Goal: Transaction & Acquisition: Purchase product/service

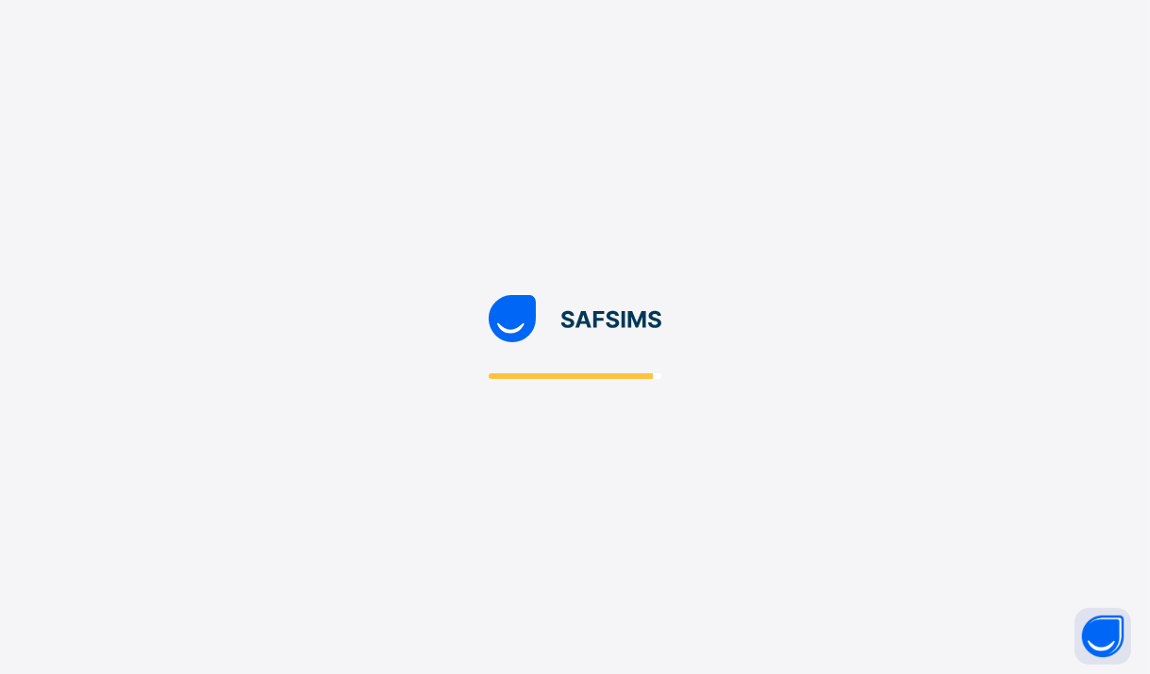
click at [723, 381] on div at bounding box center [575, 337] width 1150 height 674
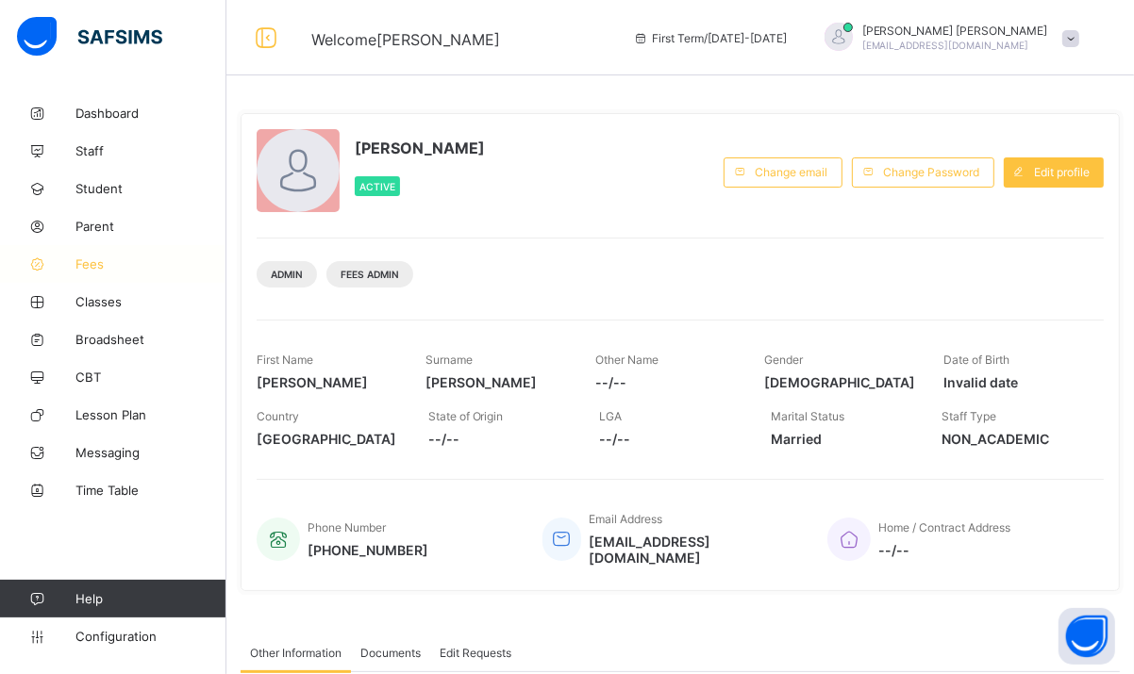
click at [90, 264] on span "Fees" at bounding box center [150, 264] width 151 height 15
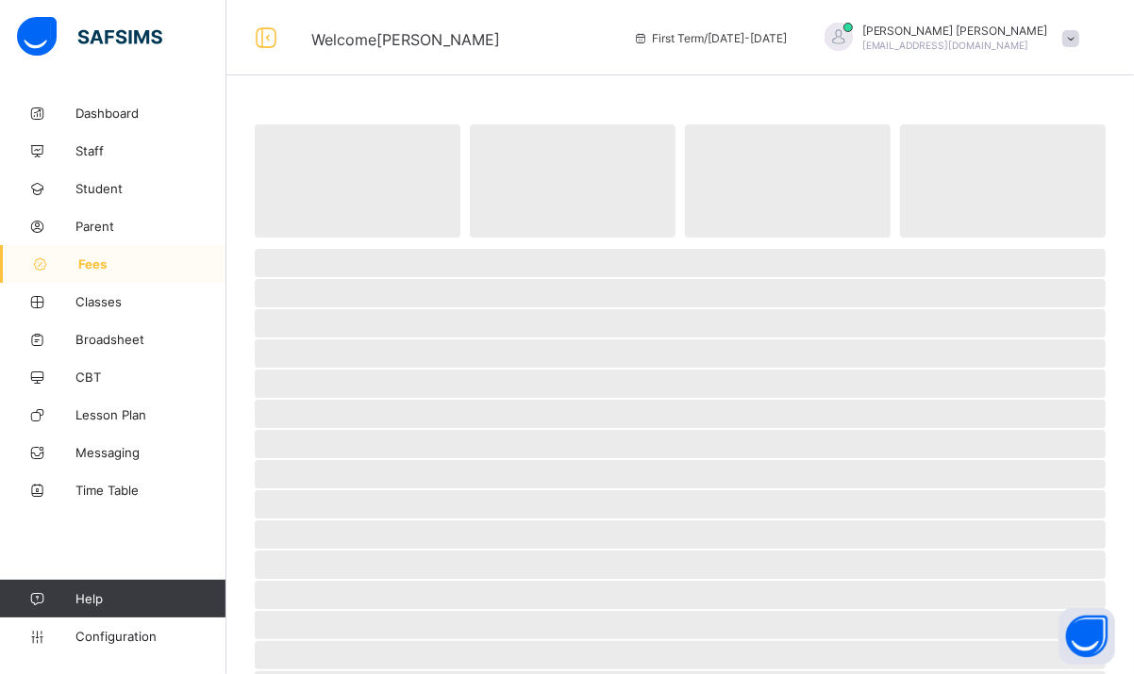
click at [685, 400] on span "‌" at bounding box center [680, 414] width 851 height 28
click at [74, 267] on icon at bounding box center [40, 265] width 75 height 14
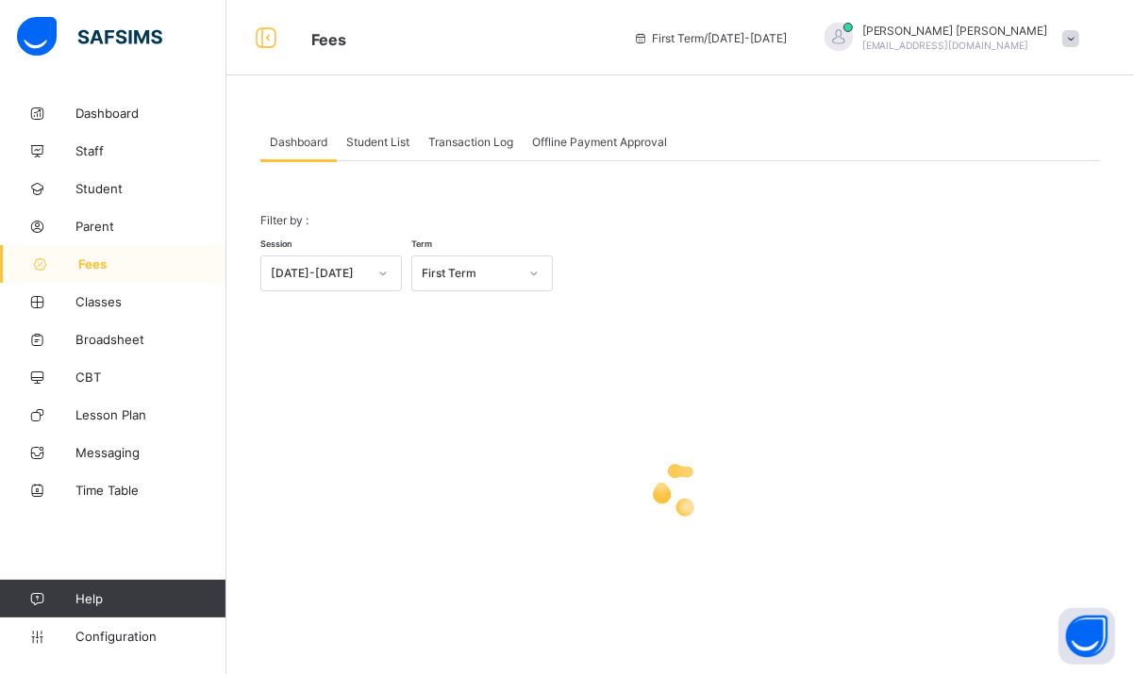
click at [385, 140] on span "Student List" at bounding box center [377, 142] width 63 height 14
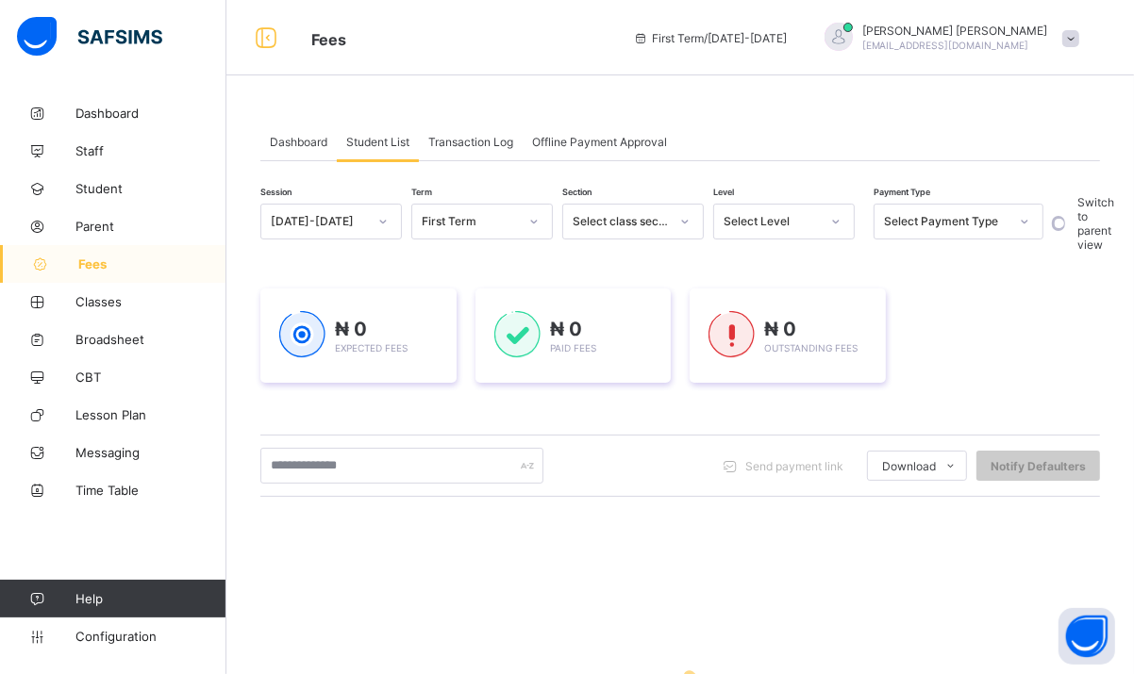
click at [466, 138] on span "Transaction Log" at bounding box center [470, 142] width 85 height 14
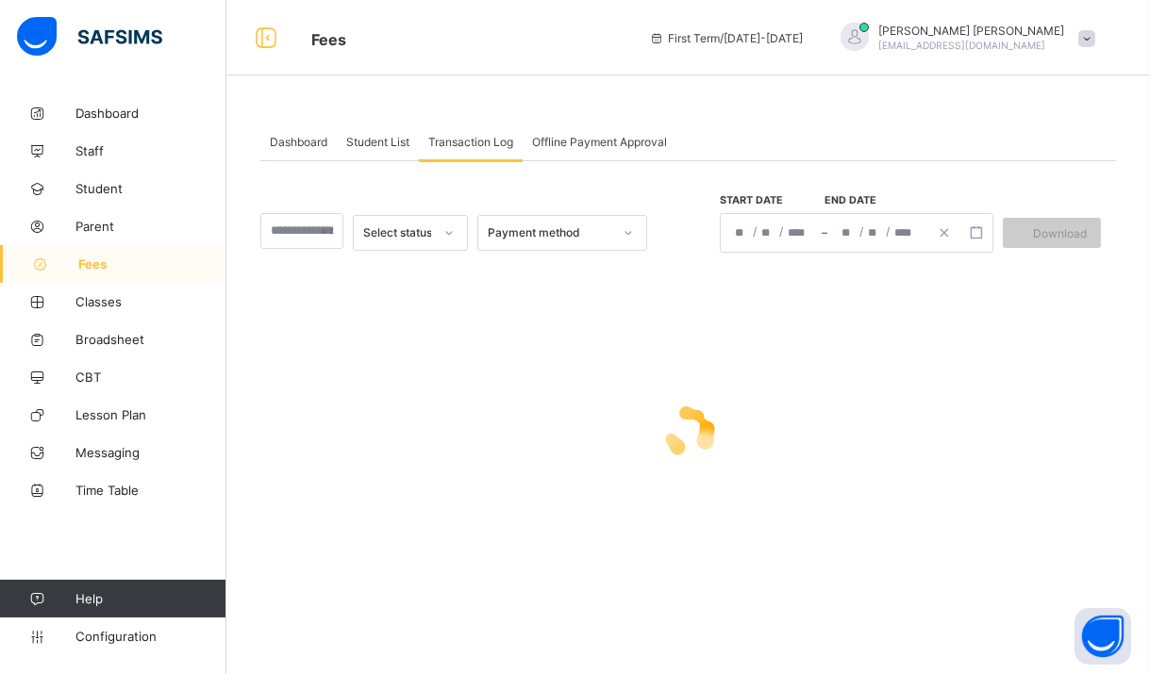
click at [421, 228] on div "Select status" at bounding box center [398, 233] width 70 height 14
click at [387, 143] on span "Student List" at bounding box center [377, 142] width 63 height 14
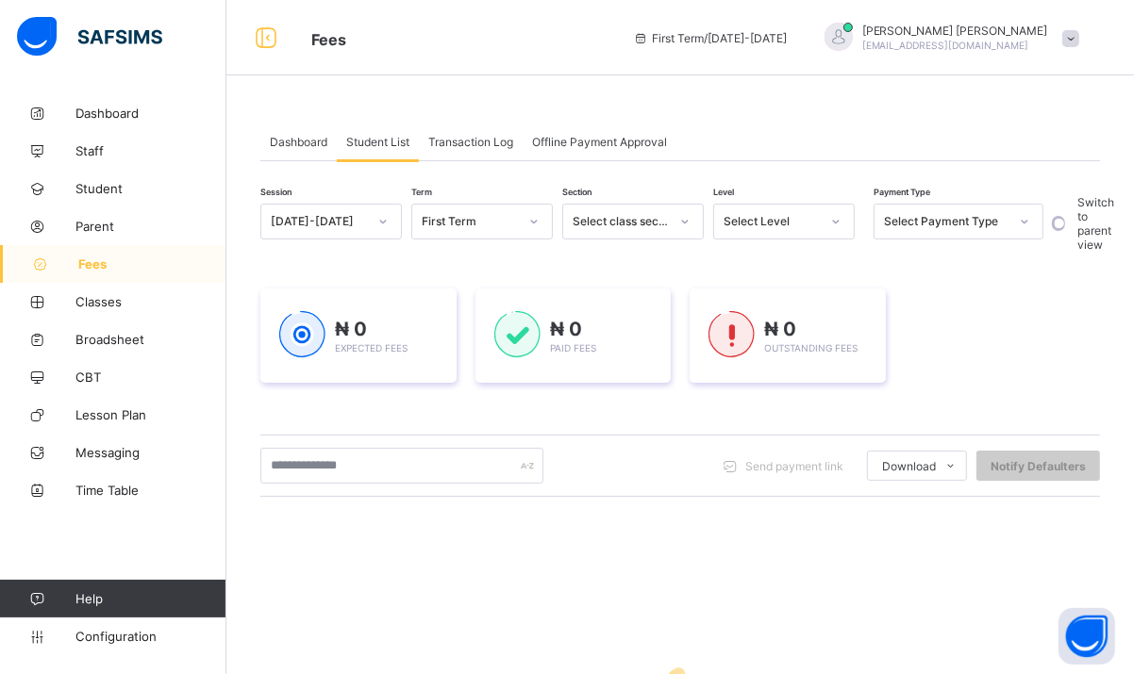
click at [817, 216] on div "Select Level" at bounding box center [771, 222] width 96 height 14
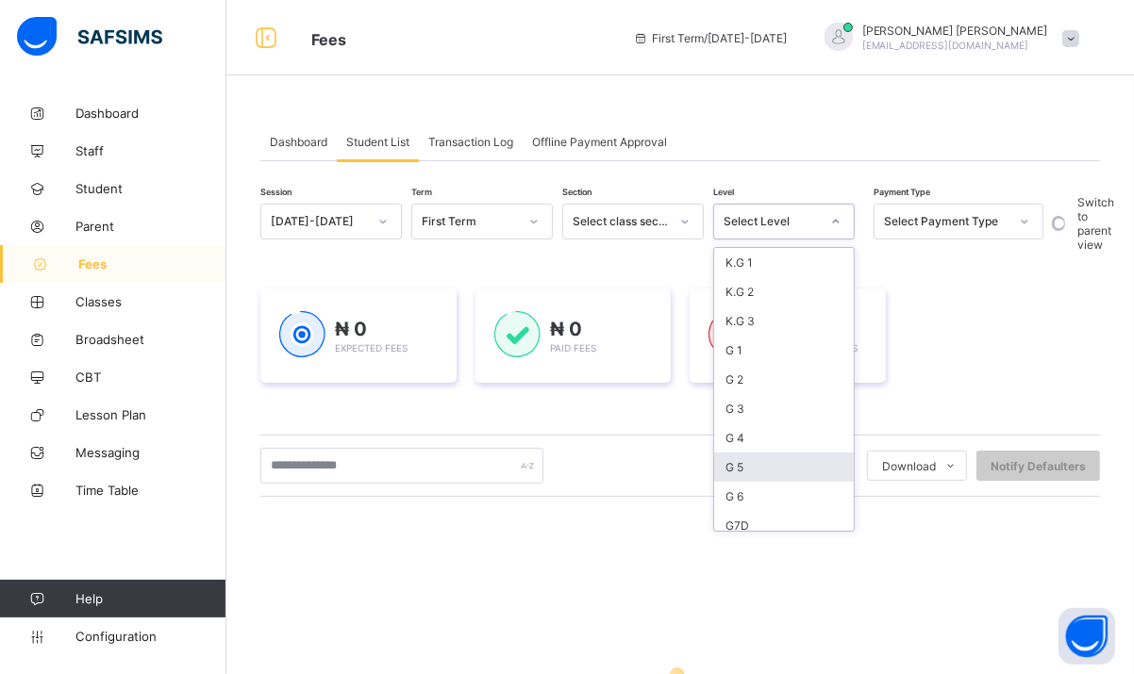
click at [756, 469] on div "G 5" at bounding box center [784, 467] width 140 height 29
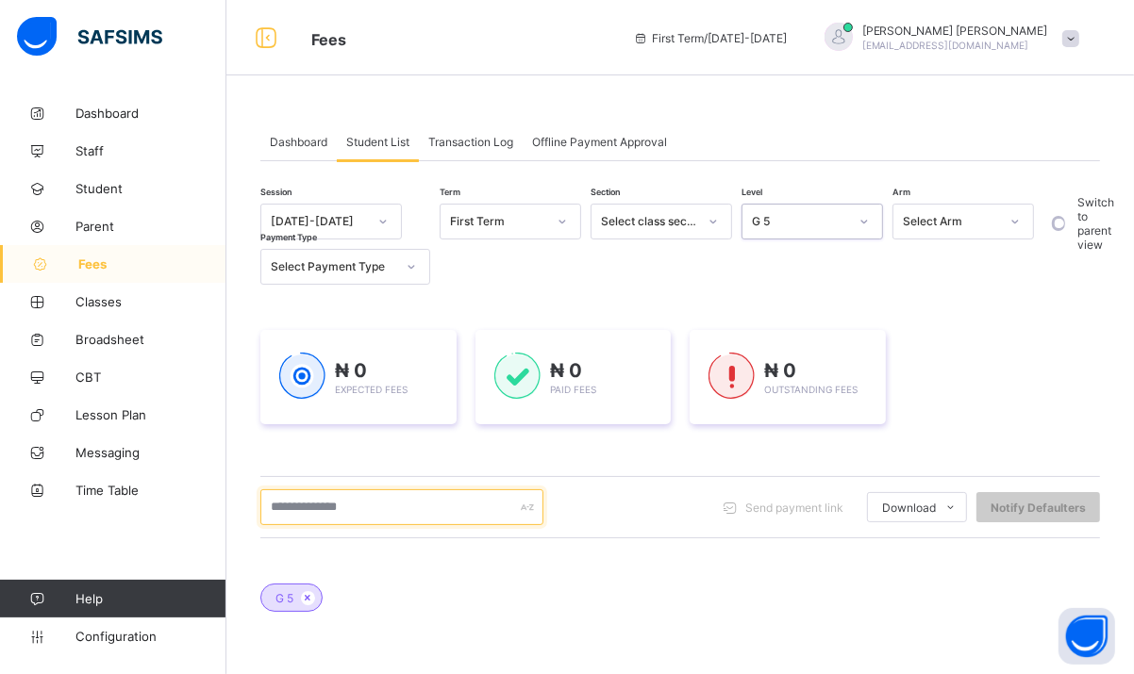
click at [374, 503] on input "text" at bounding box center [401, 508] width 283 height 36
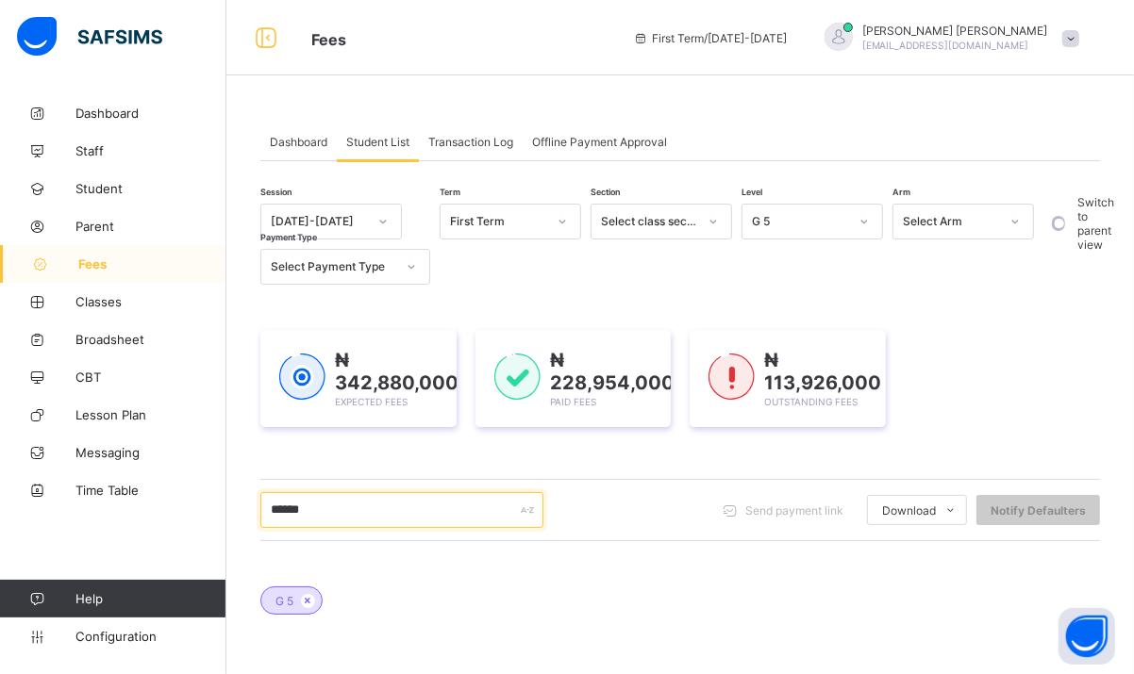
scroll to position [336, 0]
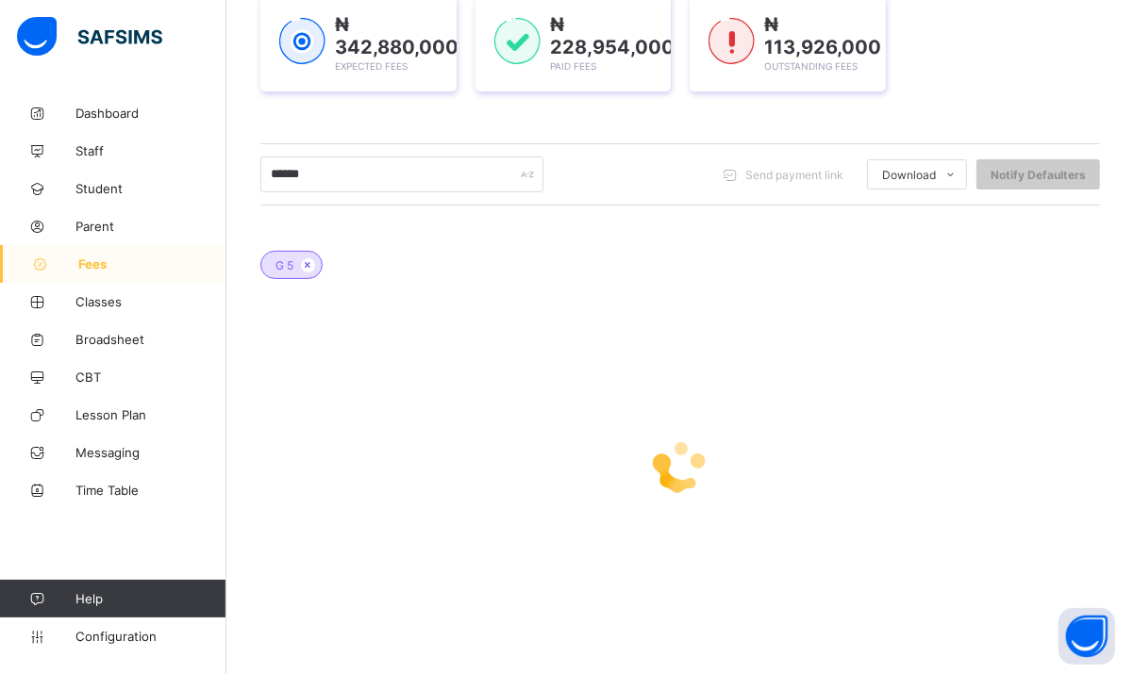
click at [974, 374] on div at bounding box center [680, 468] width 840 height 358
click at [848, 212] on div "Session 2025-2026 Term First Term Section Select class section Level G 5 Arm Se…" at bounding box center [680, 257] width 840 height 779
click at [74, 268] on icon at bounding box center [40, 265] width 75 height 14
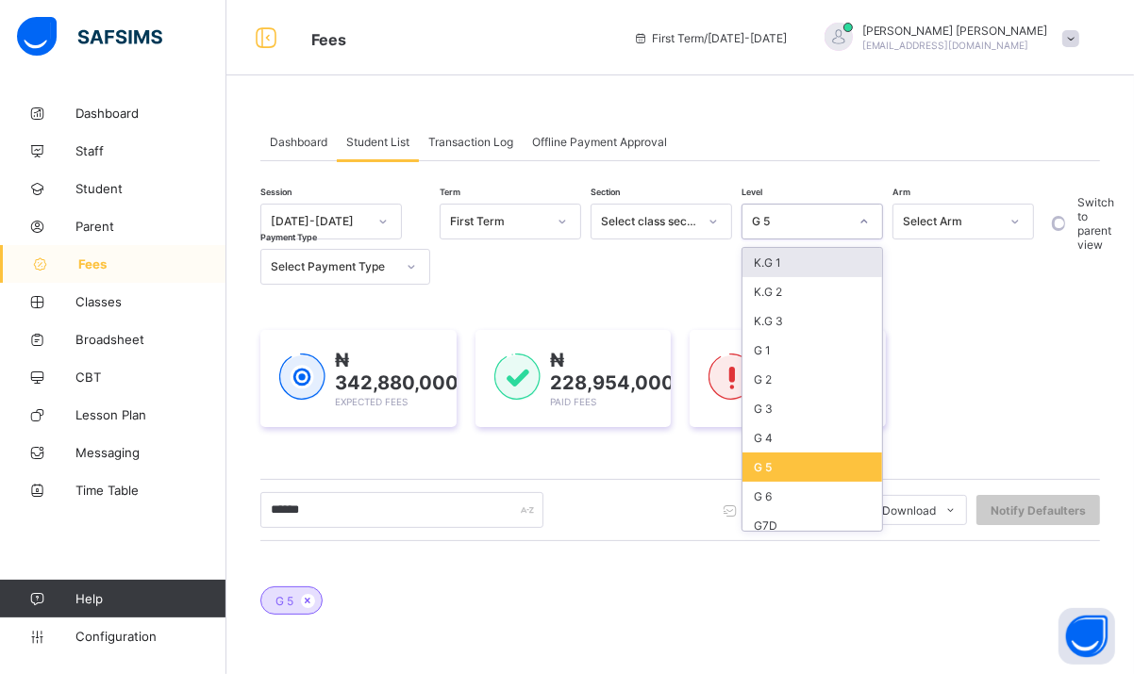
click at [804, 228] on div "G 5" at bounding box center [794, 221] width 104 height 26
click at [763, 457] on div "G 5" at bounding box center [812, 467] width 140 height 29
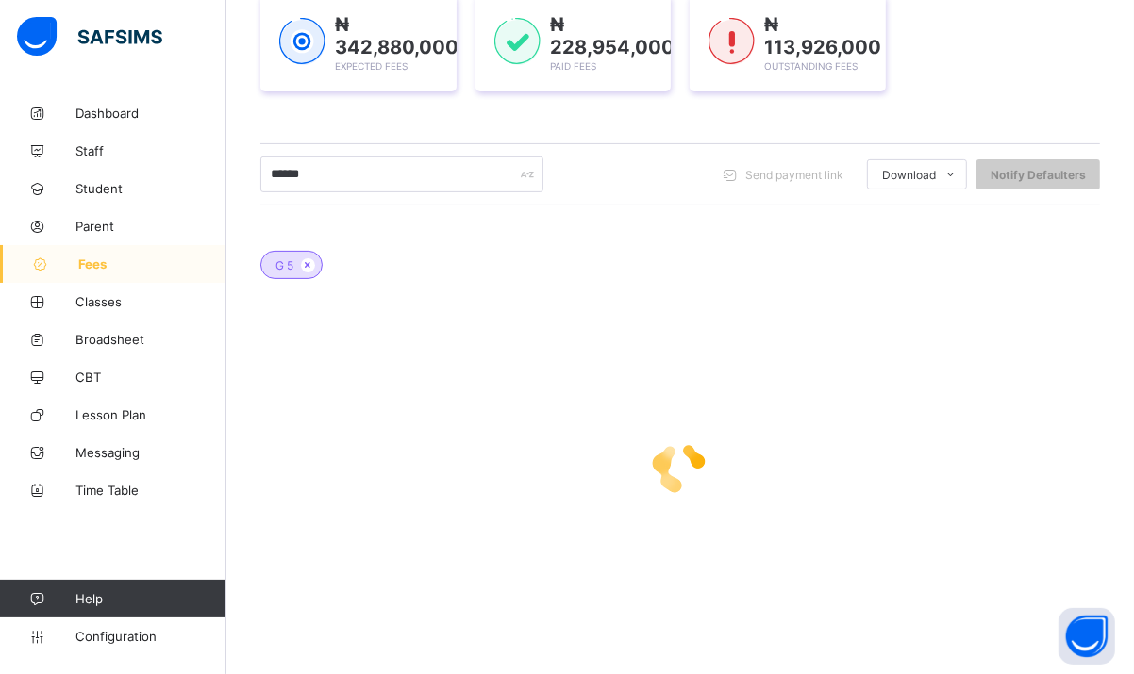
scroll to position [336, 0]
click at [502, 176] on input "******" at bounding box center [401, 175] width 283 height 36
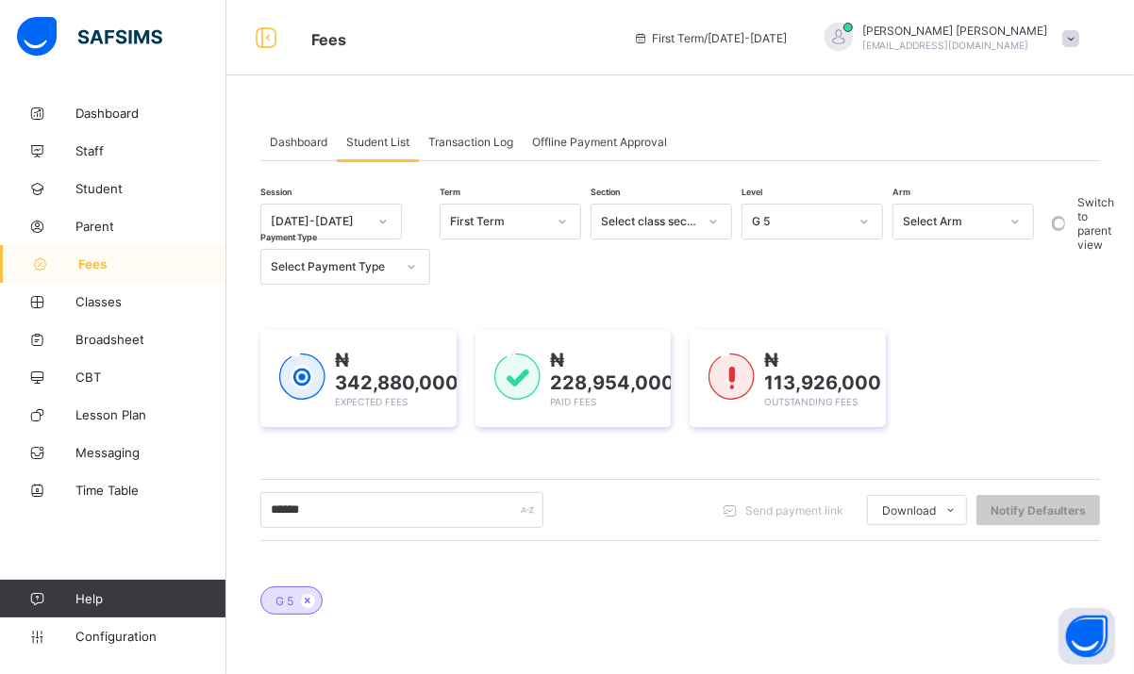
click at [81, 259] on span "Fees" at bounding box center [152, 264] width 148 height 15
click at [450, 504] on input "******" at bounding box center [401, 510] width 283 height 36
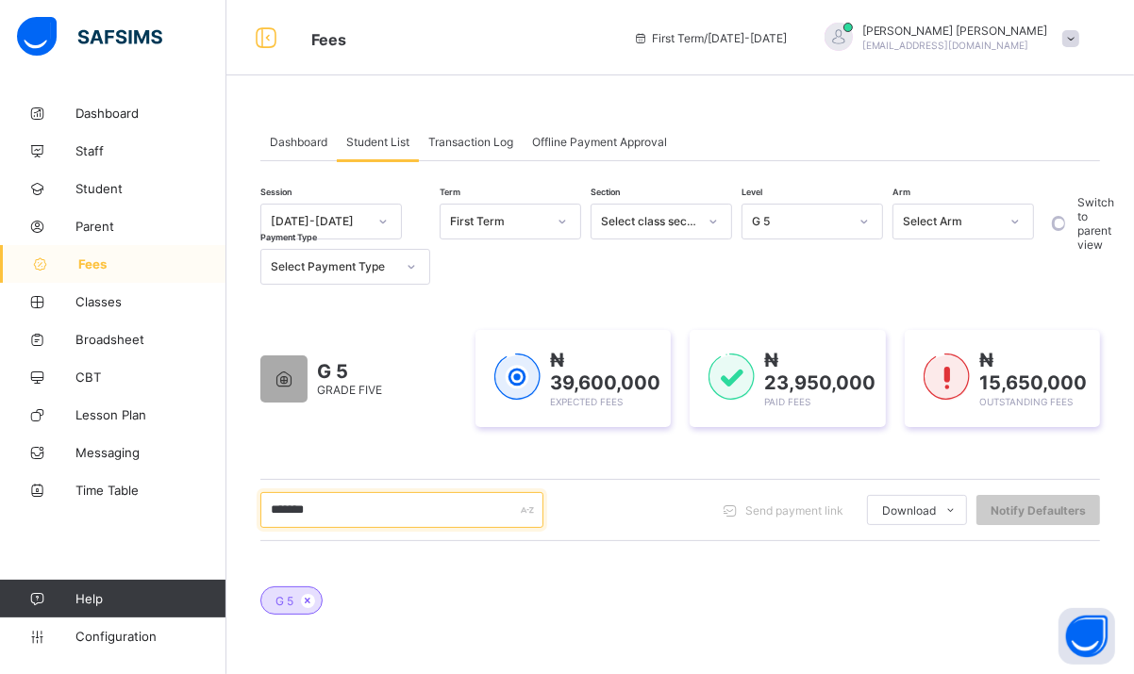
scroll to position [336, 0]
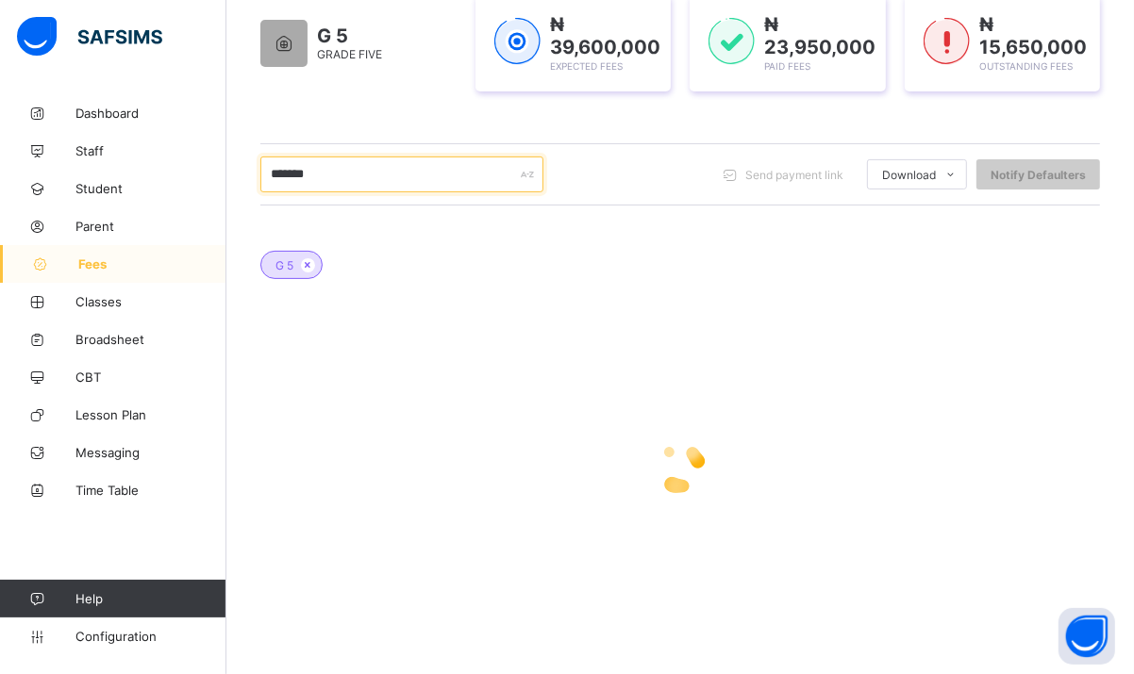
type input "******"
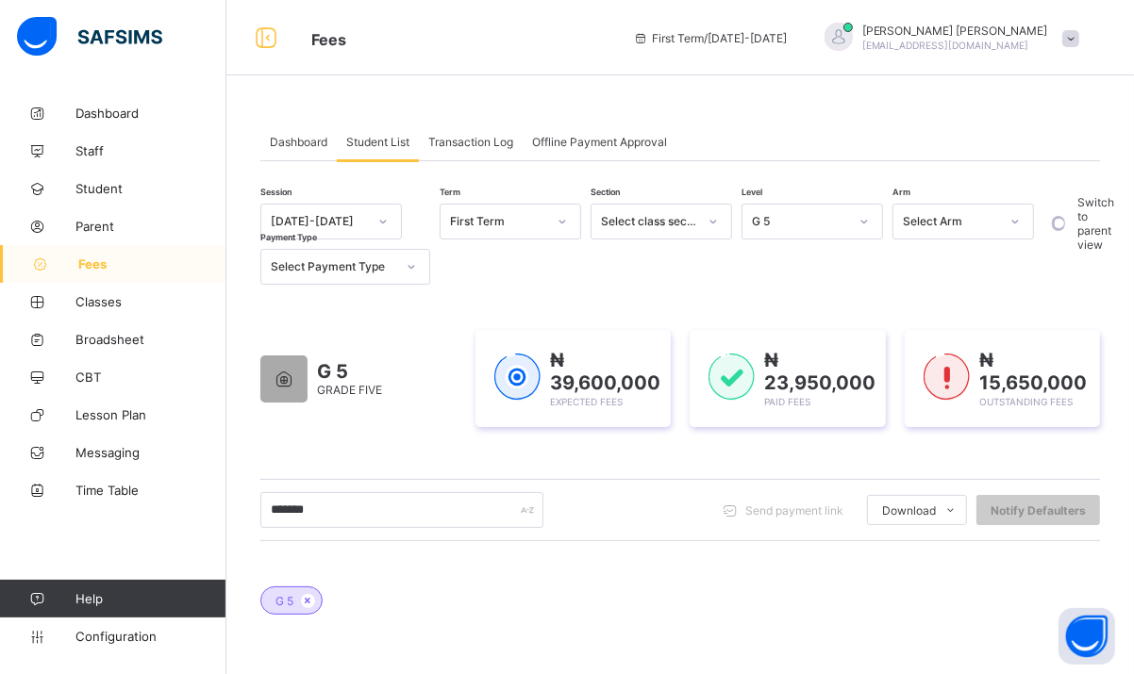
click at [698, 226] on div at bounding box center [713, 222] width 32 height 30
click at [986, 236] on div "Select Arm" at bounding box center [962, 222] width 141 height 36
click at [469, 141] on span "Transaction Log" at bounding box center [470, 142] width 85 height 14
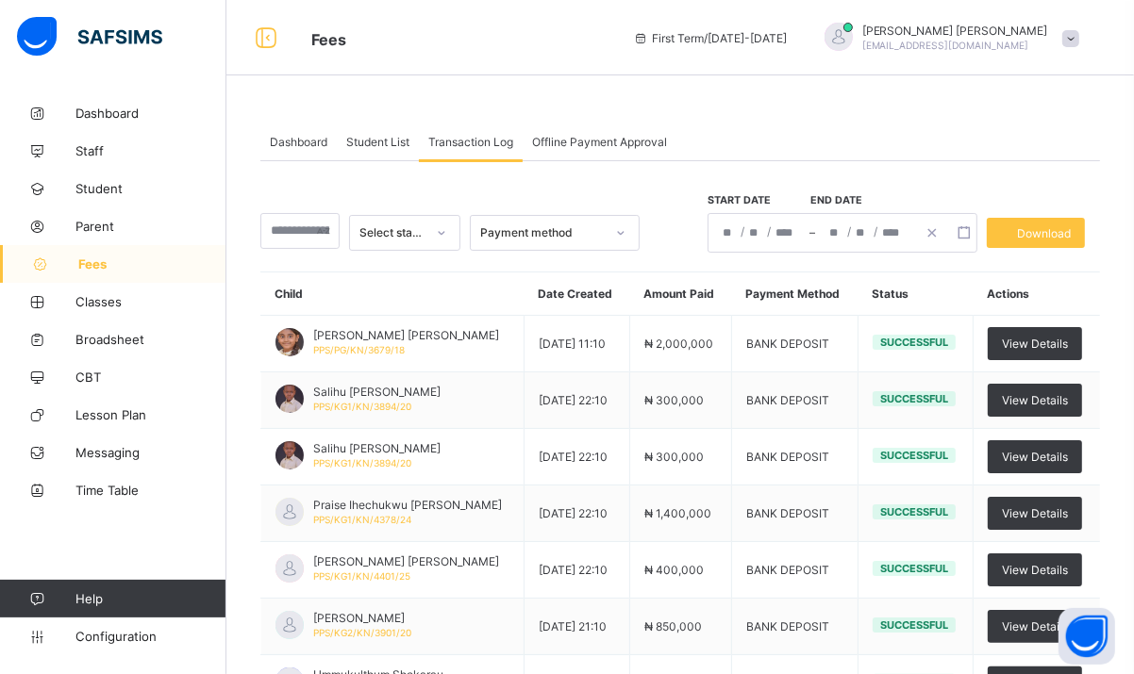
click at [469, 141] on span "Transaction Log" at bounding box center [470, 142] width 85 height 14
click at [308, 149] on div "Dashboard" at bounding box center [298, 142] width 76 height 38
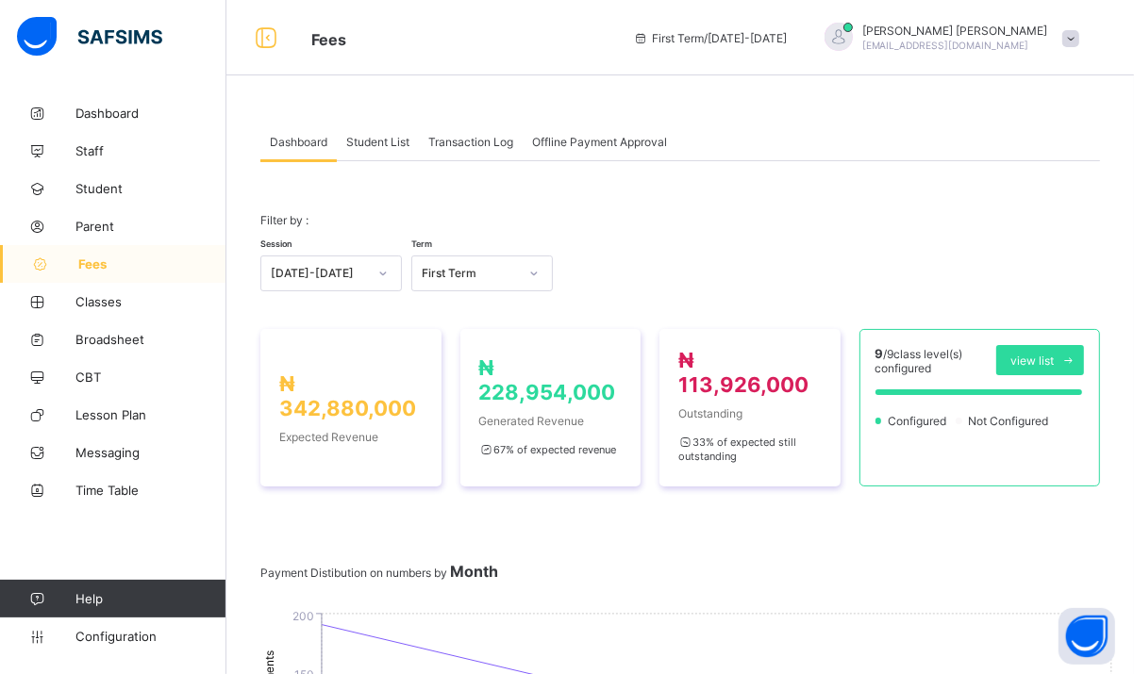
click at [378, 141] on span "Student List" at bounding box center [377, 142] width 63 height 14
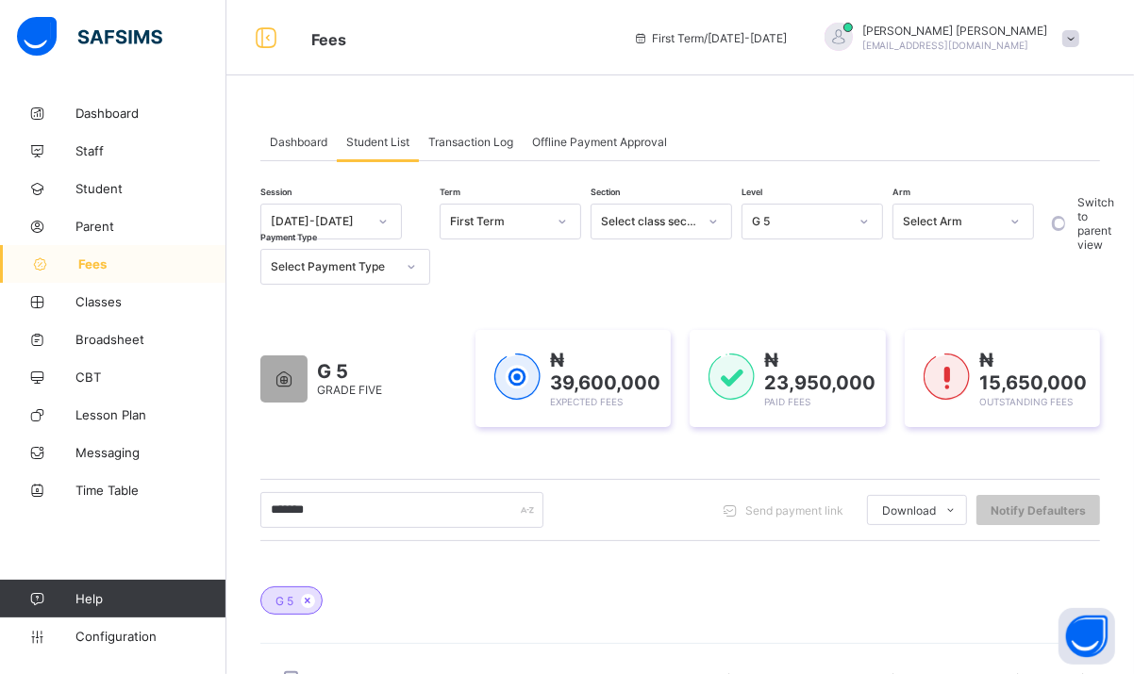
click at [378, 141] on span "Student List" at bounding box center [377, 142] width 63 height 14
click at [281, 138] on span "Dashboard" at bounding box center [299, 142] width 58 height 14
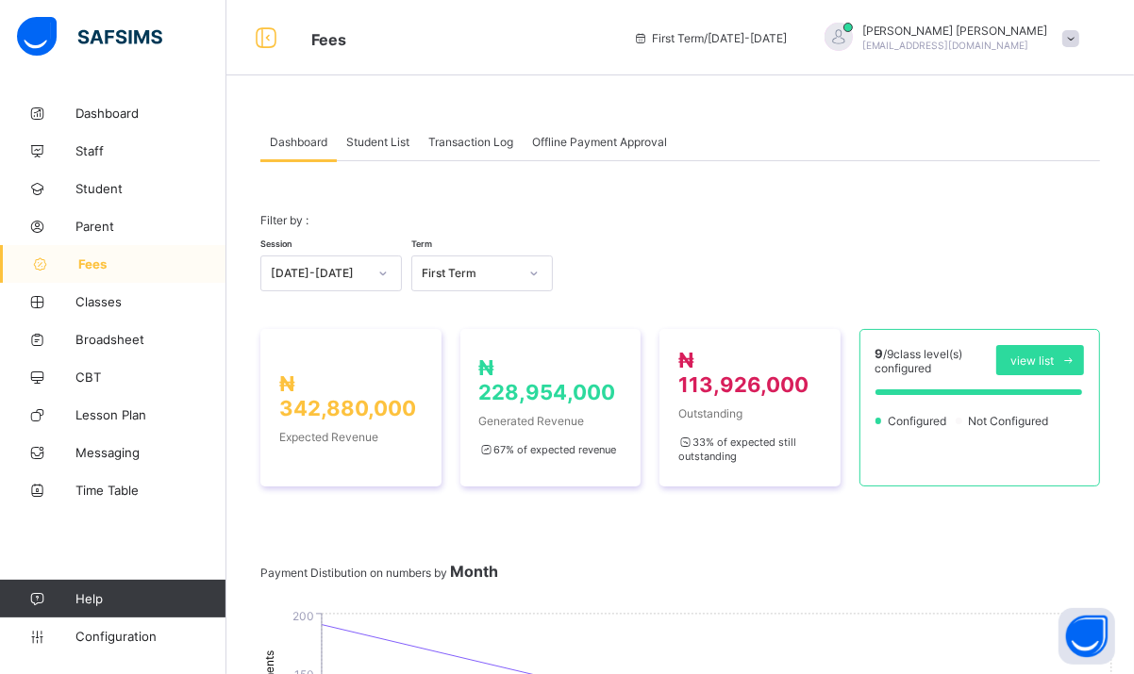
click at [369, 128] on div "Student List" at bounding box center [378, 142] width 82 height 38
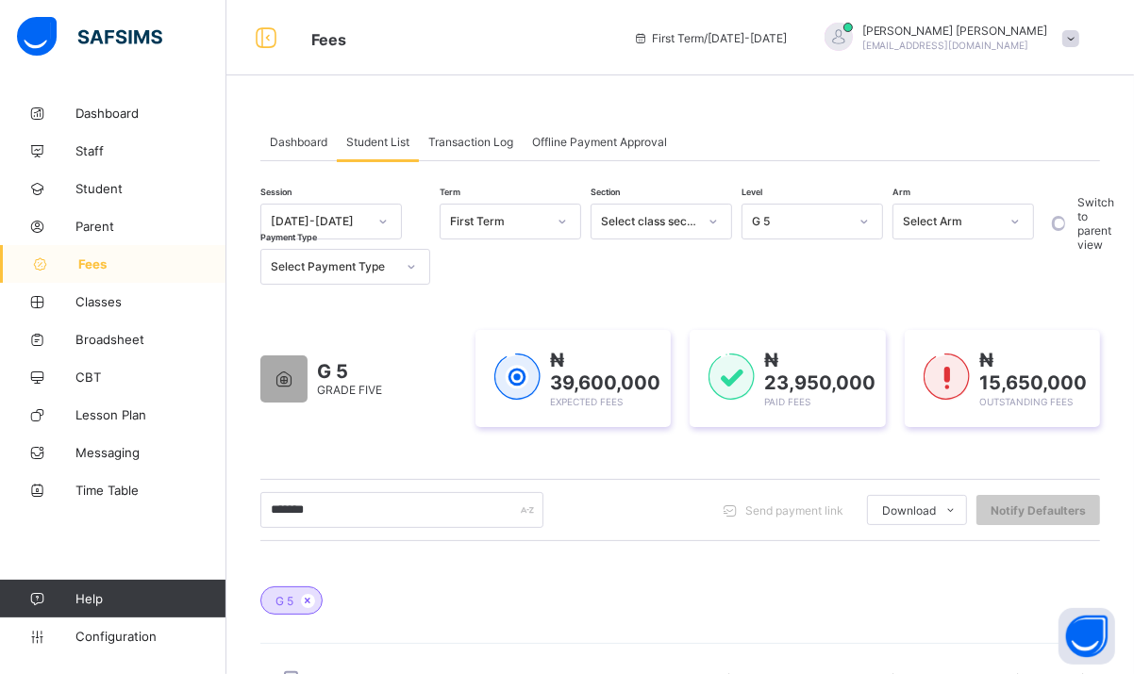
click at [870, 229] on div at bounding box center [864, 222] width 32 height 30
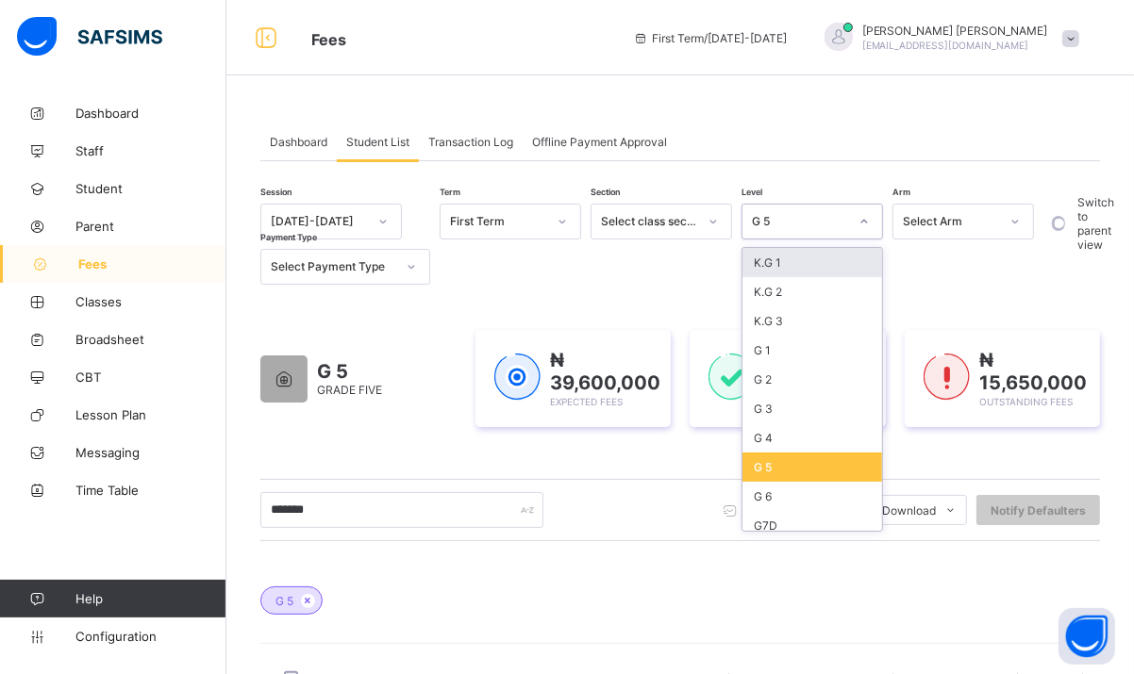
click at [862, 232] on div at bounding box center [864, 222] width 32 height 30
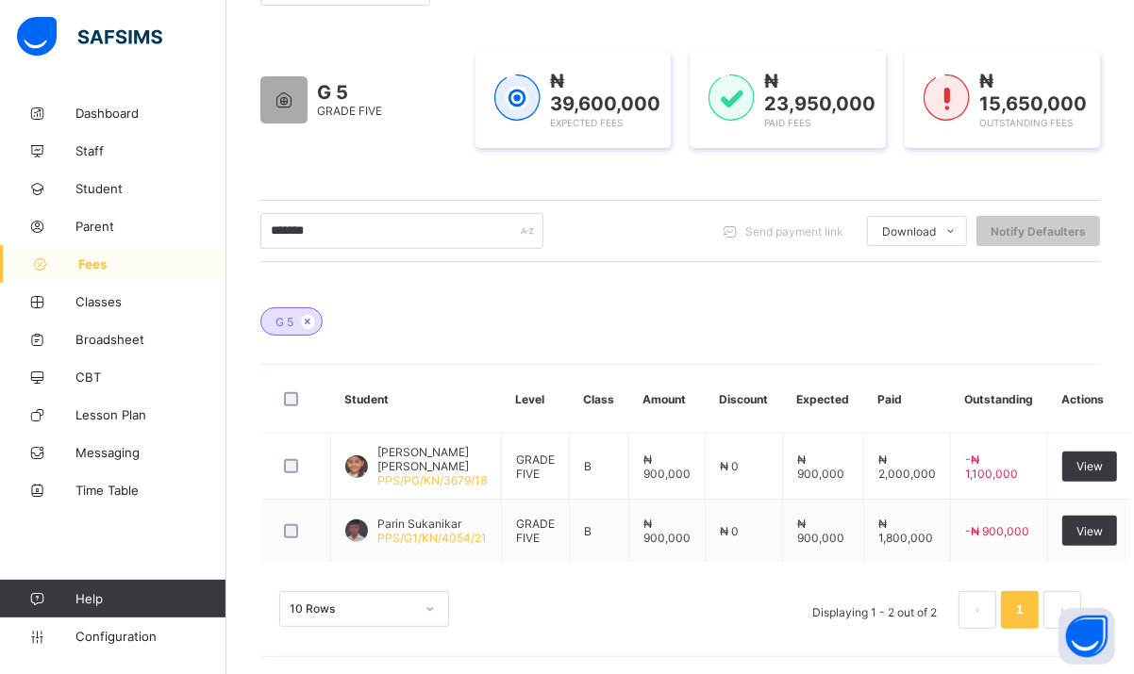
scroll to position [279, 0]
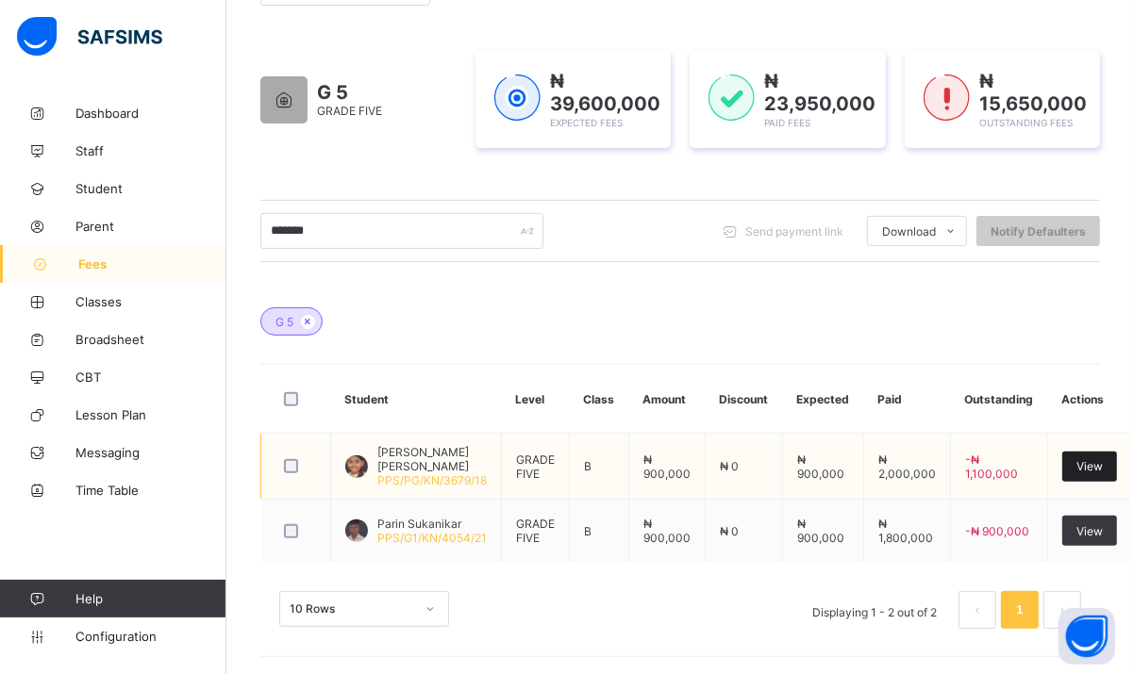
click at [1076, 465] on span "View" at bounding box center [1089, 466] width 26 height 14
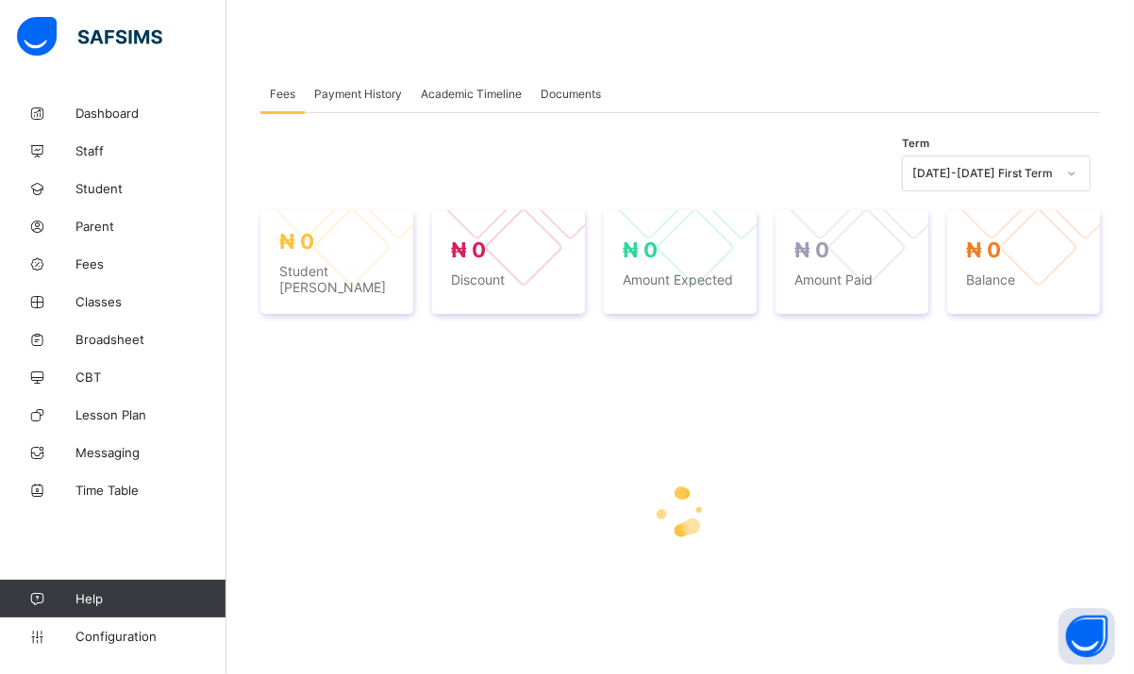
scroll to position [278, 0]
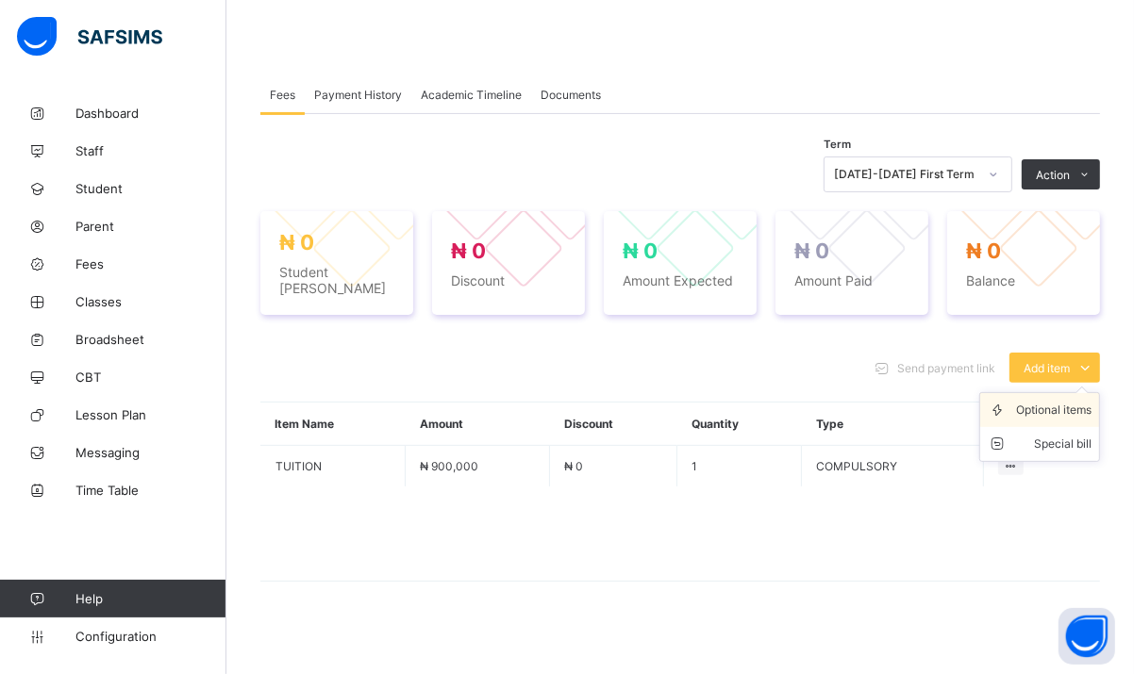
click at [1072, 401] on div "Optional items" at bounding box center [1053, 410] width 75 height 19
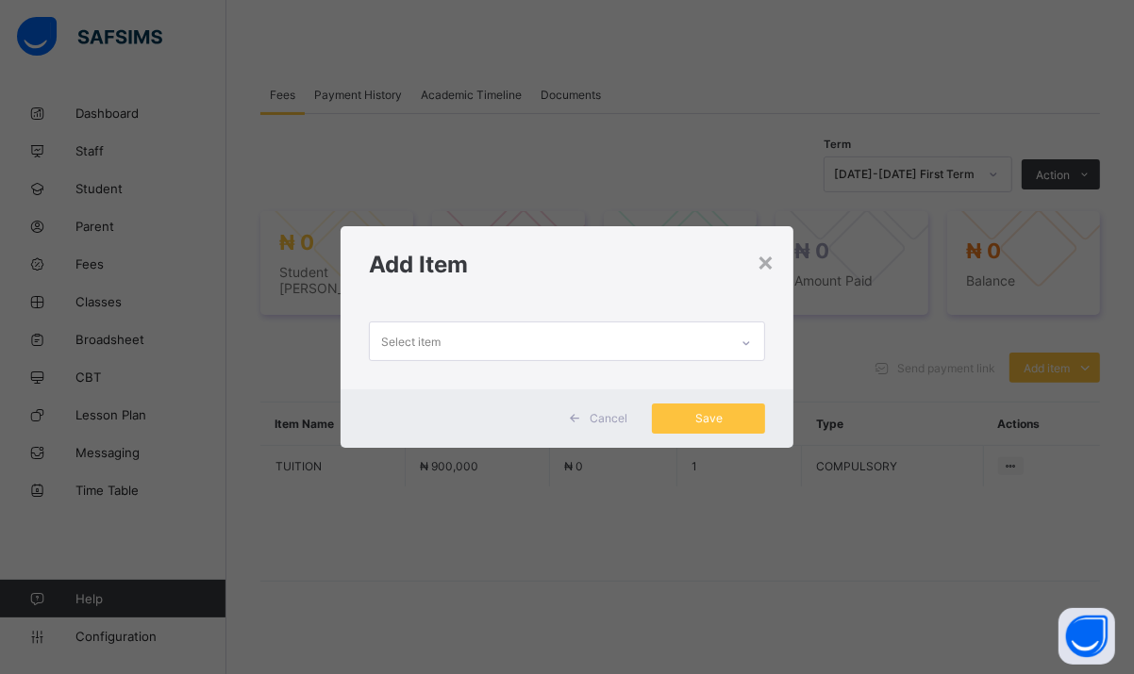
click at [709, 349] on div "Select item" at bounding box center [549, 341] width 359 height 37
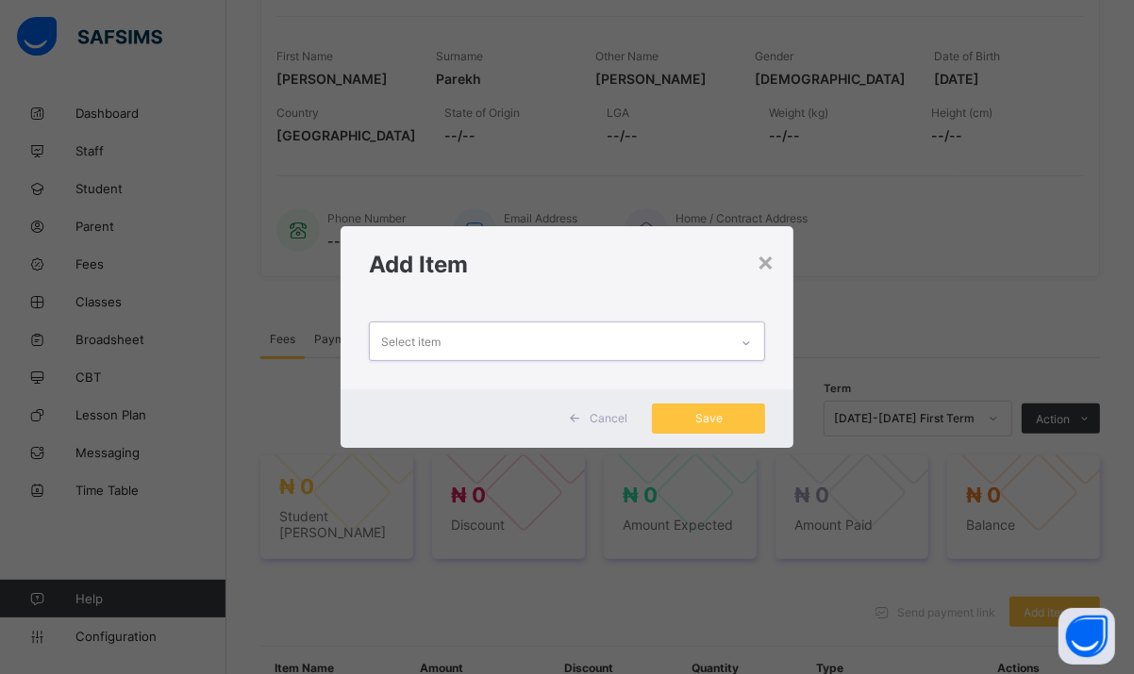
click at [709, 349] on div "Select item" at bounding box center [549, 341] width 359 height 37
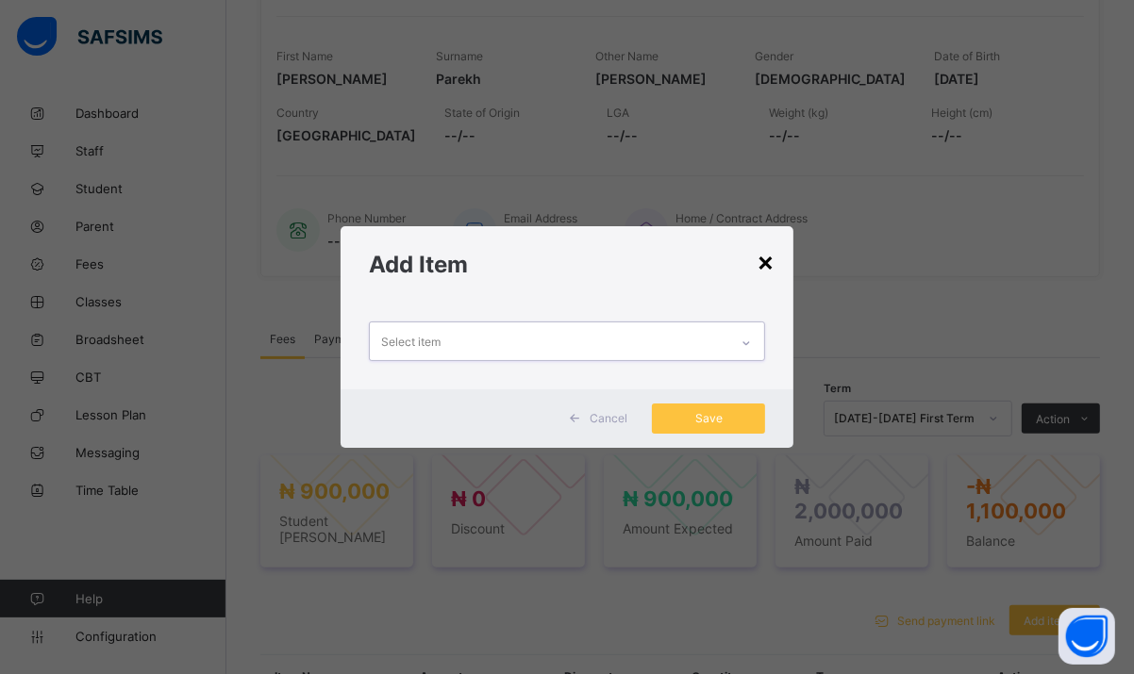
click at [765, 271] on div "×" at bounding box center [766, 261] width 18 height 32
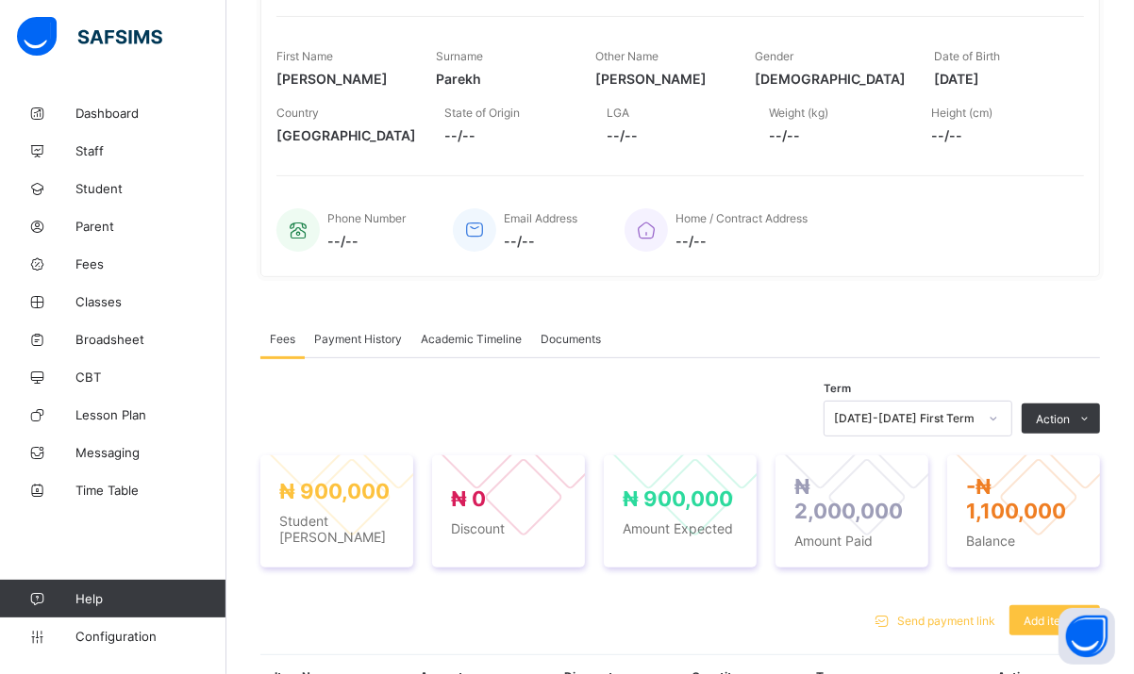
click at [162, 657] on div "Dashboard Staff Student Parent Fees Classes Broadsheet CBT Lesson Plan Messagin…" at bounding box center [113, 374] width 226 height 599
click at [141, 640] on span "Configuration" at bounding box center [150, 636] width 150 height 15
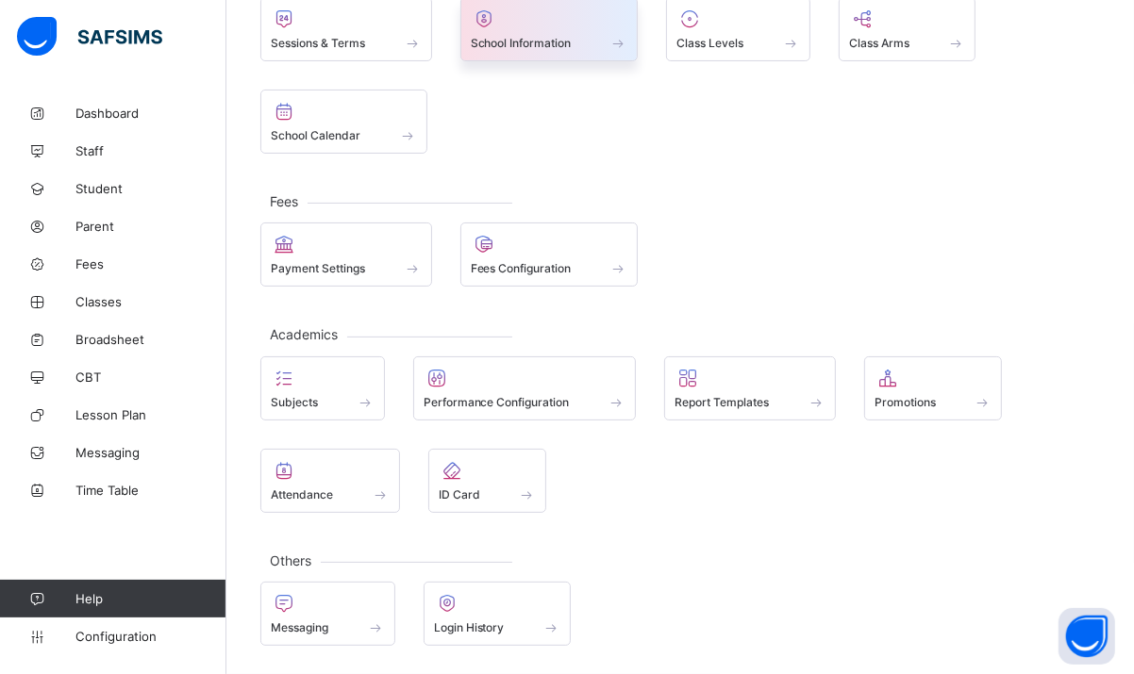
scroll to position [158, 0]
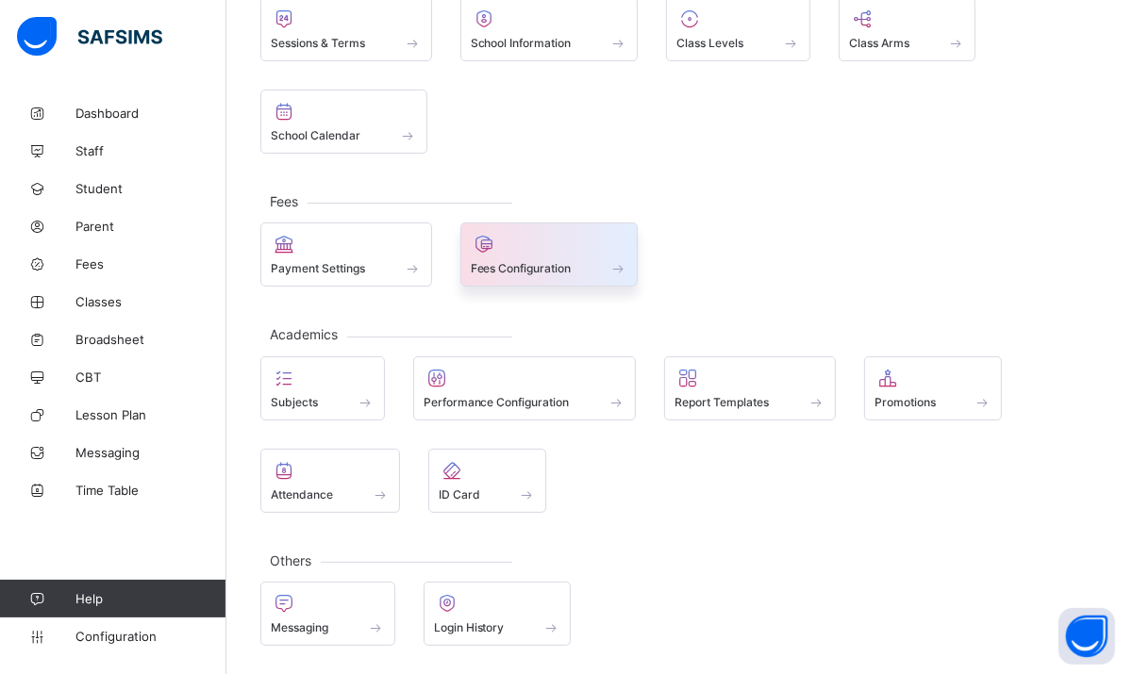
click at [582, 274] on div "Fees Configuration" at bounding box center [550, 268] width 158 height 16
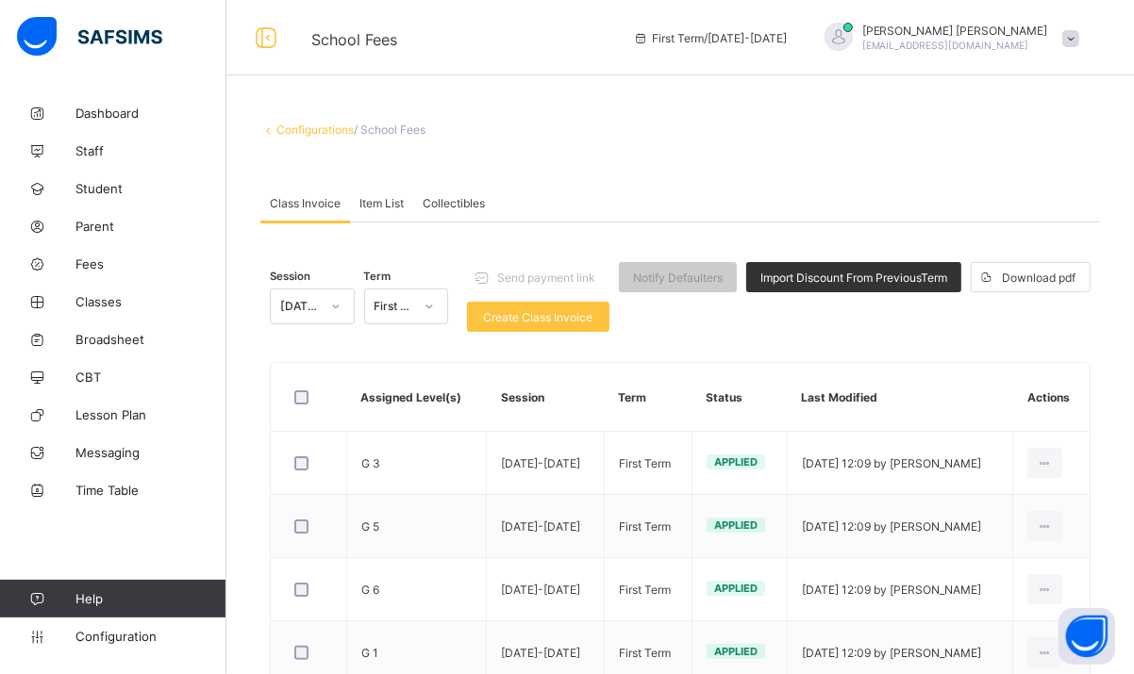
click at [387, 203] on span "Item List" at bounding box center [381, 203] width 44 height 14
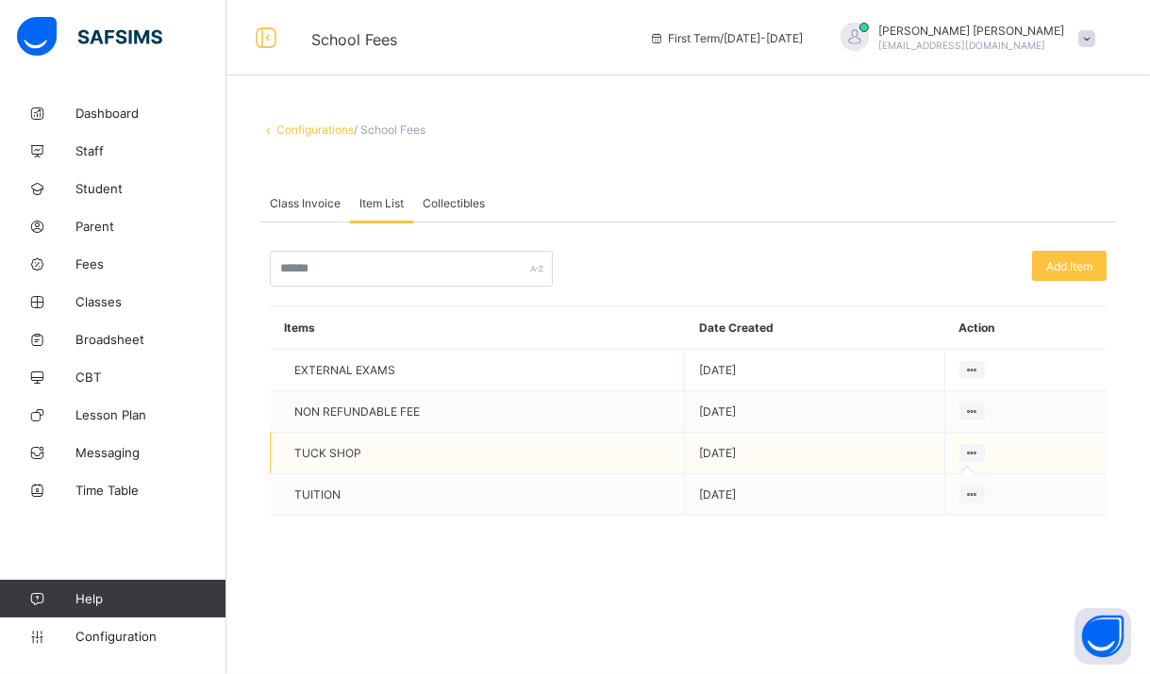
click at [965, 453] on icon at bounding box center [972, 453] width 16 height 14
click at [972, 450] on icon at bounding box center [972, 453] width 16 height 14
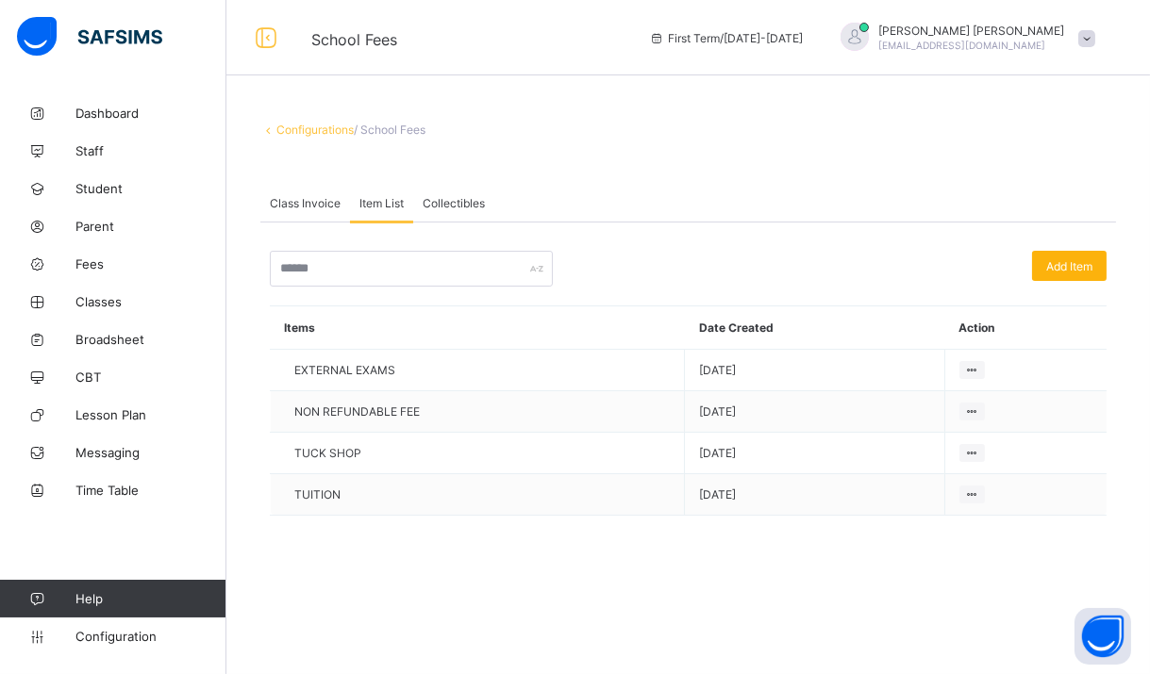
click at [1062, 260] on span "Add Item" at bounding box center [1069, 266] width 46 height 14
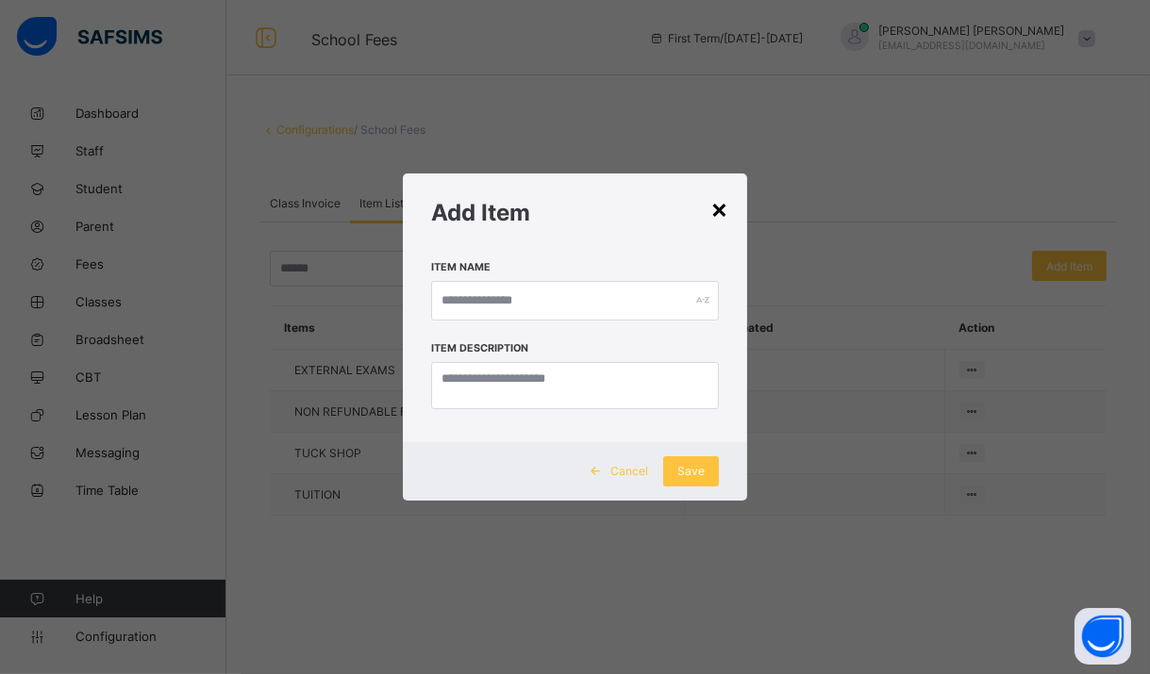
click at [721, 205] on div "×" at bounding box center [719, 208] width 18 height 32
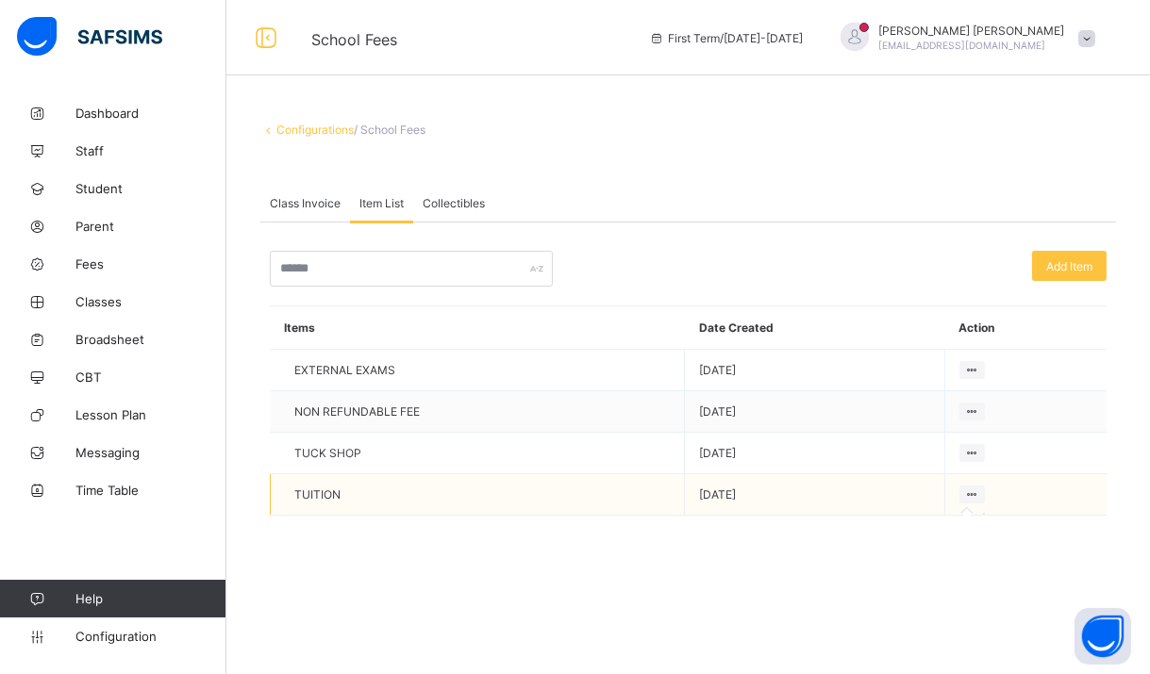
click at [967, 488] on icon at bounding box center [972, 495] width 16 height 14
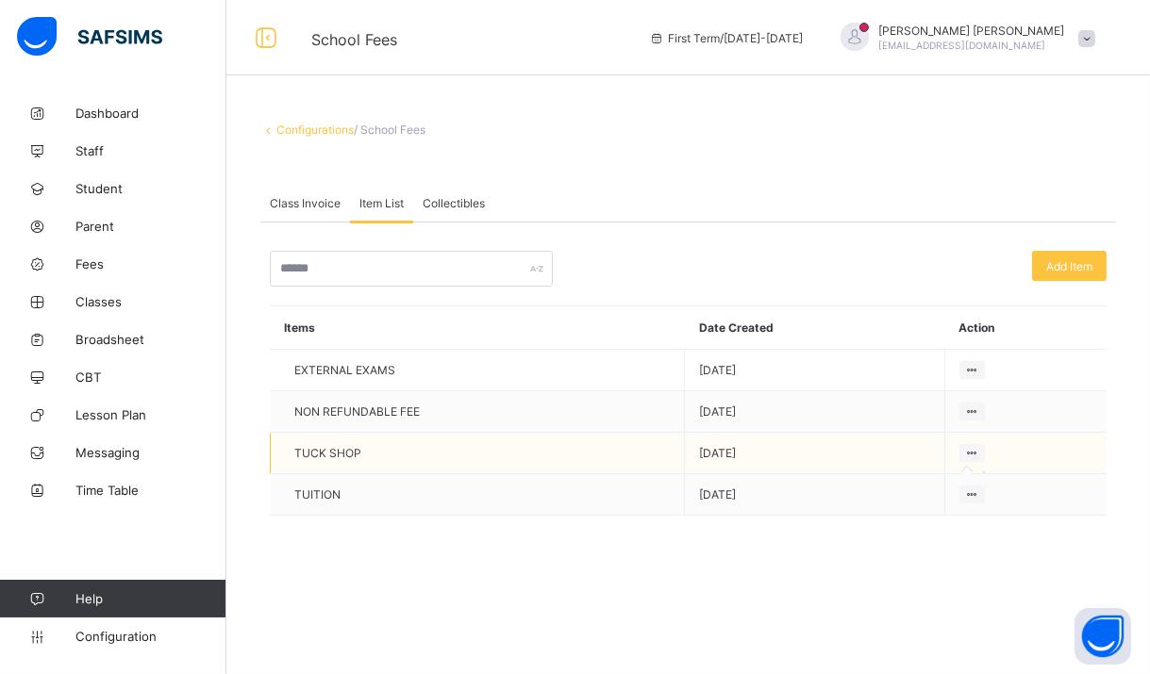
click at [969, 456] on icon at bounding box center [972, 453] width 16 height 14
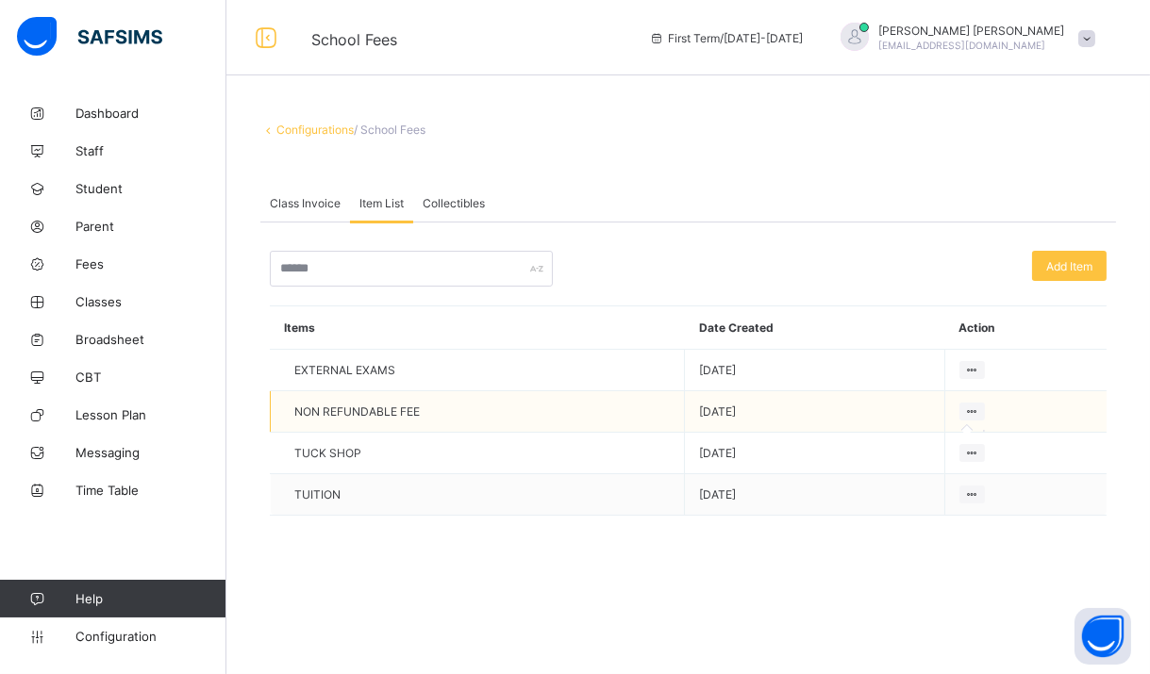
click at [969, 405] on icon at bounding box center [972, 412] width 16 height 14
click at [329, 202] on span "Class Invoice" at bounding box center [305, 203] width 71 height 14
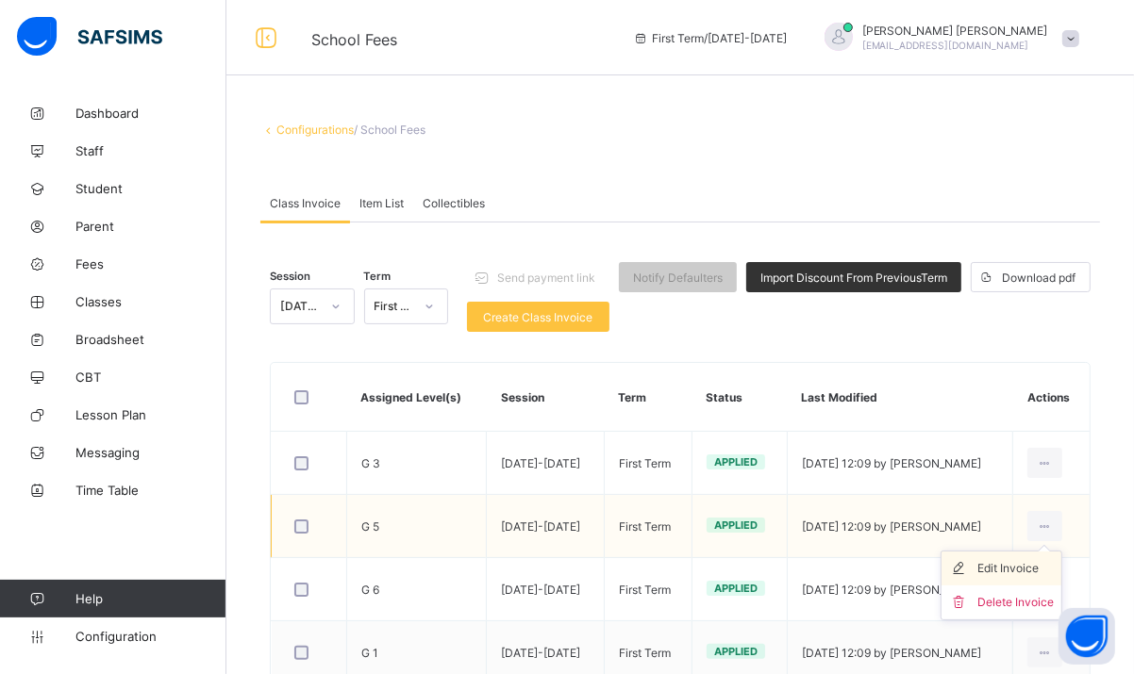
click at [1034, 566] on div "Edit Invoice" at bounding box center [1015, 568] width 76 height 19
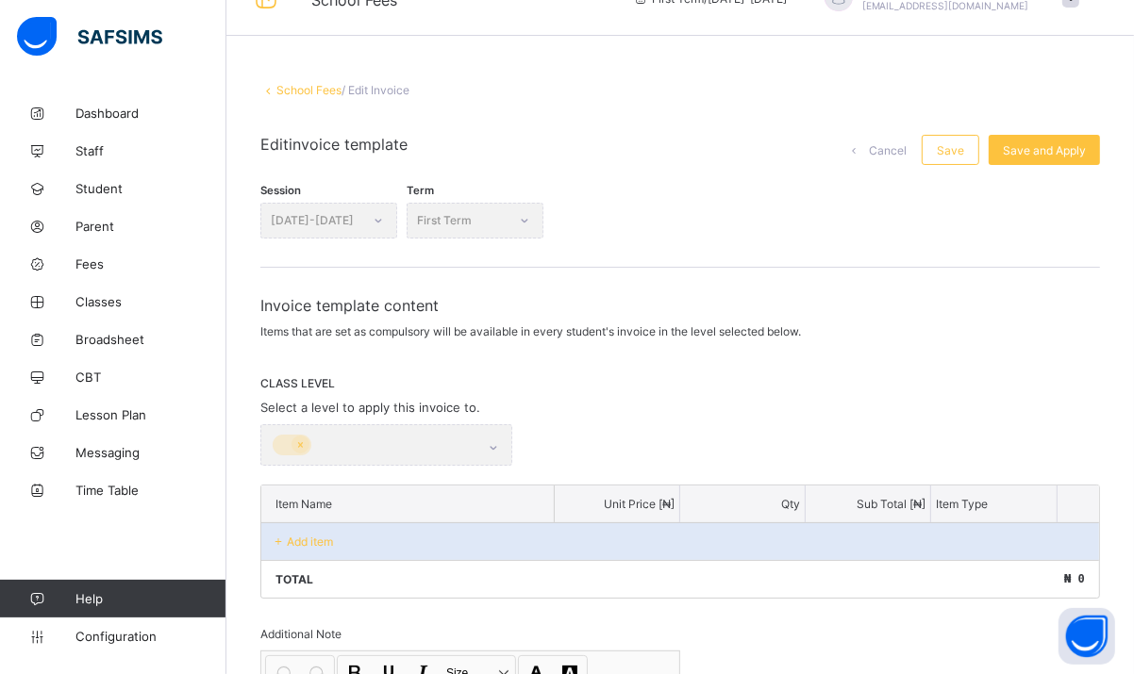
scroll to position [42, 0]
click at [1055, 140] on div "Save and Apply" at bounding box center [1044, 148] width 111 height 30
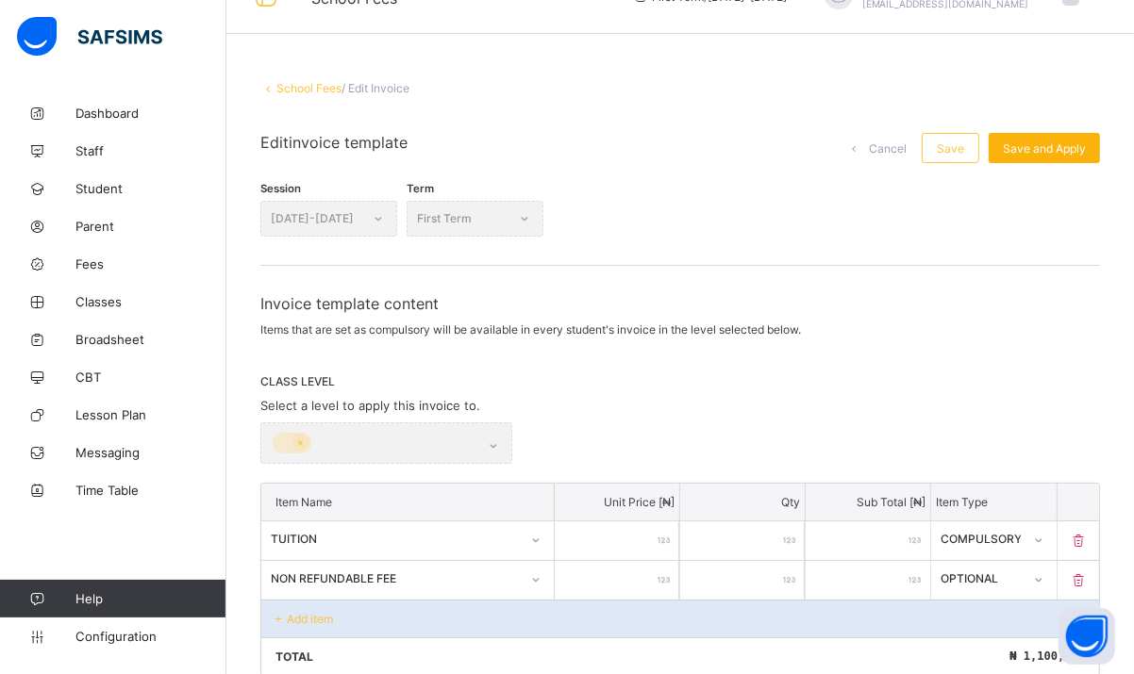
click at [1047, 147] on span "Save and Apply" at bounding box center [1044, 148] width 83 height 14
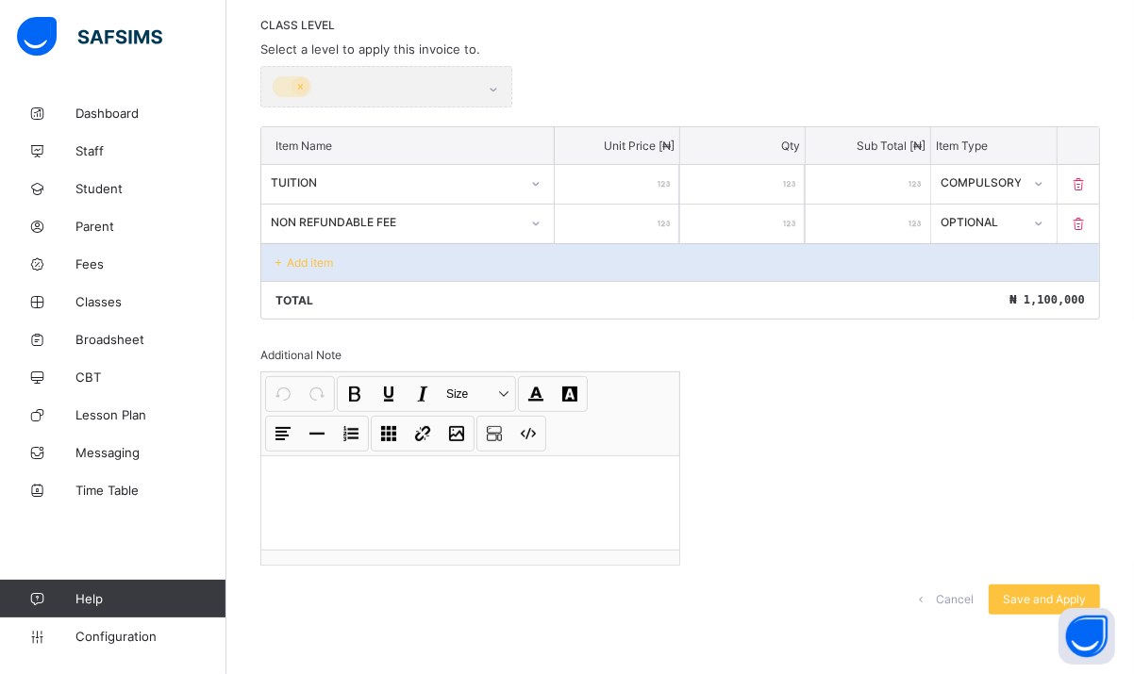
scroll to position [0, 0]
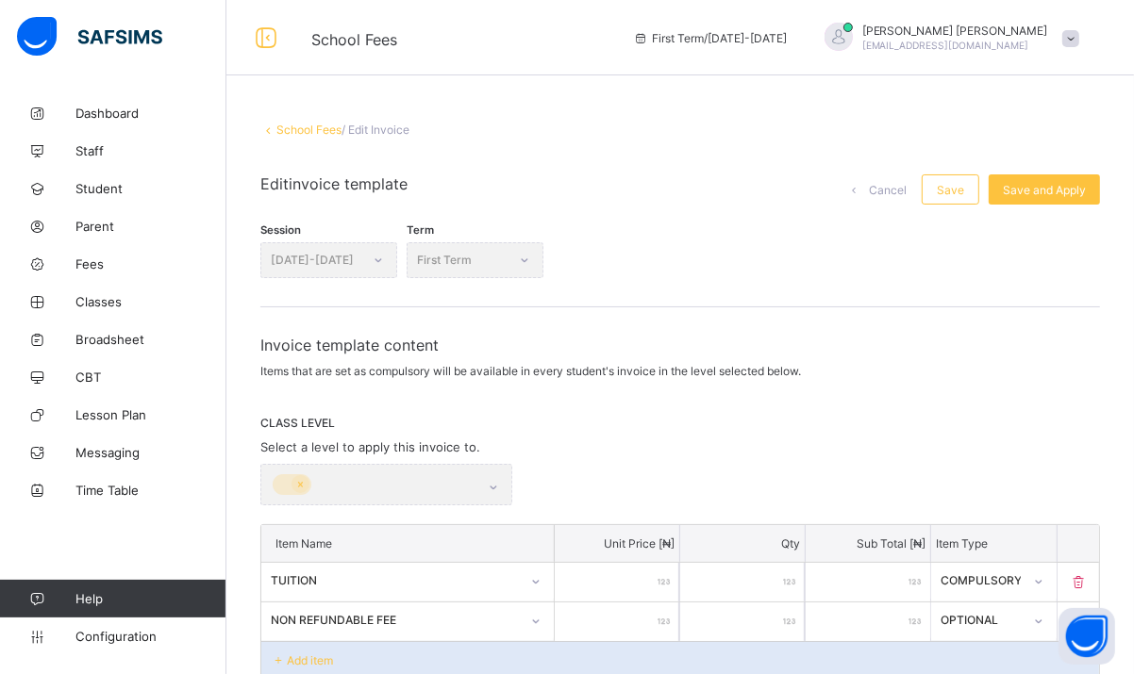
click at [484, 488] on div at bounding box center [386, 485] width 252 height 42
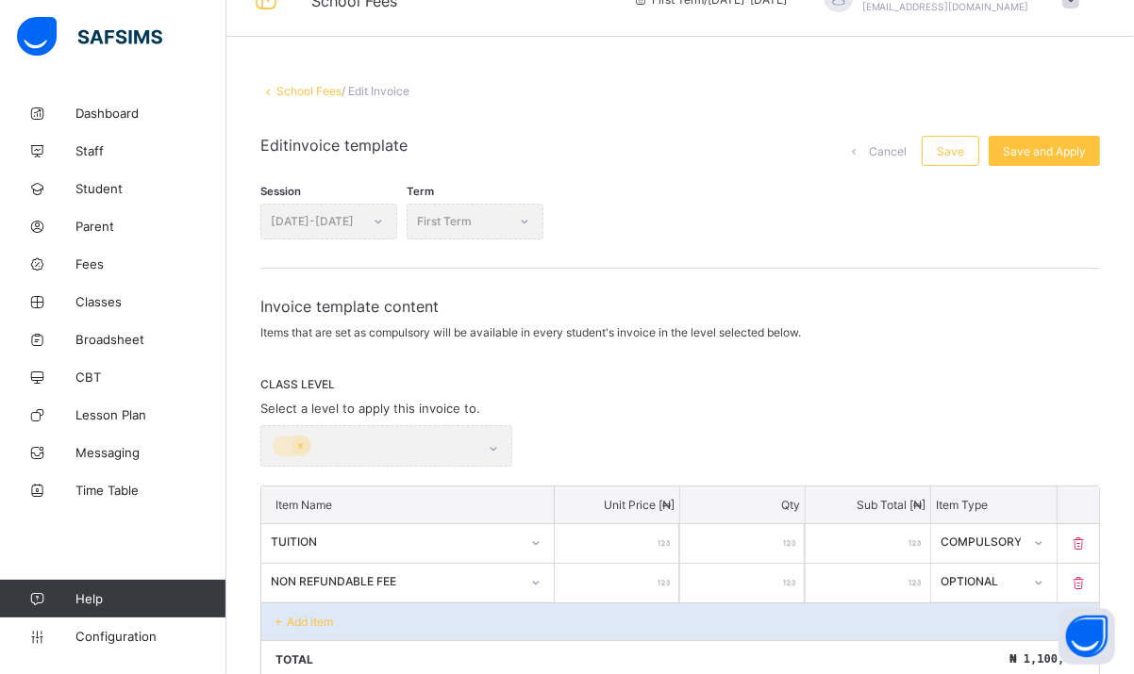
scroll to position [42, 0]
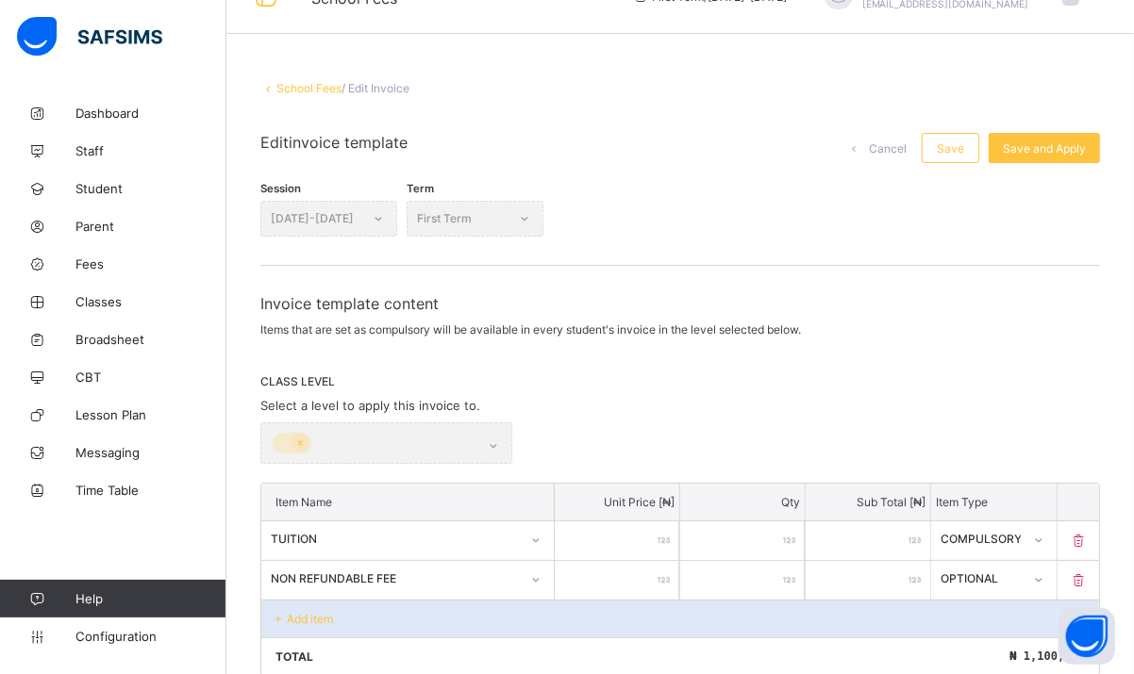
click at [494, 441] on div at bounding box center [386, 444] width 252 height 42
click at [299, 447] on div at bounding box center [386, 444] width 252 height 42
click at [296, 441] on div at bounding box center [386, 444] width 252 height 42
click at [299, 439] on div at bounding box center [386, 444] width 252 height 42
click at [497, 441] on div at bounding box center [386, 444] width 252 height 42
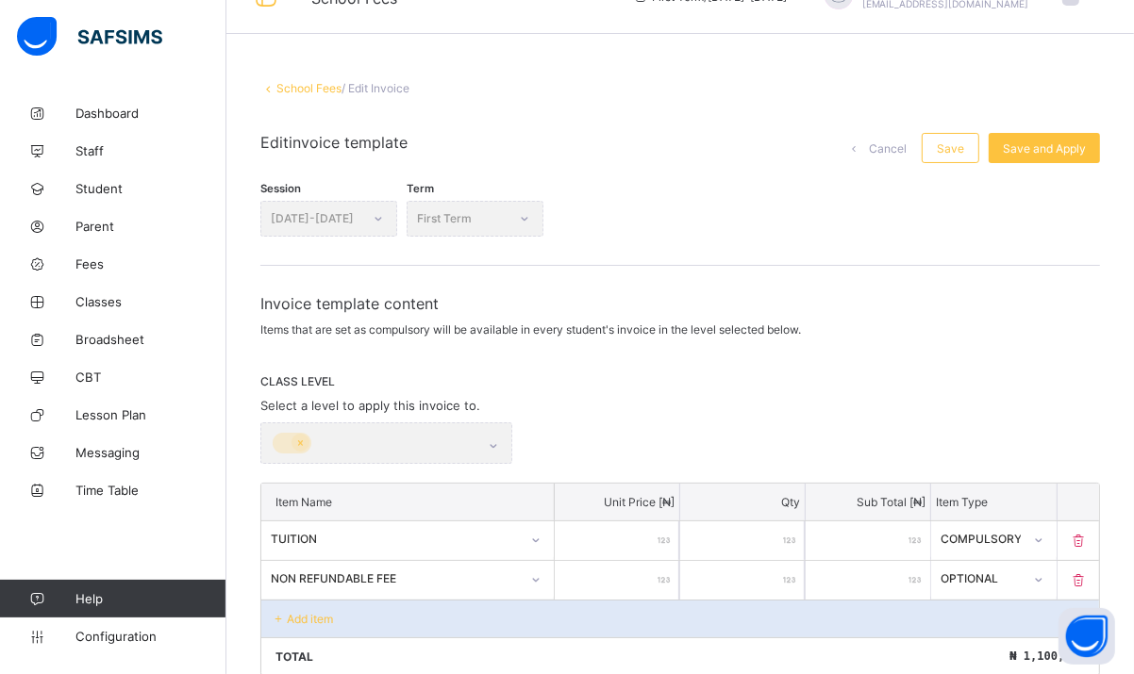
click at [496, 444] on div at bounding box center [386, 444] width 252 height 42
click at [960, 153] on span "Save" at bounding box center [950, 148] width 27 height 14
click at [1024, 140] on div "Save and Apply" at bounding box center [1044, 148] width 111 height 30
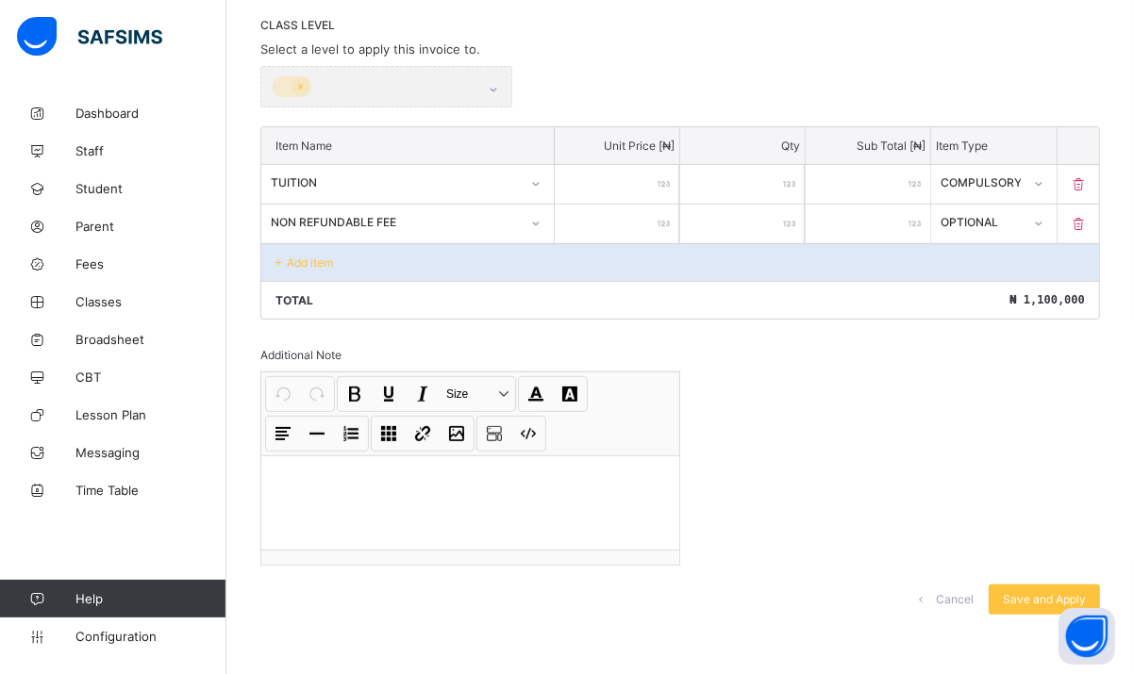
click at [494, 81] on div at bounding box center [386, 87] width 252 height 42
click at [442, 259] on div "Add item" at bounding box center [680, 262] width 838 height 38
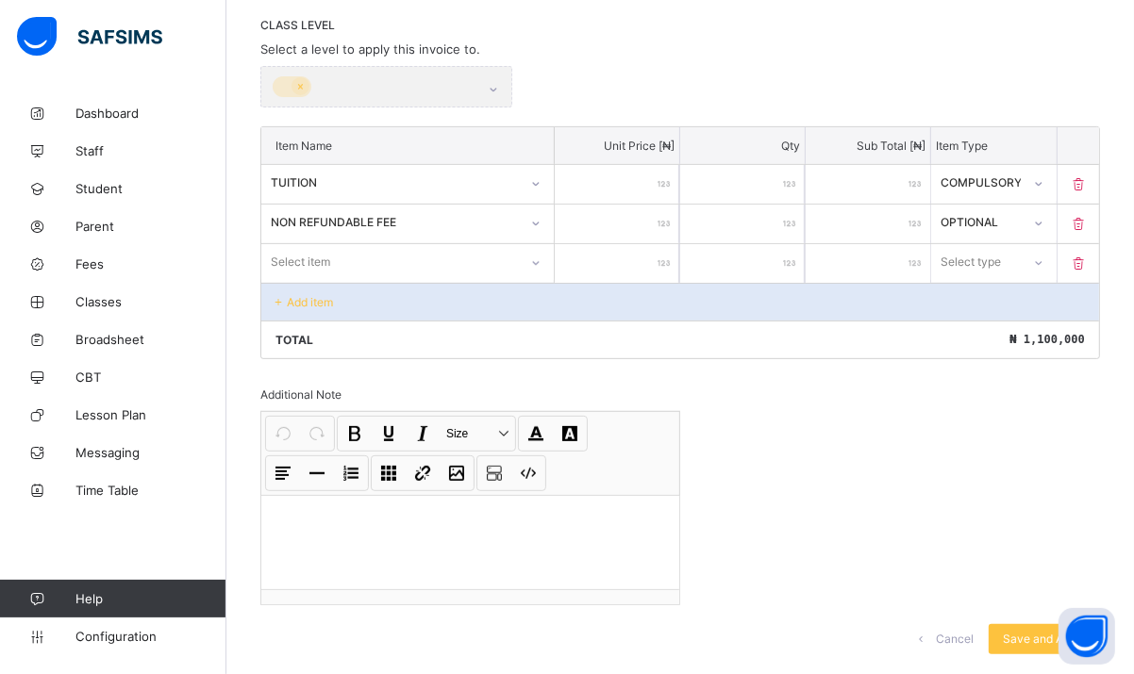
click at [475, 261] on div "Select item" at bounding box center [389, 262] width 257 height 26
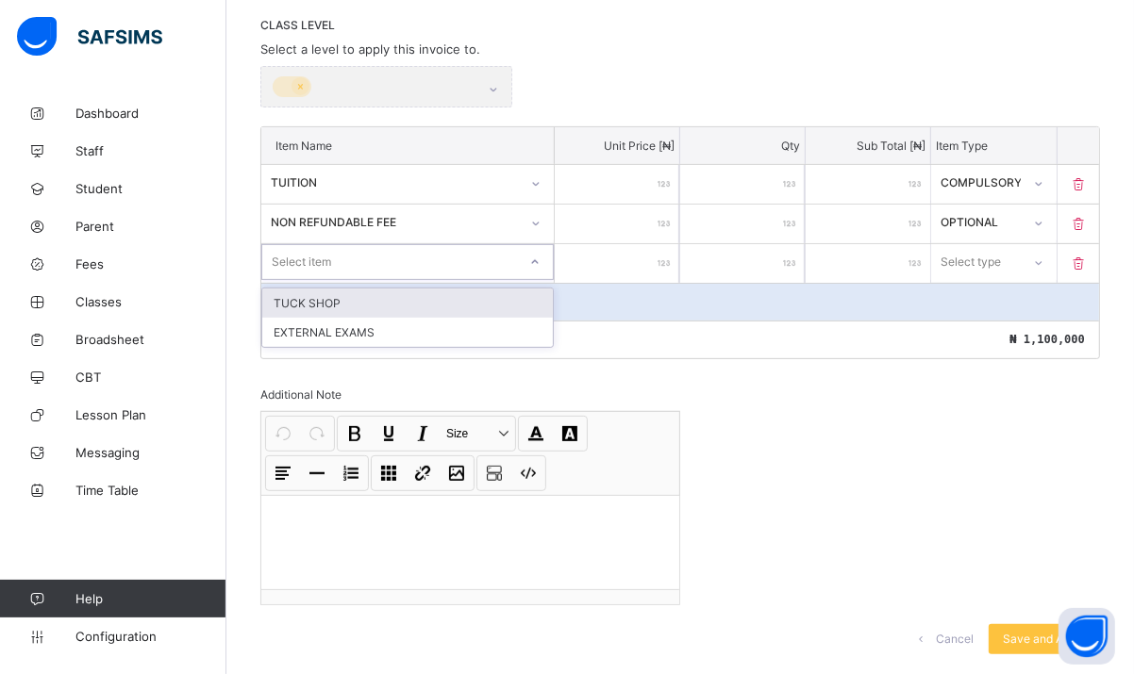
click at [435, 308] on div "TUCK SHOP" at bounding box center [407, 303] width 291 height 29
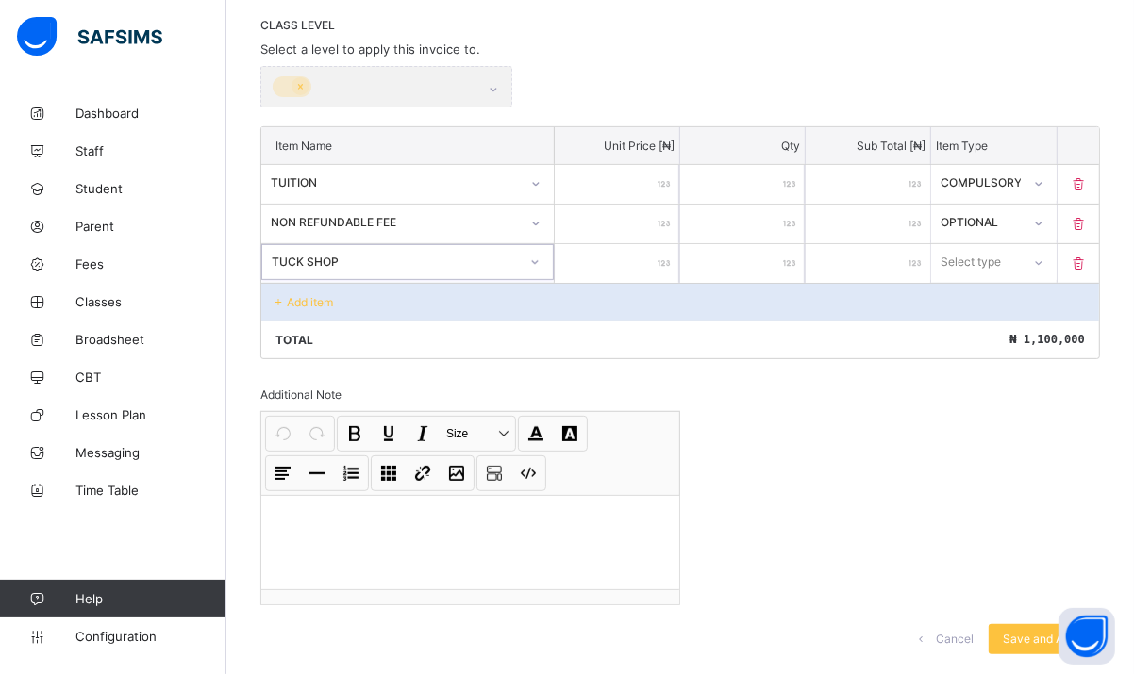
click at [308, 308] on div "Add item" at bounding box center [680, 302] width 838 height 38
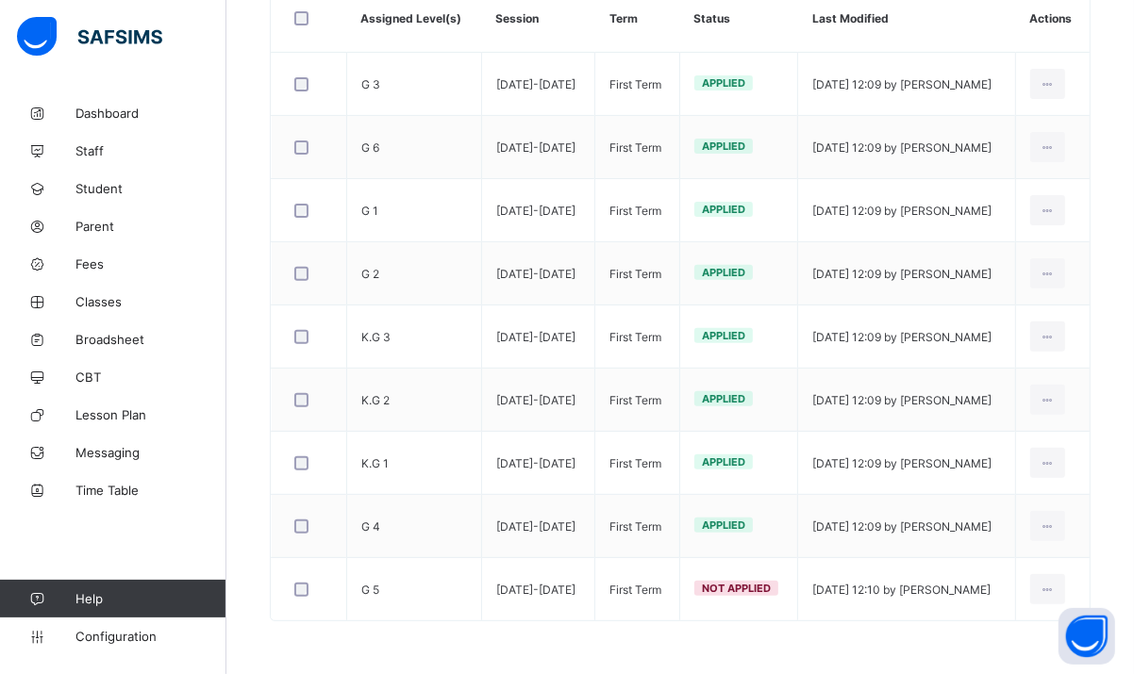
scroll to position [381, 0]
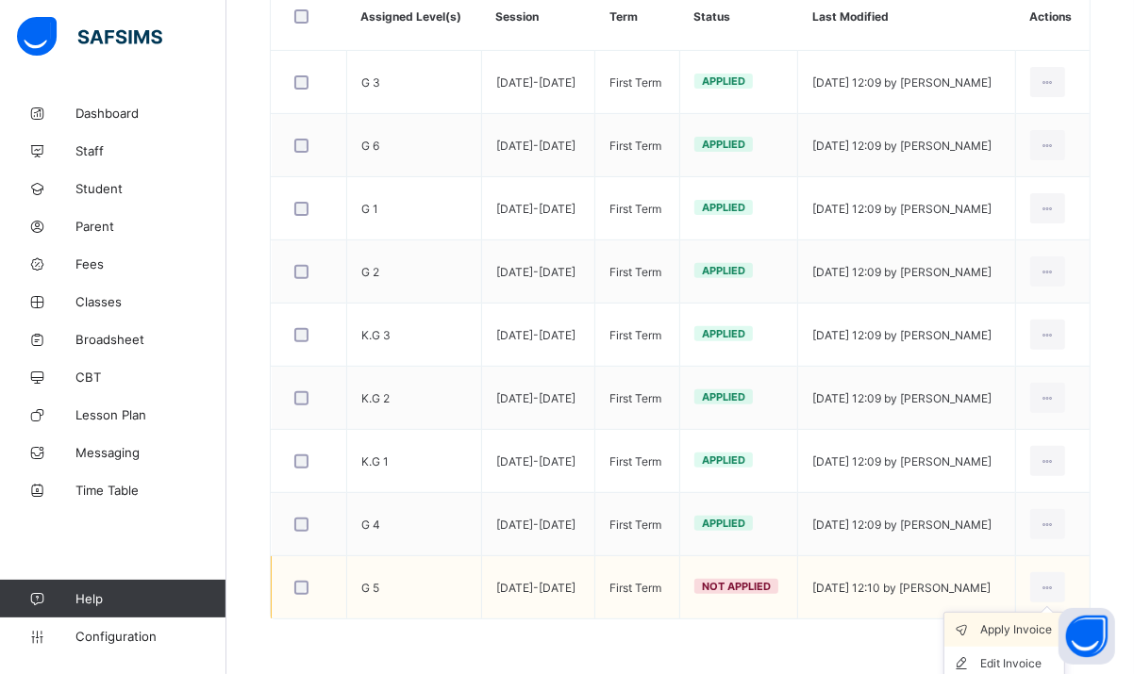
click at [1035, 626] on div "Apply Invoice" at bounding box center [1018, 630] width 76 height 19
click at [1018, 635] on div "Apply Invoice" at bounding box center [1018, 630] width 76 height 19
click at [1053, 581] on div at bounding box center [1047, 588] width 35 height 30
click at [980, 625] on icon at bounding box center [966, 630] width 28 height 19
click at [1034, 649] on li "Edit Invoice" at bounding box center [1004, 664] width 120 height 34
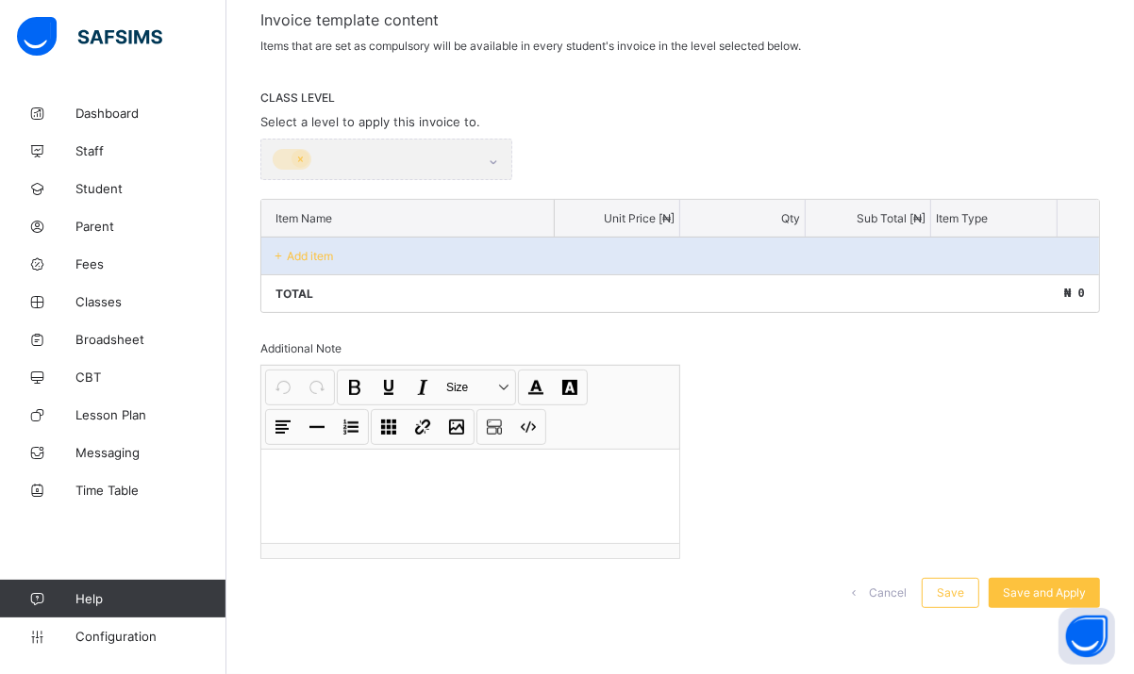
scroll to position [319, 0]
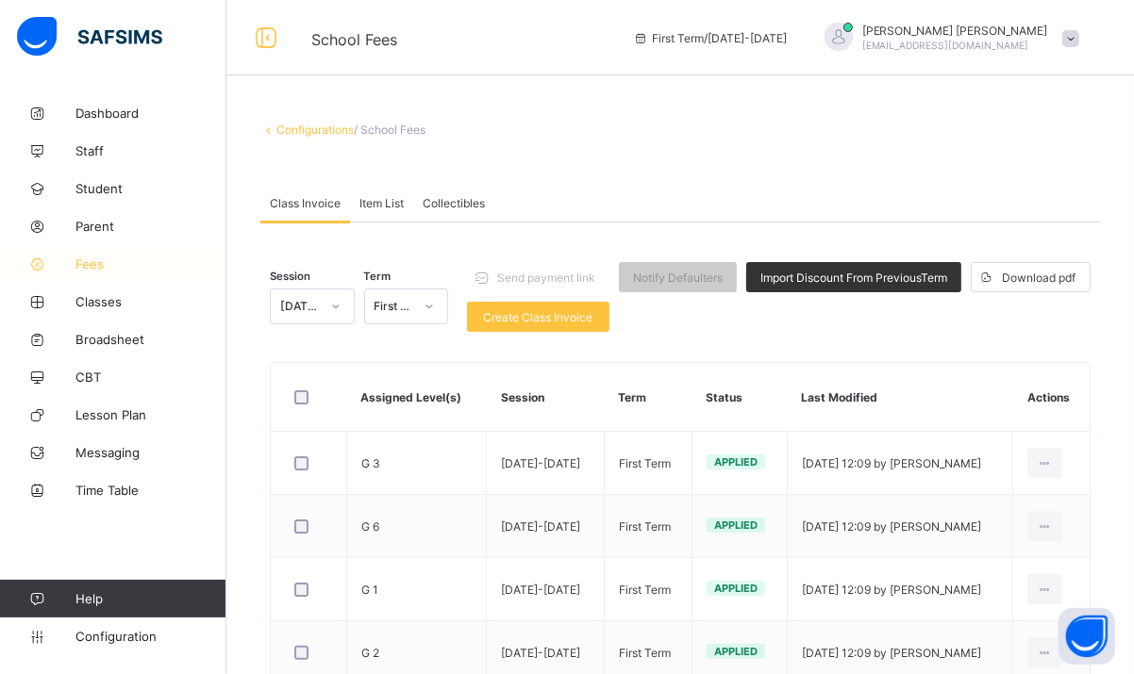
click at [92, 276] on link "Fees" at bounding box center [113, 264] width 226 height 38
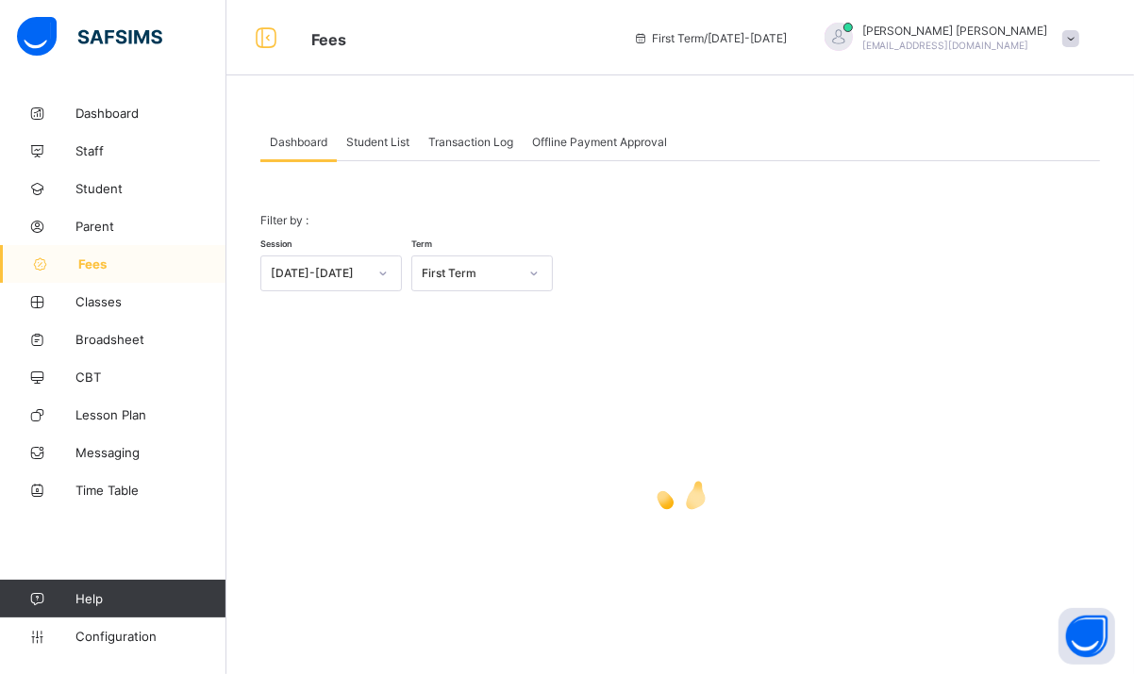
click at [383, 135] on span "Student List" at bounding box center [377, 142] width 63 height 14
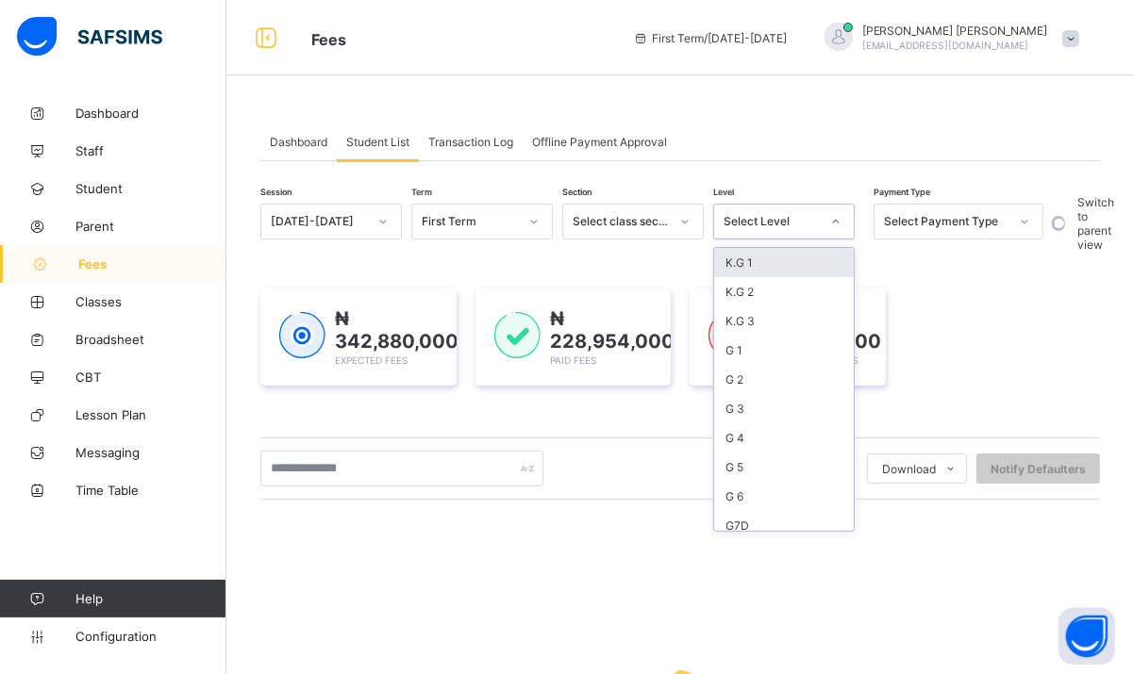
click at [763, 226] on div "Select Level" at bounding box center [771, 222] width 96 height 14
click at [750, 475] on div "G 5" at bounding box center [784, 467] width 140 height 29
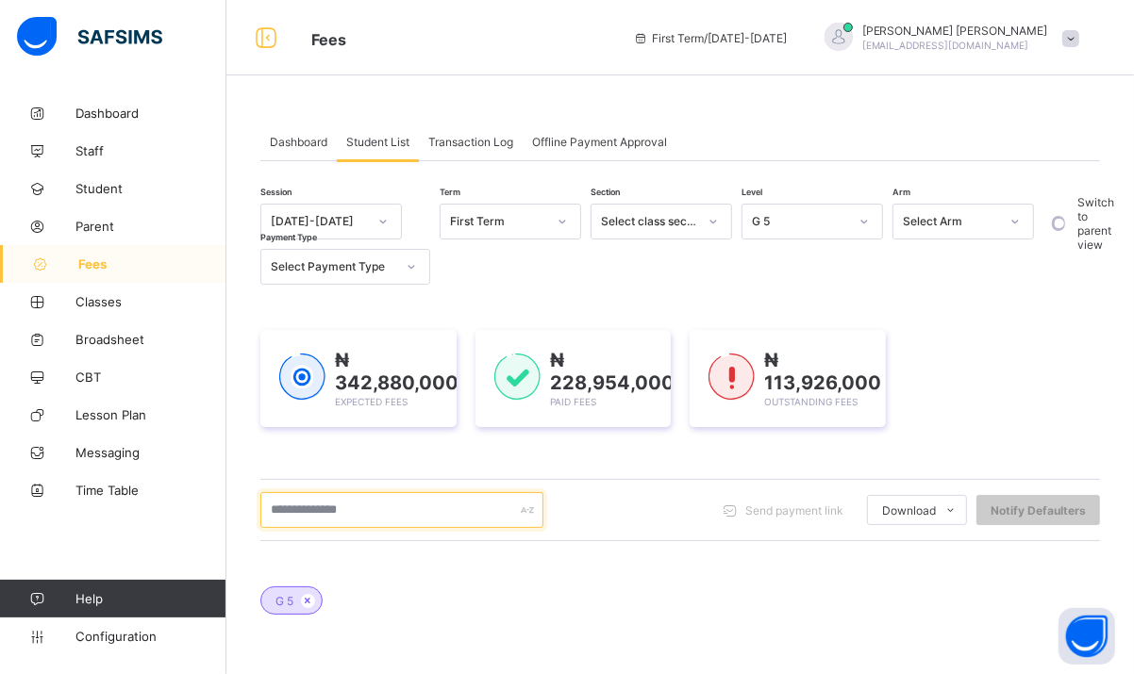
click at [437, 513] on input "text" at bounding box center [401, 510] width 283 height 36
type input "******"
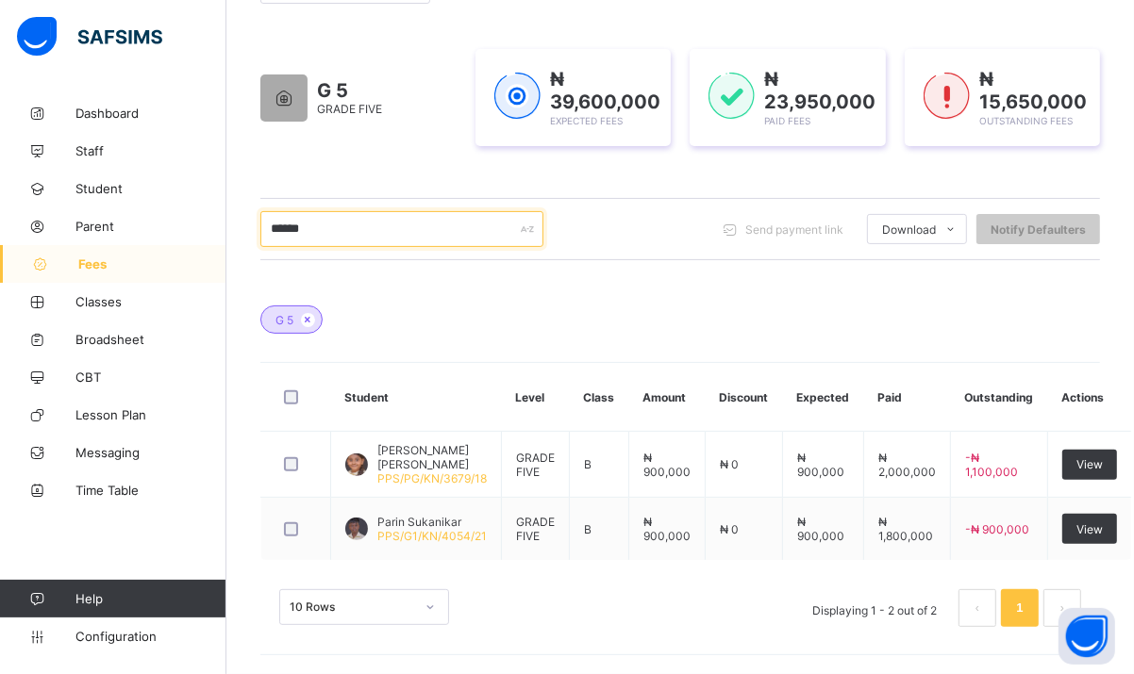
scroll to position [279, 0]
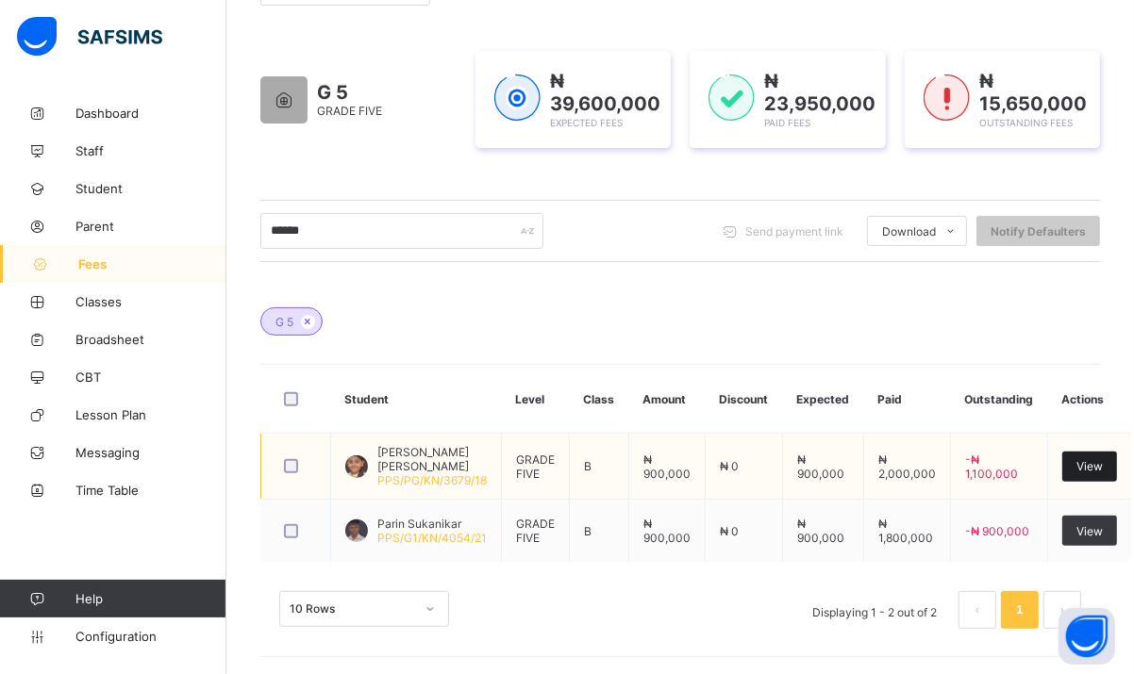
click at [1083, 468] on span "View" at bounding box center [1089, 466] width 26 height 14
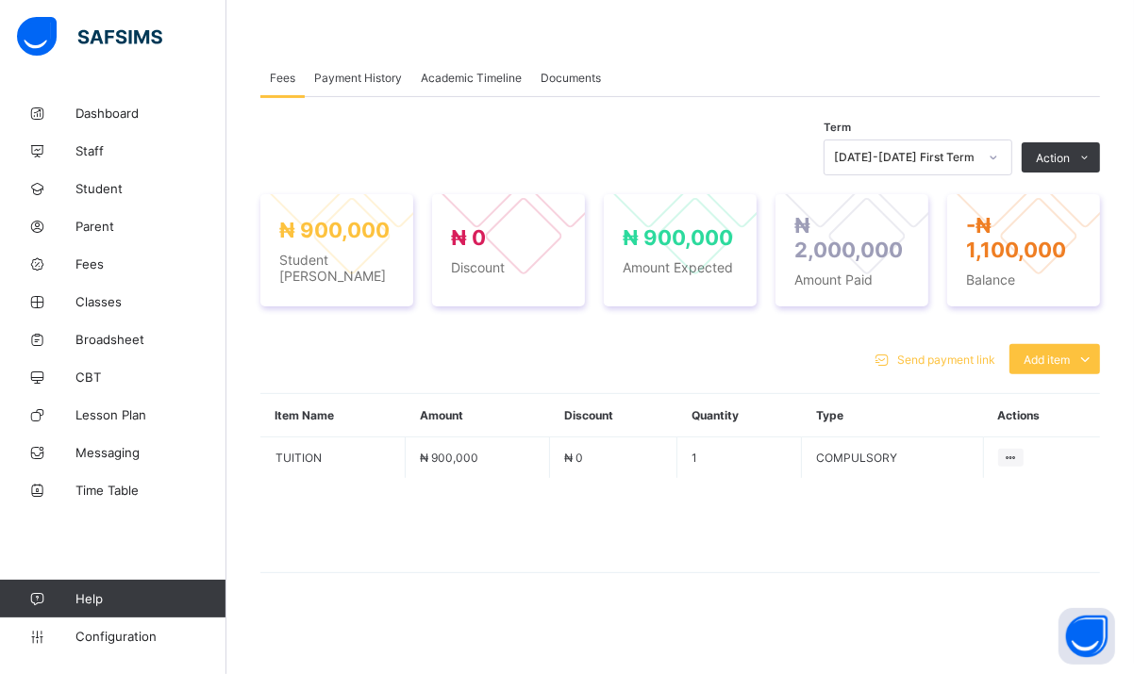
scroll to position [297, 0]
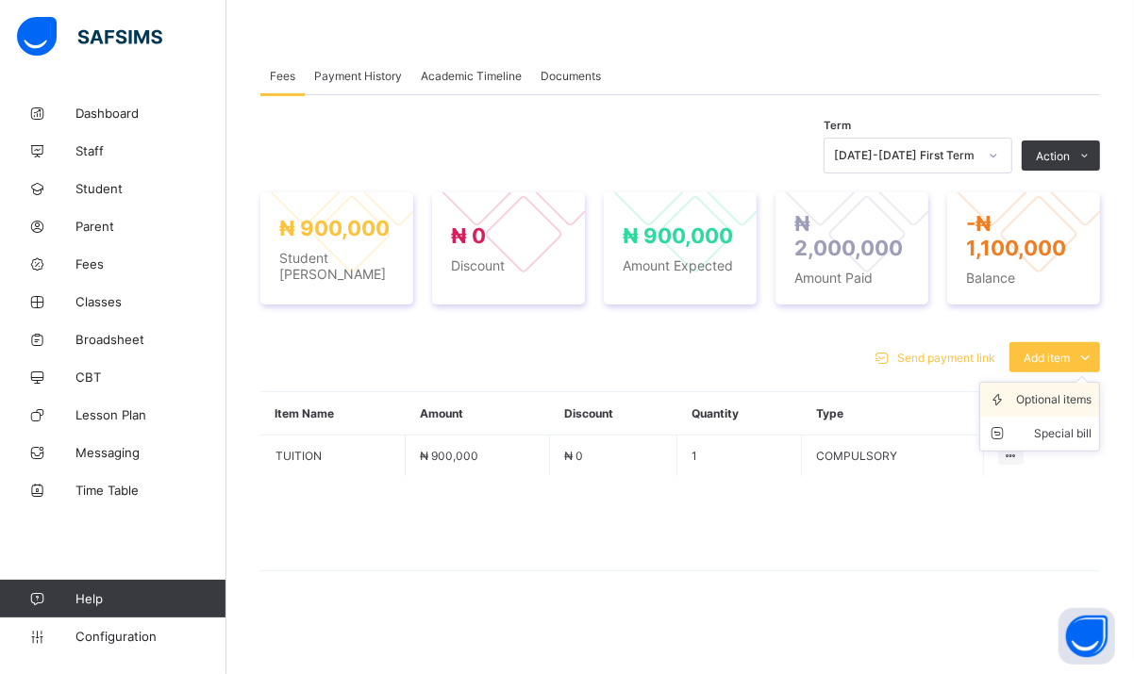
click at [1058, 400] on div "Optional items" at bounding box center [1053, 400] width 75 height 19
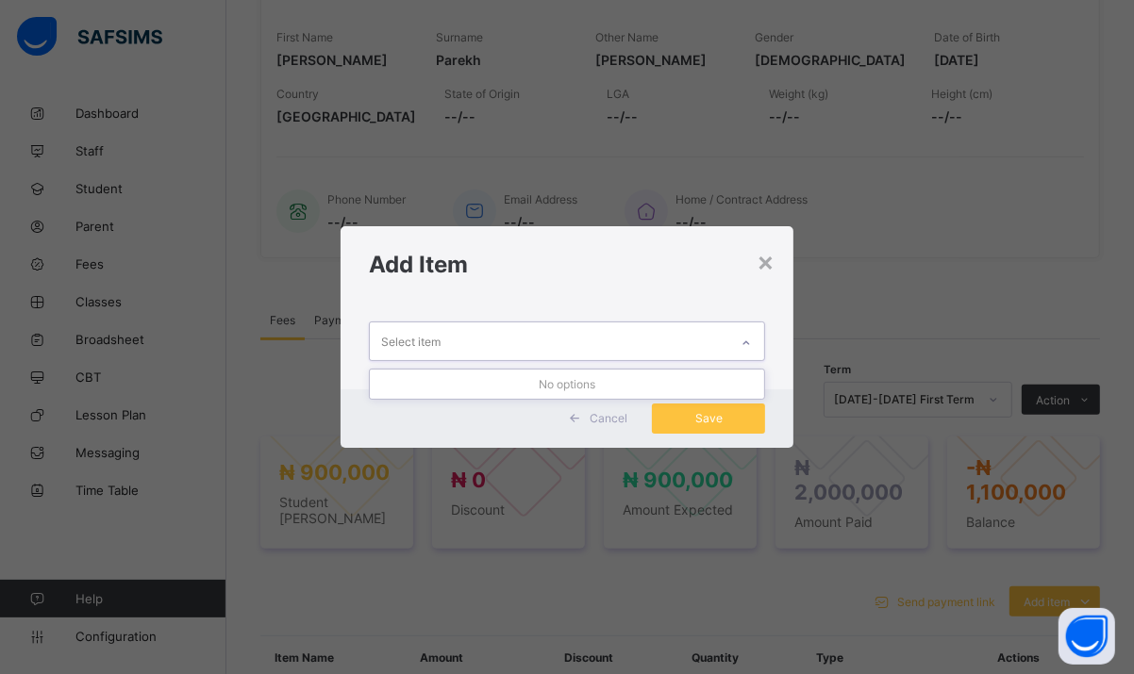
click at [582, 346] on div "Select item" at bounding box center [549, 341] width 359 height 37
type input "****"
click at [761, 340] on icon at bounding box center [755, 344] width 11 height 19
click at [771, 268] on div "×" at bounding box center [766, 260] width 18 height 32
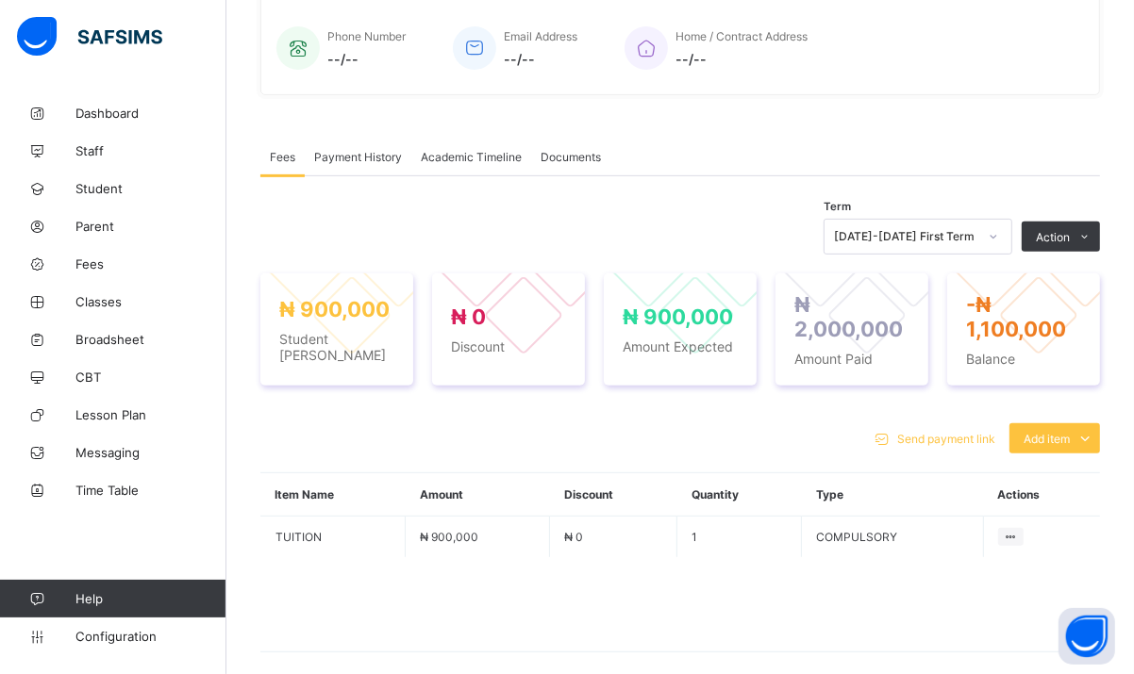
scroll to position [457, 0]
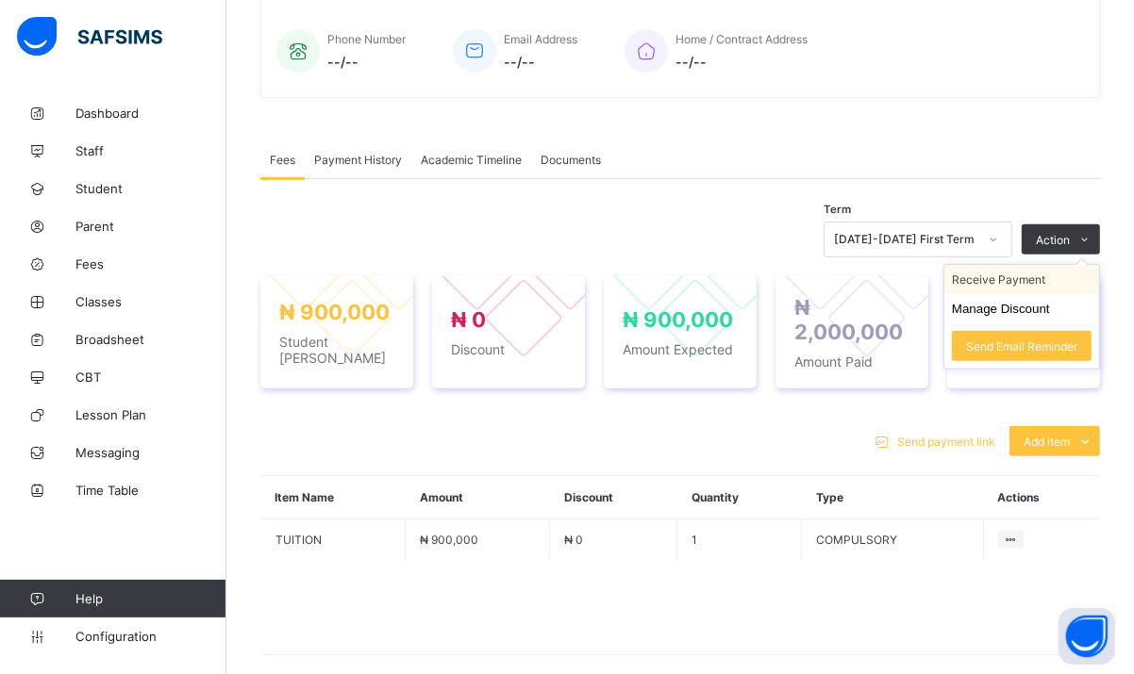
click at [1039, 275] on li "Receive Payment" at bounding box center [1021, 279] width 155 height 29
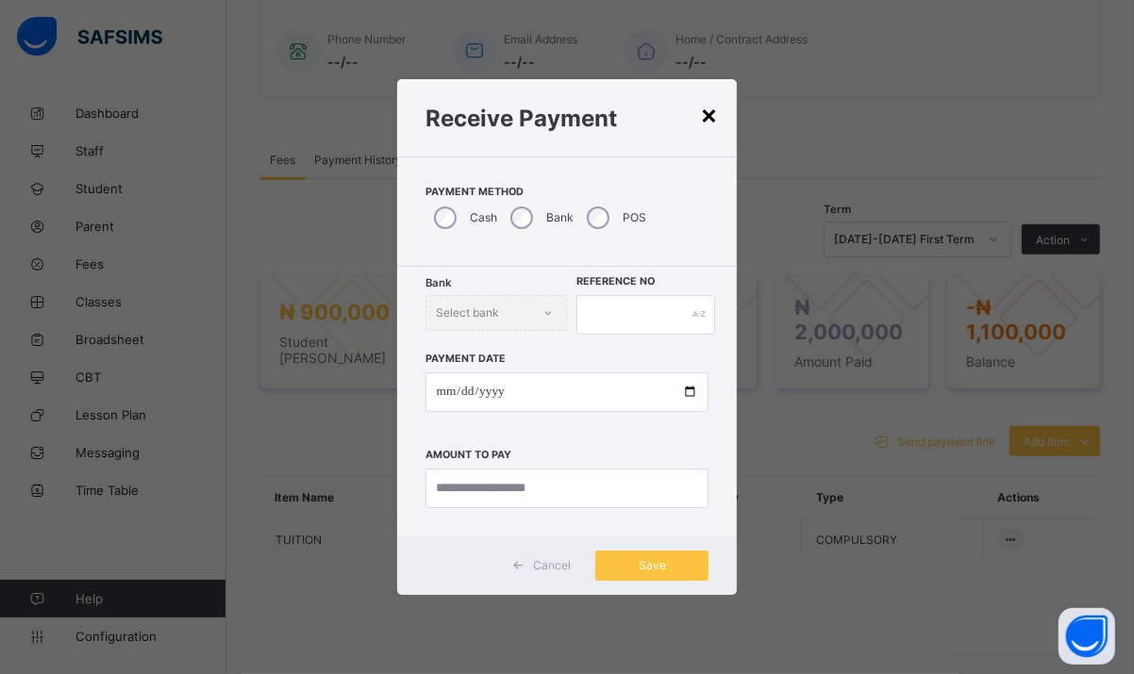
click at [714, 116] on div "×" at bounding box center [709, 114] width 18 height 32
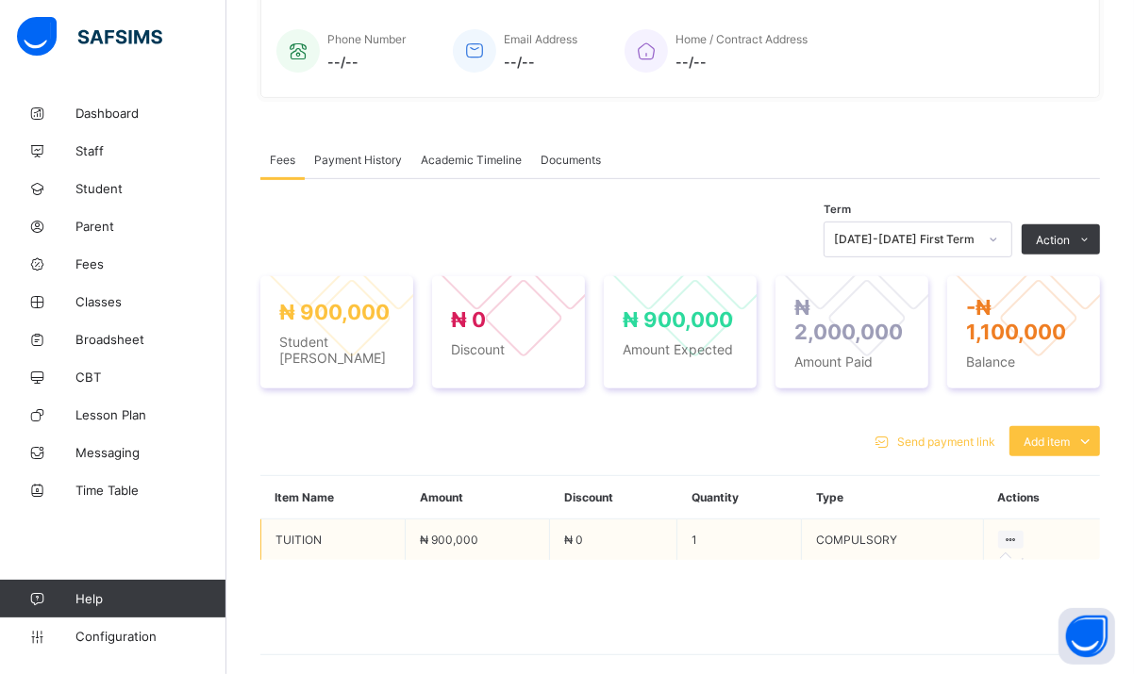
click at [1019, 544] on icon at bounding box center [1011, 540] width 16 height 14
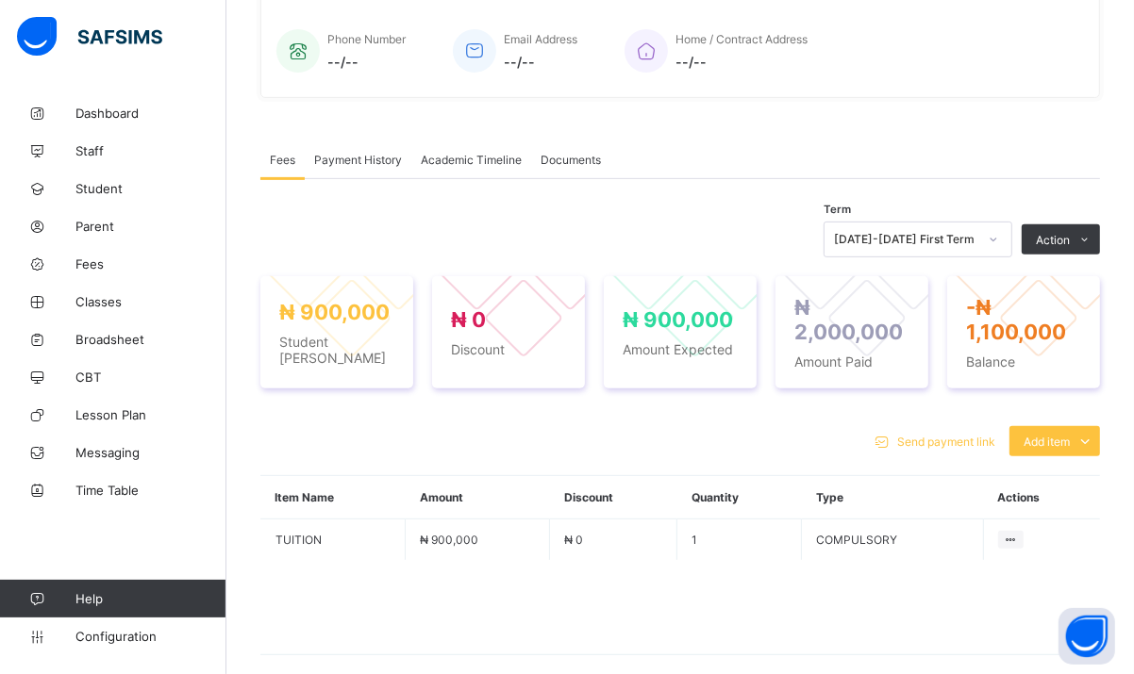
click at [341, 158] on span "Payment History" at bounding box center [358, 160] width 88 height 14
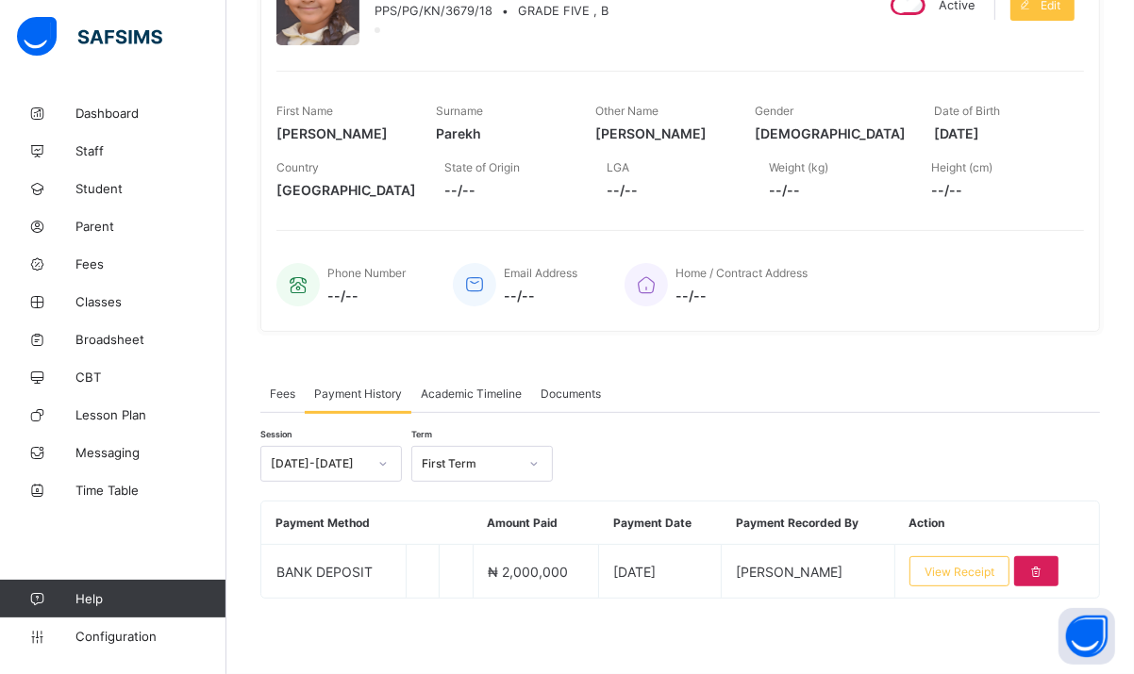
scroll to position [222, 0]
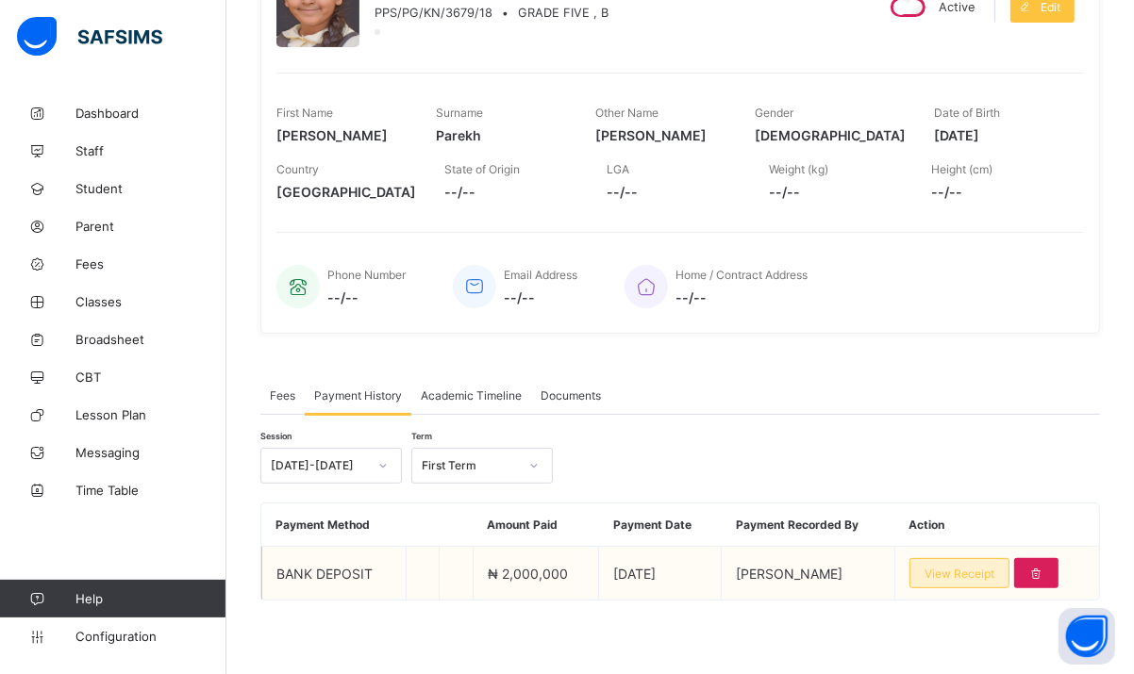
click at [991, 577] on span "View Receipt" at bounding box center [959, 574] width 70 height 14
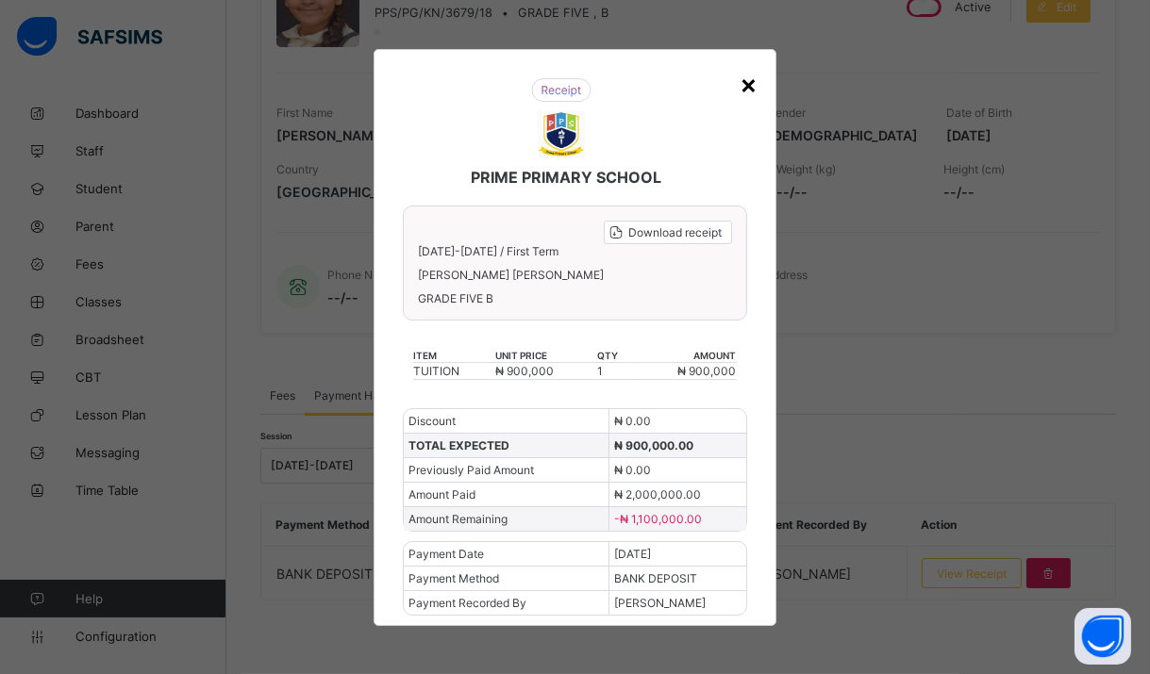
click at [746, 86] on div "×" at bounding box center [749, 84] width 18 height 32
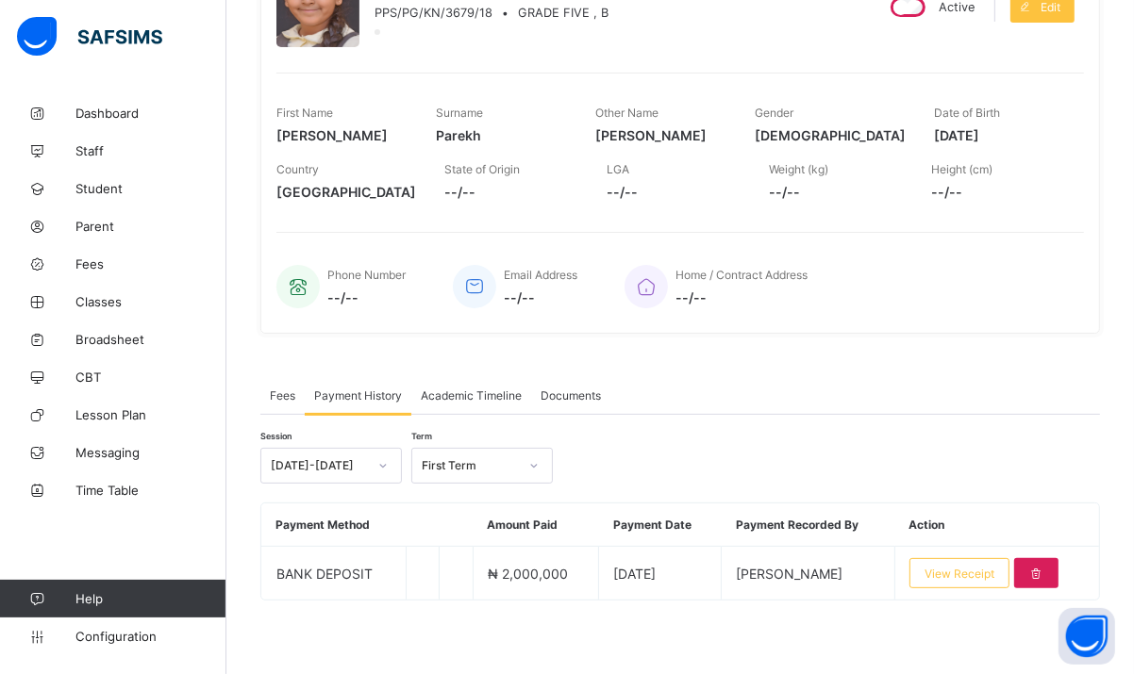
click at [284, 394] on span "Fees" at bounding box center [282, 396] width 25 height 14
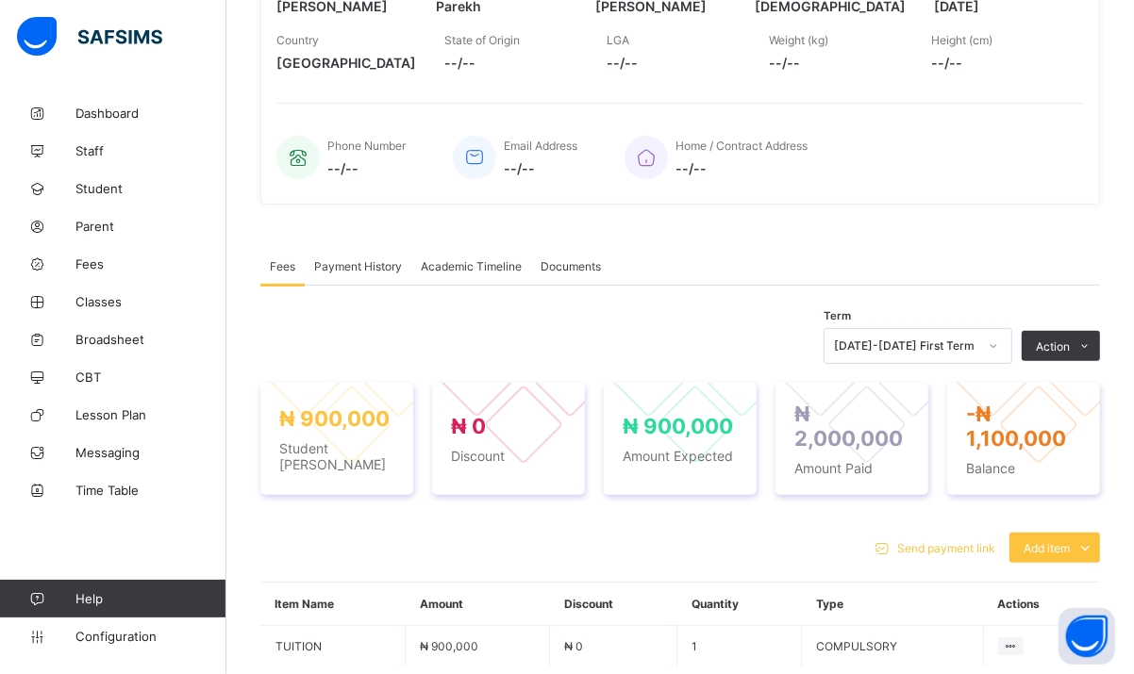
scroll to position [541, 0]
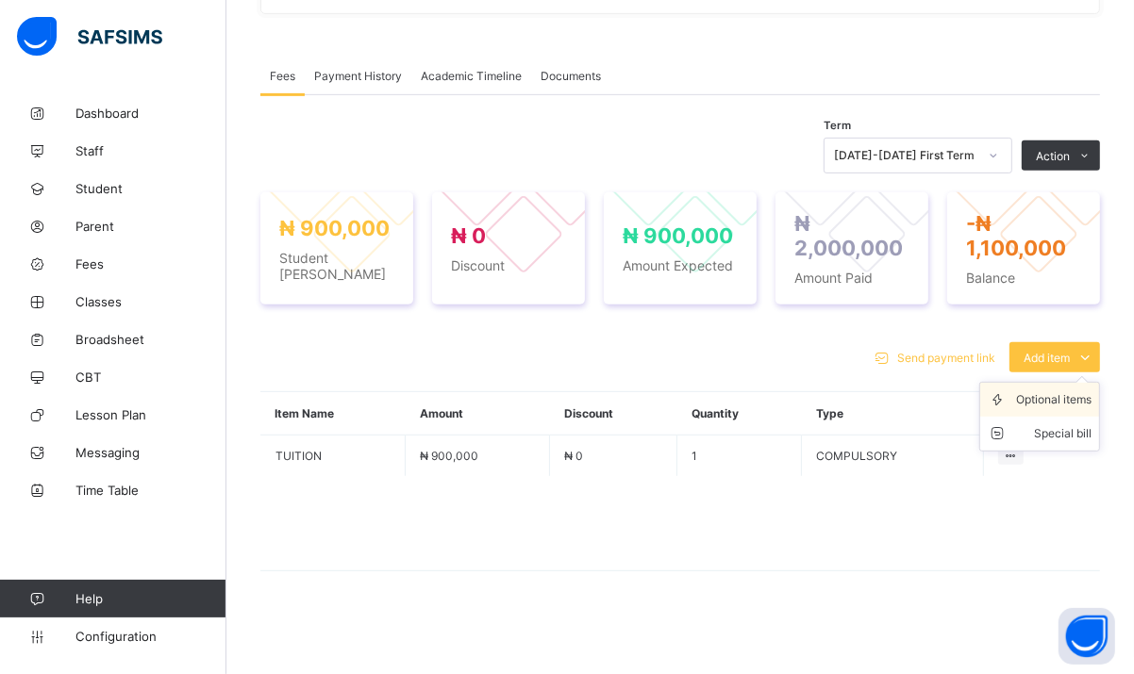
click at [1080, 401] on div "Optional items" at bounding box center [1053, 400] width 75 height 19
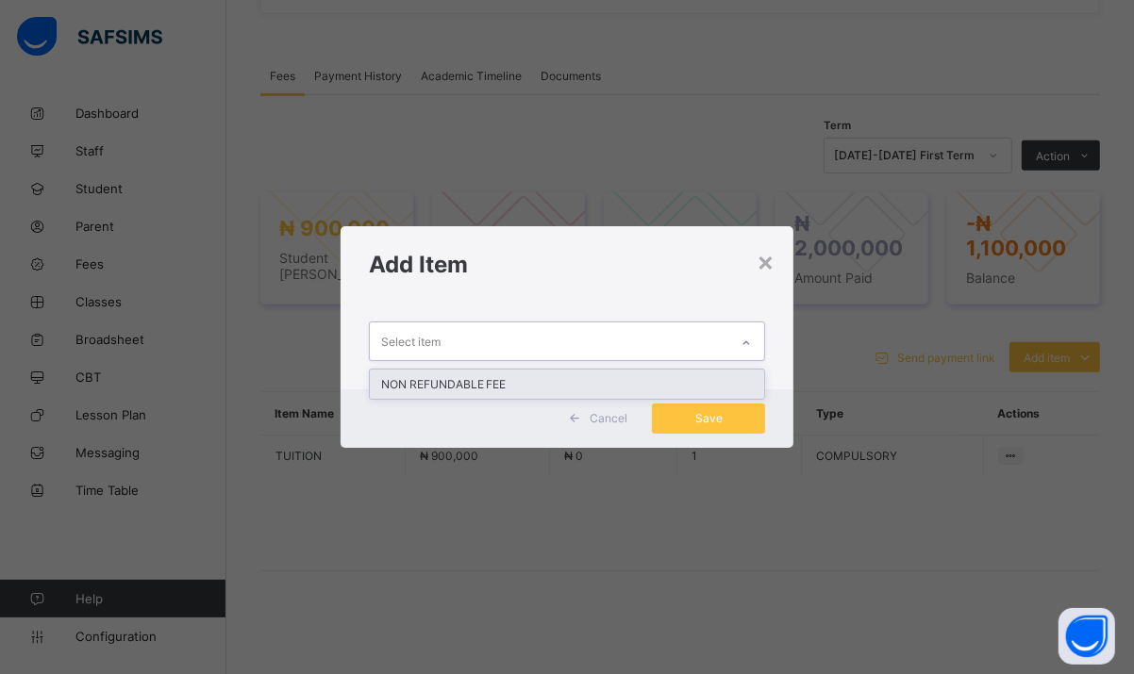
click at [744, 348] on icon at bounding box center [745, 343] width 11 height 19
click at [631, 423] on div "Cancel" at bounding box center [600, 419] width 84 height 30
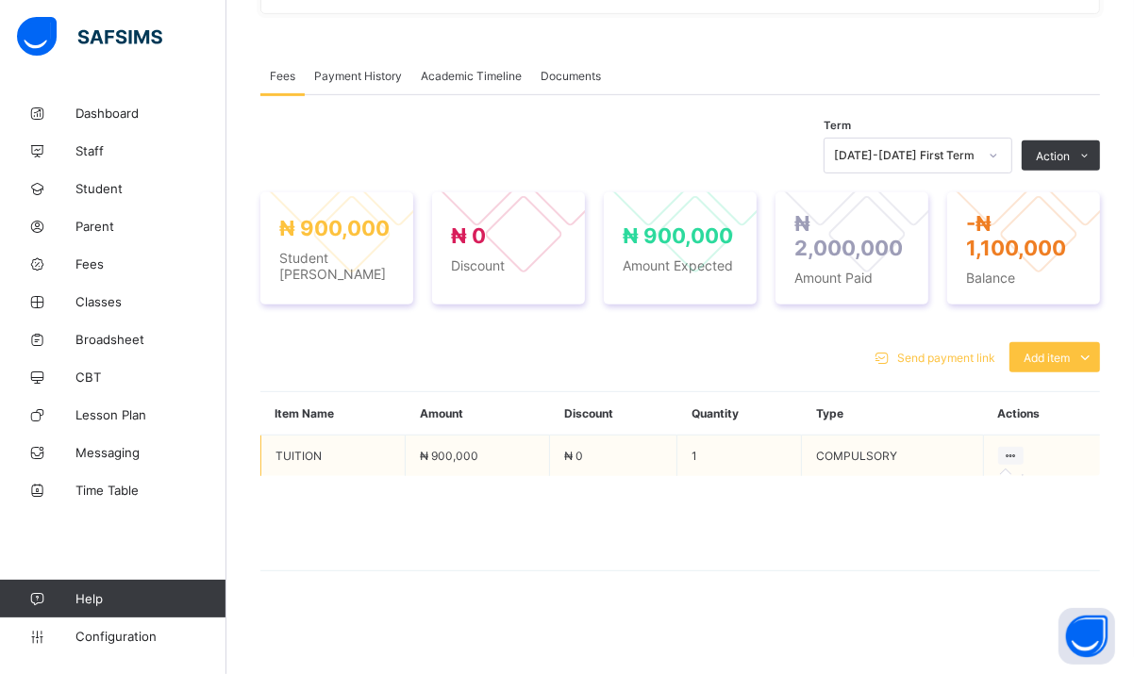
click at [1019, 454] on icon at bounding box center [1011, 456] width 16 height 14
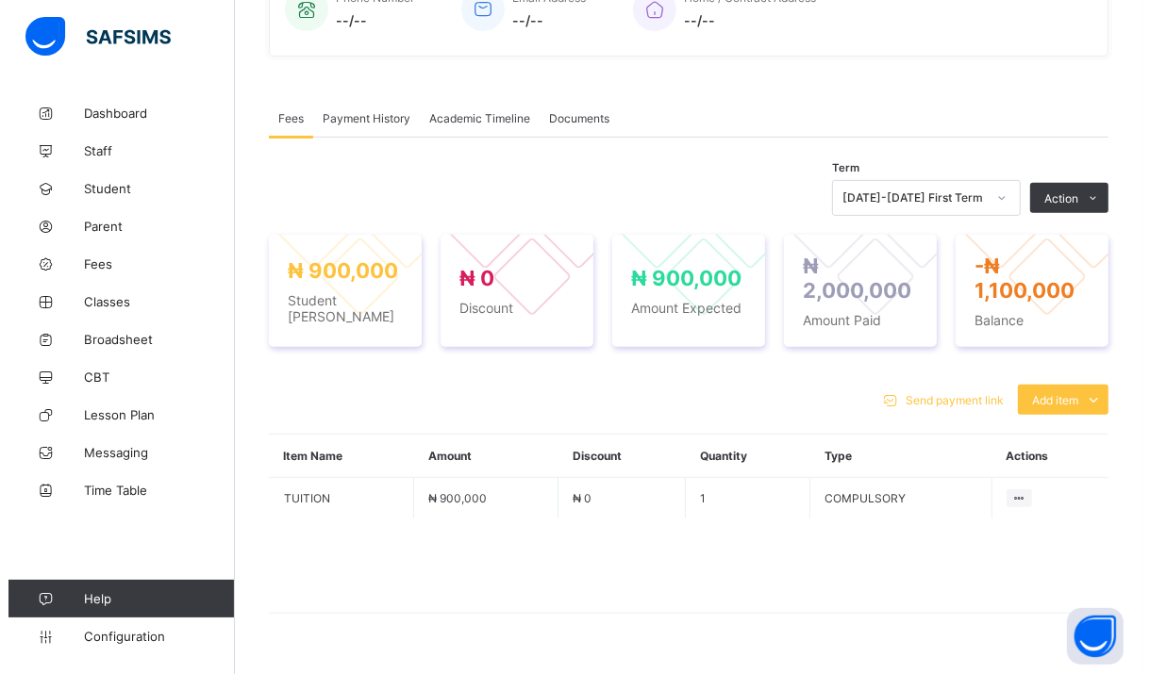
scroll to position [0, 0]
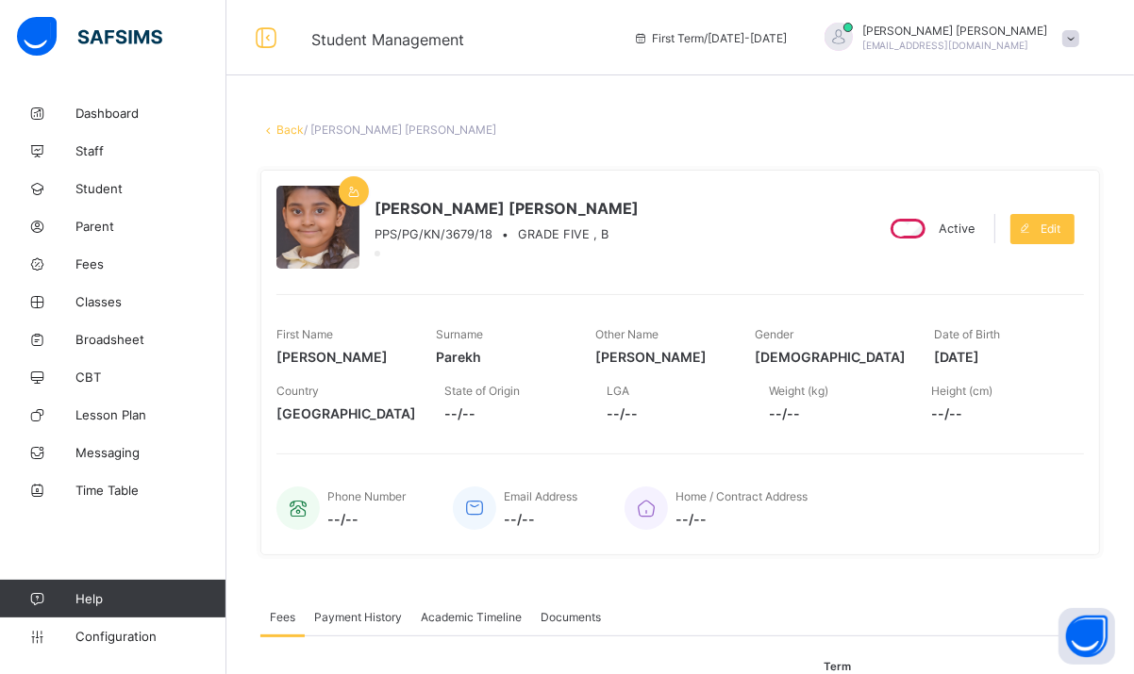
click at [1079, 30] on span at bounding box center [1070, 38] width 17 height 17
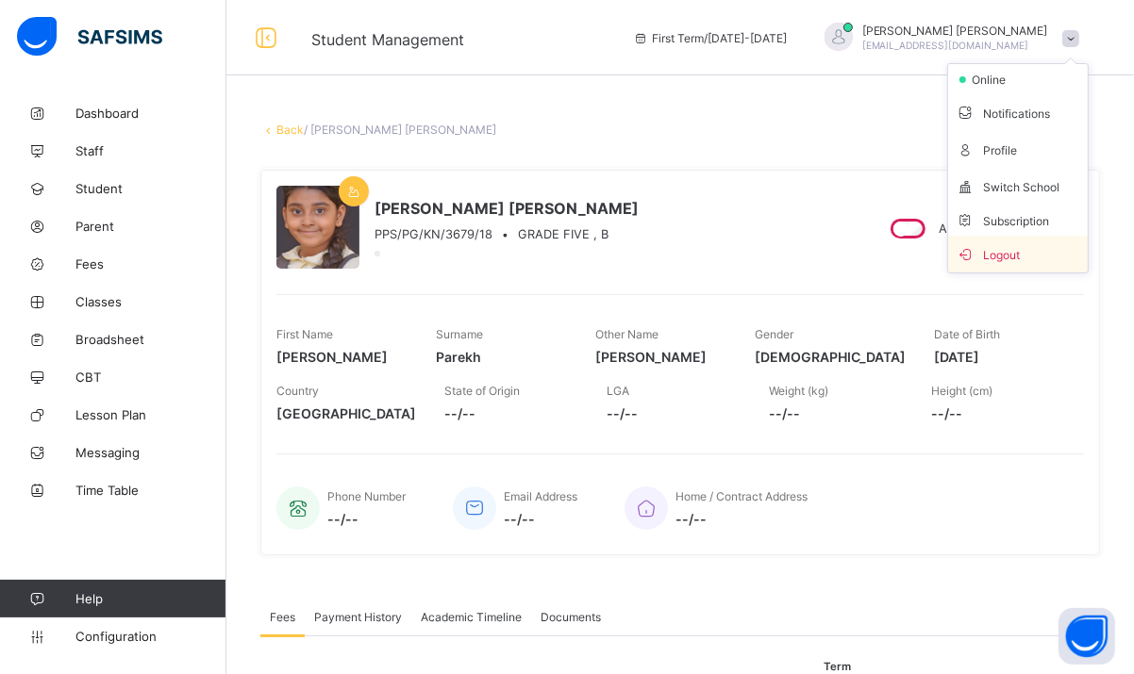
click at [1041, 249] on span "Logout" at bounding box center [1018, 254] width 125 height 22
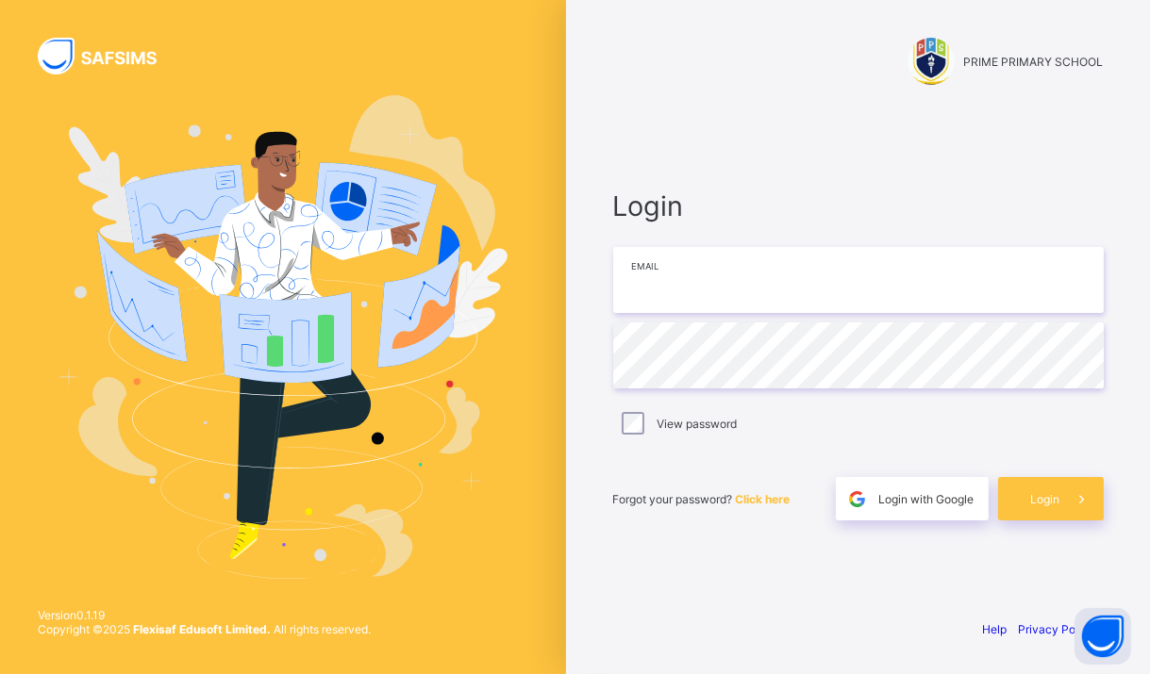
type input "**********"
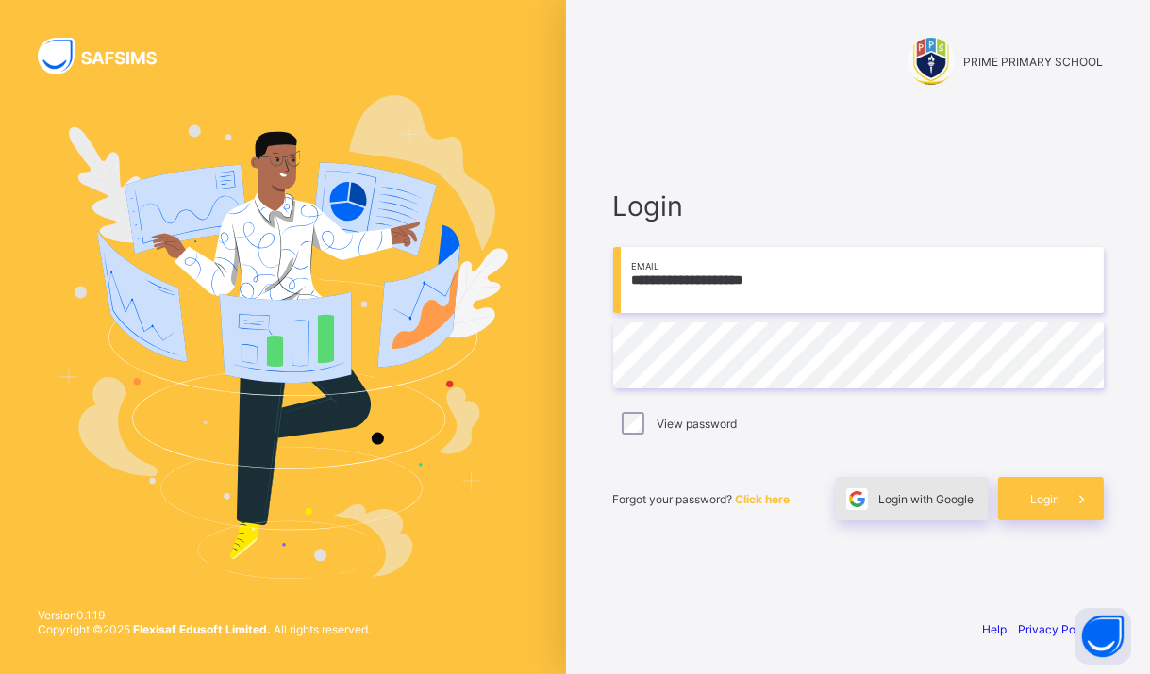
click at [909, 498] on span "Login with Google" at bounding box center [926, 499] width 95 height 14
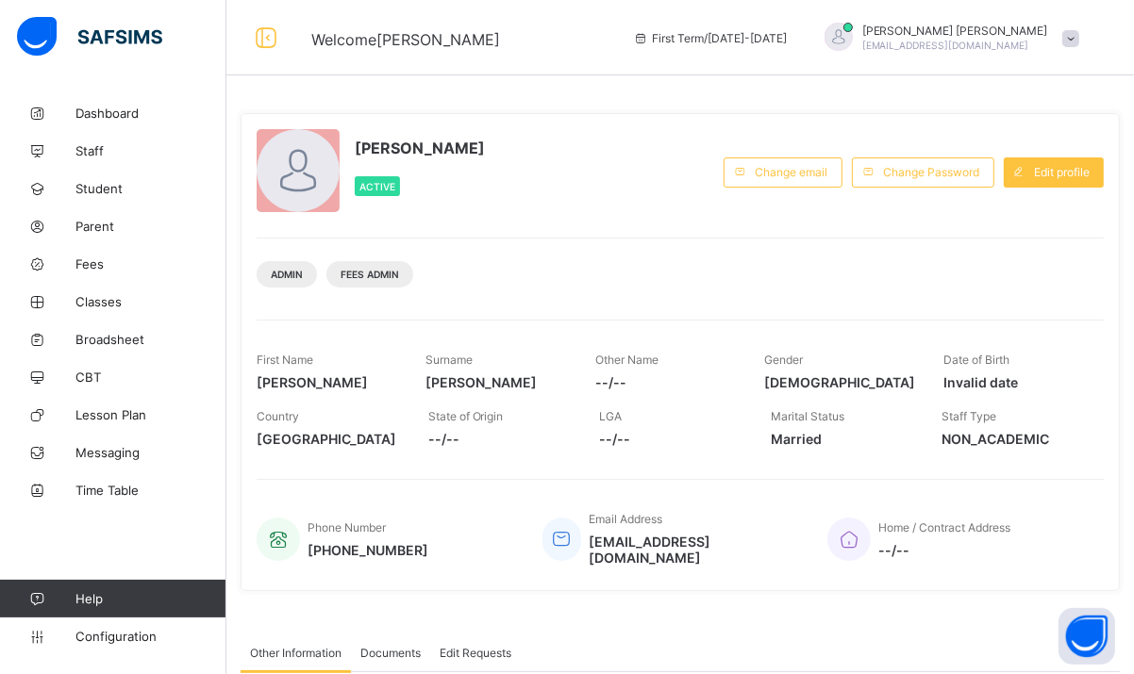
scroll to position [301, 0]
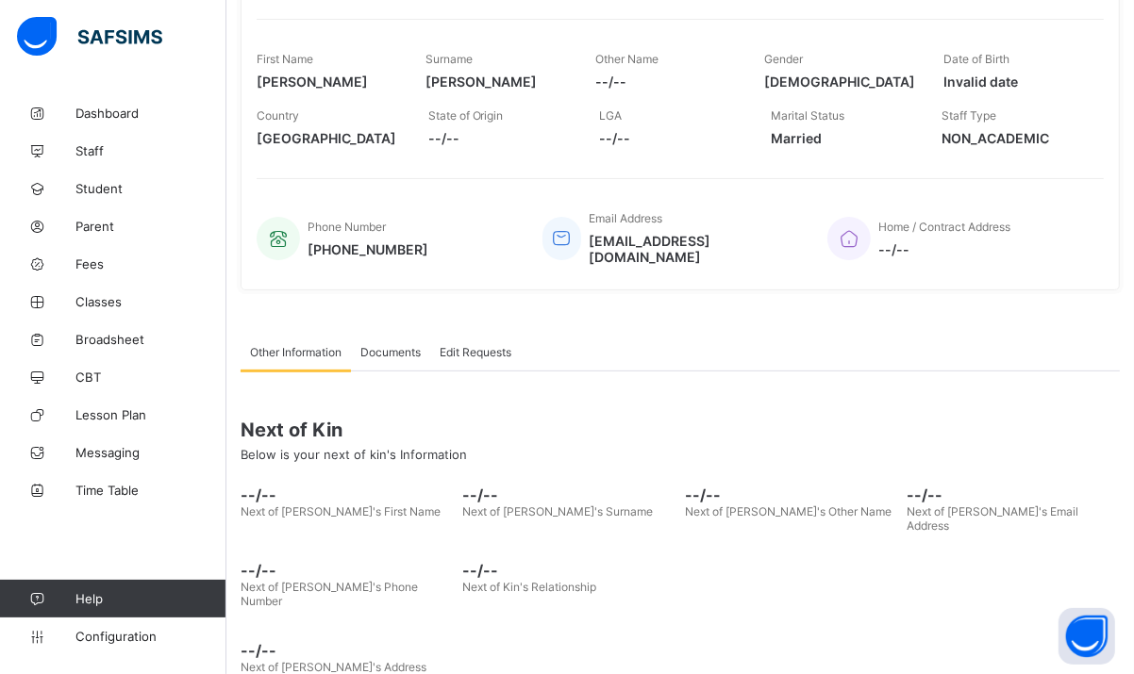
click at [383, 345] on span "Documents" at bounding box center [390, 352] width 60 height 14
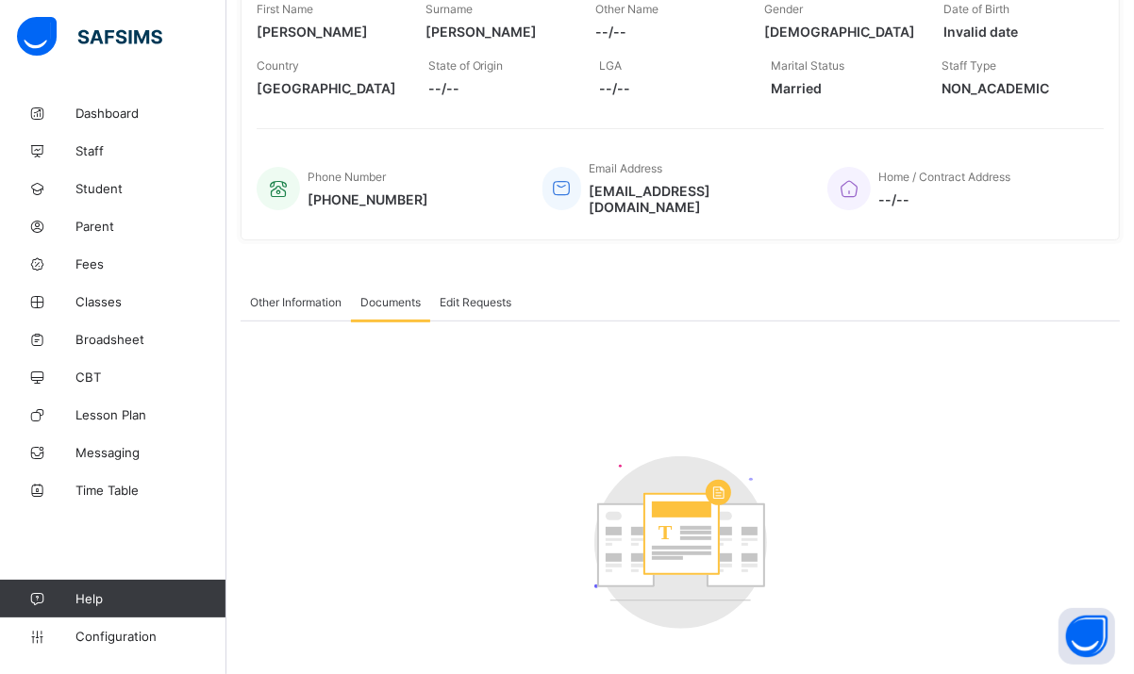
scroll to position [0, 0]
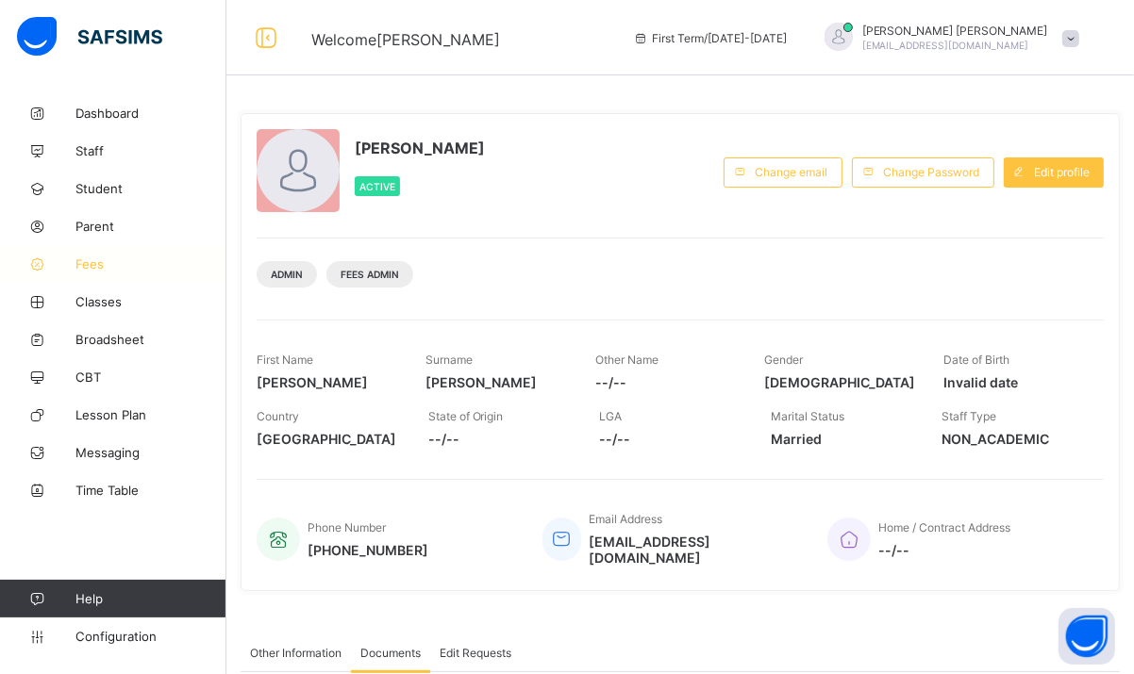
click at [101, 248] on link "Fees" at bounding box center [113, 264] width 226 height 38
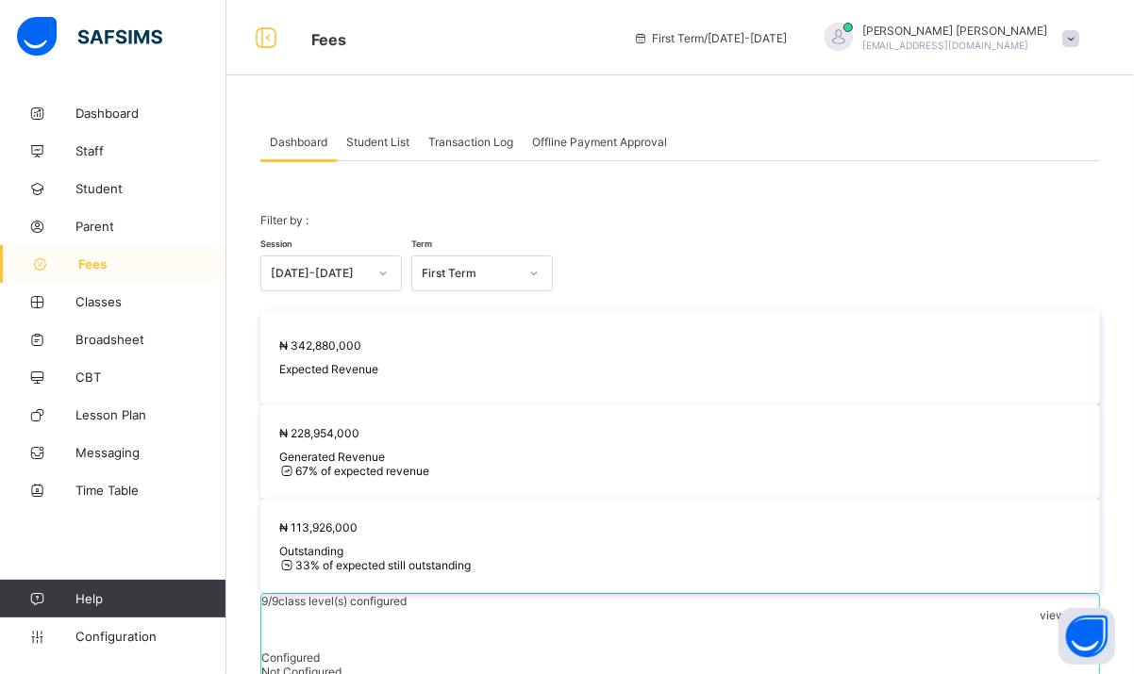
click at [463, 139] on span "Transaction Log" at bounding box center [470, 142] width 85 height 14
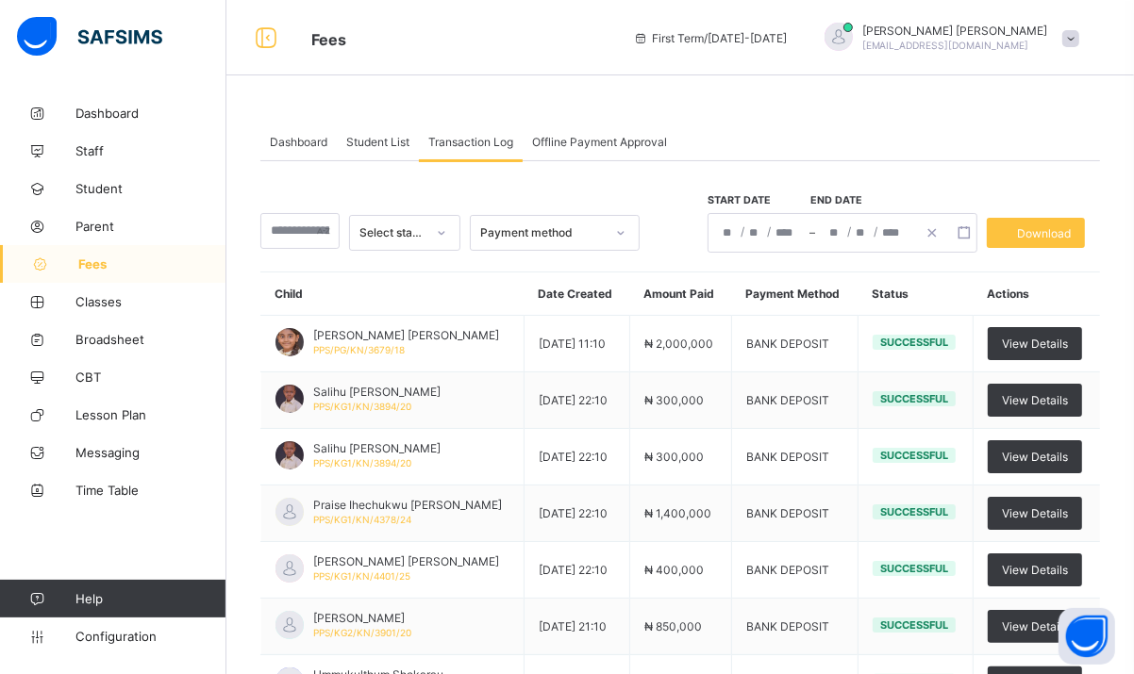
scroll to position [42, 0]
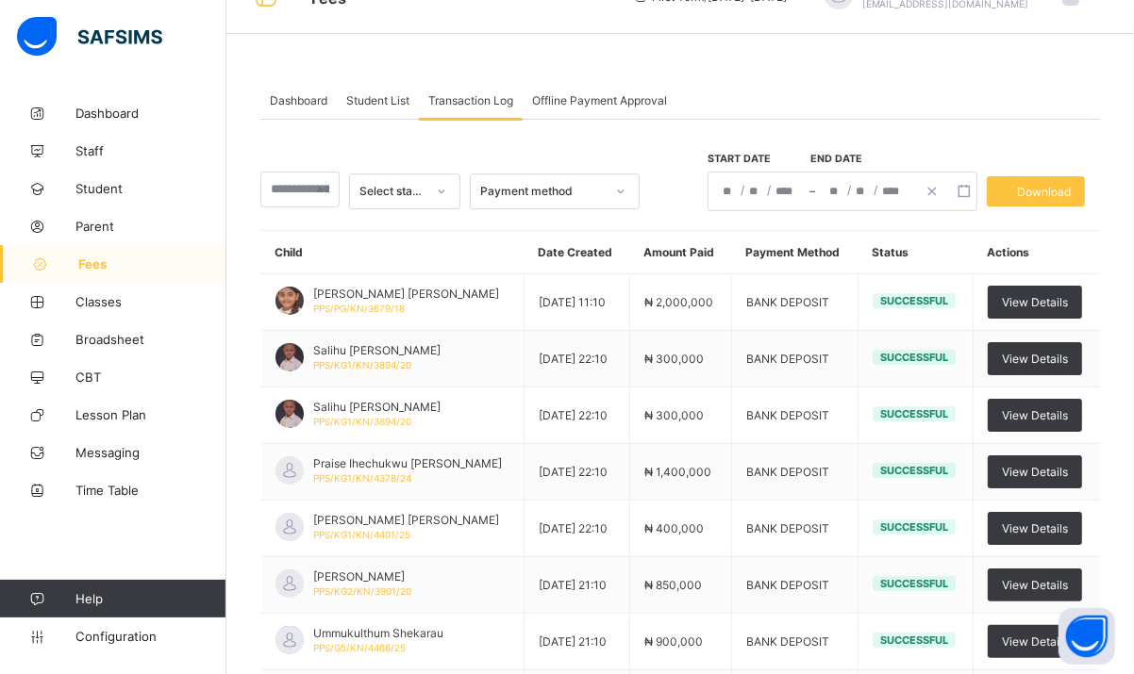
click at [396, 91] on div "Student List" at bounding box center [378, 100] width 82 height 38
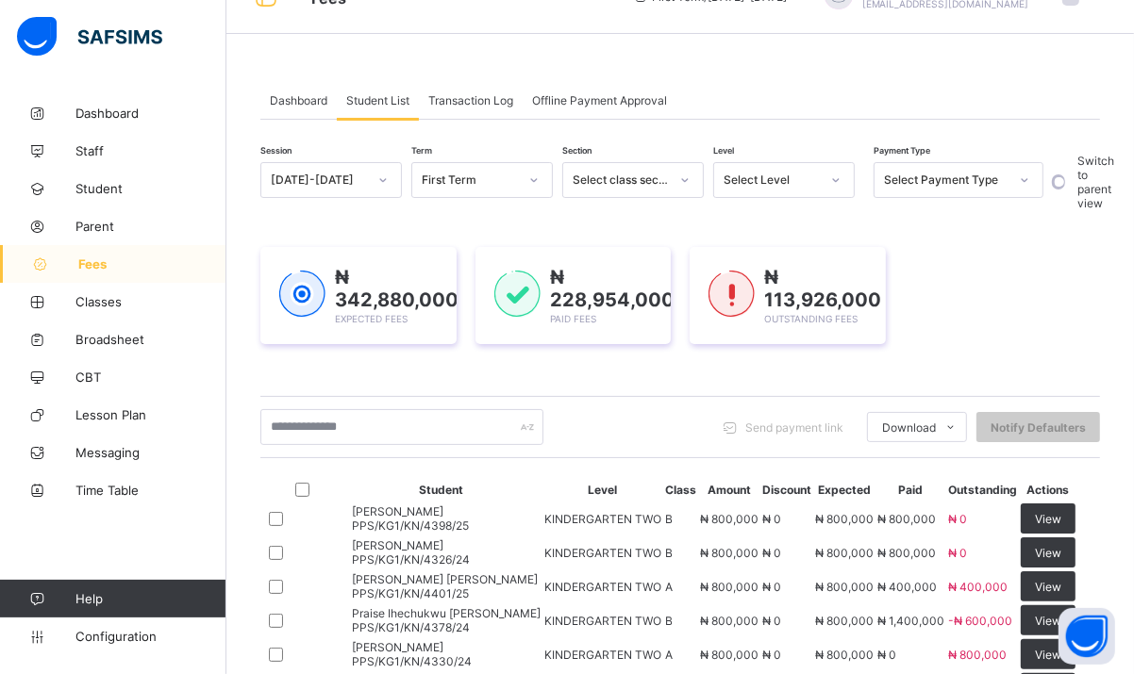
click at [814, 169] on div "Select Level" at bounding box center [766, 180] width 104 height 26
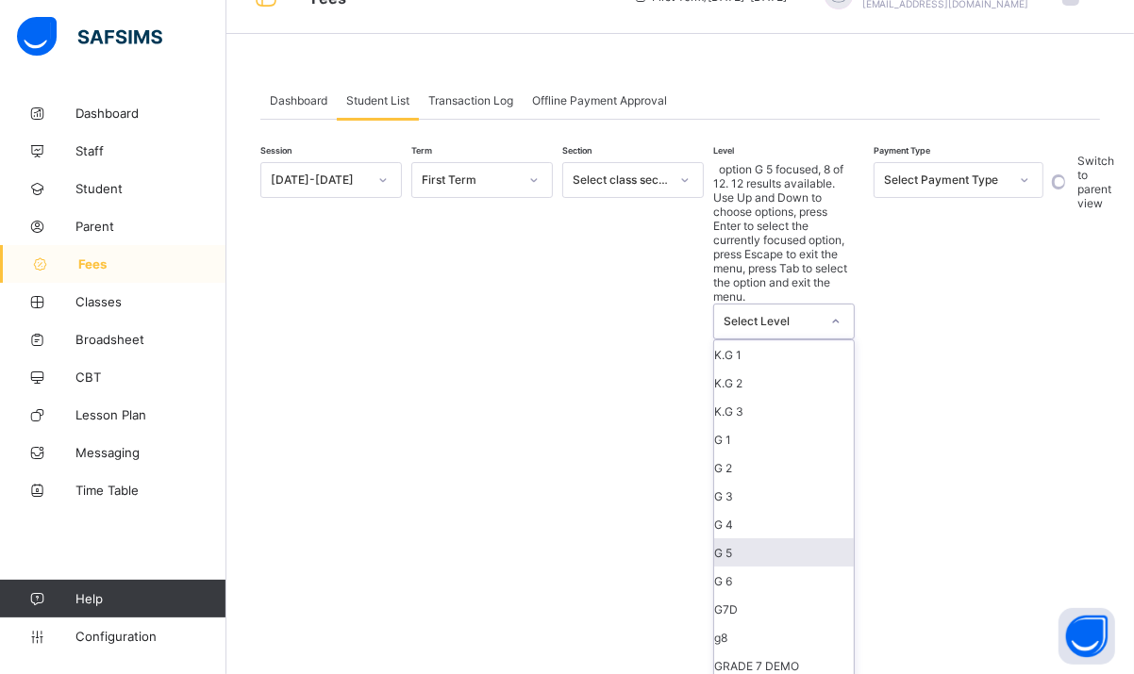
click at [760, 539] on div "G 5" at bounding box center [784, 553] width 140 height 28
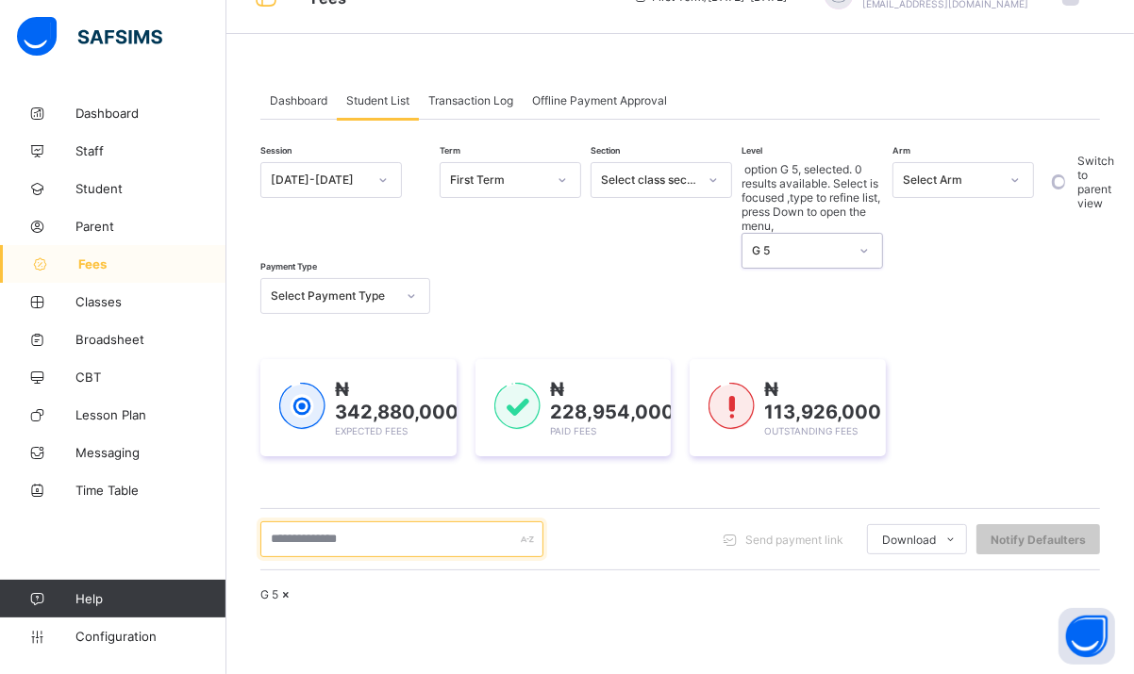
click at [384, 522] on input "text" at bounding box center [401, 540] width 283 height 36
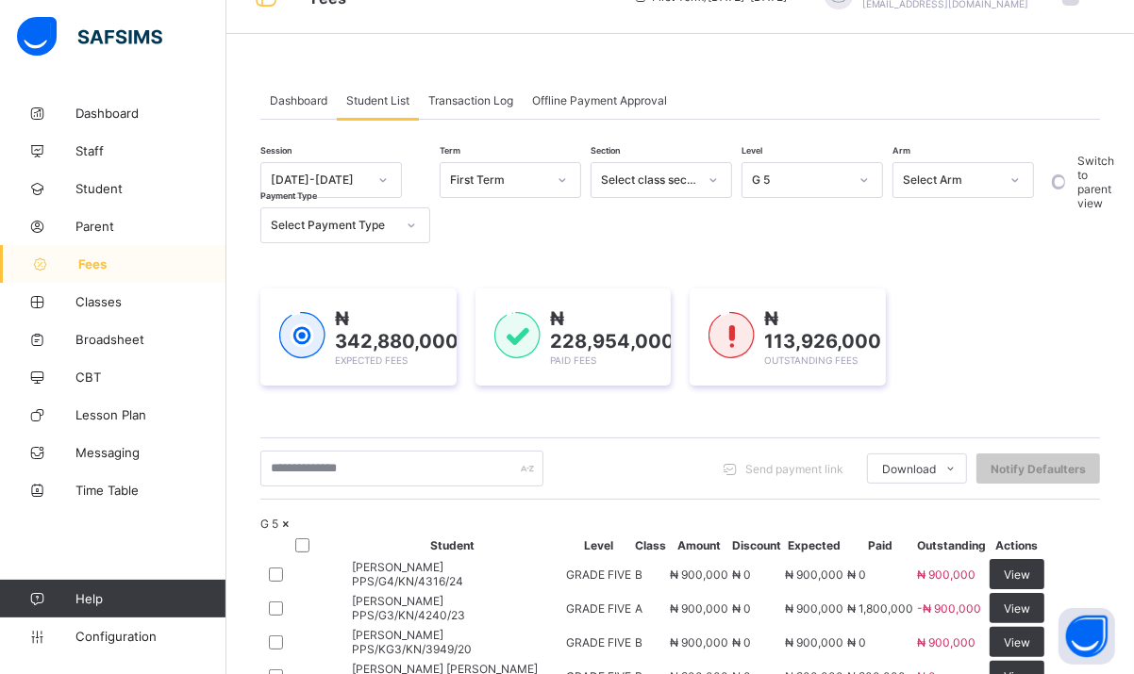
click at [779, 180] on div "G 5" at bounding box center [800, 181] width 96 height 14
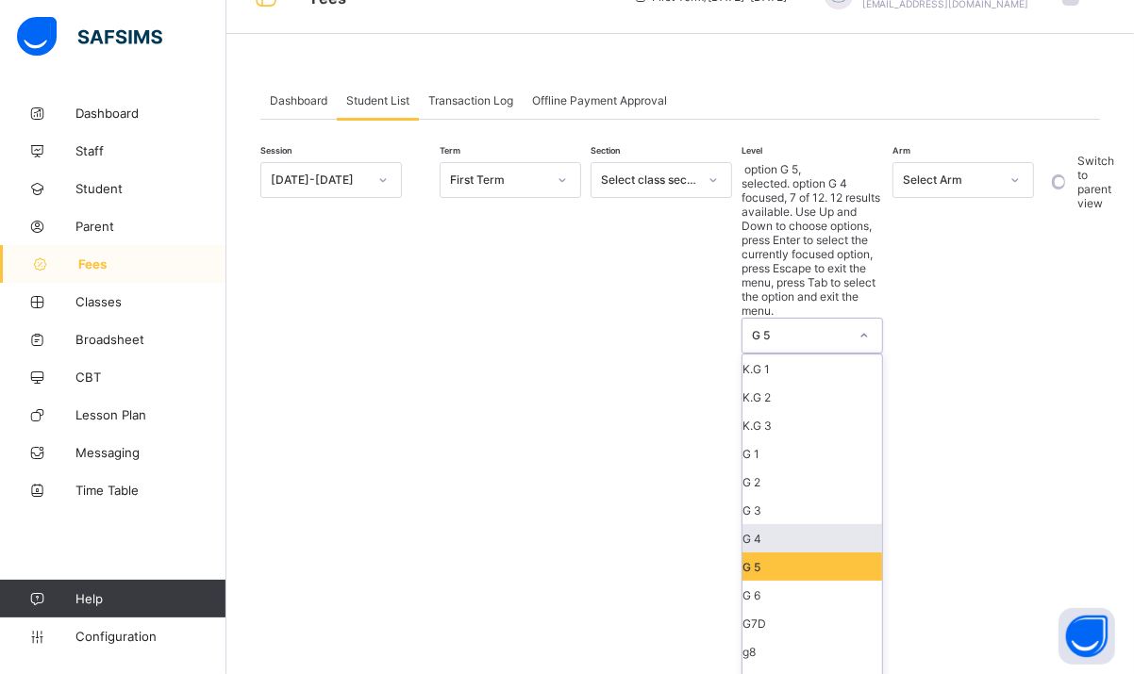
click at [759, 524] on div "G 4" at bounding box center [812, 538] width 140 height 28
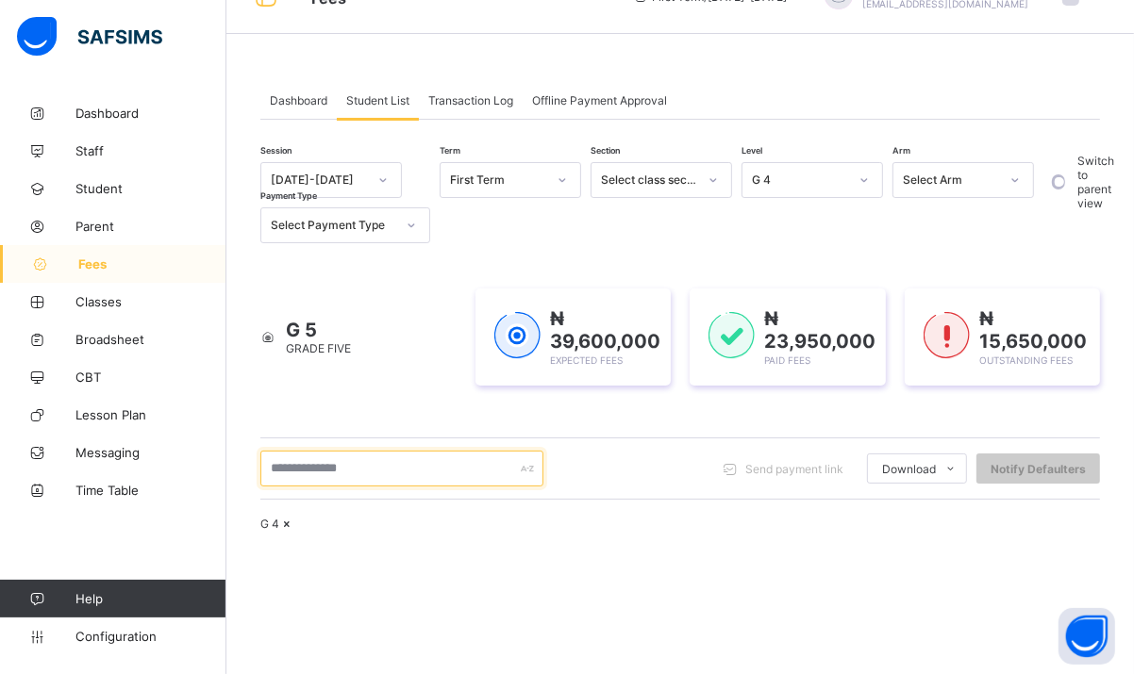
click at [394, 452] on input "text" at bounding box center [401, 469] width 283 height 36
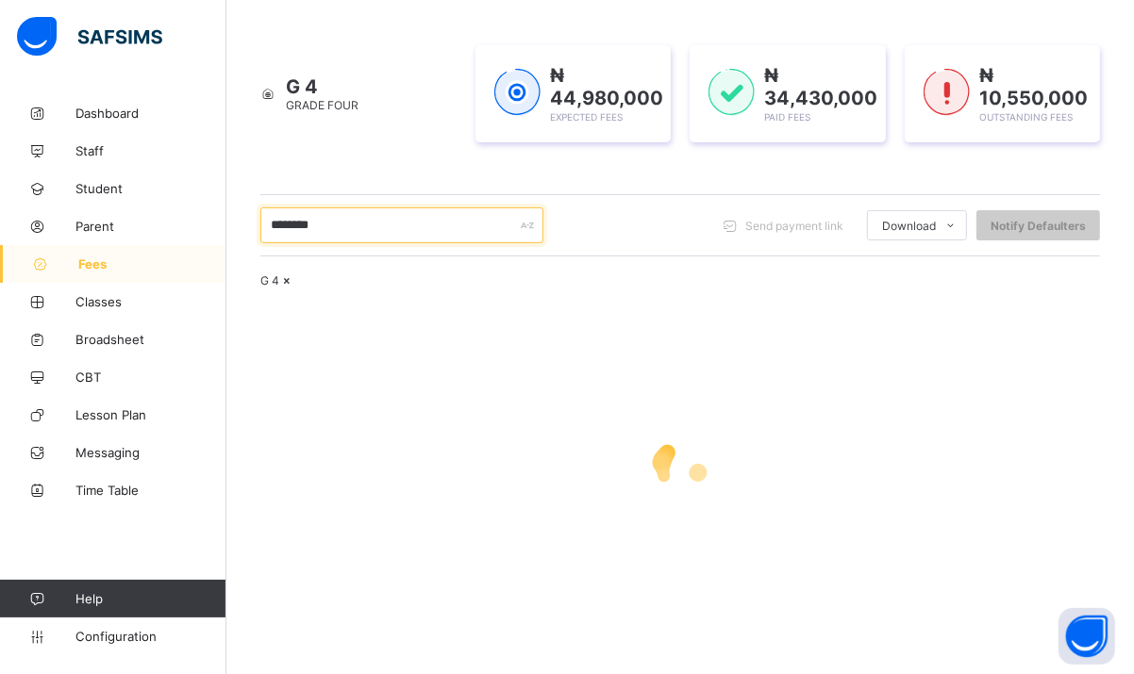
type input "********"
click at [851, 214] on div "Session [DATE]-[DATE] Term First Term Section Select class section Level G 4 Ar…" at bounding box center [680, 282] width 840 height 727
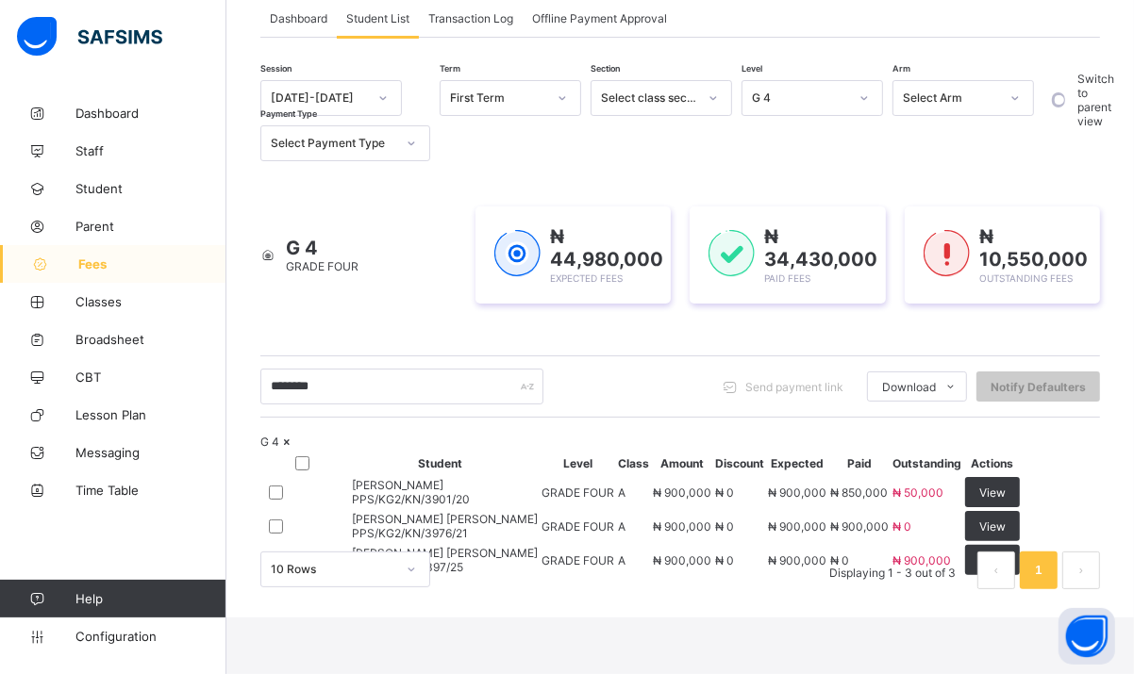
click at [424, 546] on span "[PERSON_NAME] [PERSON_NAME]" at bounding box center [445, 553] width 186 height 14
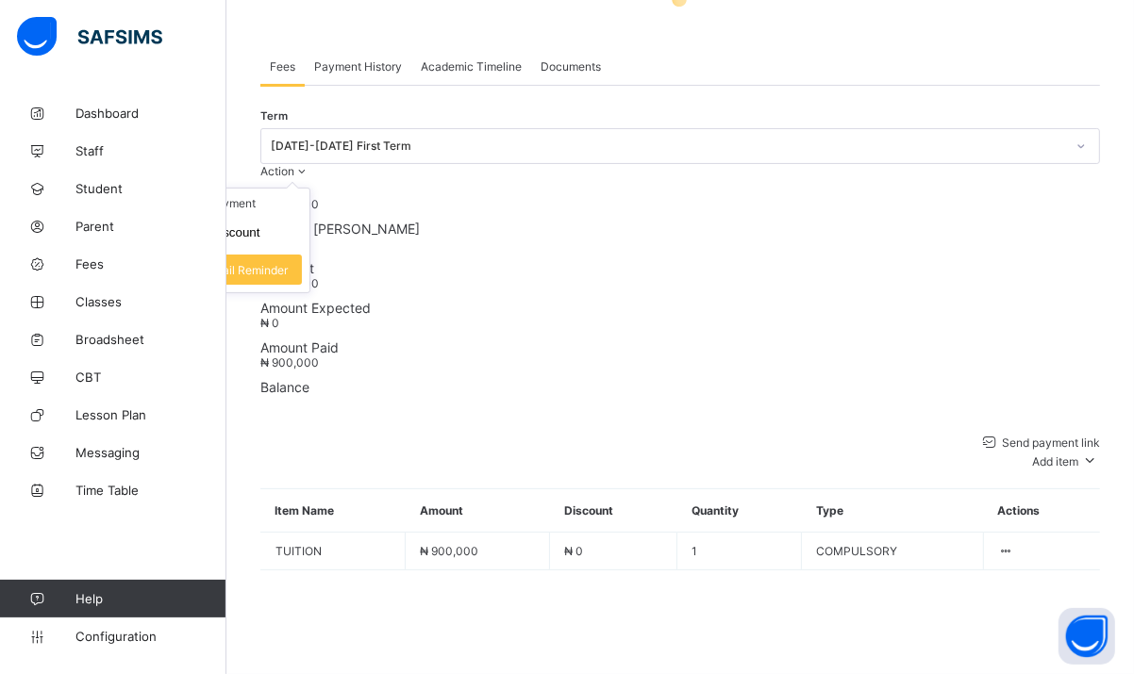
scroll to position [336, 0]
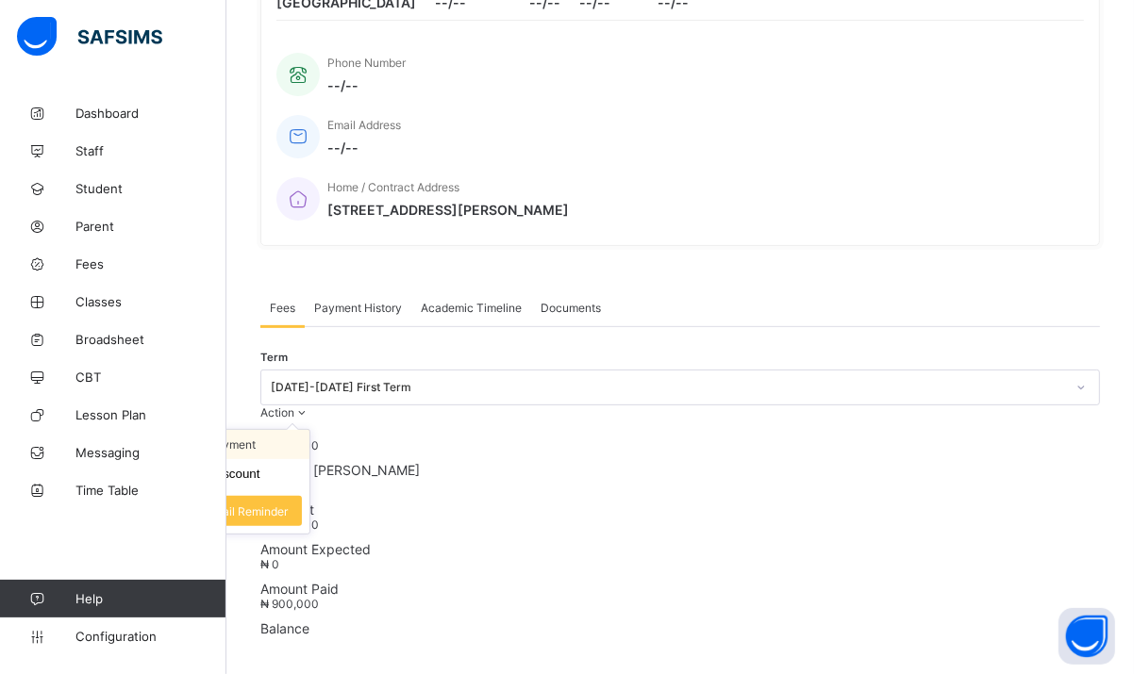
click at [309, 430] on li "Receive Payment" at bounding box center [232, 444] width 155 height 29
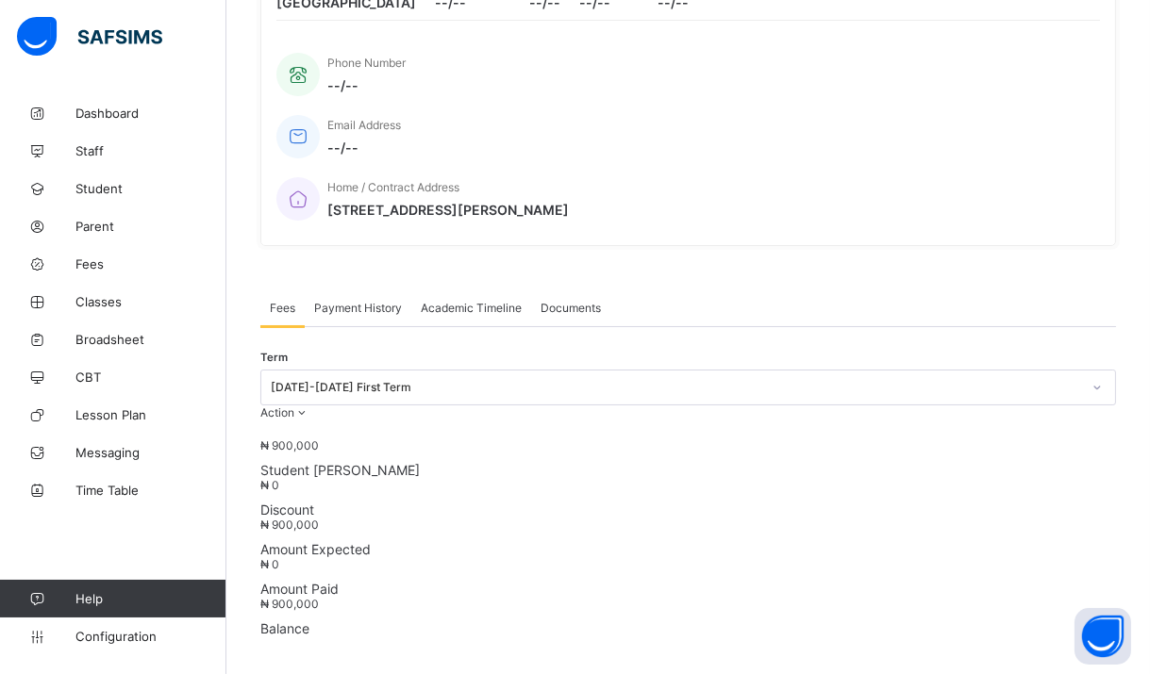
type input "*"
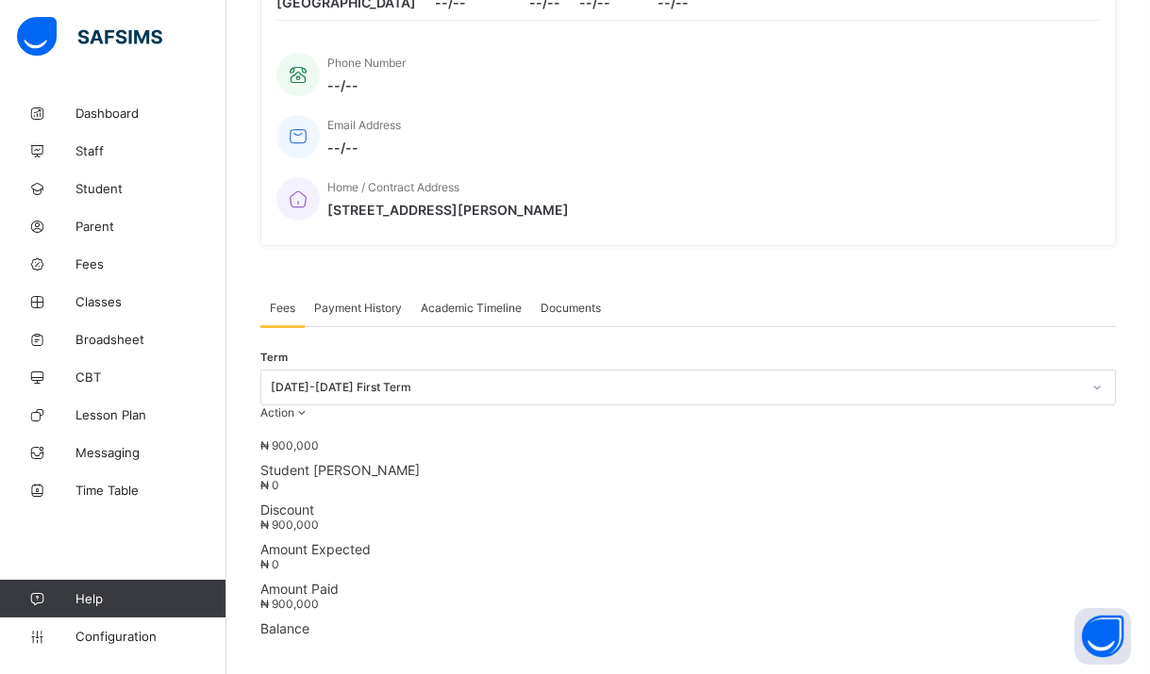
type input "**********"
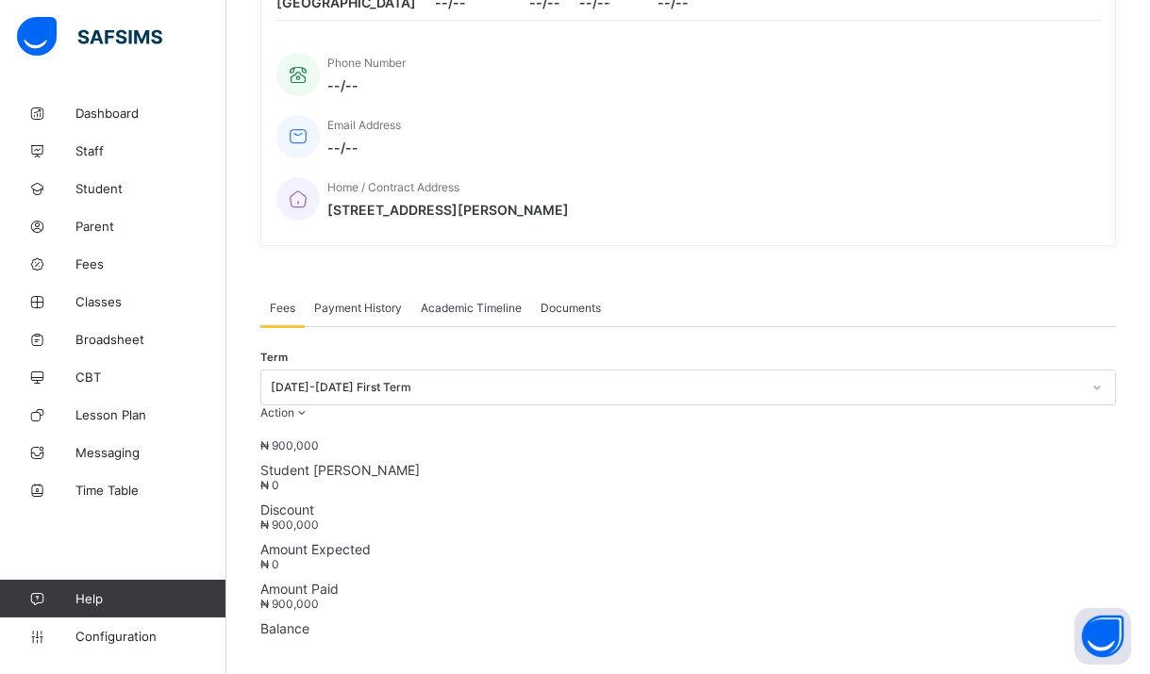
type input "*********"
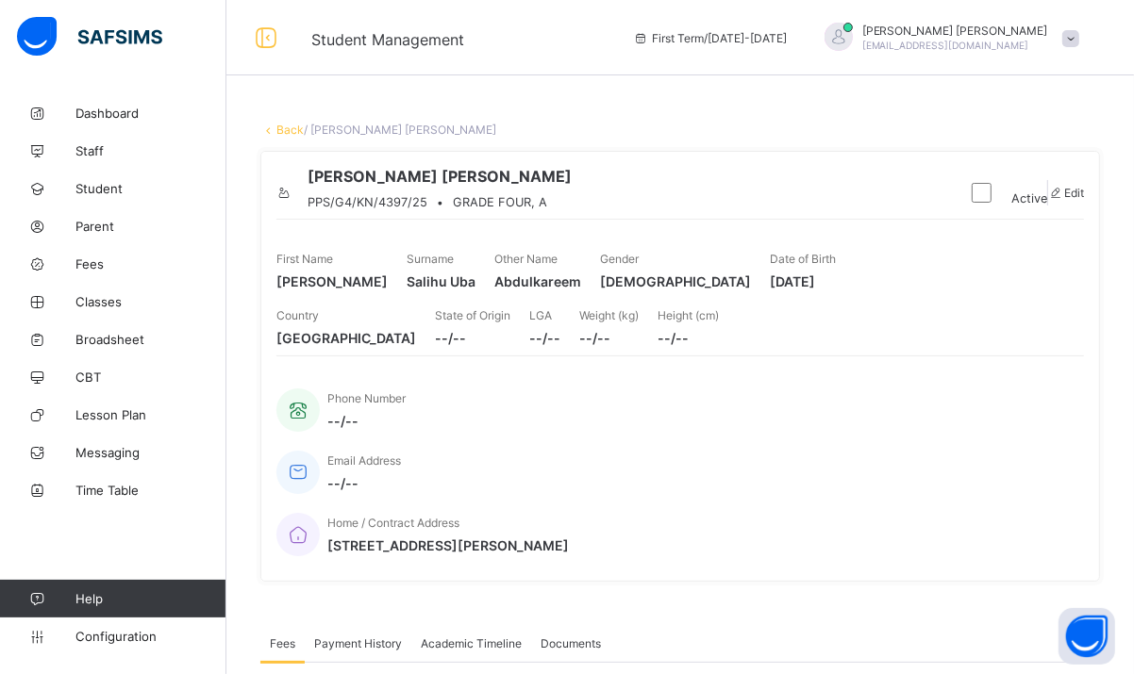
scroll to position [0, 0]
click at [91, 269] on span "Fees" at bounding box center [150, 264] width 151 height 15
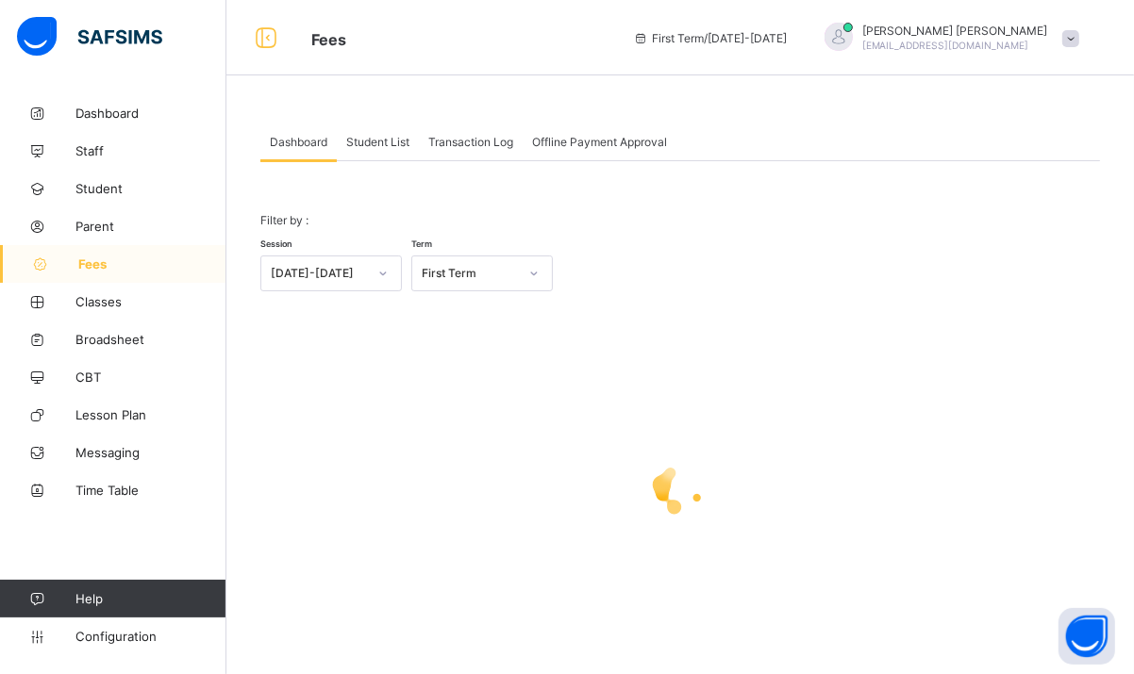
click at [352, 143] on span "Student List" at bounding box center [377, 142] width 63 height 14
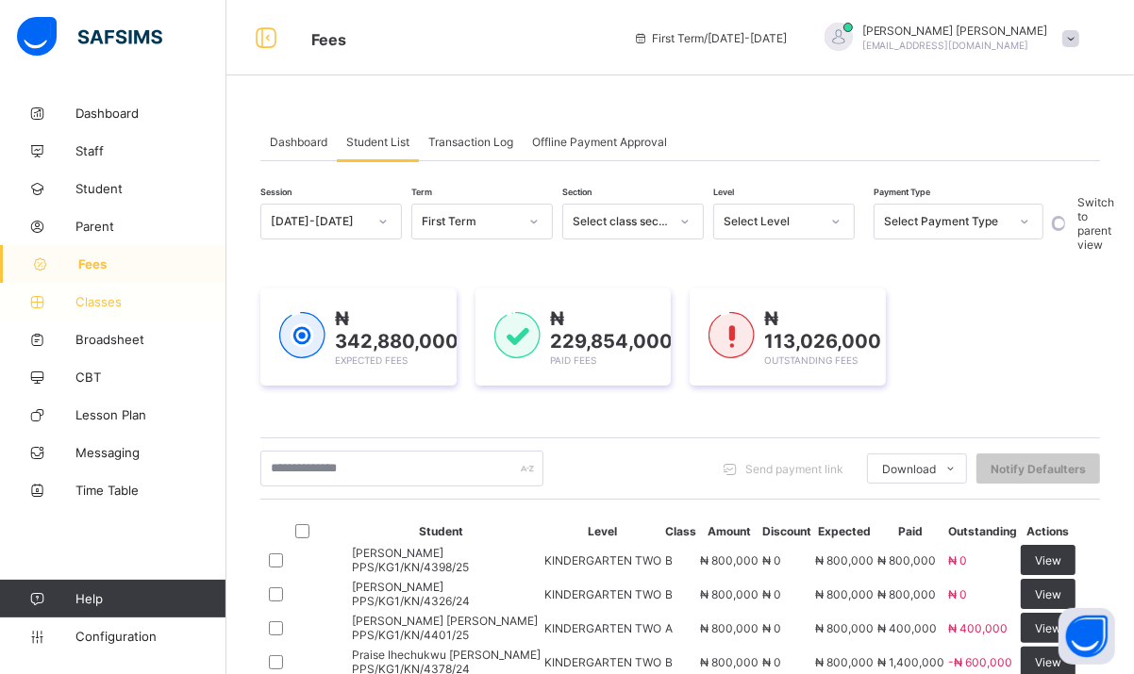
click at [84, 285] on link "Classes" at bounding box center [113, 302] width 226 height 38
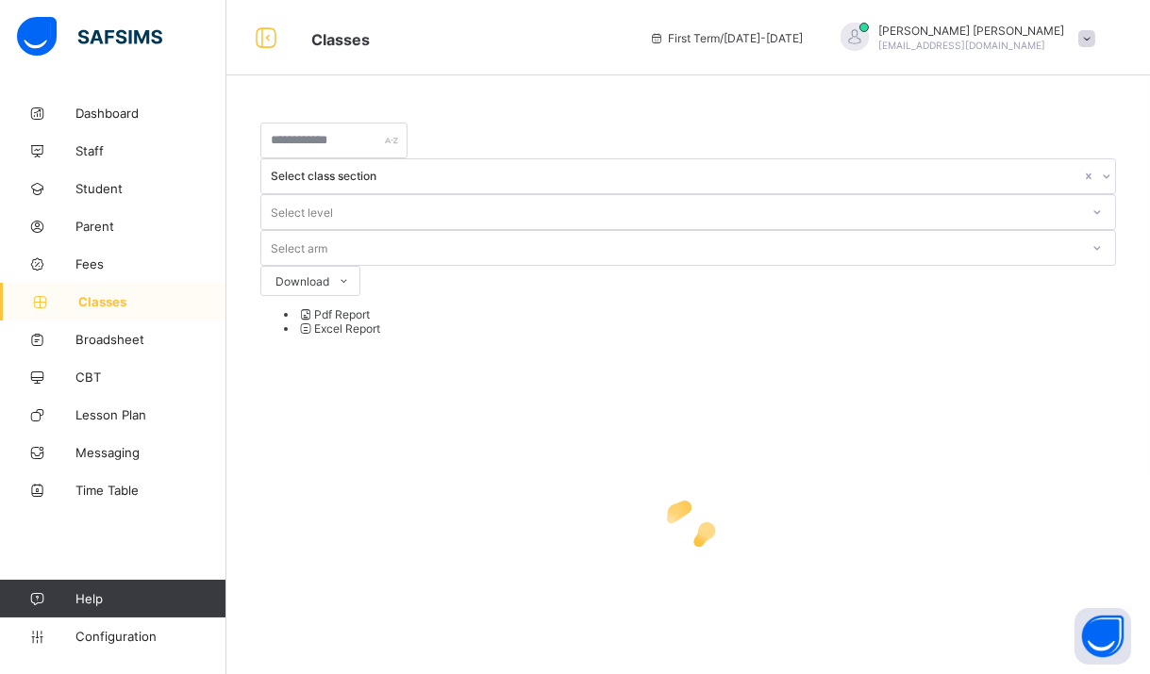
click at [799, 199] on div "Select level" at bounding box center [670, 212] width 818 height 26
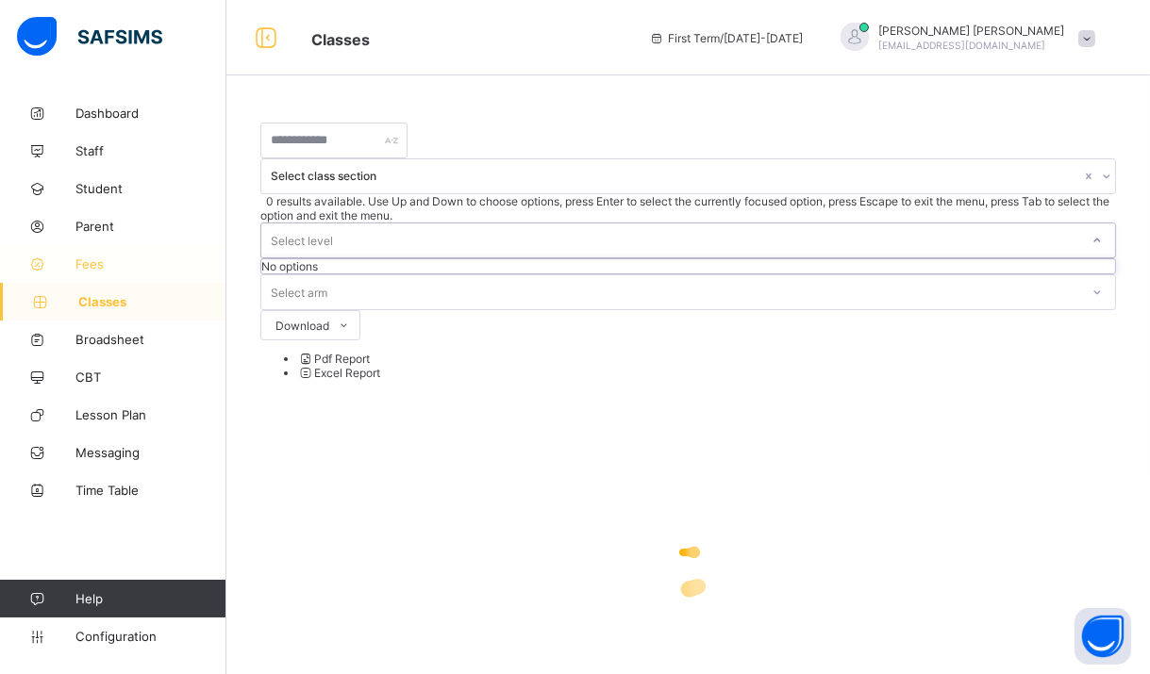
click at [84, 264] on span "Fees" at bounding box center [150, 264] width 151 height 15
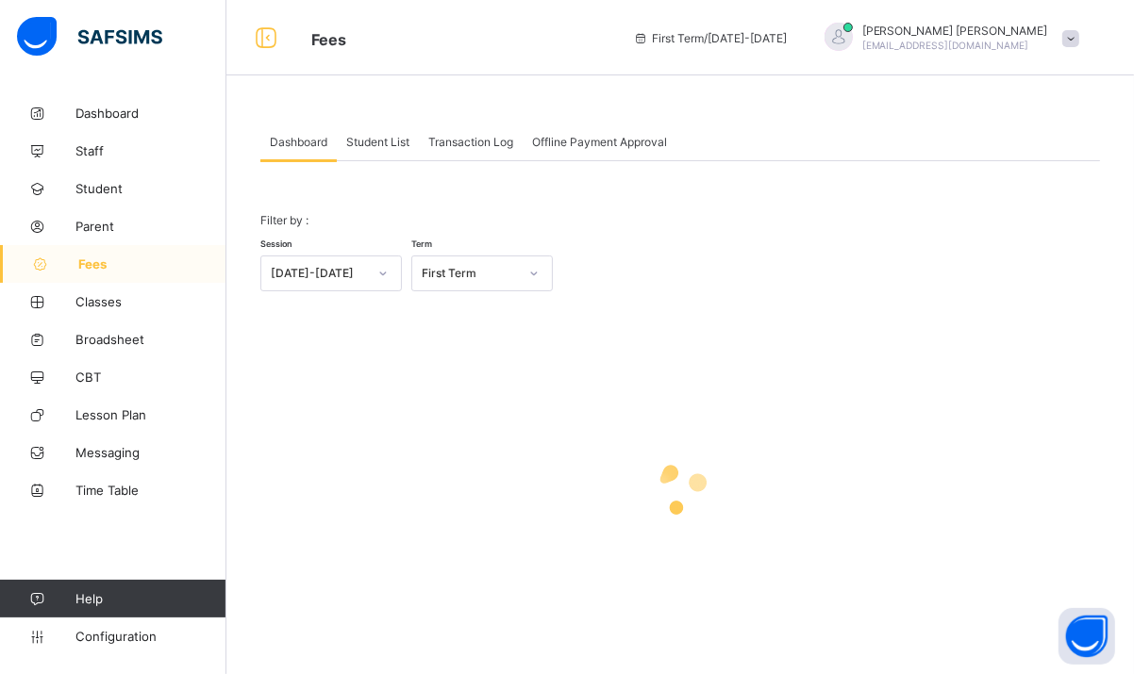
click at [370, 141] on span "Student List" at bounding box center [377, 142] width 63 height 14
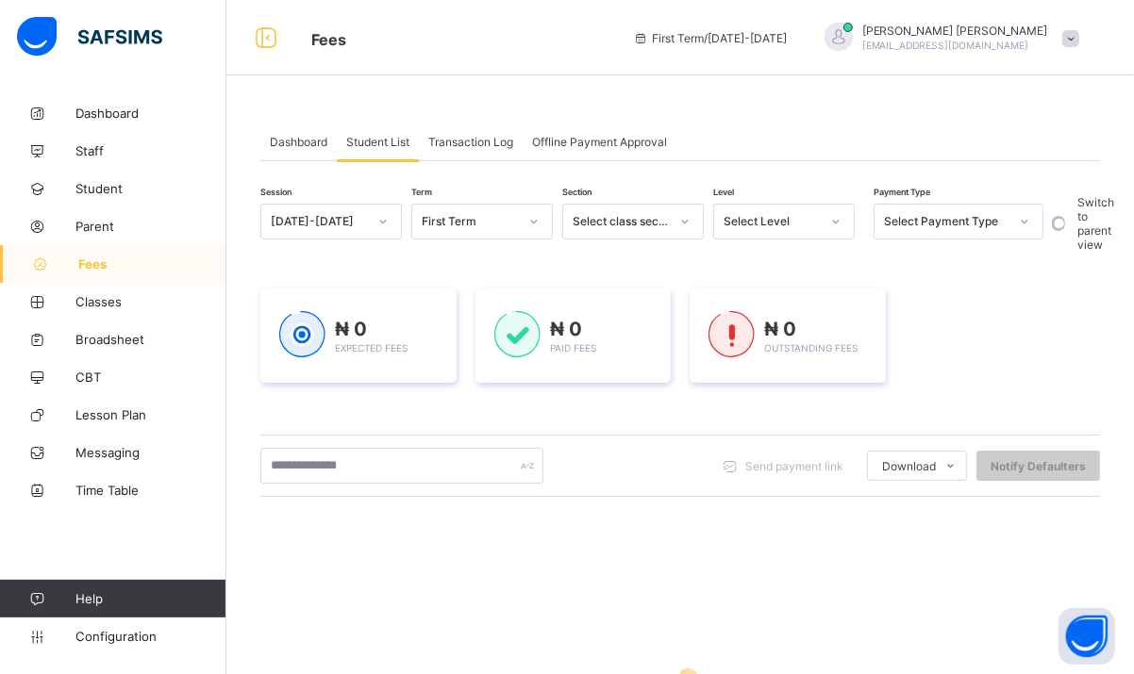
click at [783, 219] on div "Select Level" at bounding box center [771, 222] width 96 height 14
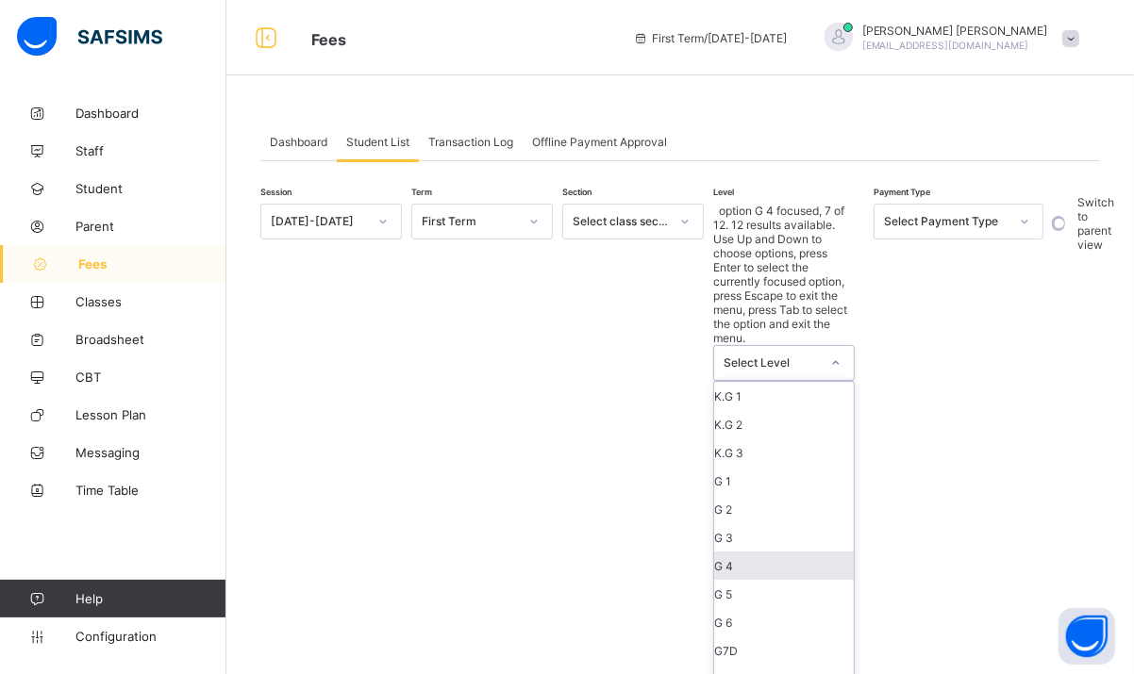
click at [733, 552] on div "G 4" at bounding box center [784, 566] width 140 height 28
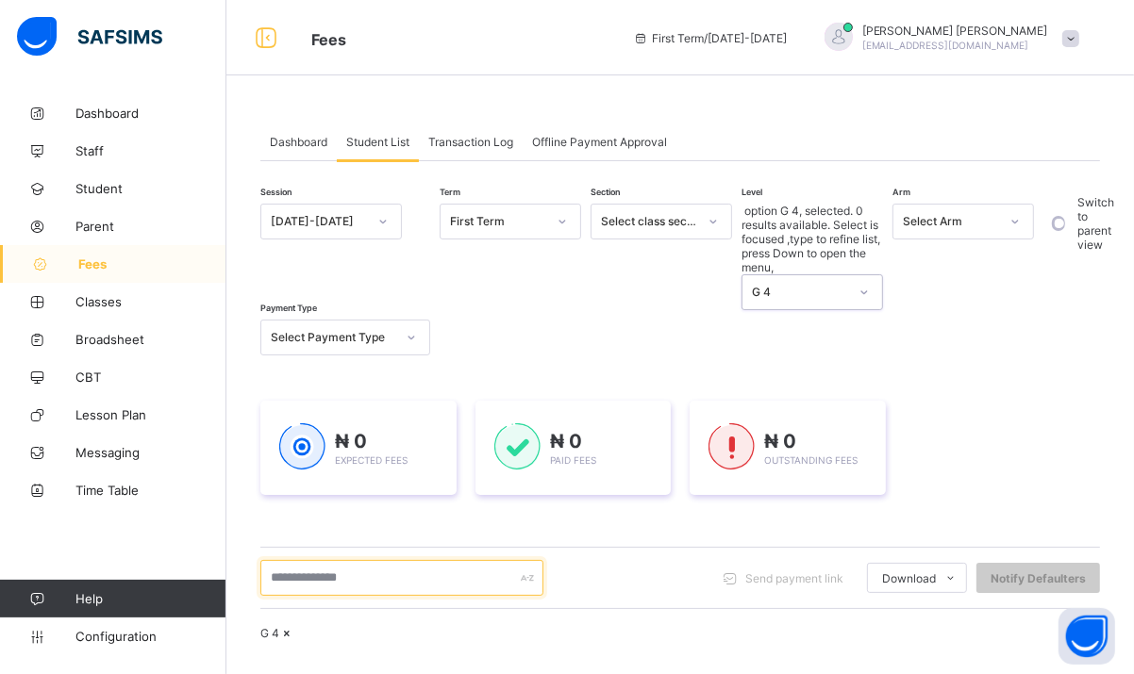
click at [343, 560] on input "text" at bounding box center [401, 578] width 283 height 36
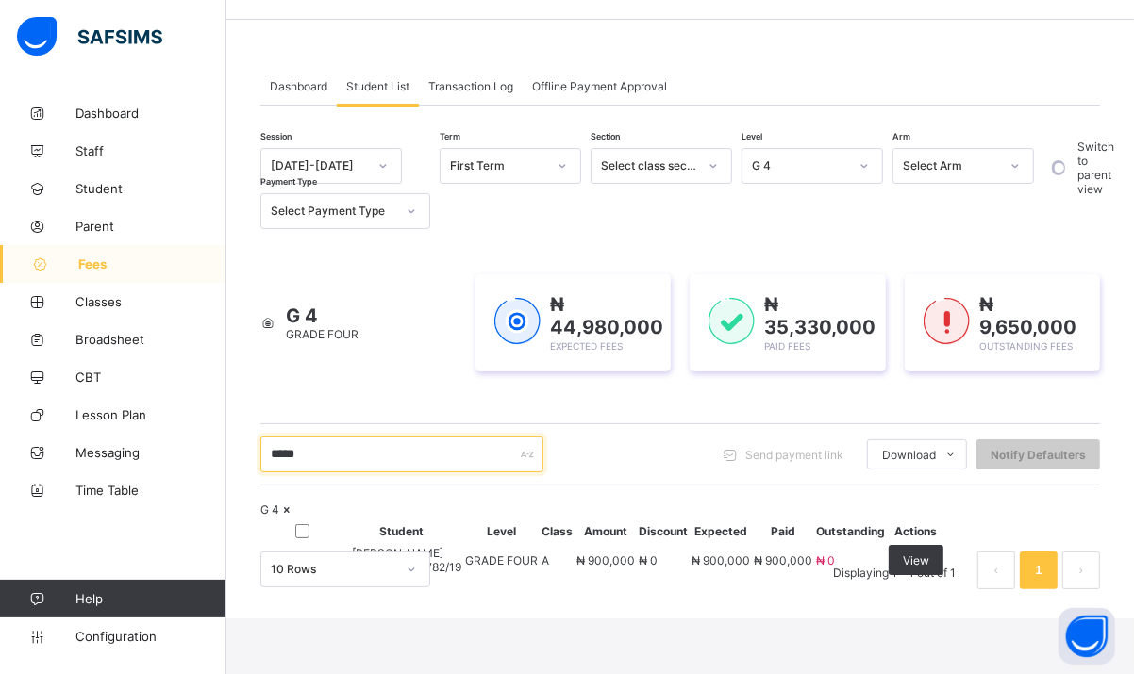
scroll to position [214, 0]
type input "*****"
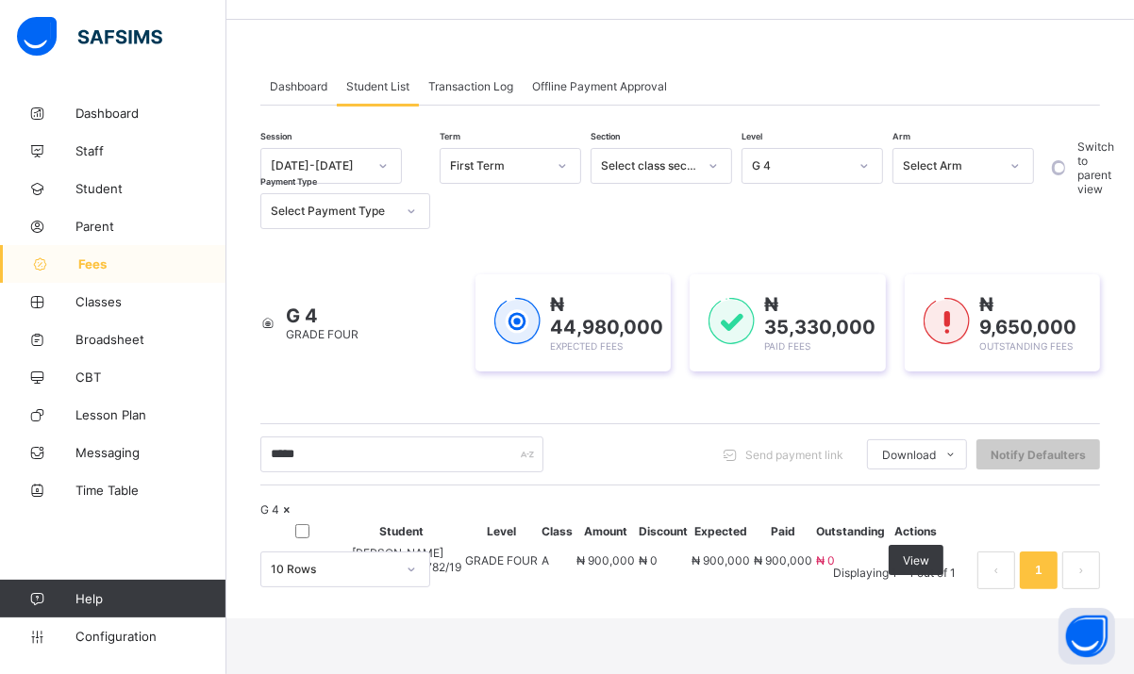
click at [453, 546] on span "[PERSON_NAME]" at bounding box center [406, 553] width 109 height 14
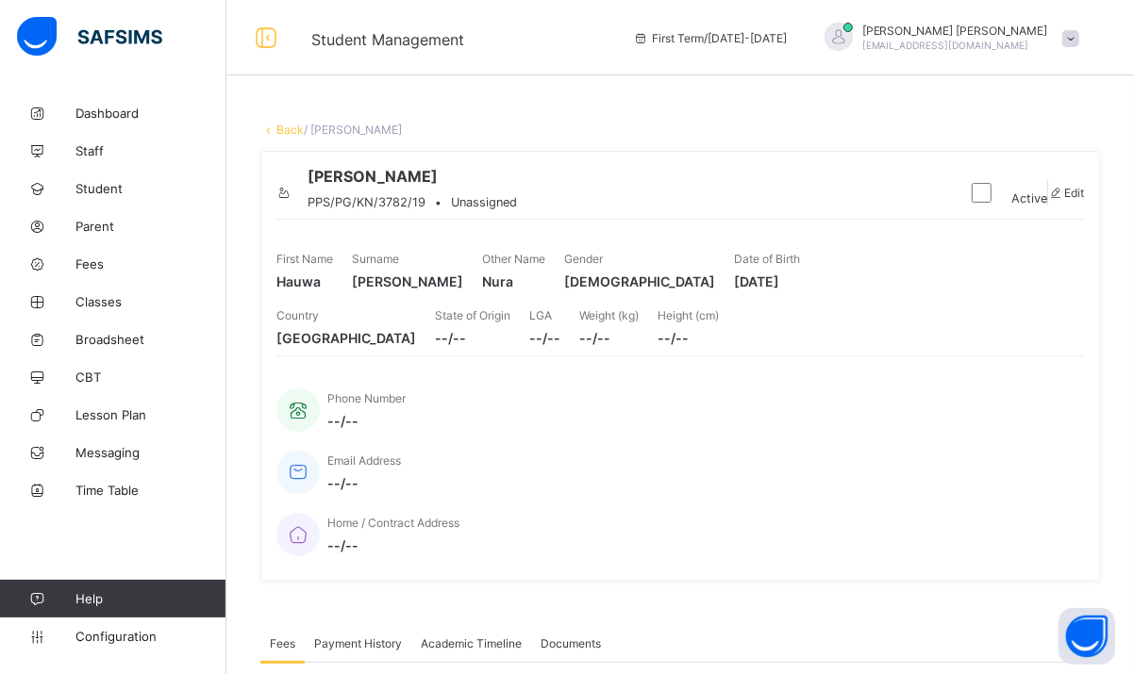
scroll to position [522, 0]
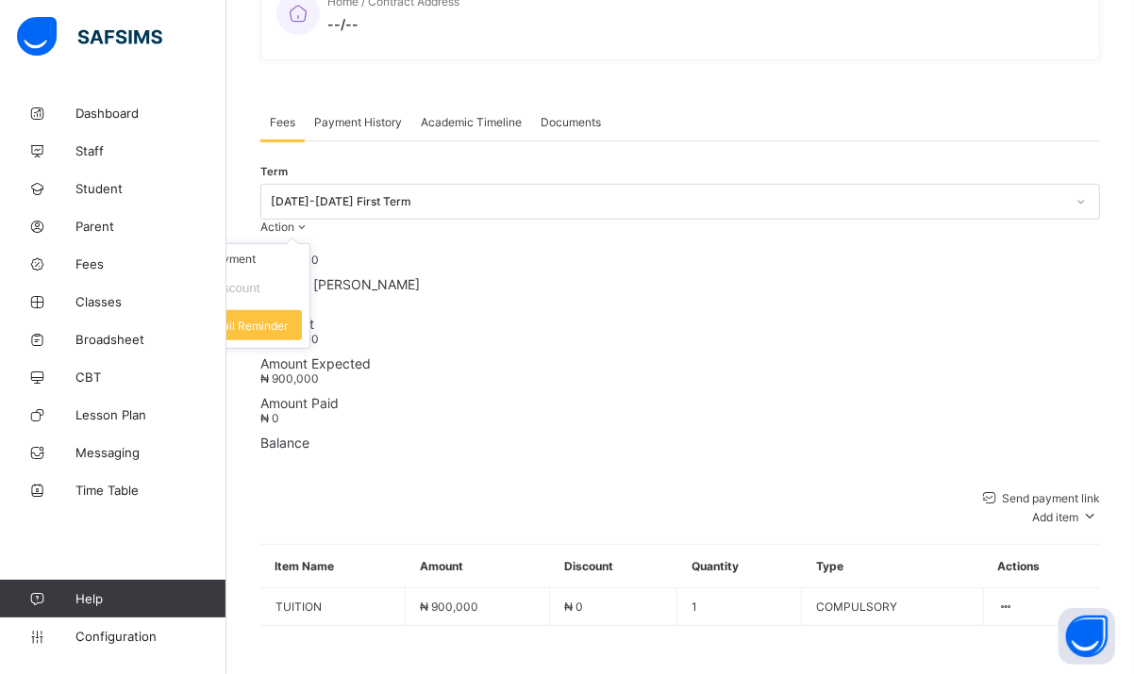
click at [310, 220] on span at bounding box center [302, 227] width 16 height 14
click at [309, 244] on li "Receive Payment" at bounding box center [232, 258] width 155 height 29
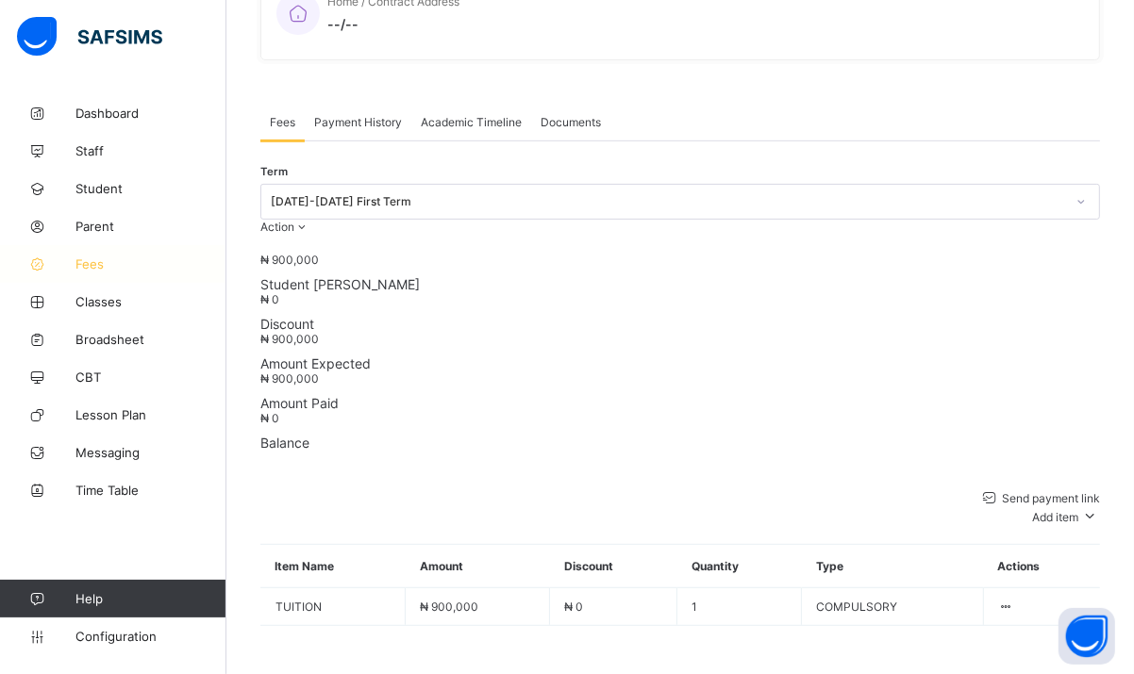
click at [81, 269] on span "Fees" at bounding box center [150, 264] width 151 height 15
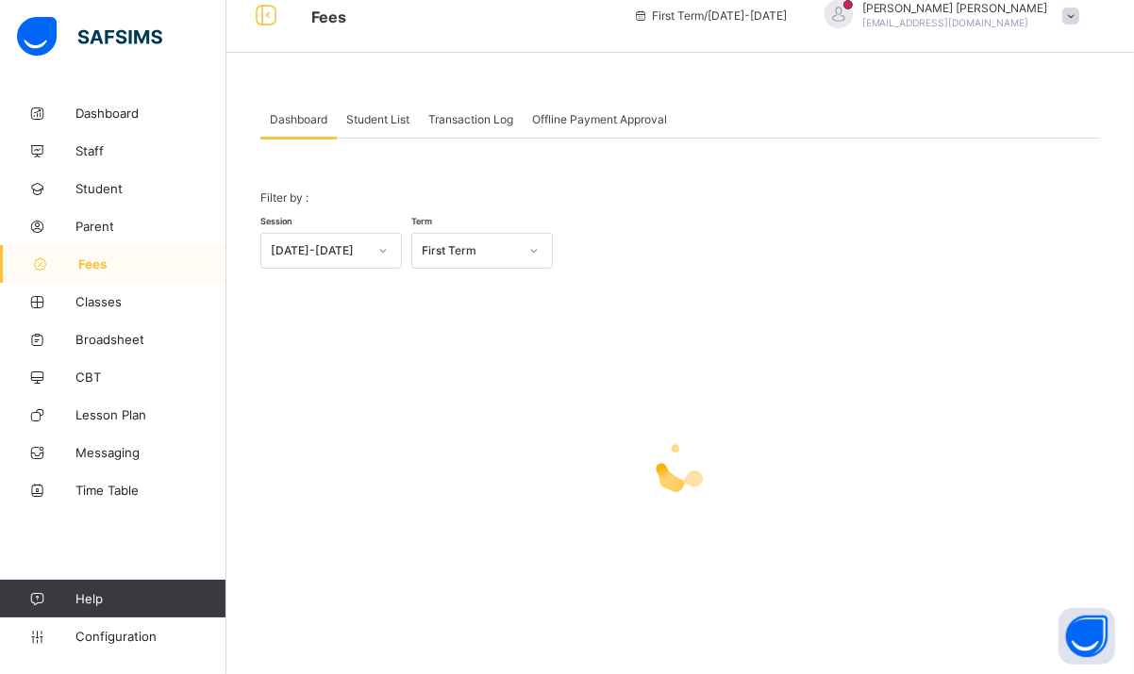
scroll to position [22, 0]
click at [369, 108] on div "Student List" at bounding box center [378, 120] width 82 height 38
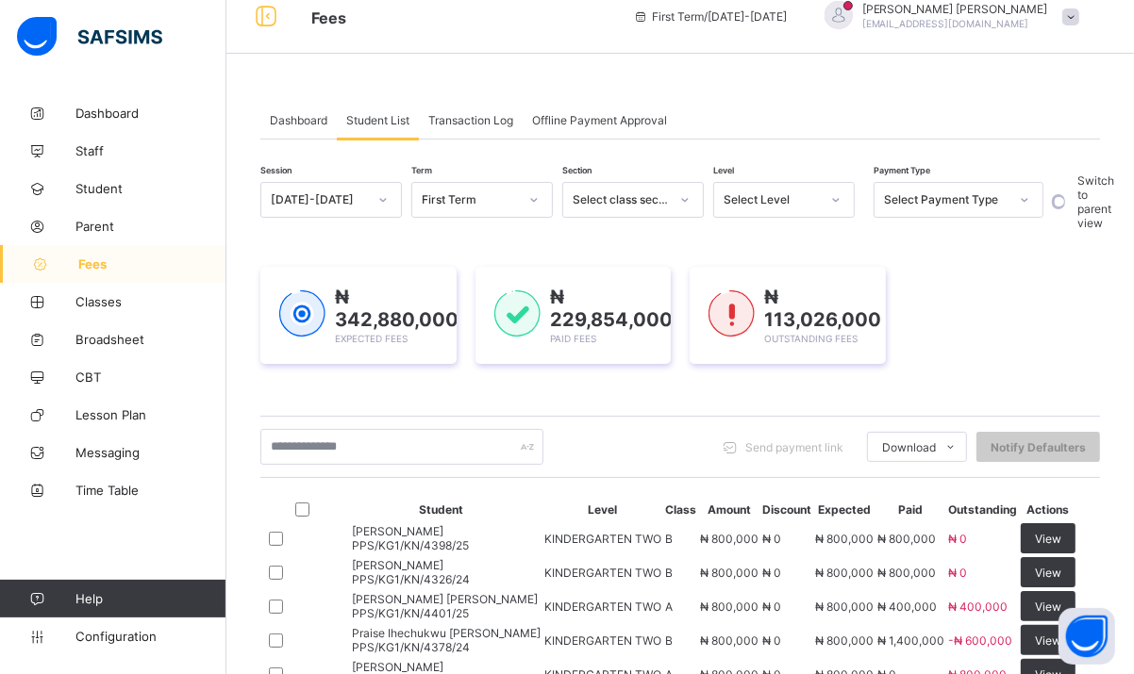
click at [772, 196] on div "Select Level" at bounding box center [771, 200] width 96 height 14
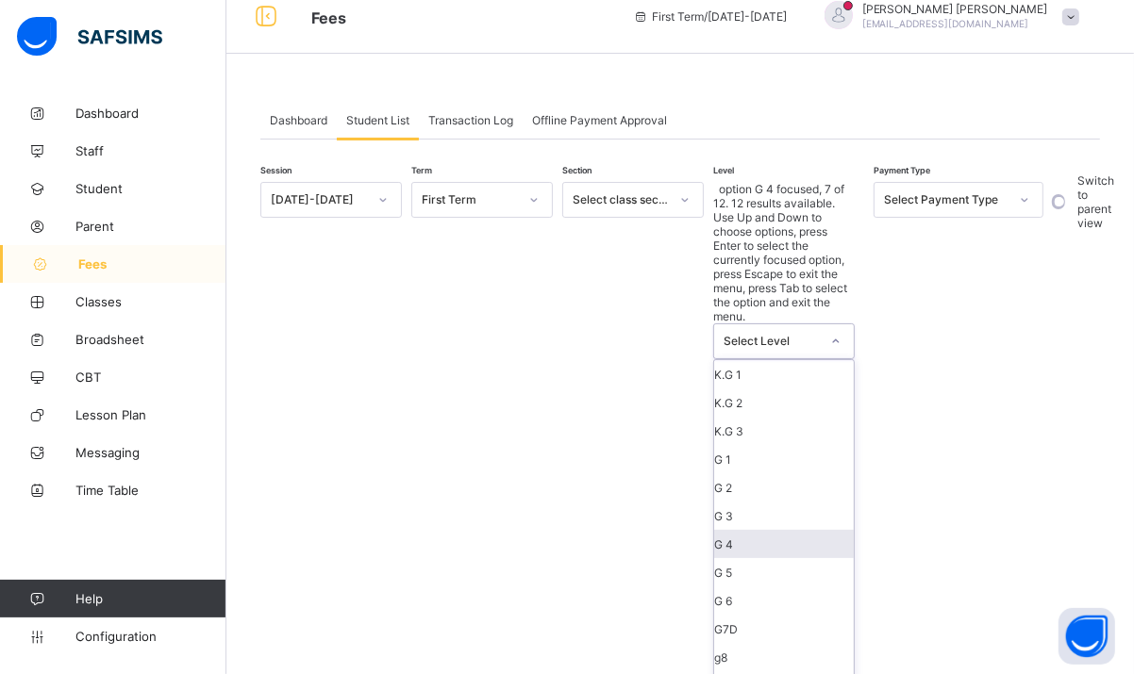
click at [751, 530] on div "G 4" at bounding box center [784, 544] width 140 height 28
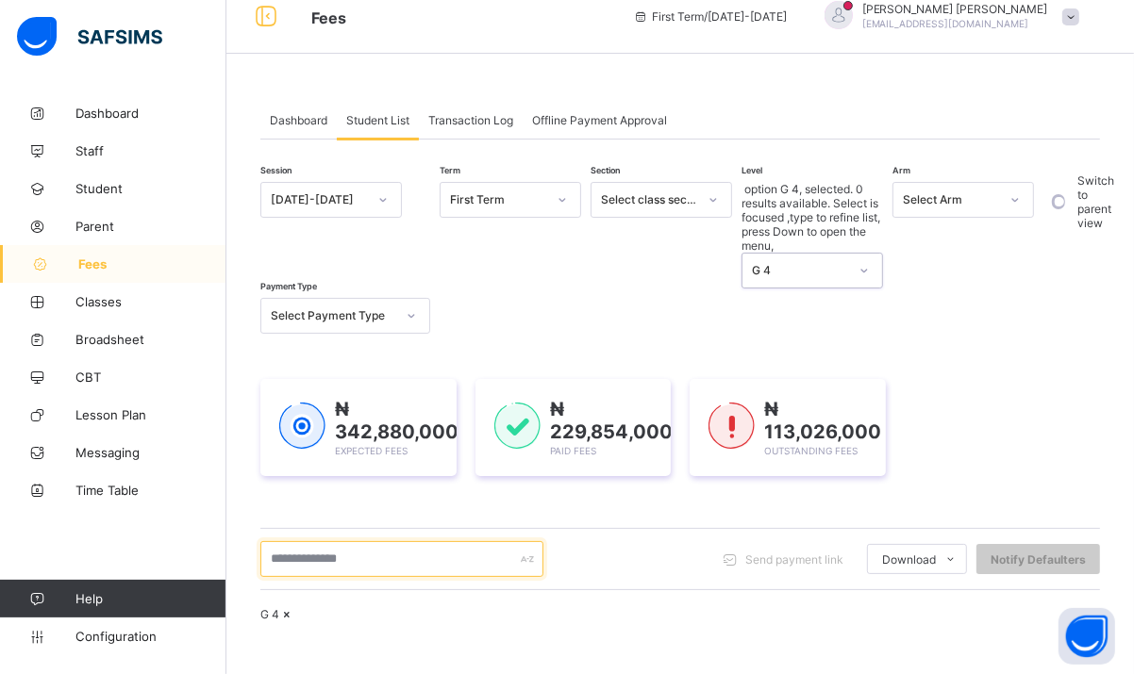
click at [447, 541] on input "text" at bounding box center [401, 559] width 283 height 36
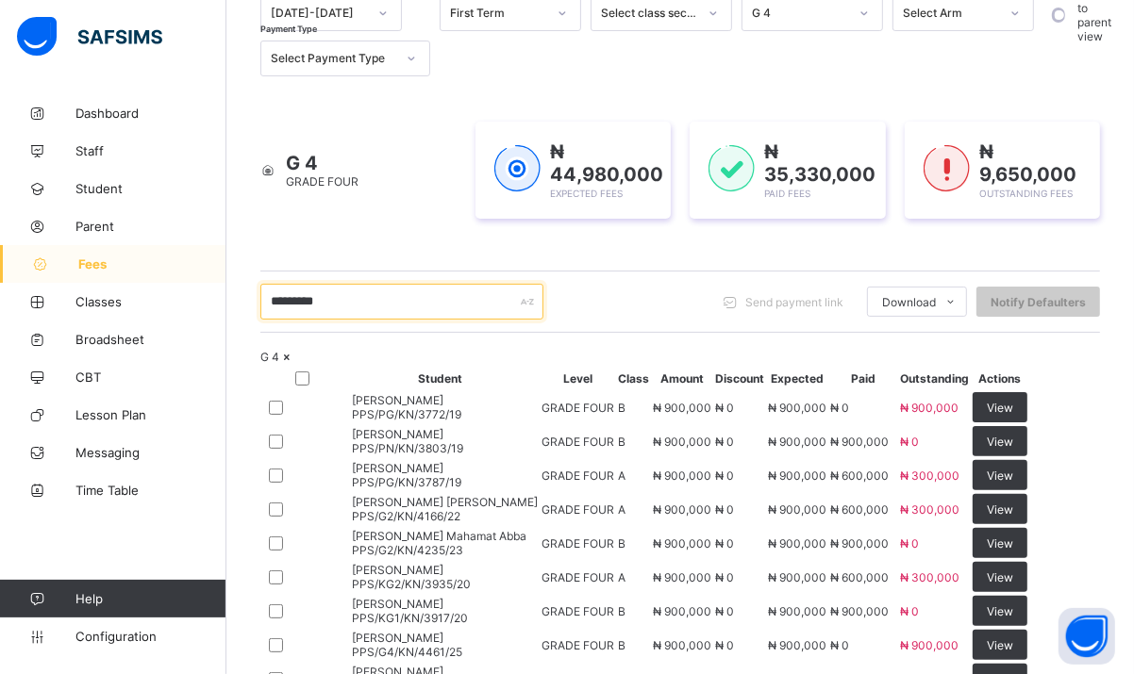
scroll to position [0, 0]
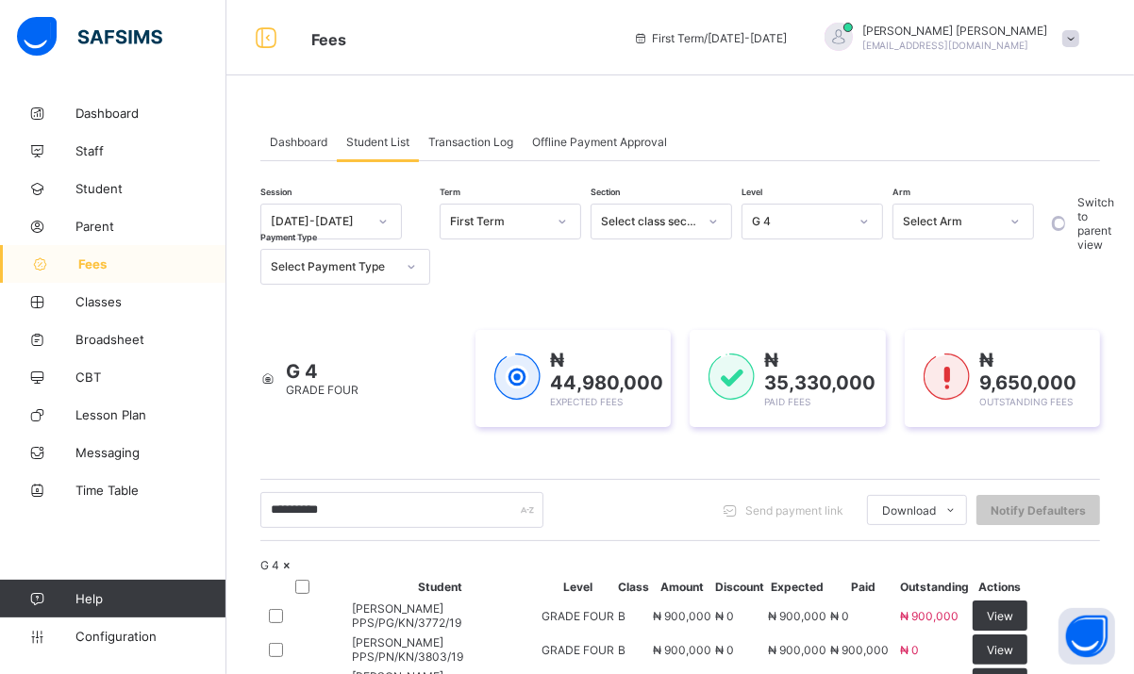
click at [594, 573] on div "G 4" at bounding box center [680, 565] width 840 height 14
click at [342, 391] on span "GRADE FOUR" at bounding box center [322, 390] width 73 height 14
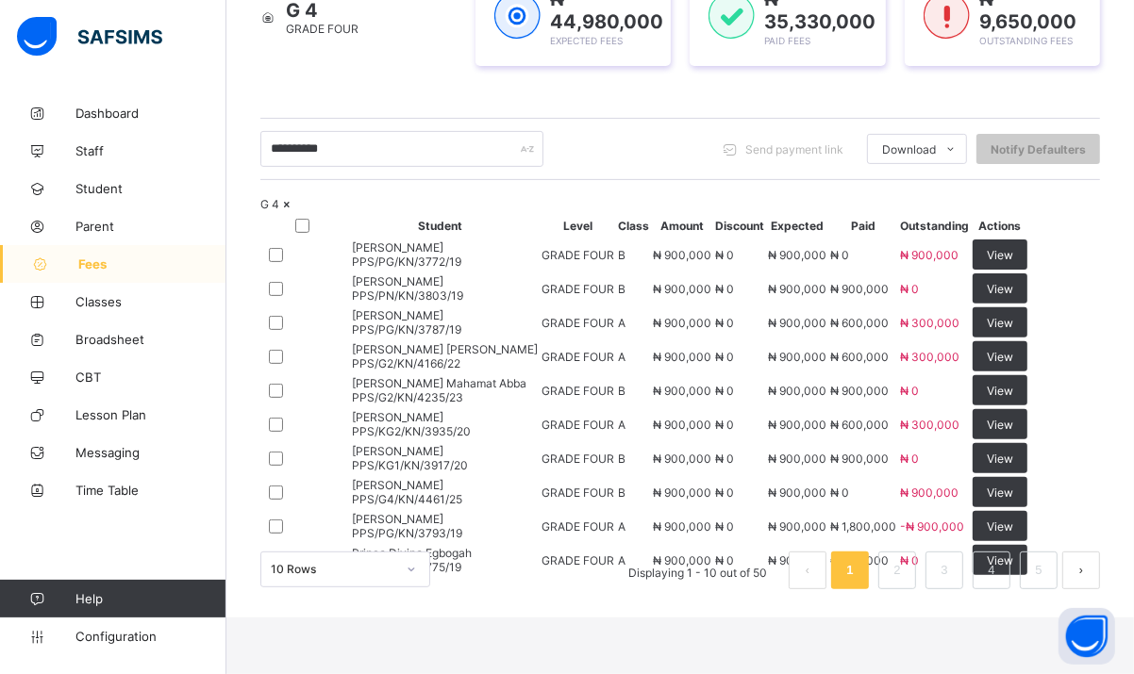
scroll to position [208, 0]
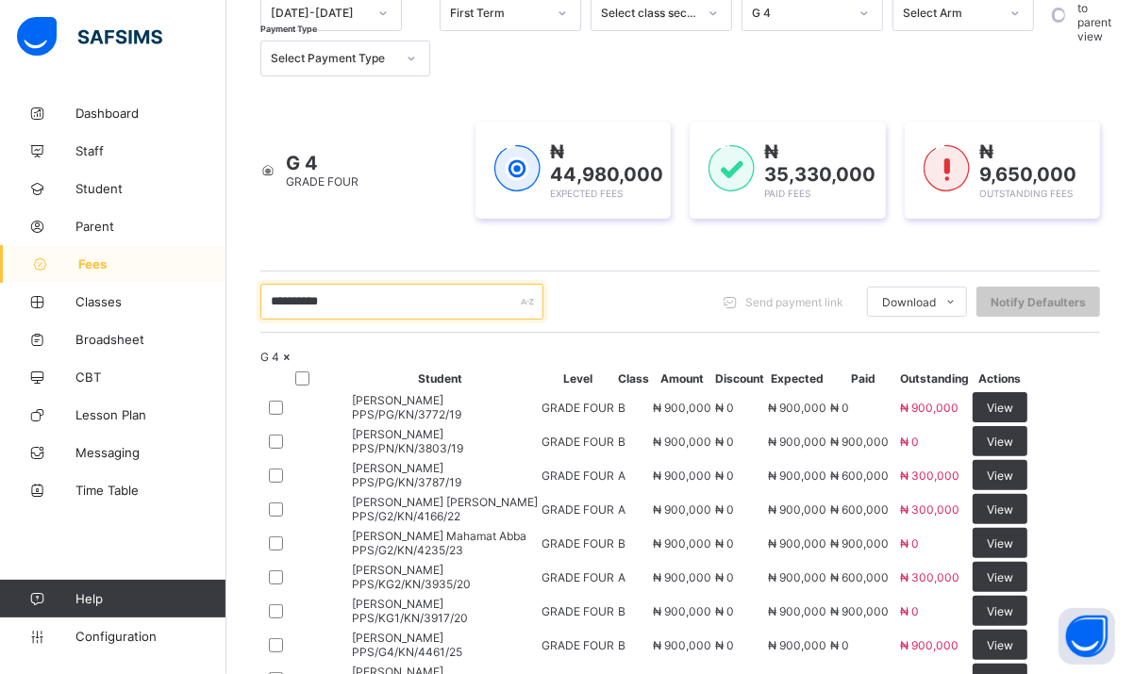
click at [349, 310] on input "*********" at bounding box center [401, 302] width 283 height 36
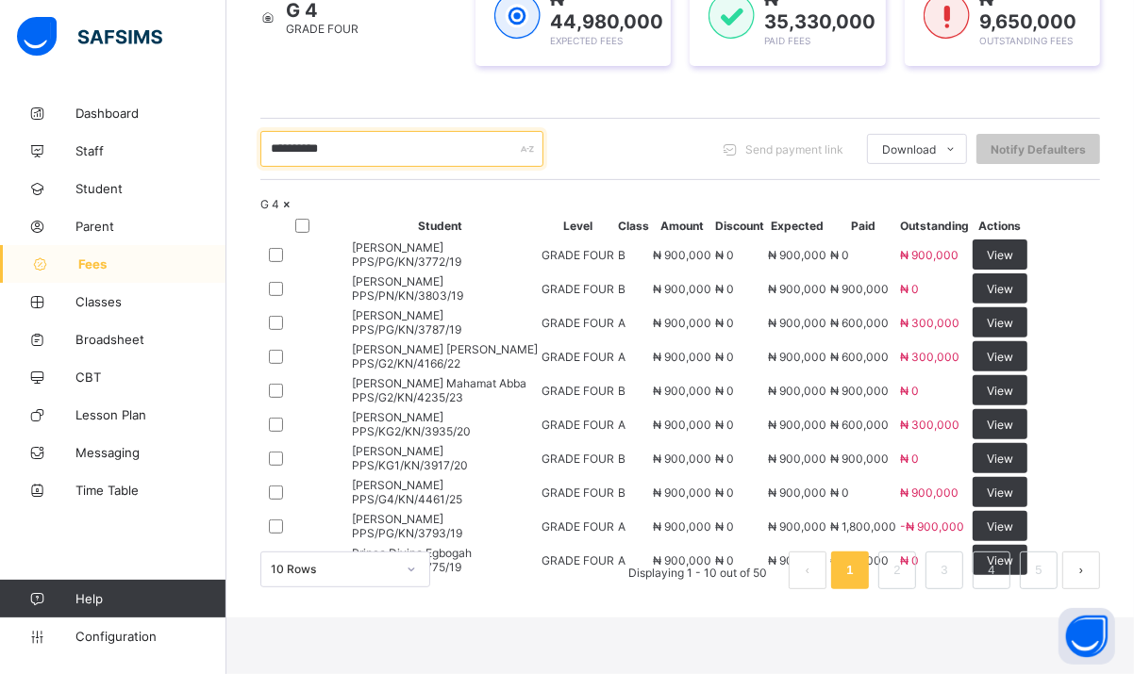
scroll to position [0, 0]
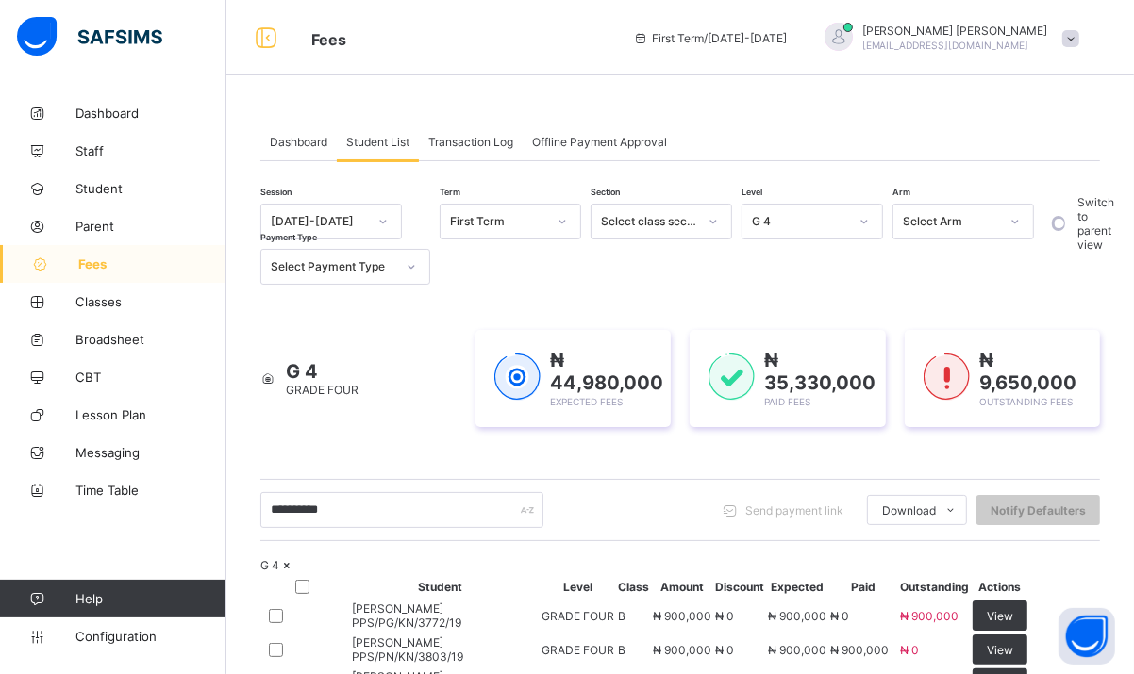
click at [93, 258] on span "Fees" at bounding box center [152, 264] width 148 height 15
click at [812, 227] on div "G 4" at bounding box center [800, 222] width 96 height 14
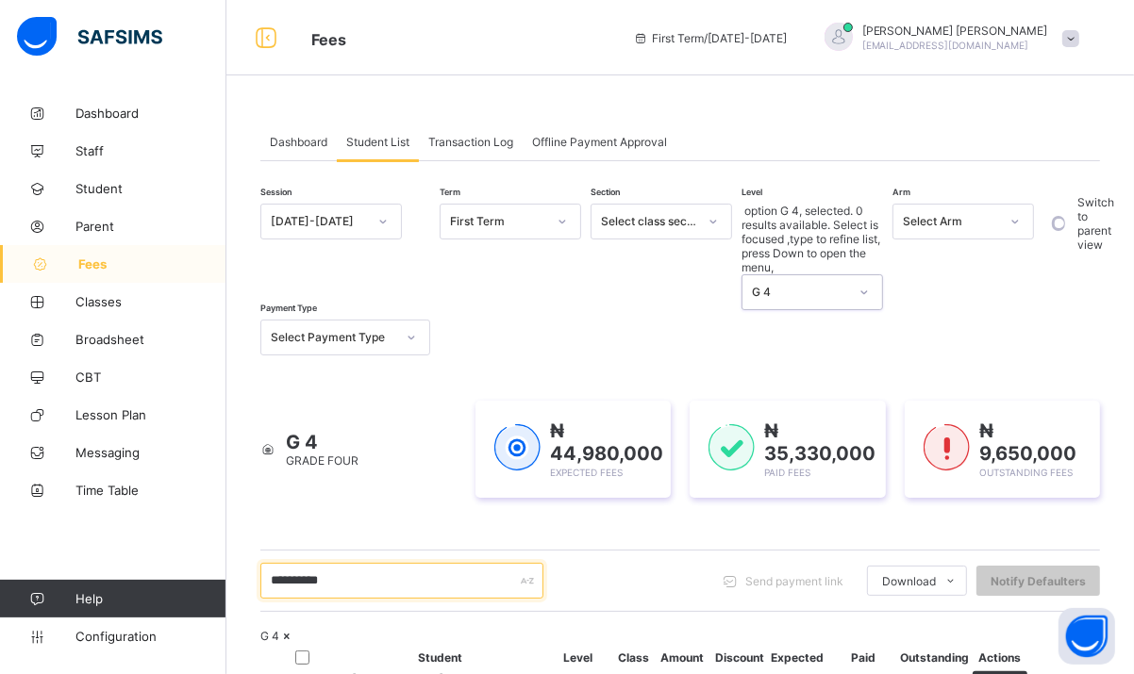
click at [376, 563] on input "*********" at bounding box center [401, 581] width 283 height 36
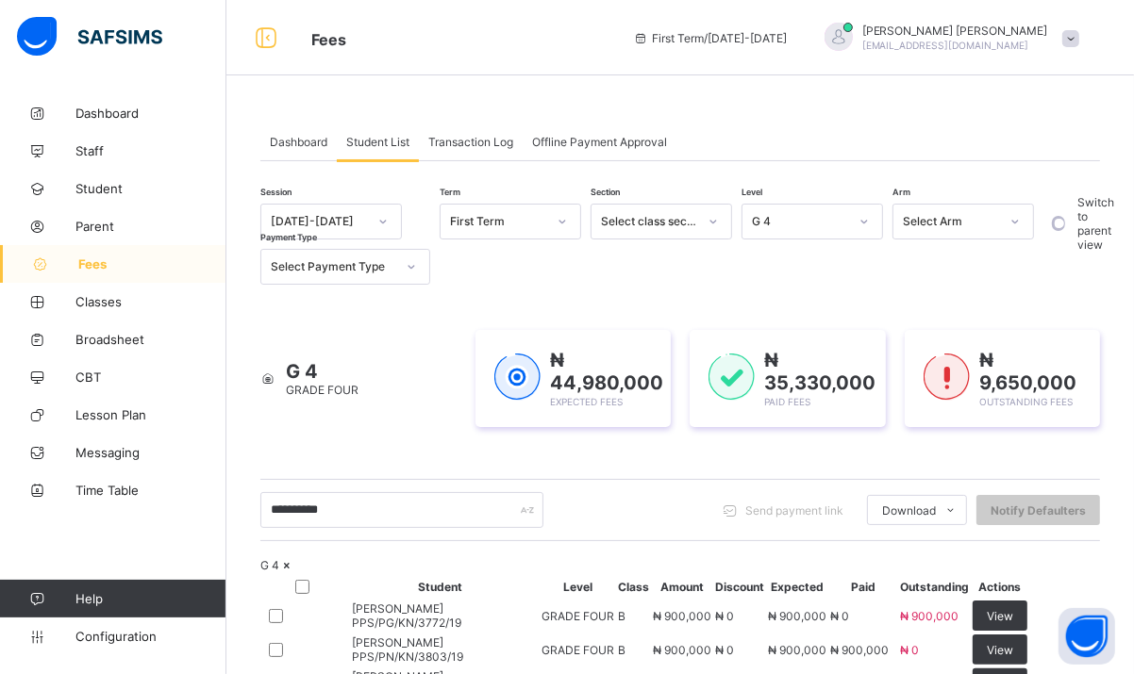
click at [306, 140] on span "Dashboard" at bounding box center [299, 142] width 58 height 14
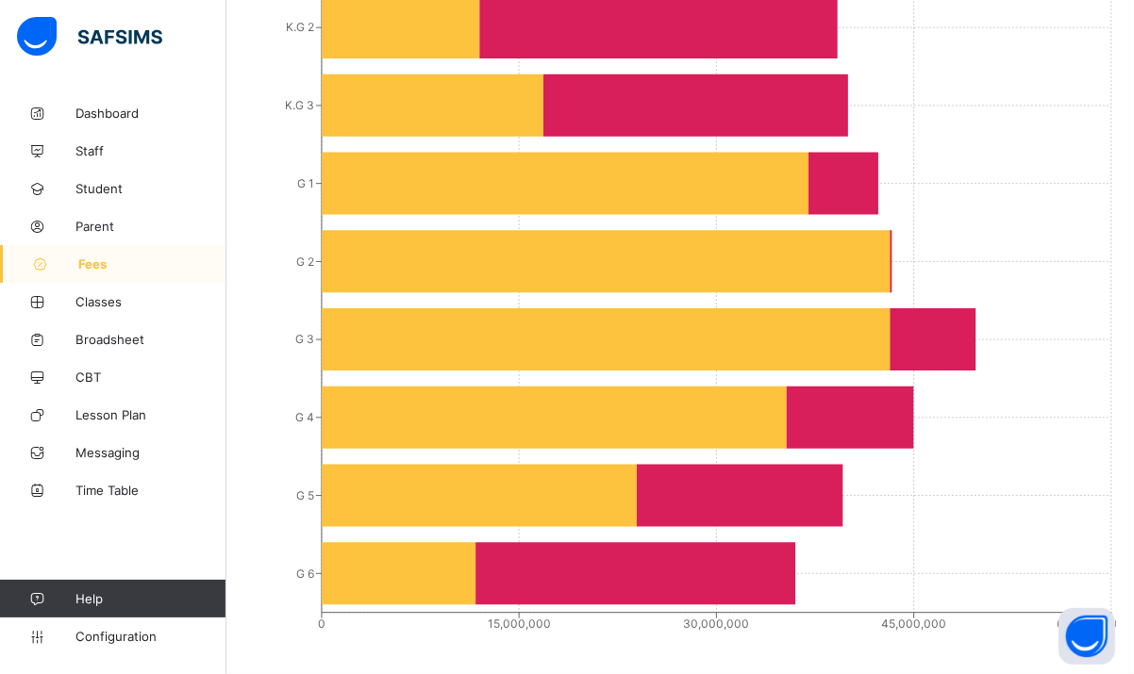
scroll to position [529, 0]
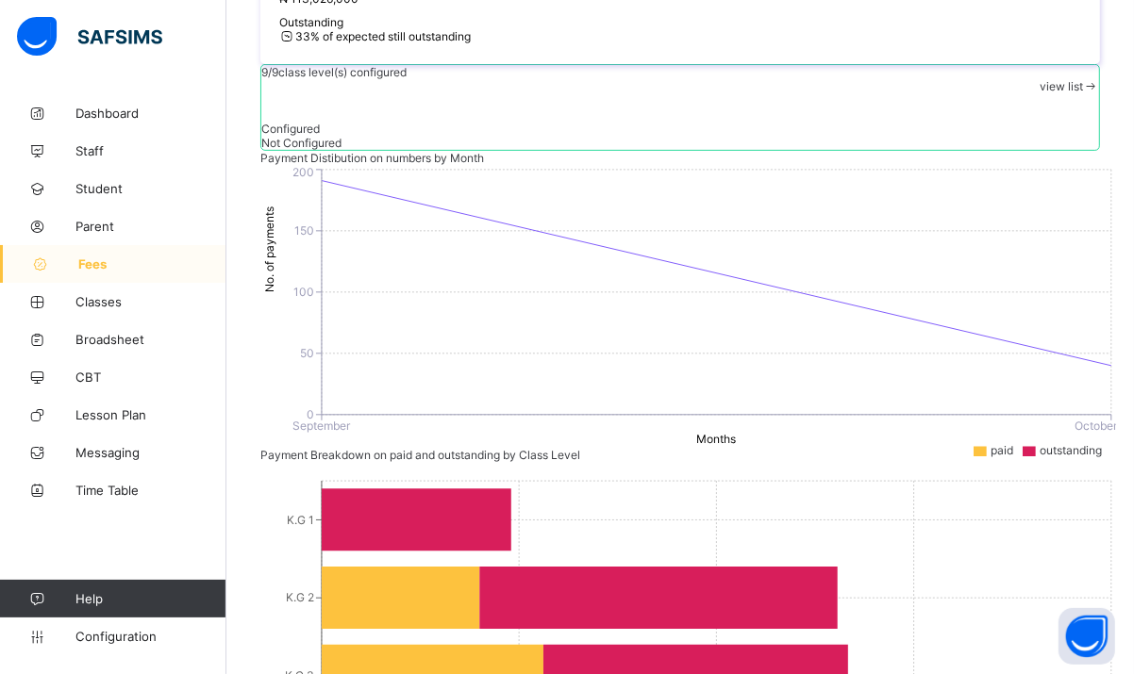
click at [1130, 44] on div "Dashboard Student List Transaction Log Offline Payment Approval Dashboard More …" at bounding box center [679, 405] width 907 height 1680
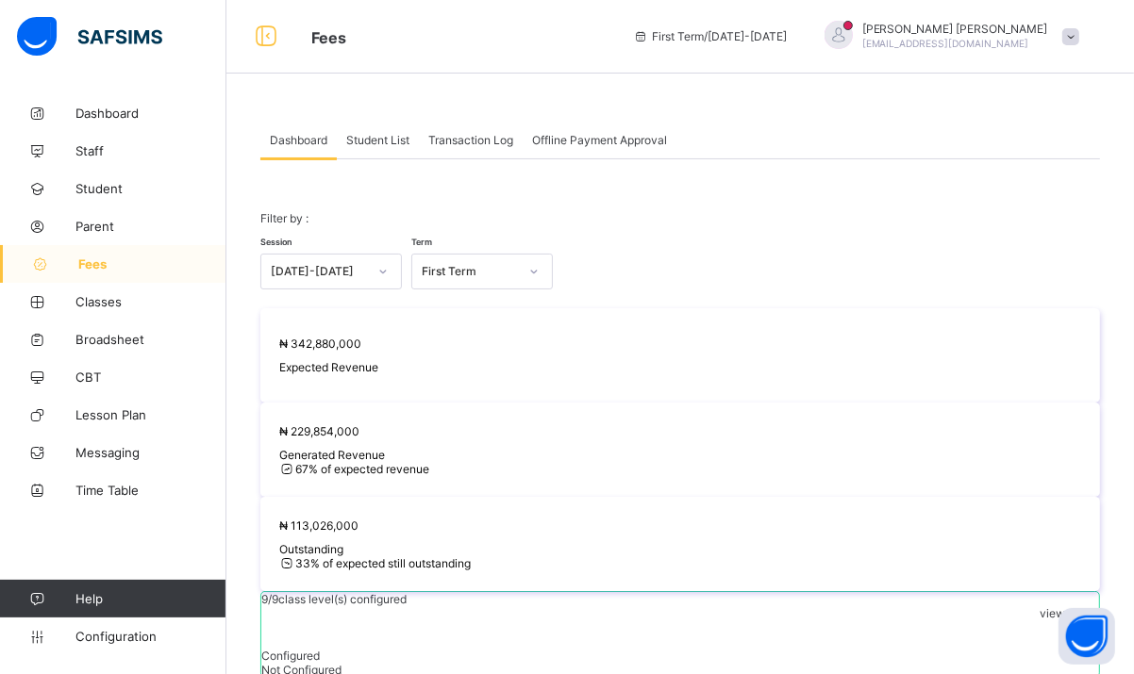
scroll to position [0, 0]
click at [389, 140] on span "Student List" at bounding box center [377, 142] width 63 height 14
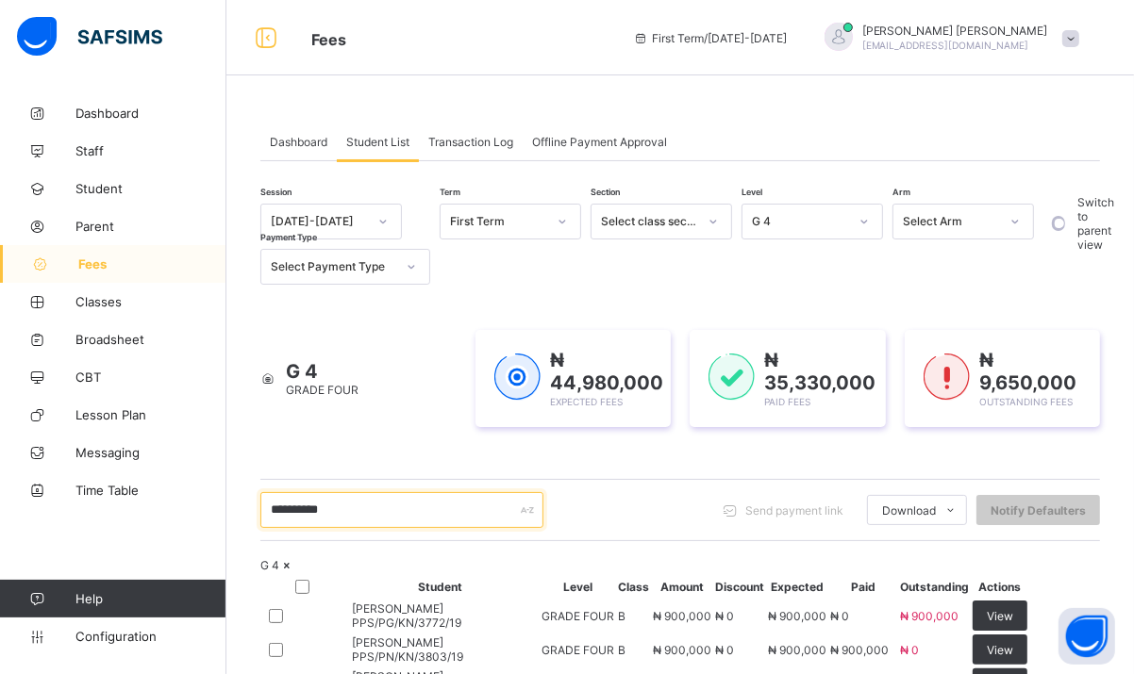
click at [398, 504] on input "*********" at bounding box center [401, 510] width 283 height 36
type input "*"
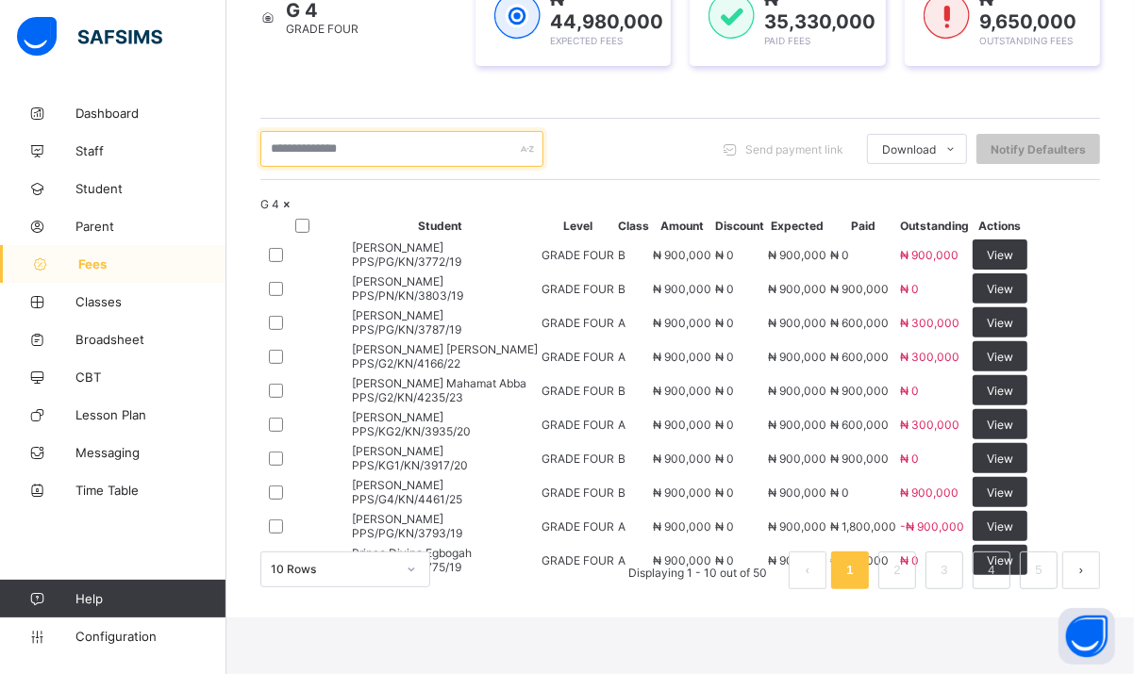
scroll to position [799, 0]
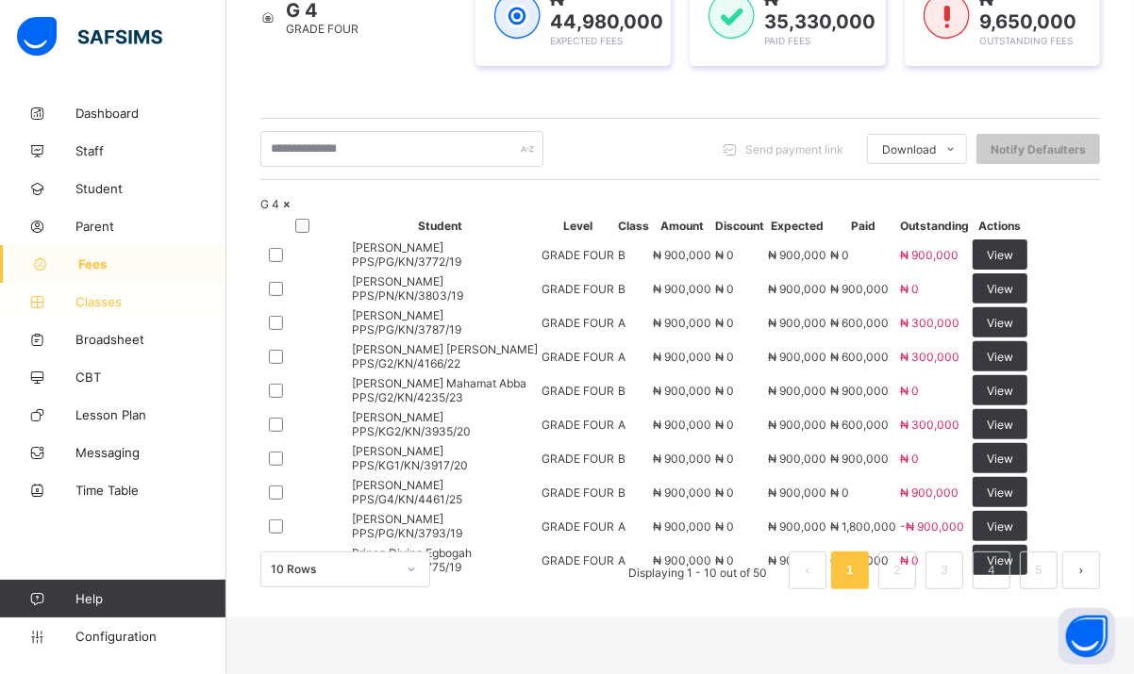
click at [88, 304] on span "Classes" at bounding box center [150, 301] width 151 height 15
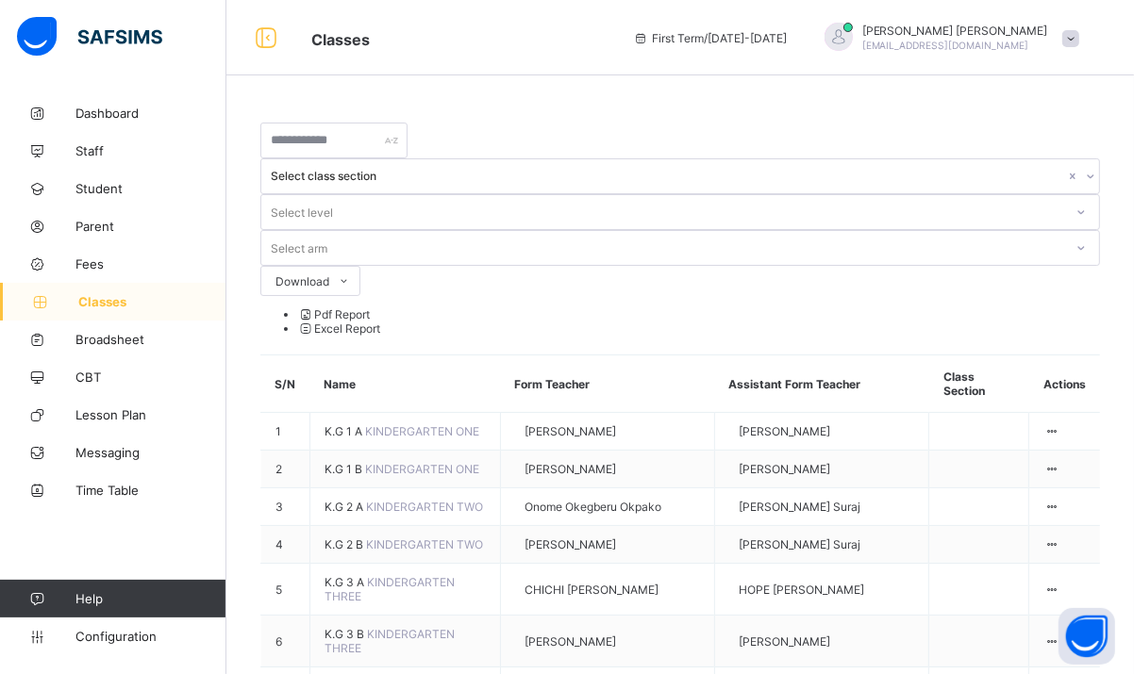
click at [799, 199] on div "Select level" at bounding box center [662, 212] width 802 height 26
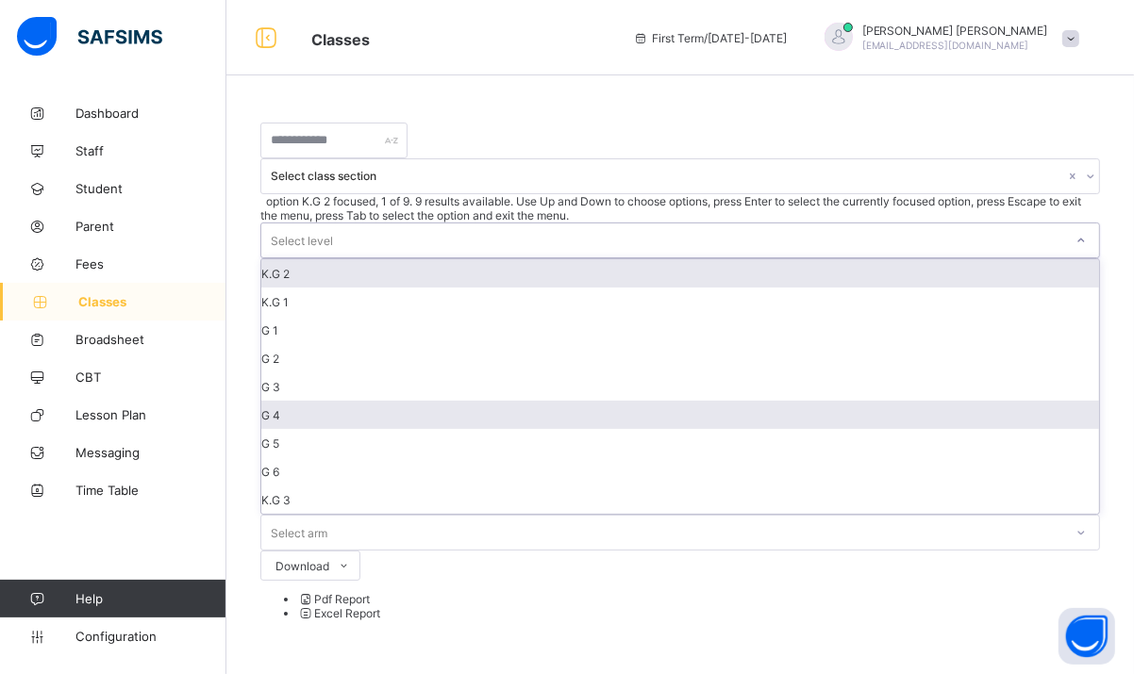
click at [753, 401] on div "G 4" at bounding box center [680, 415] width 838 height 28
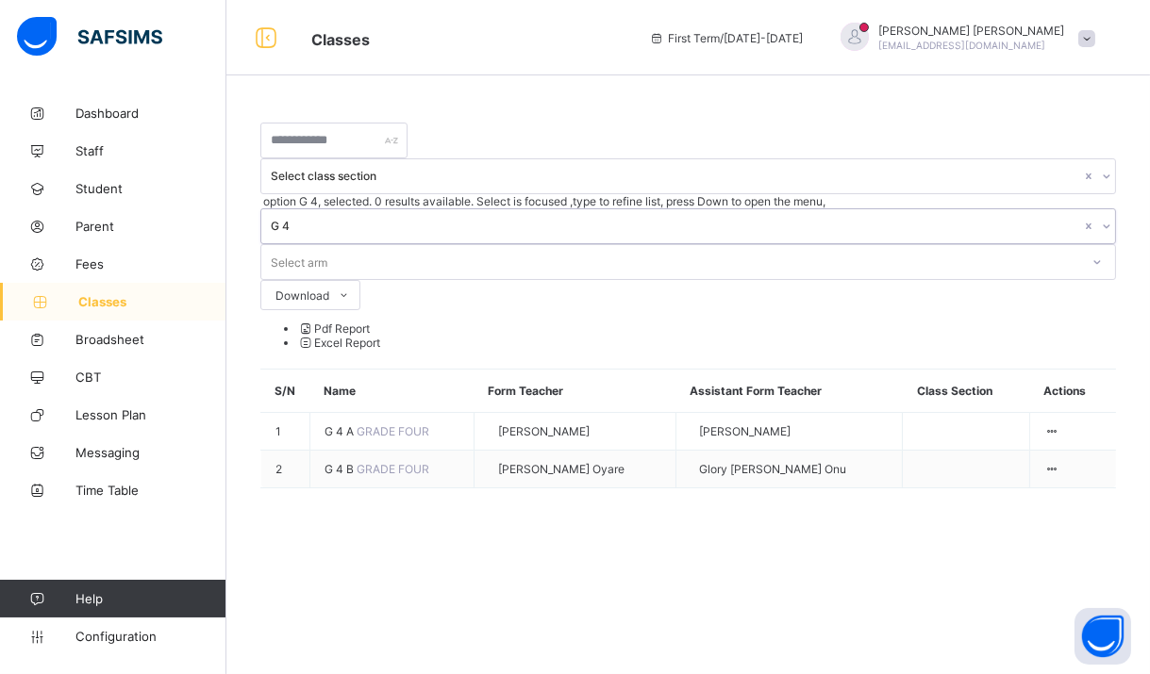
click at [928, 249] on div "Select arm" at bounding box center [670, 262] width 818 height 26
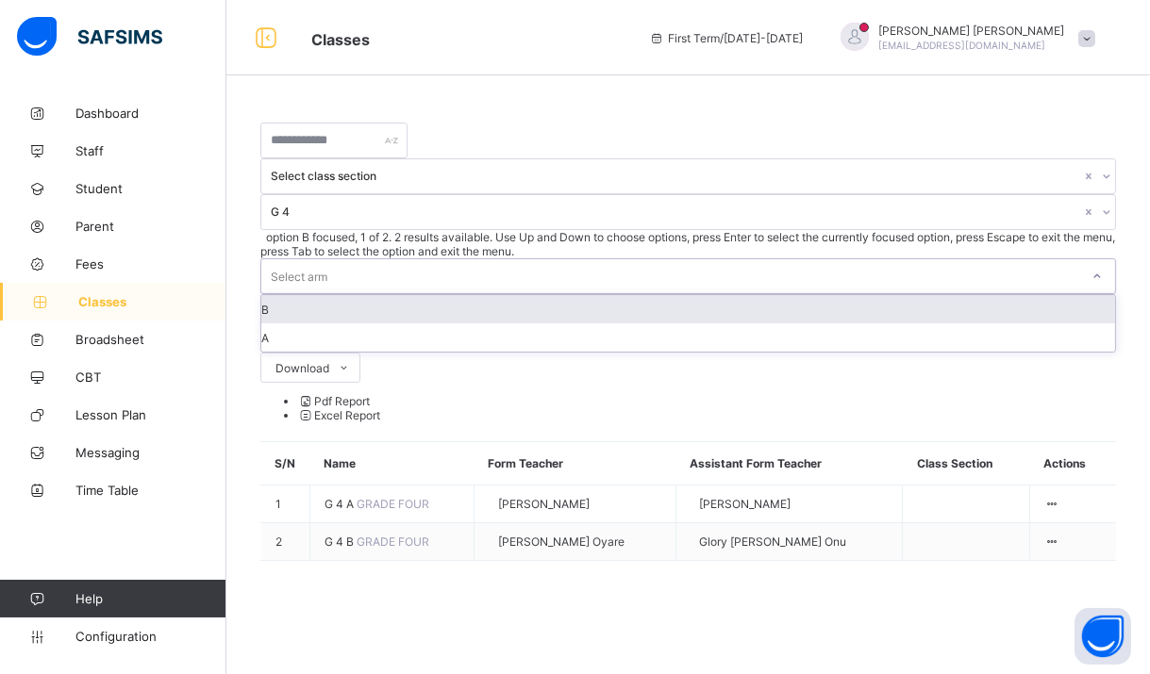
click at [928, 259] on div "Select arm" at bounding box center [670, 276] width 818 height 34
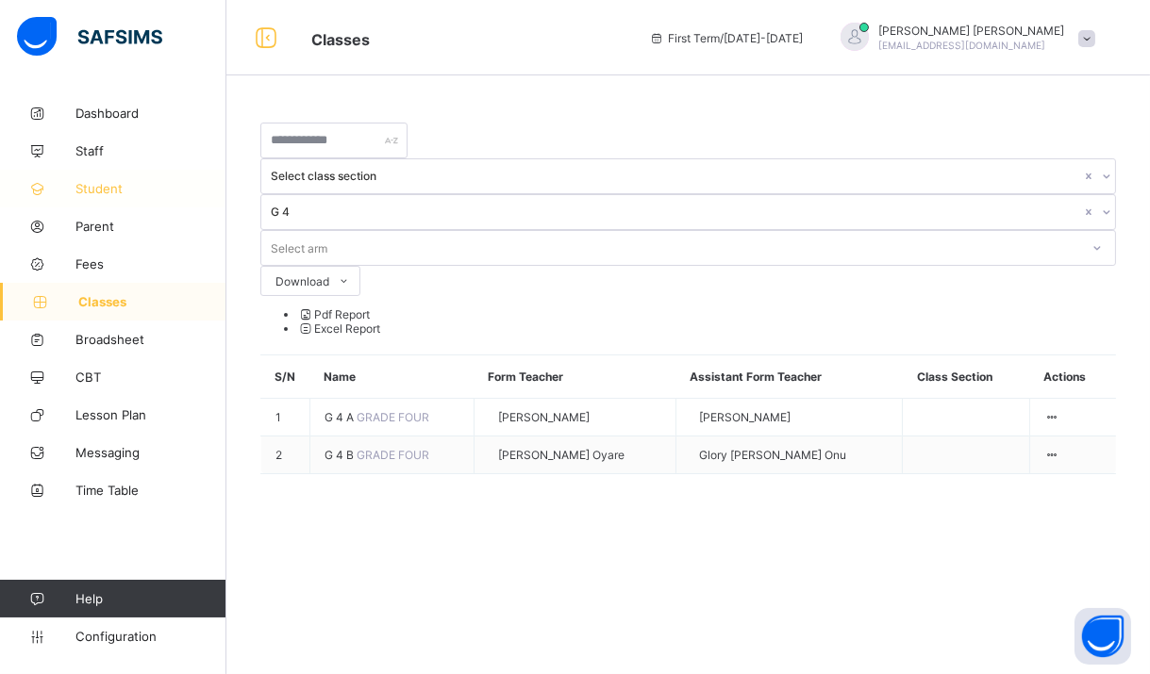
click at [92, 200] on link "Student" at bounding box center [113, 189] width 226 height 38
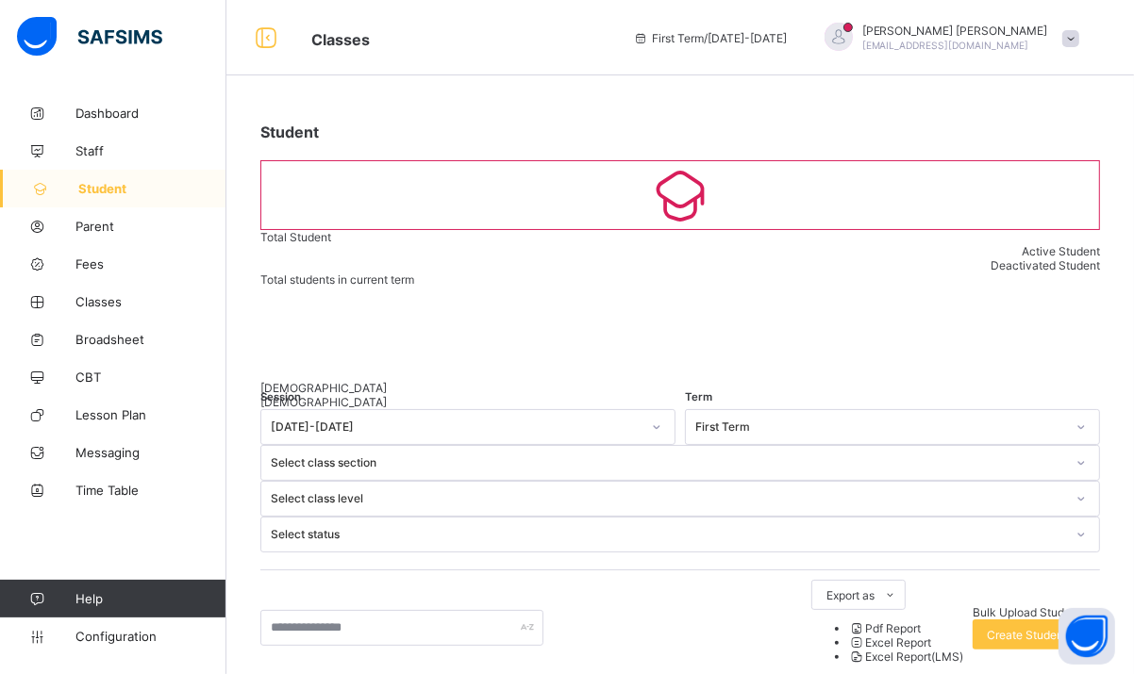
click at [824, 481] on div "Select class level" at bounding box center [680, 499] width 840 height 36
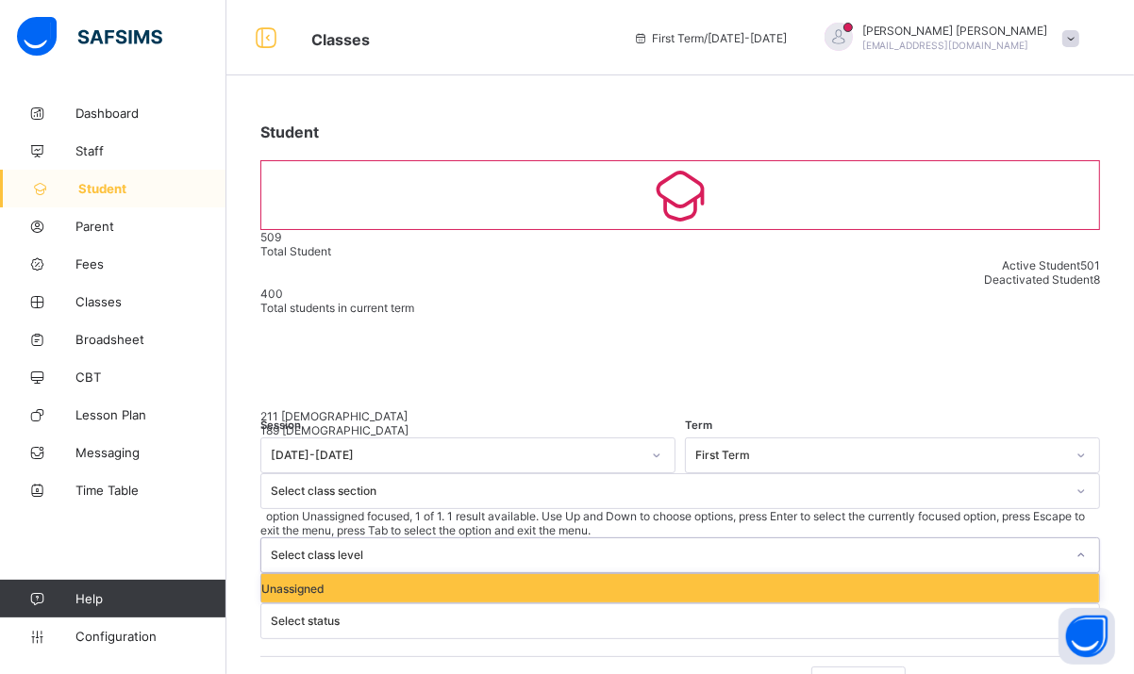
click at [831, 549] on div "Select class level" at bounding box center [668, 556] width 794 height 14
click at [806, 549] on div "Select class level" at bounding box center [668, 556] width 794 height 14
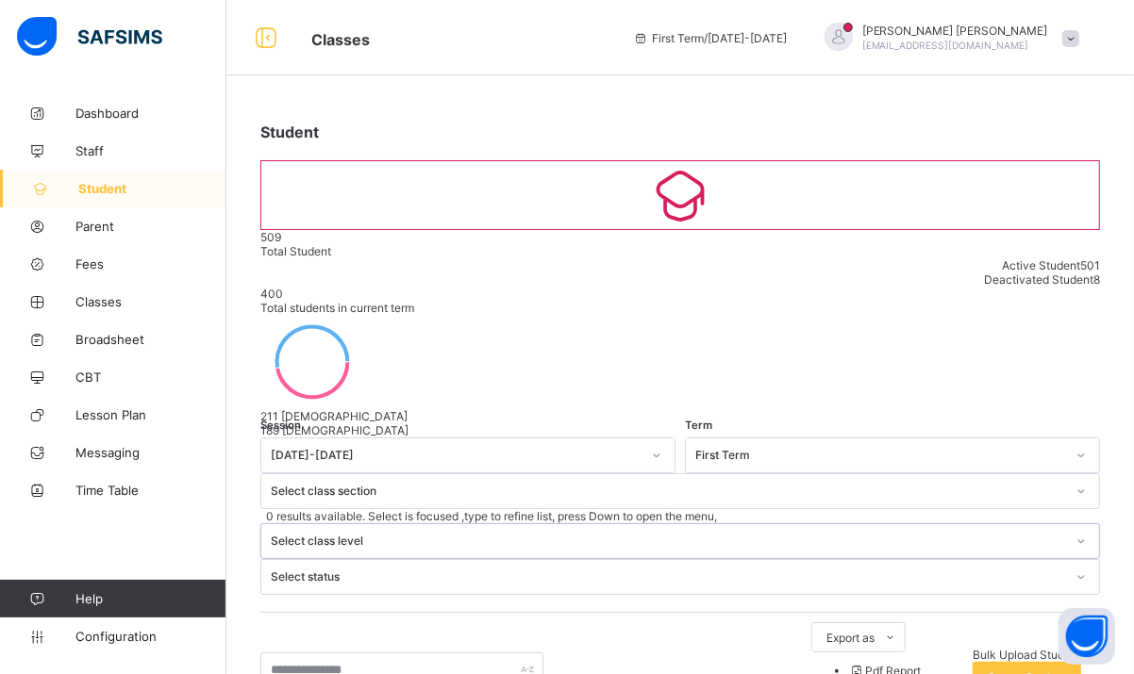
click at [1065, 476] on div at bounding box center [1081, 491] width 32 height 30
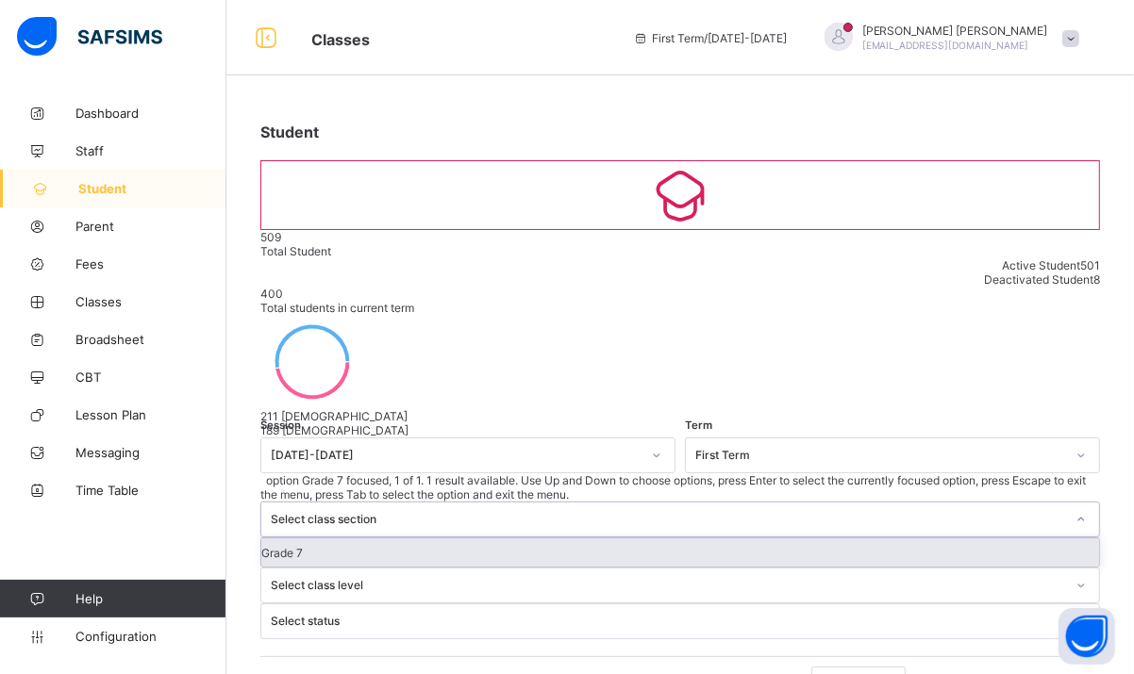
click at [1065, 505] on div at bounding box center [1081, 520] width 32 height 30
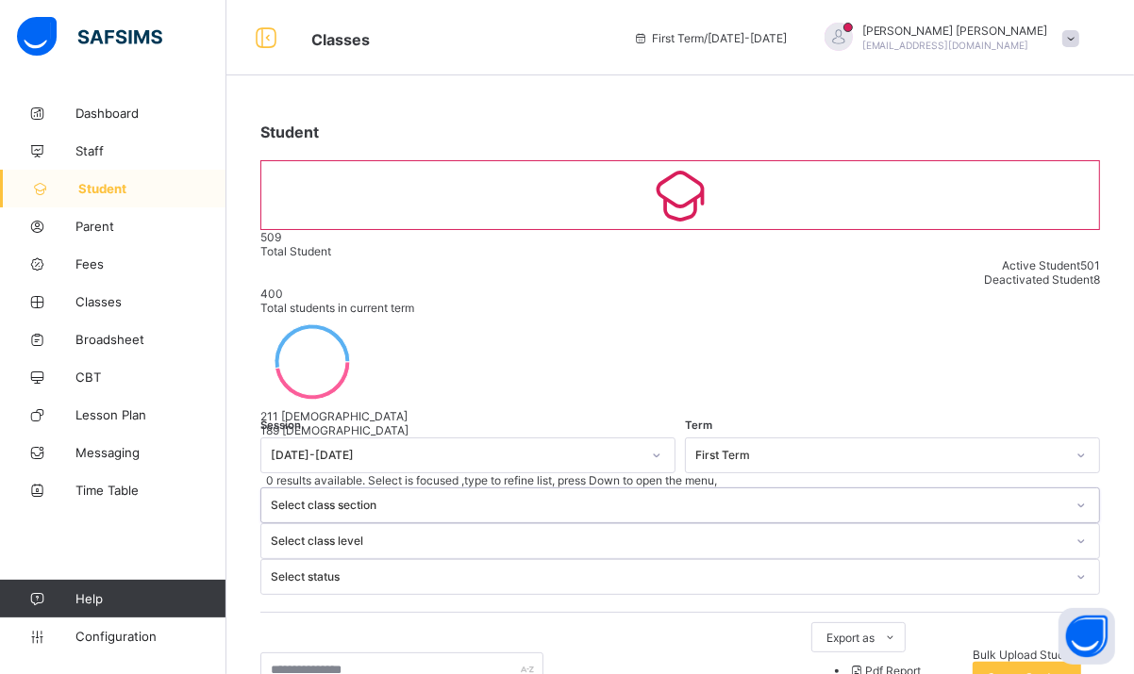
click at [962, 571] on div "Select status" at bounding box center [668, 578] width 794 height 14
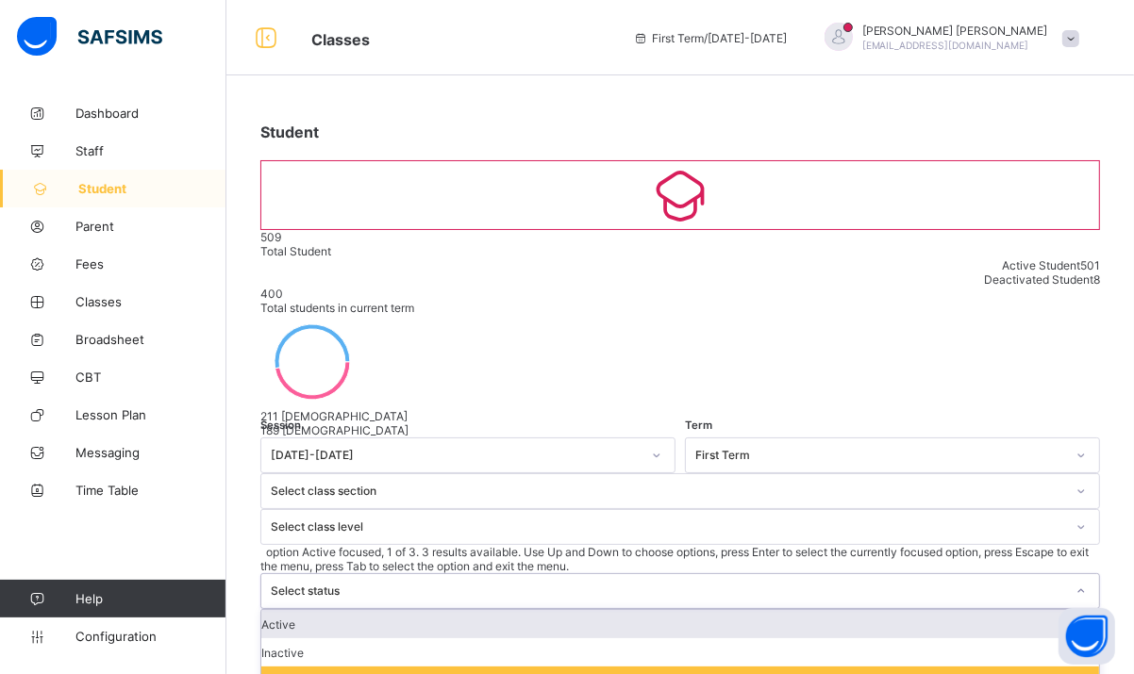
click at [962, 585] on div "Select status" at bounding box center [668, 592] width 794 height 14
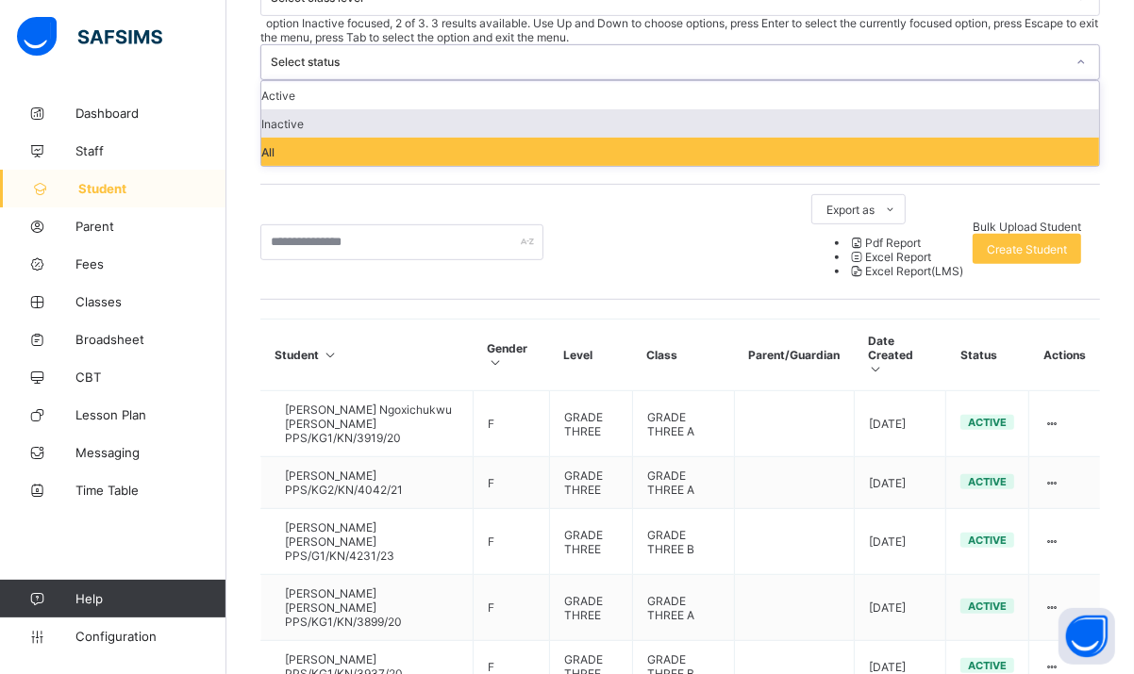
scroll to position [545, 0]
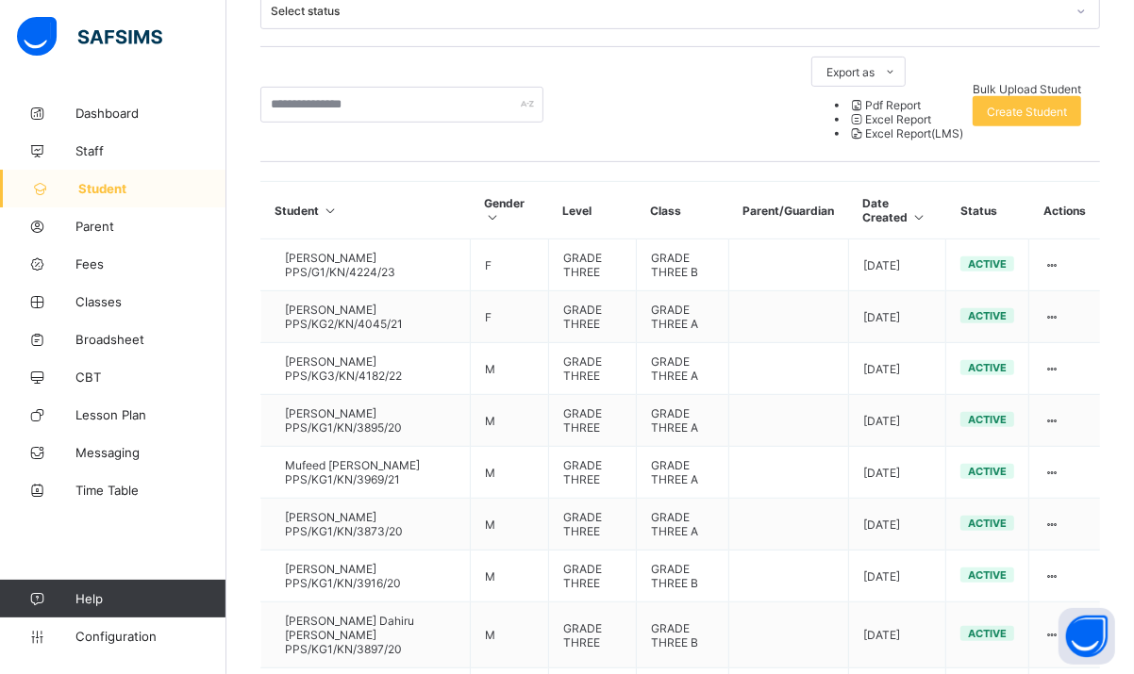
scroll to position [553, 0]
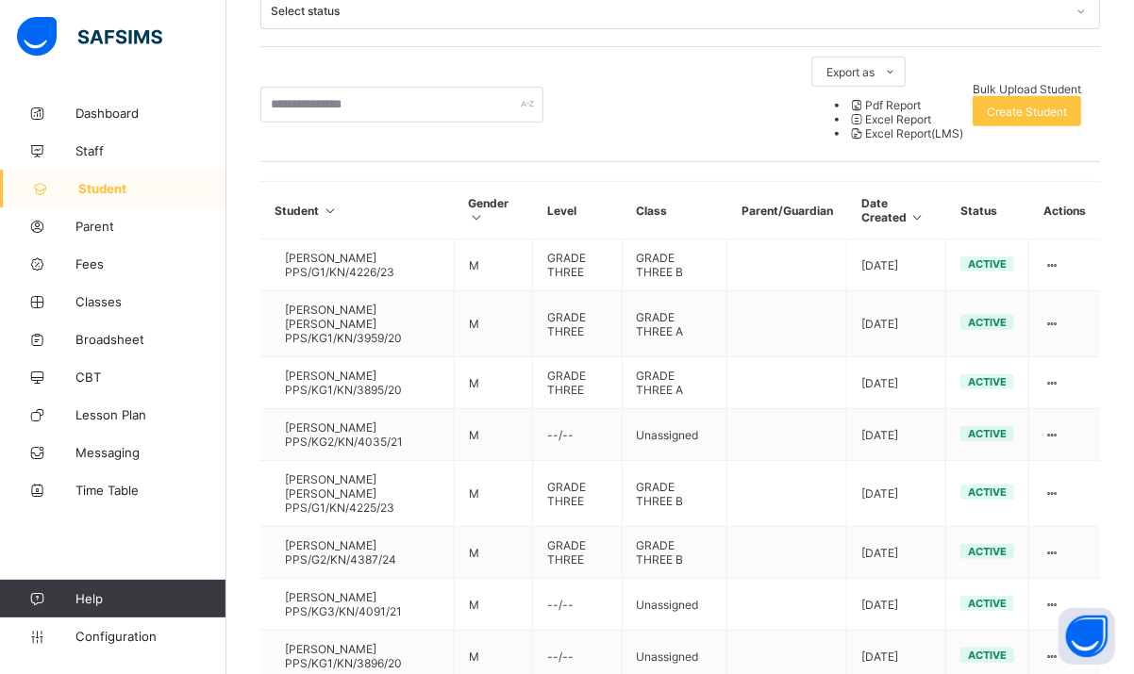
scroll to position [560, 0]
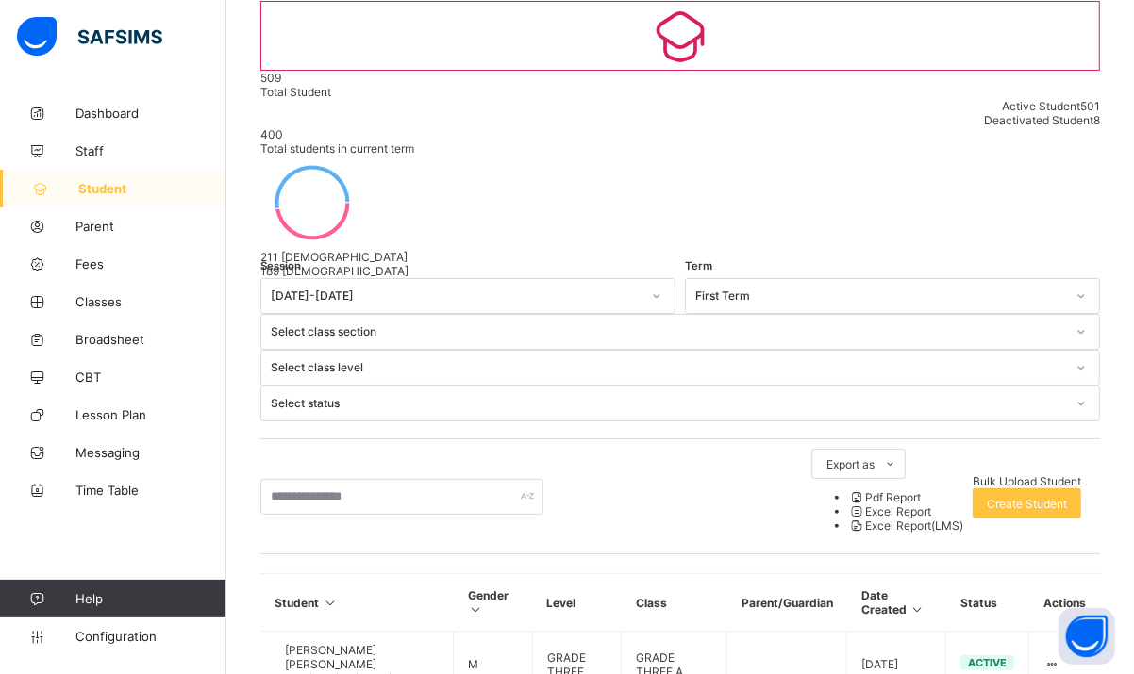
scroll to position [553, 0]
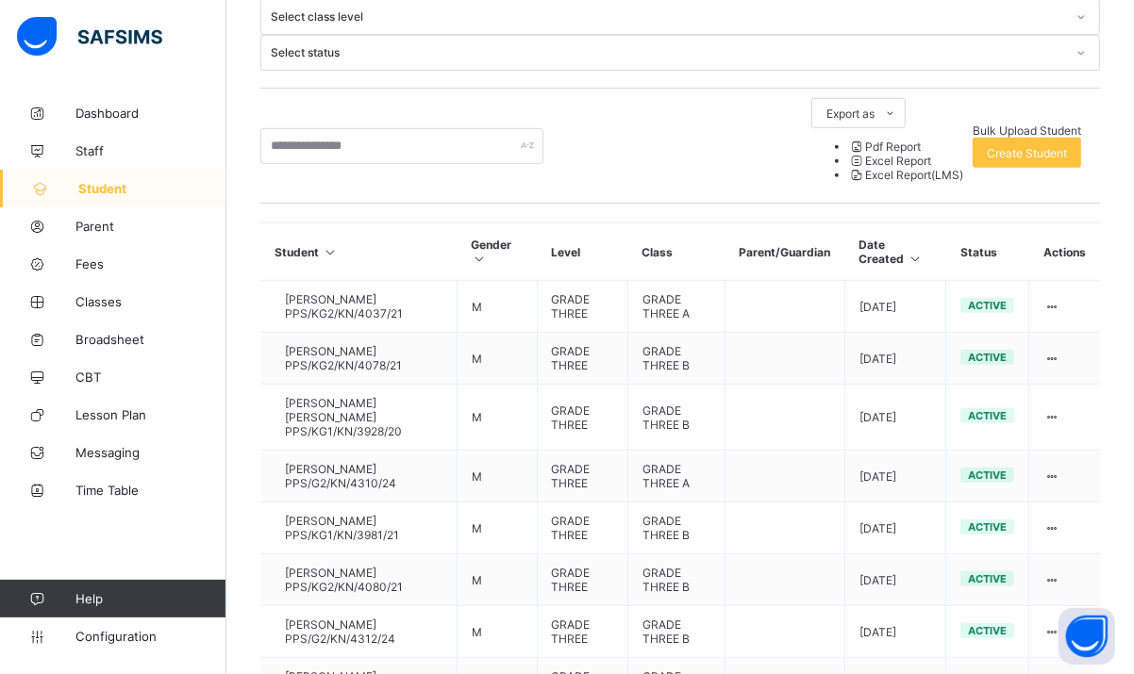
scroll to position [545, 0]
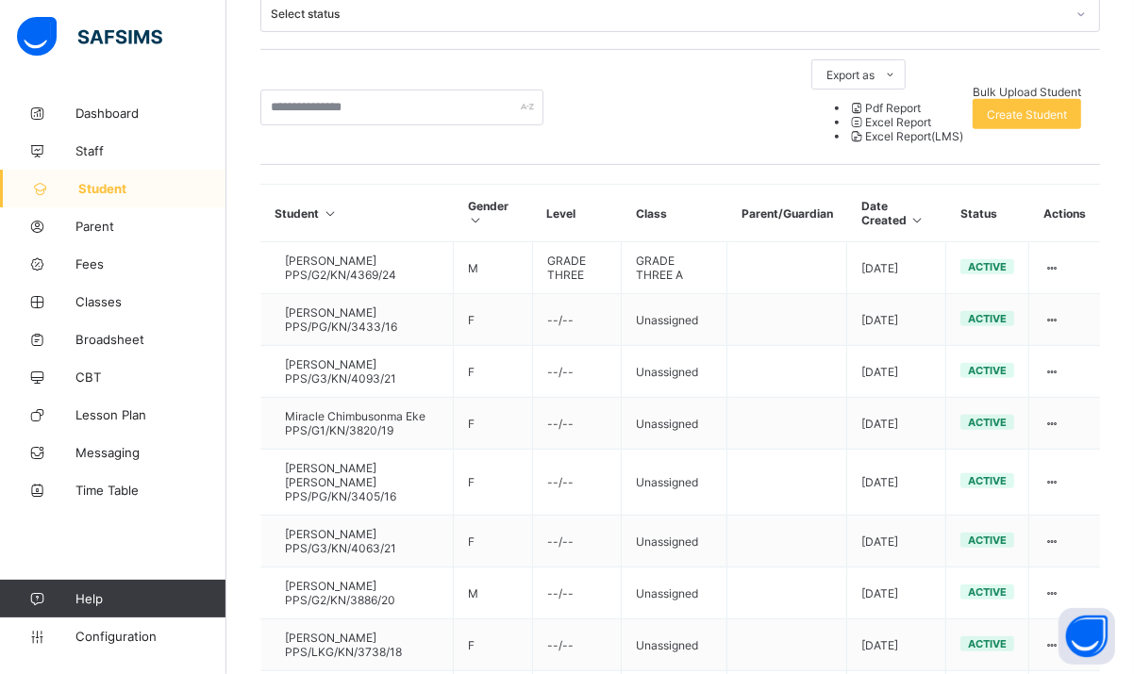
scroll to position [560, 0]
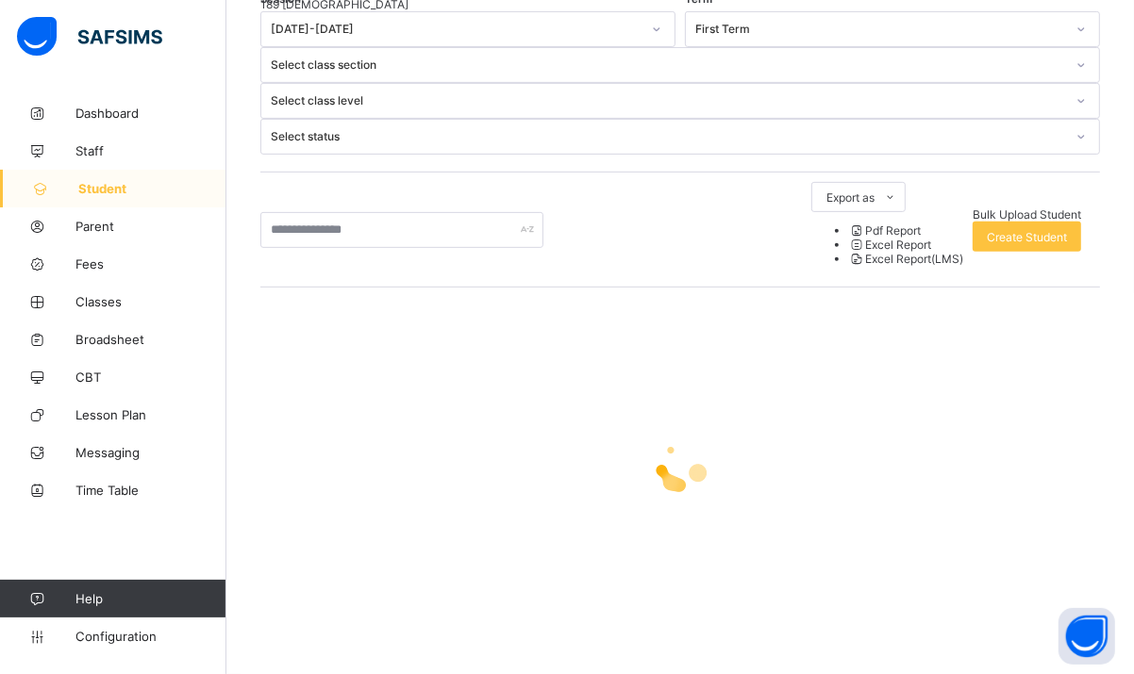
scroll to position [159, 0]
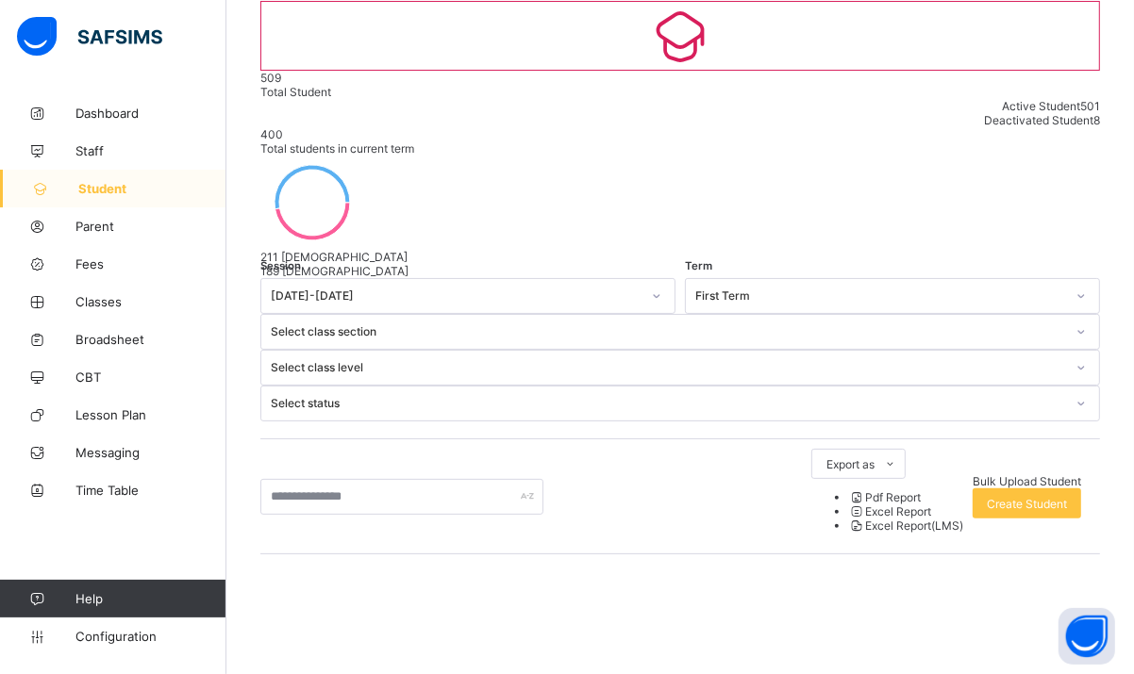
click at [1063, 351] on div at bounding box center [1081, 368] width 36 height 34
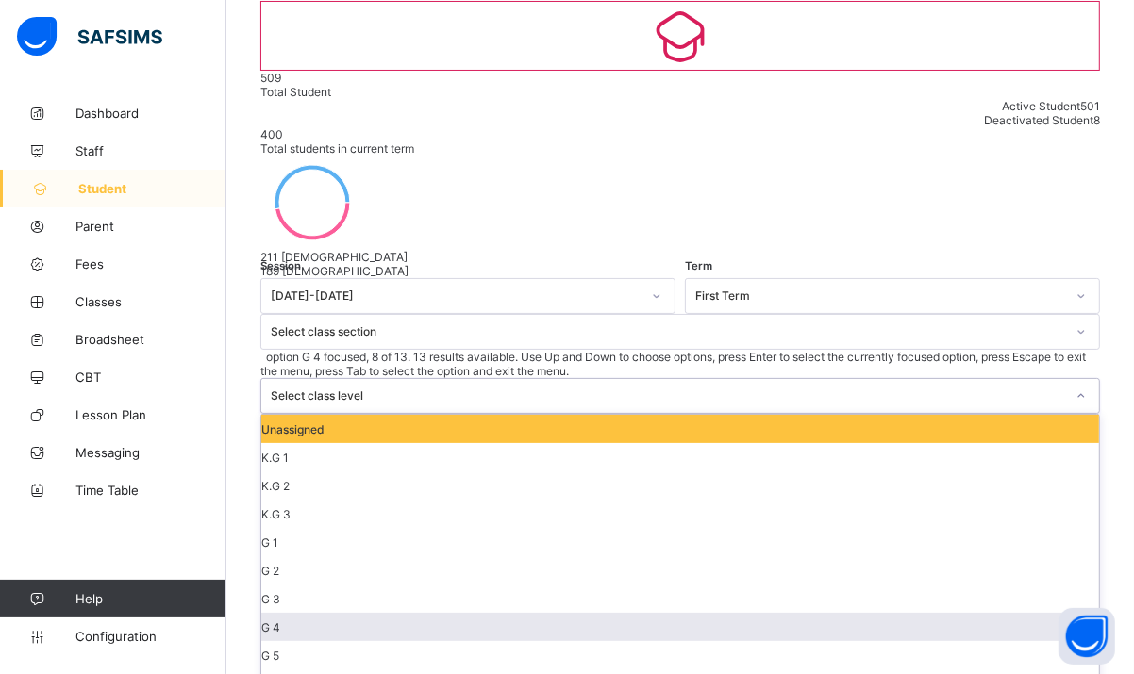
click at [782, 613] on div "G 4" at bounding box center [680, 627] width 838 height 28
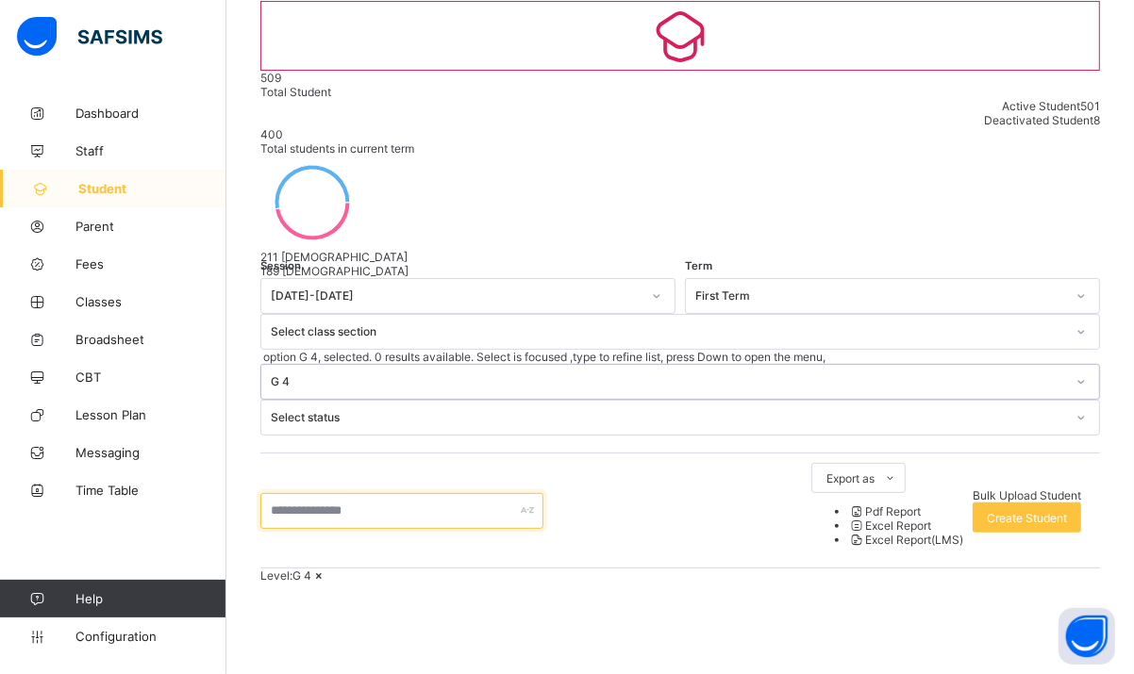
click at [441, 493] on input "text" at bounding box center [401, 511] width 283 height 36
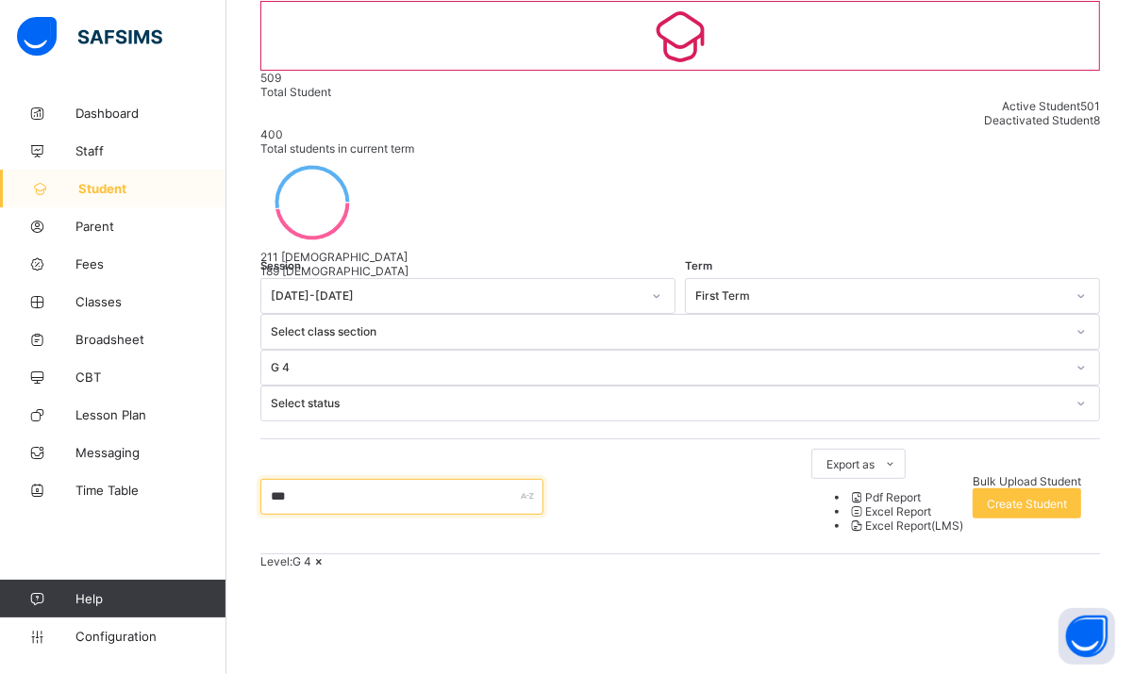
type input "*********"
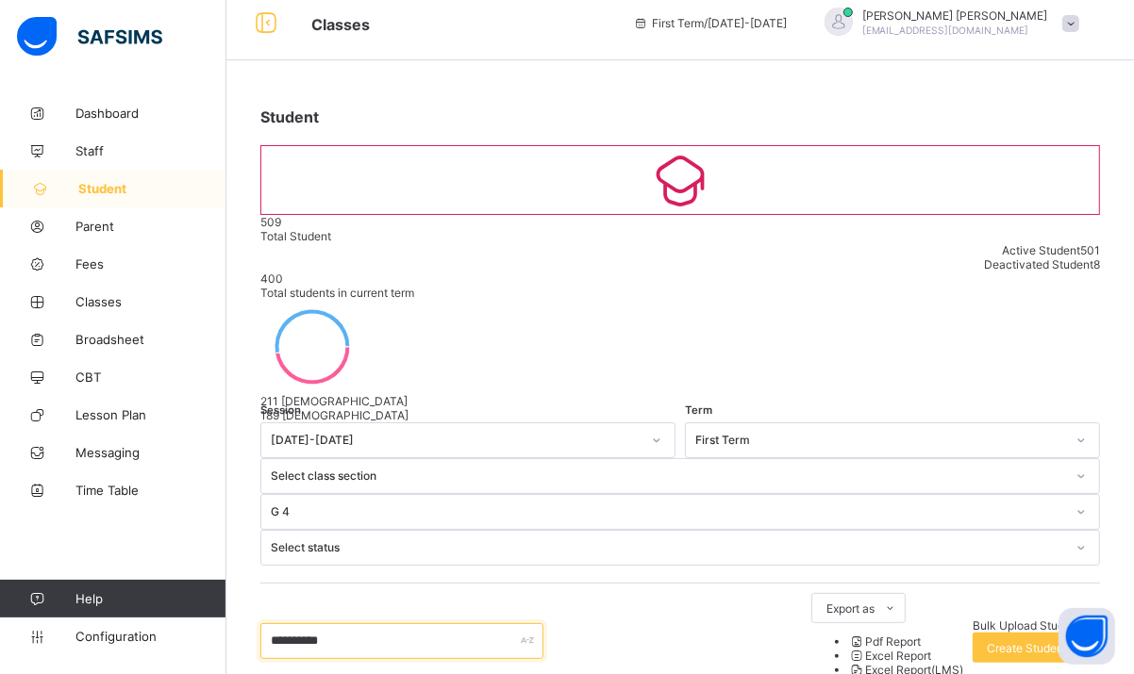
scroll to position [606, 0]
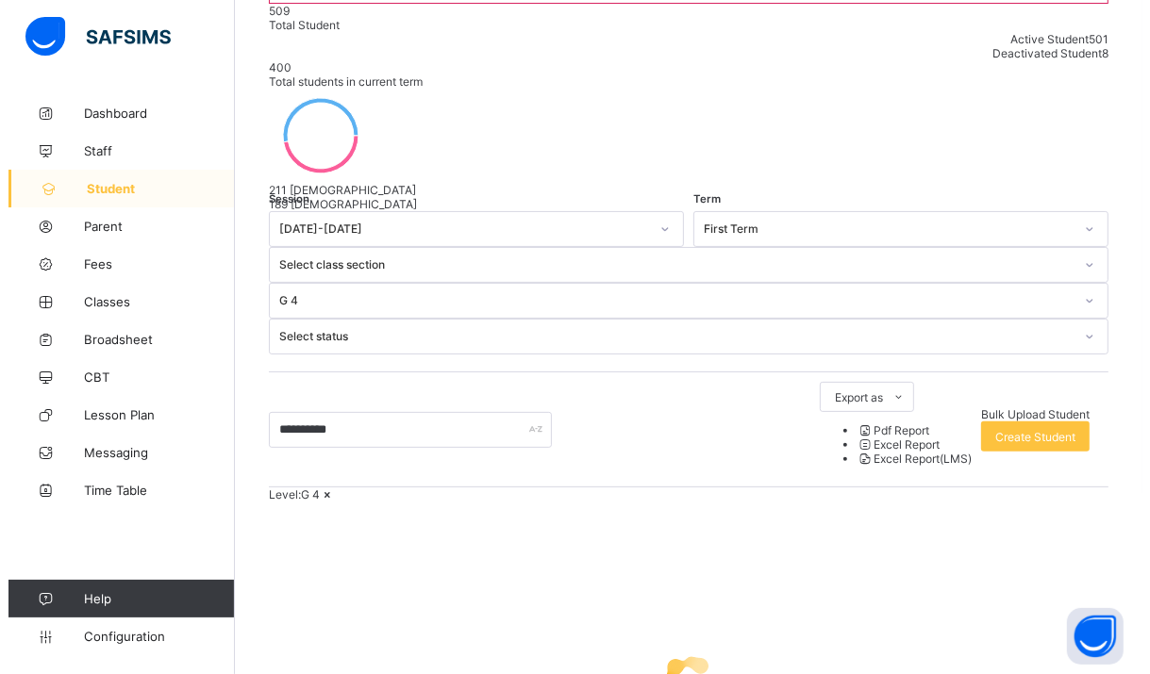
scroll to position [0, 0]
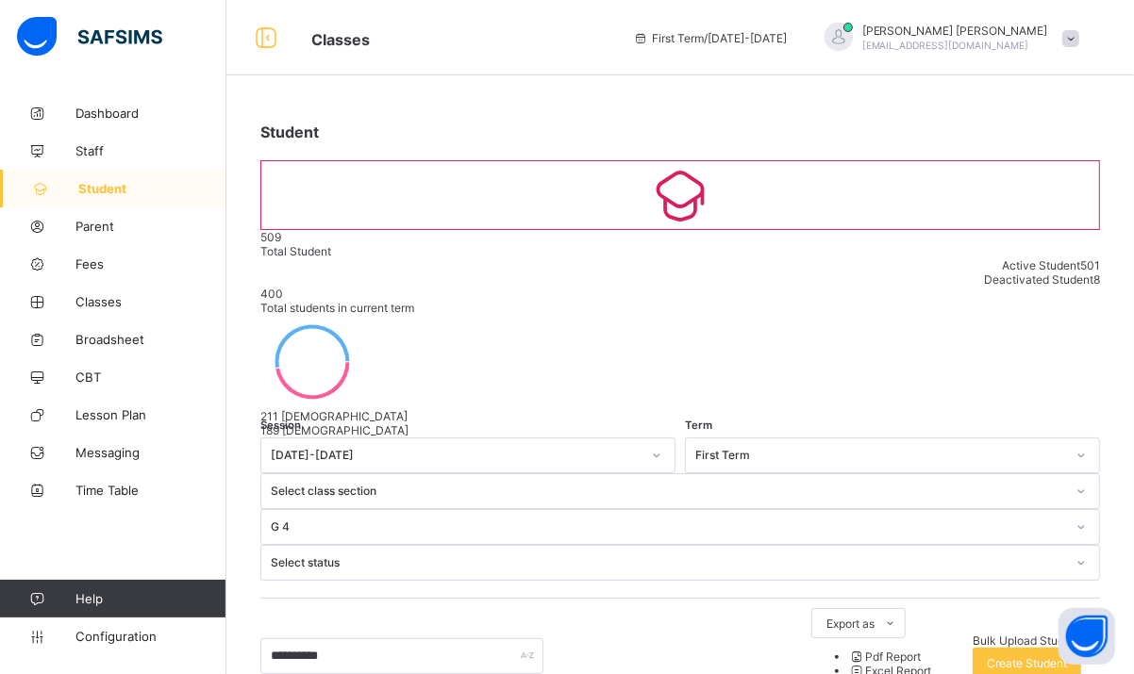
click at [1047, 30] on span "[PERSON_NAME]" at bounding box center [955, 31] width 186 height 14
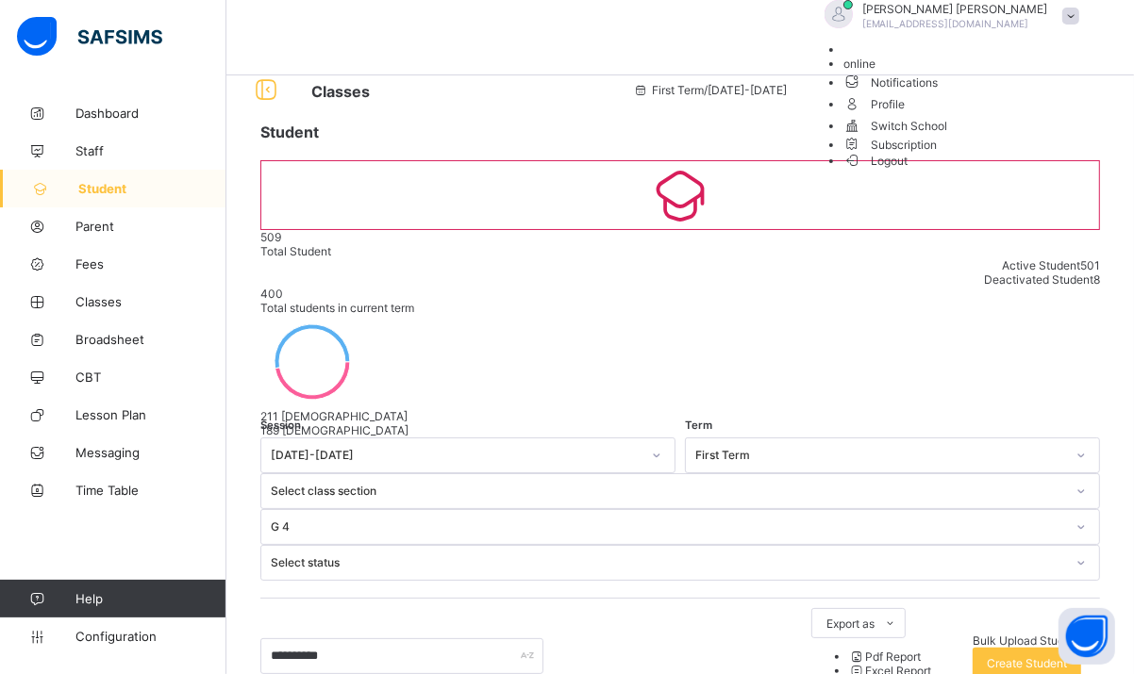
click at [1000, 168] on li "Logout" at bounding box center [965, 160] width 245 height 16
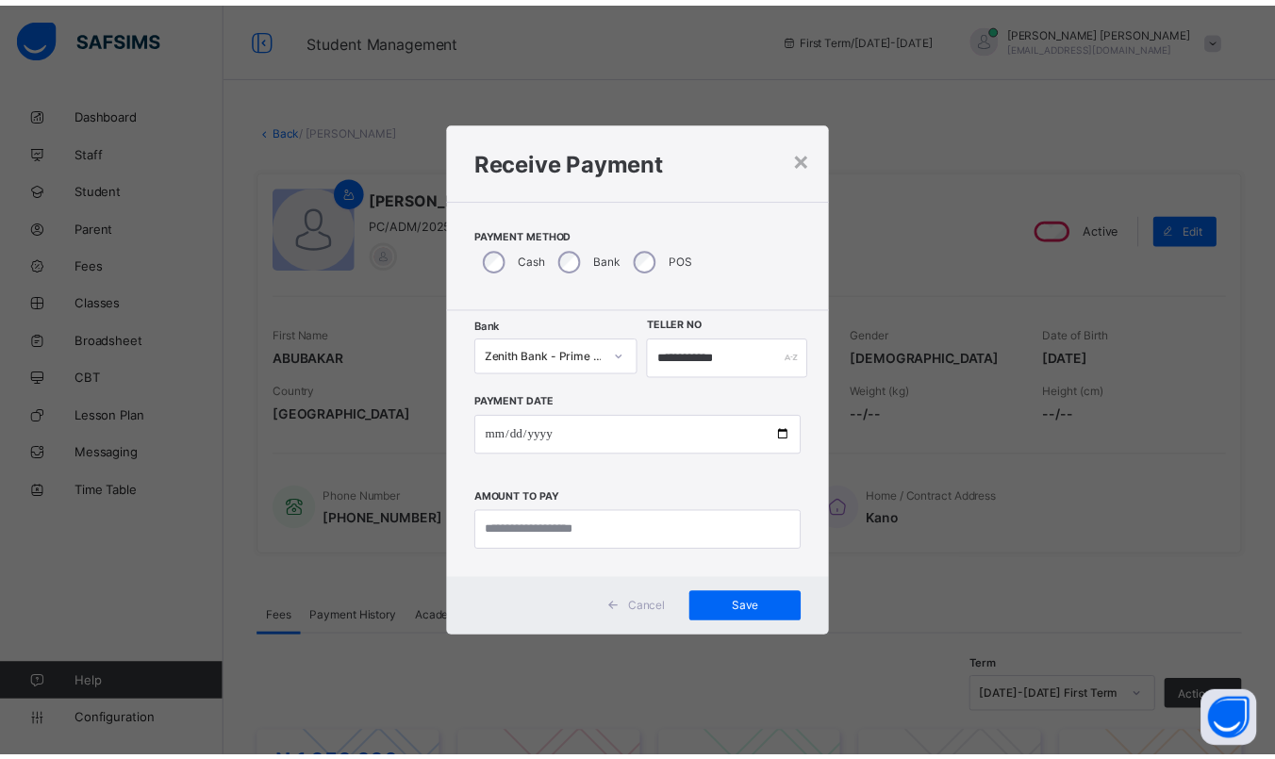
scroll to position [193, 0]
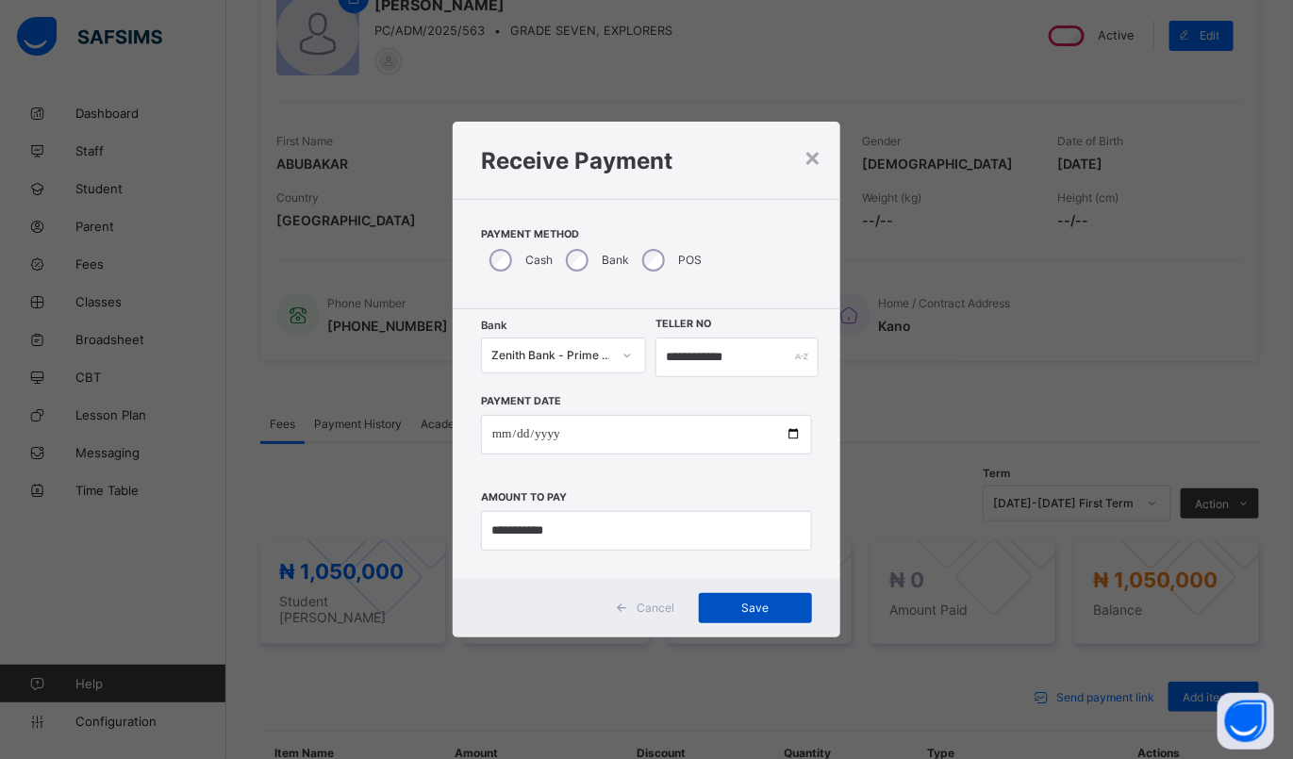
type input "**********"
click at [754, 614] on span "Save" at bounding box center [755, 608] width 85 height 14
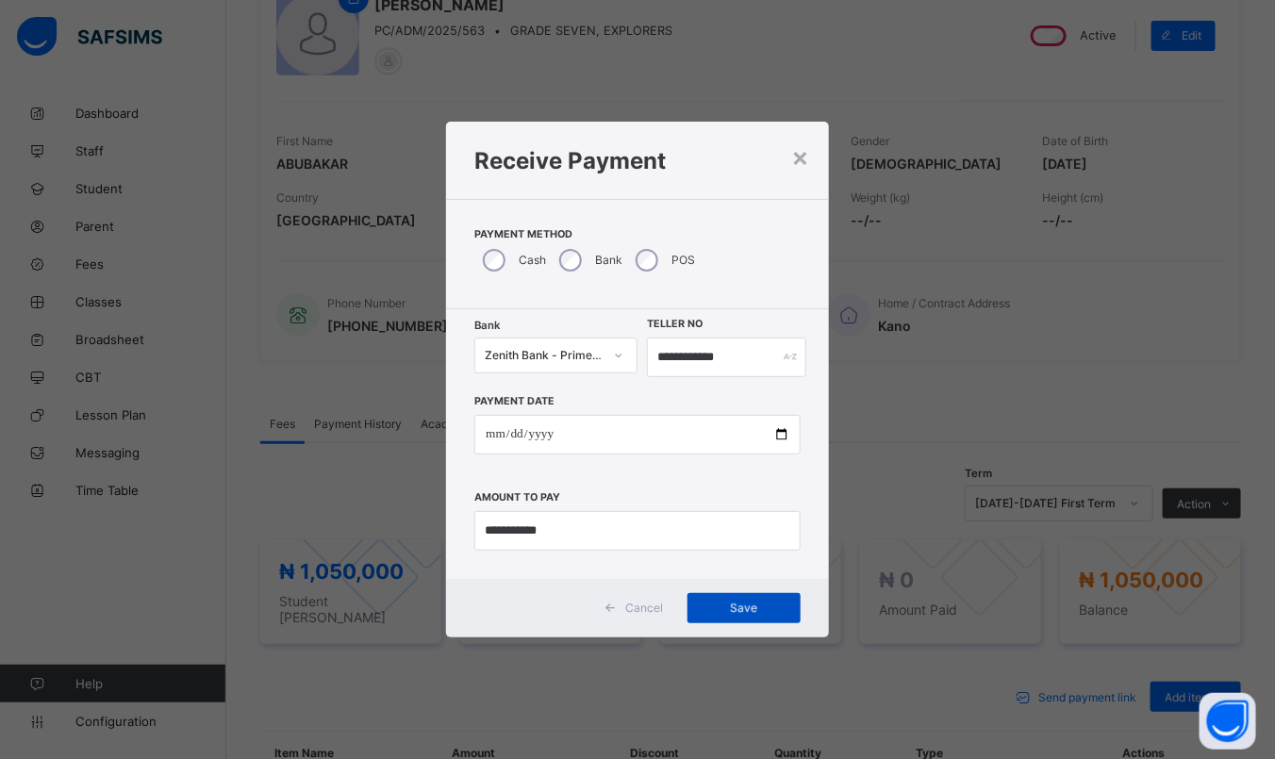
click at [761, 612] on div "Save" at bounding box center [744, 608] width 113 height 30
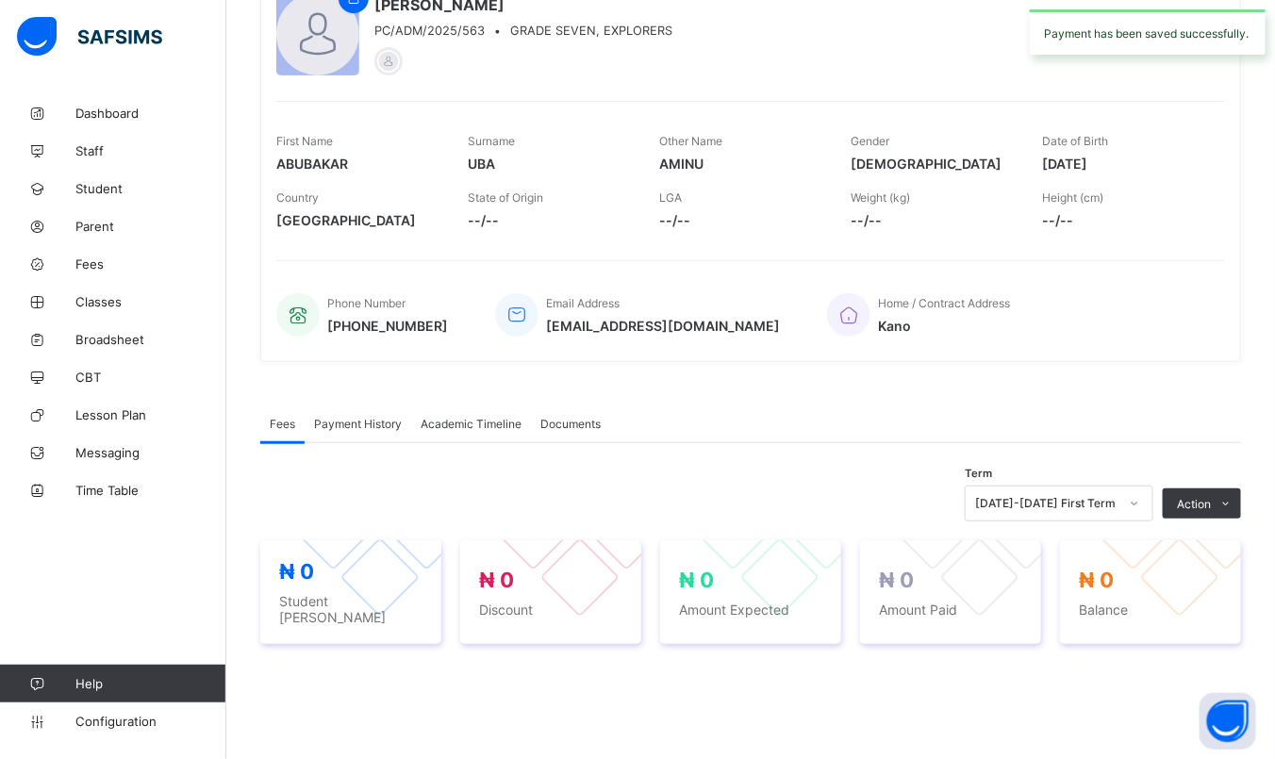
click at [749, 607] on span "Amount Expected" at bounding box center [750, 610] width 143 height 16
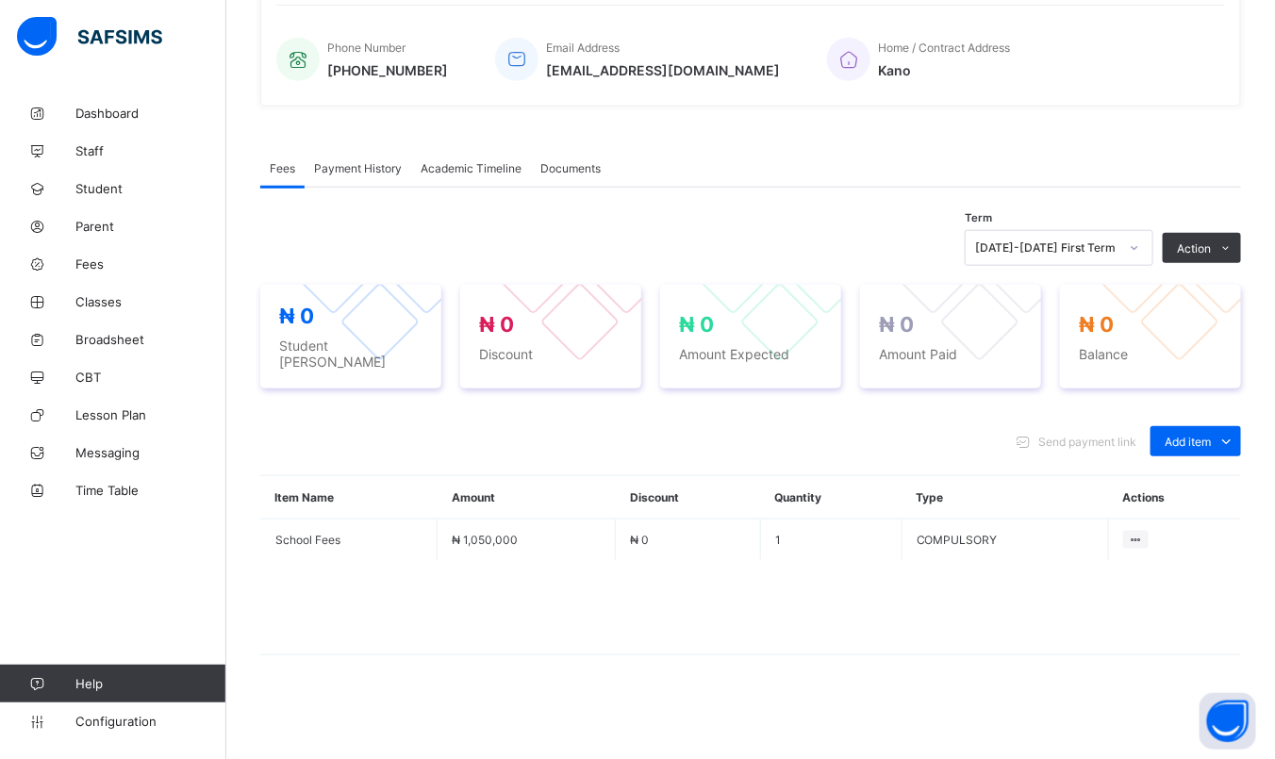
scroll to position [437, 0]
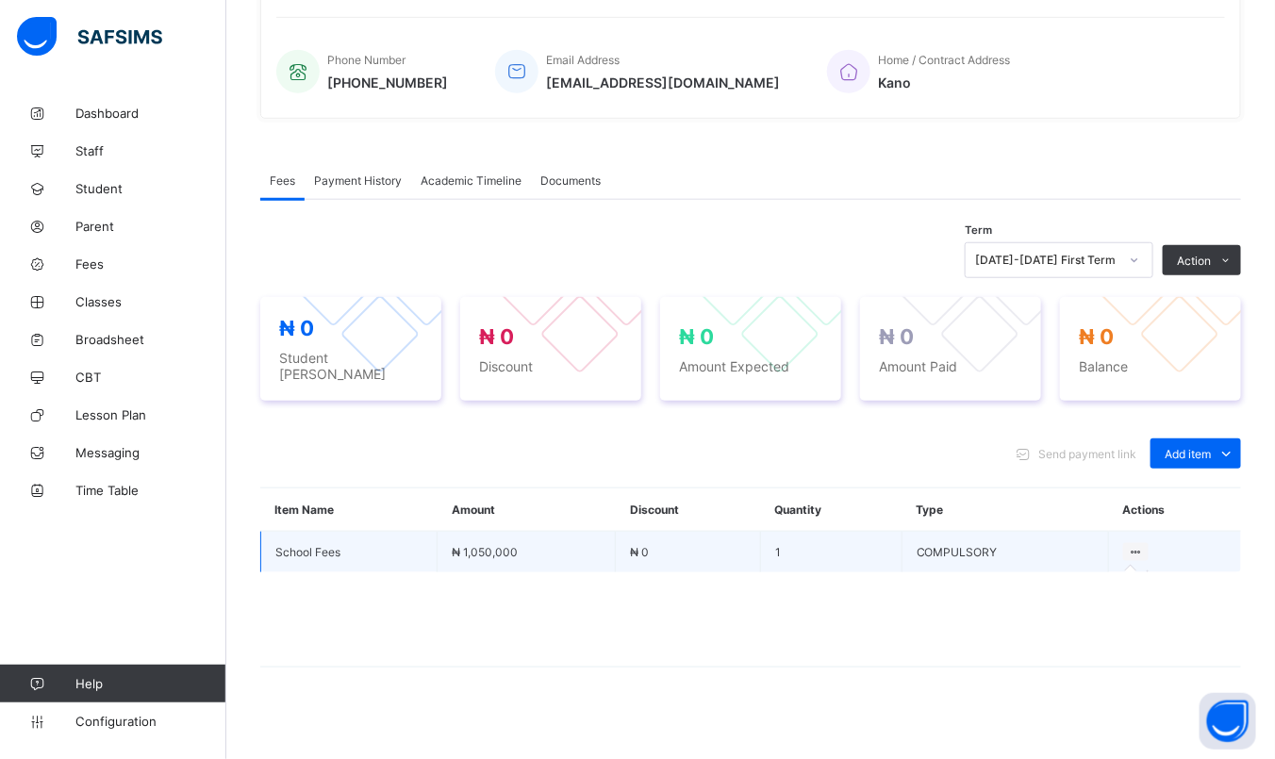
click at [1144, 545] on icon at bounding box center [1136, 552] width 16 height 14
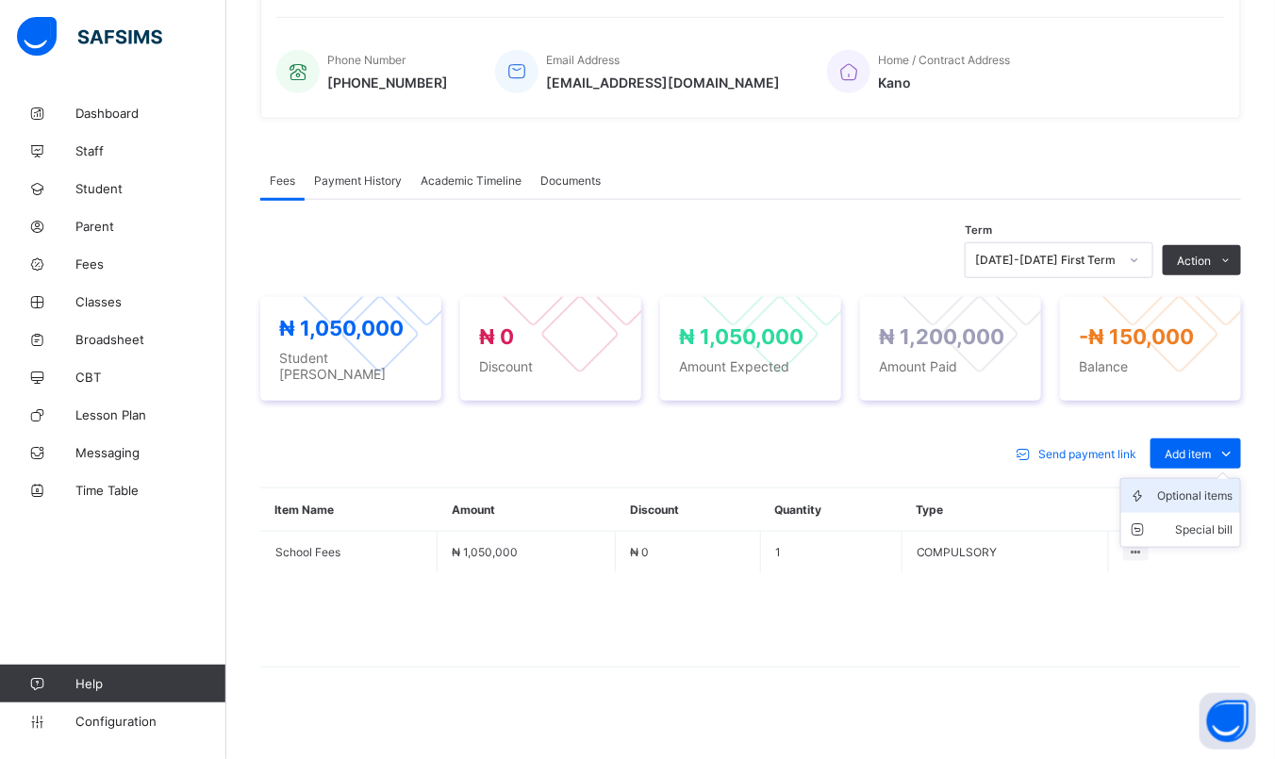
click at [1187, 489] on div "Optional items" at bounding box center [1194, 496] width 75 height 19
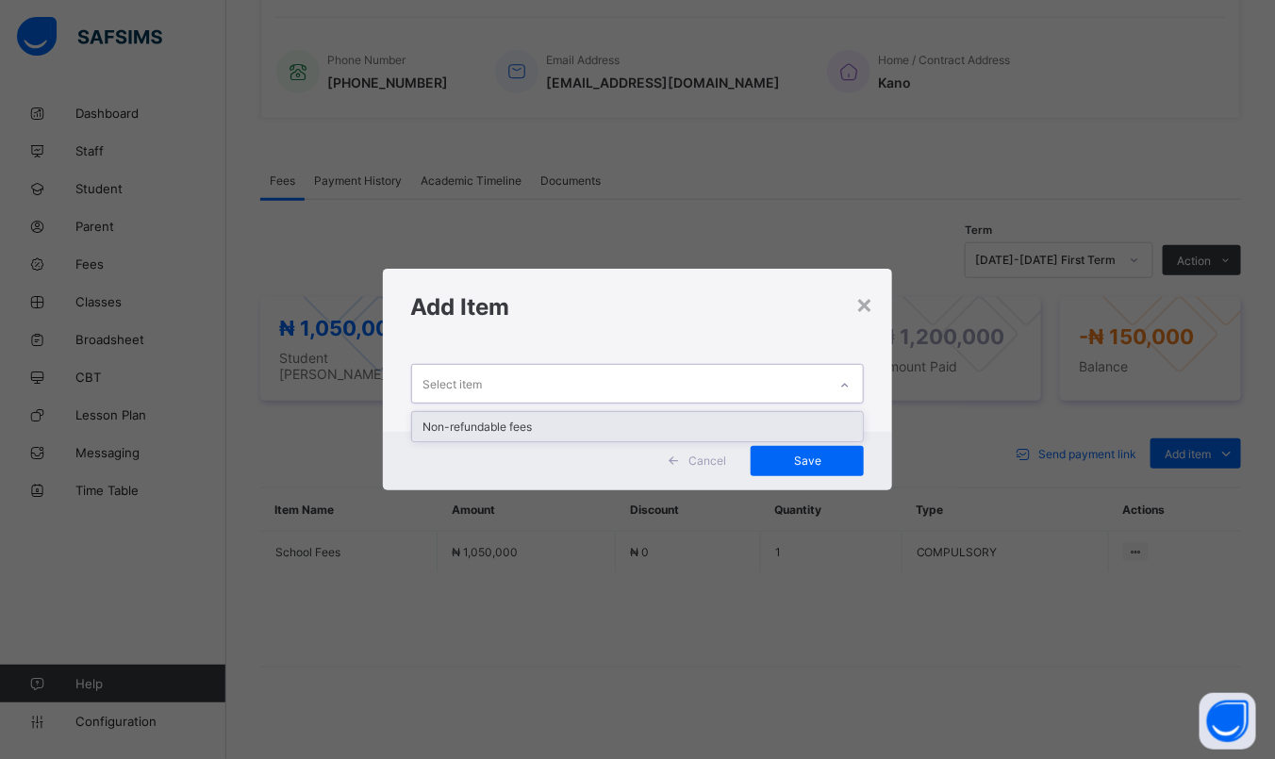
click at [542, 381] on div "Select item" at bounding box center [620, 383] width 416 height 37
click at [534, 429] on div "Non-refundable fees" at bounding box center [638, 426] width 452 height 29
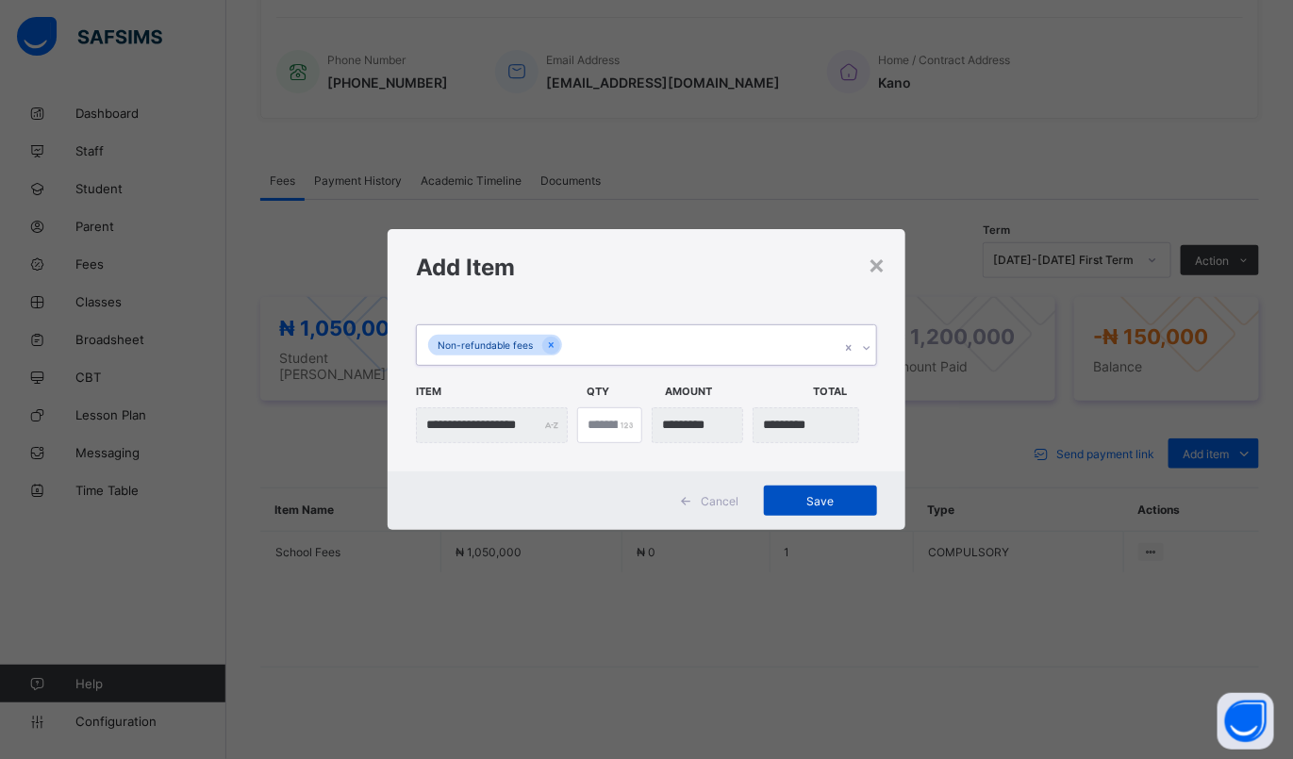
click at [792, 500] on span "Save" at bounding box center [820, 501] width 85 height 14
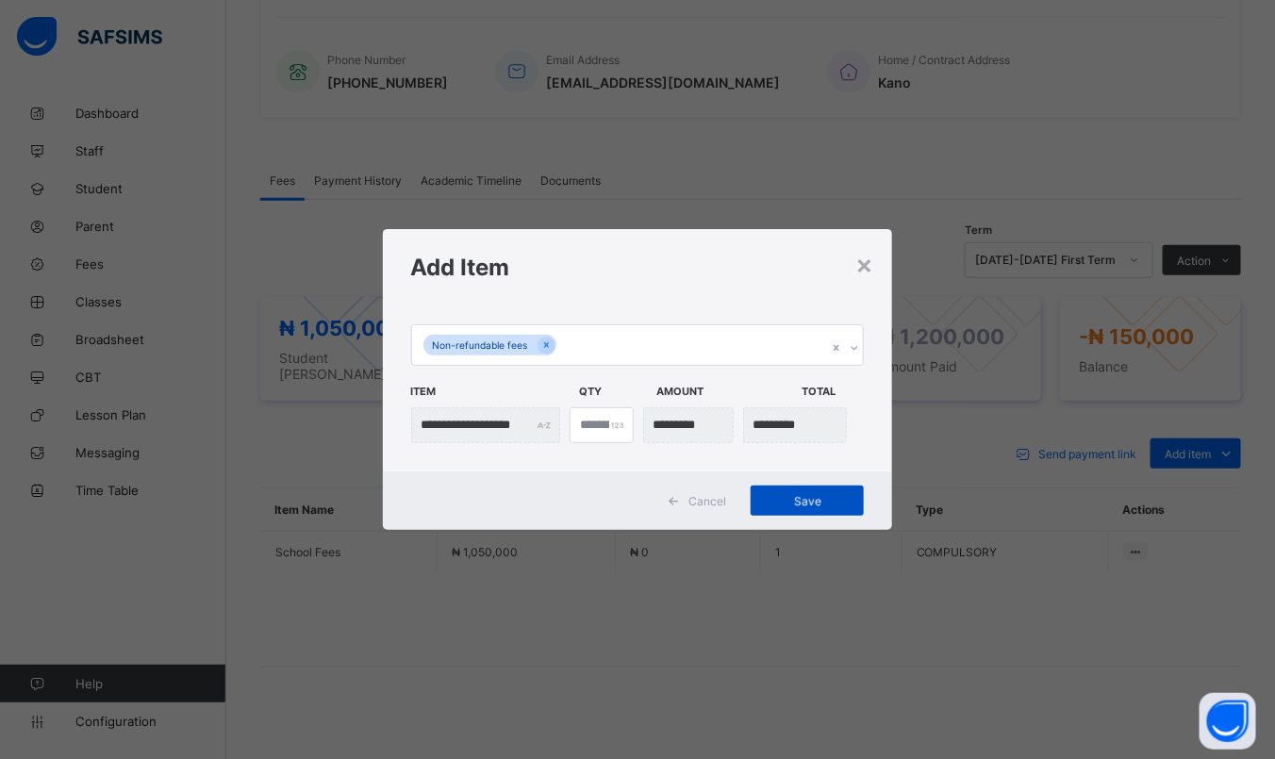
click at [808, 503] on span "Save" at bounding box center [807, 501] width 85 height 14
click at [827, 507] on div "Save" at bounding box center [807, 501] width 113 height 30
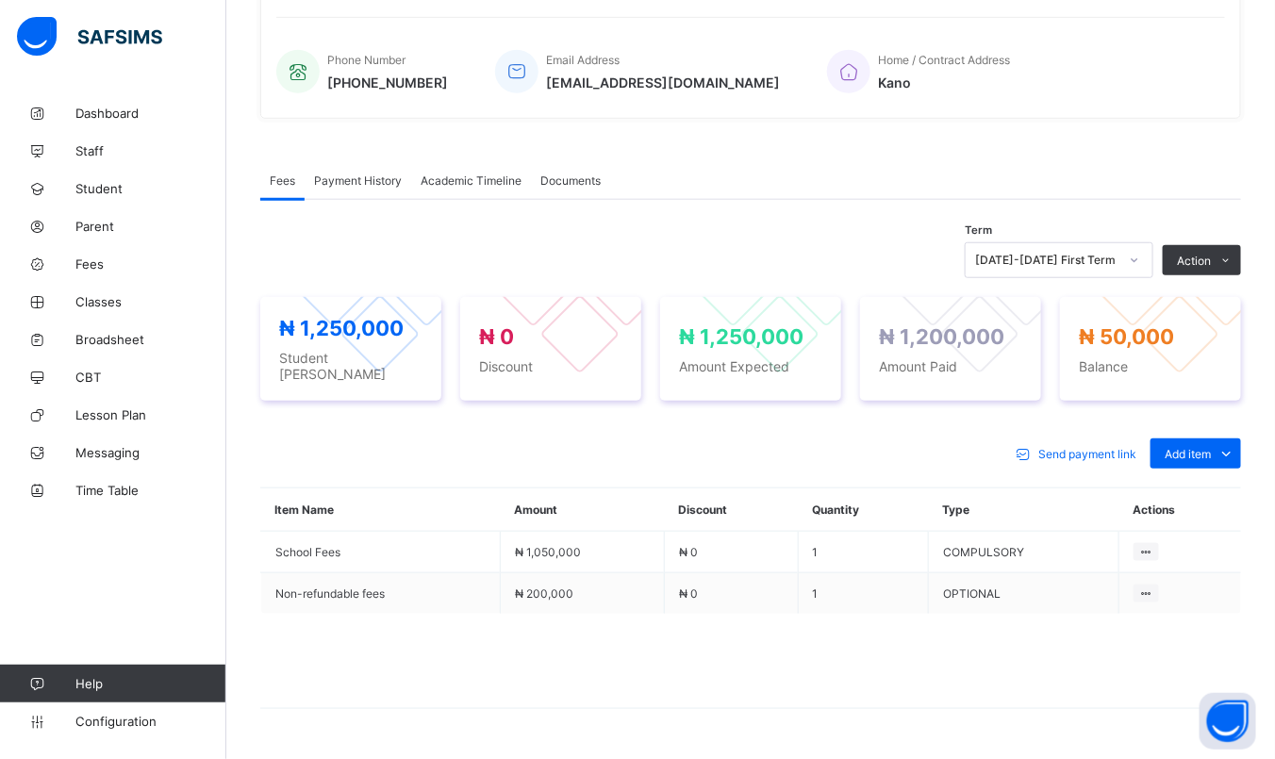
scroll to position [478, 0]
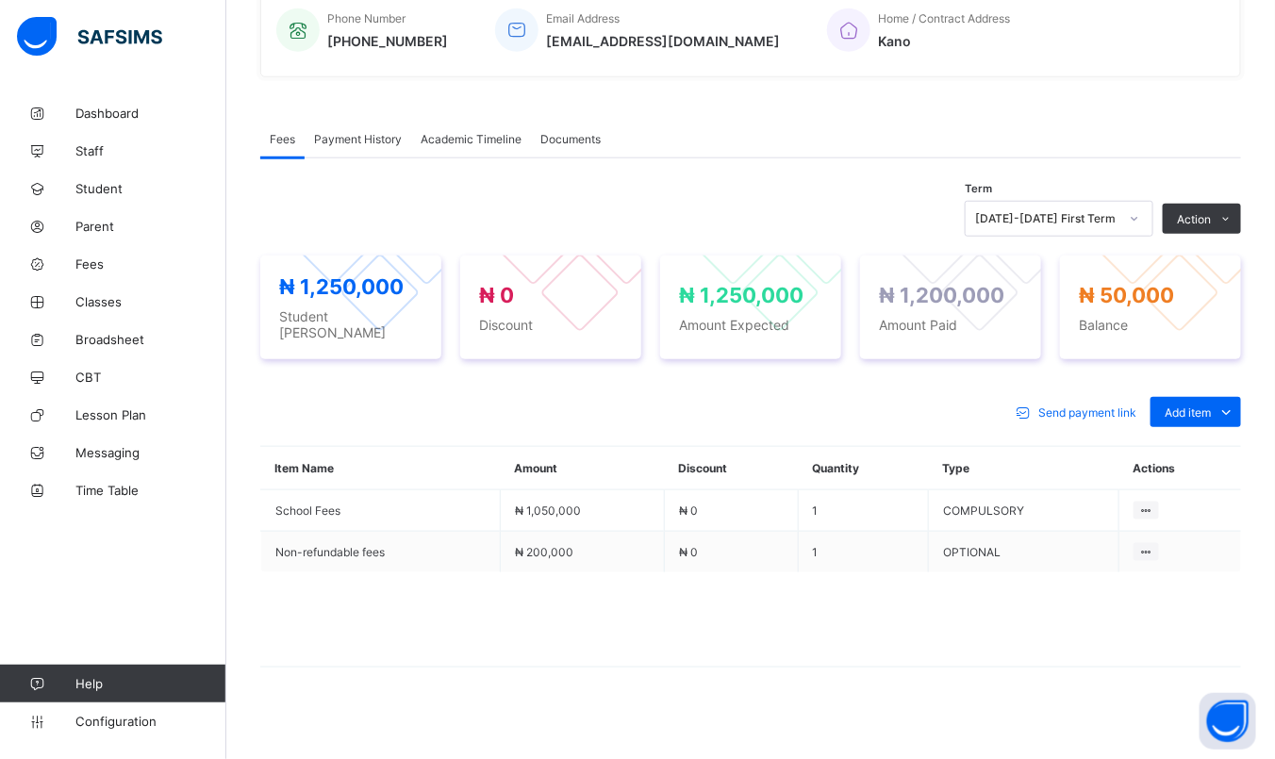
click at [362, 144] on div "Payment History" at bounding box center [358, 139] width 107 height 38
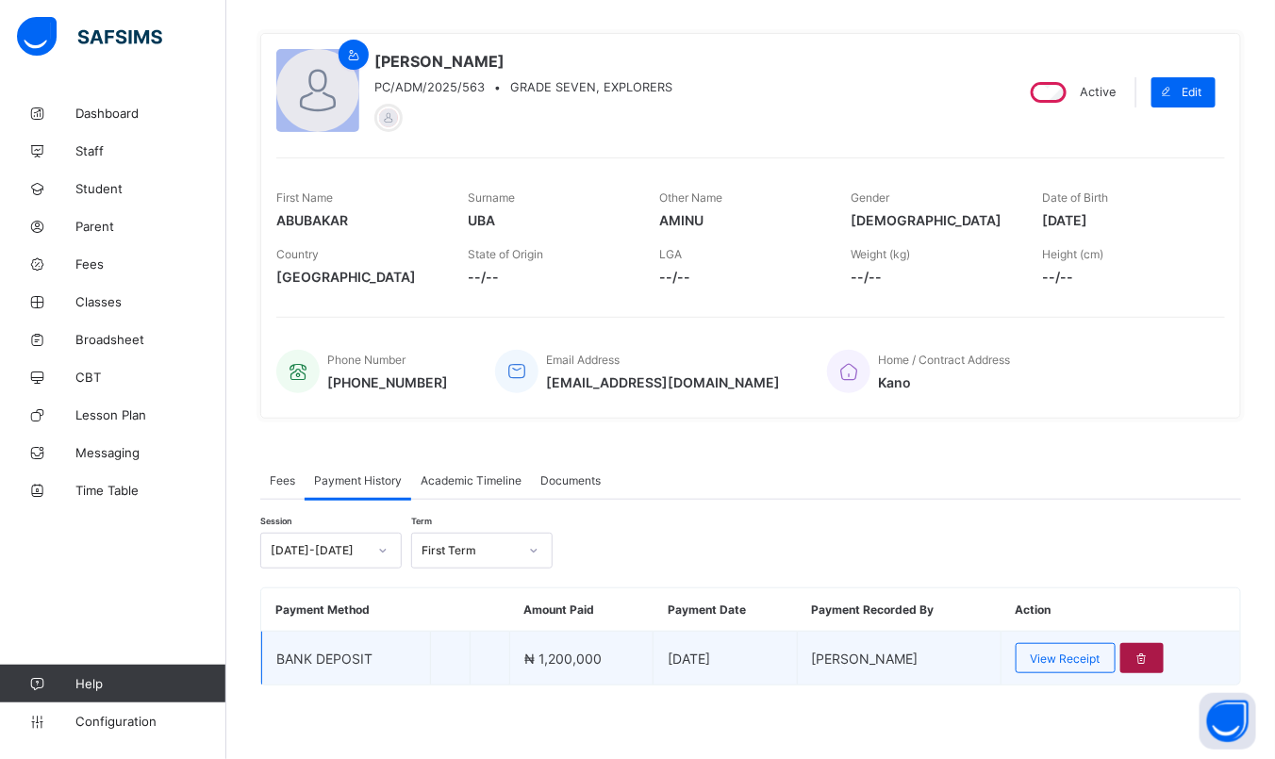
click at [1162, 657] on div at bounding box center [1143, 658] width 44 height 30
click at [1153, 659] on div at bounding box center [1143, 658] width 44 height 30
click at [1158, 661] on div at bounding box center [1143, 658] width 44 height 30
click at [1144, 654] on div at bounding box center [1143, 658] width 44 height 30
click at [1151, 653] on icon at bounding box center [1143, 659] width 16 height 14
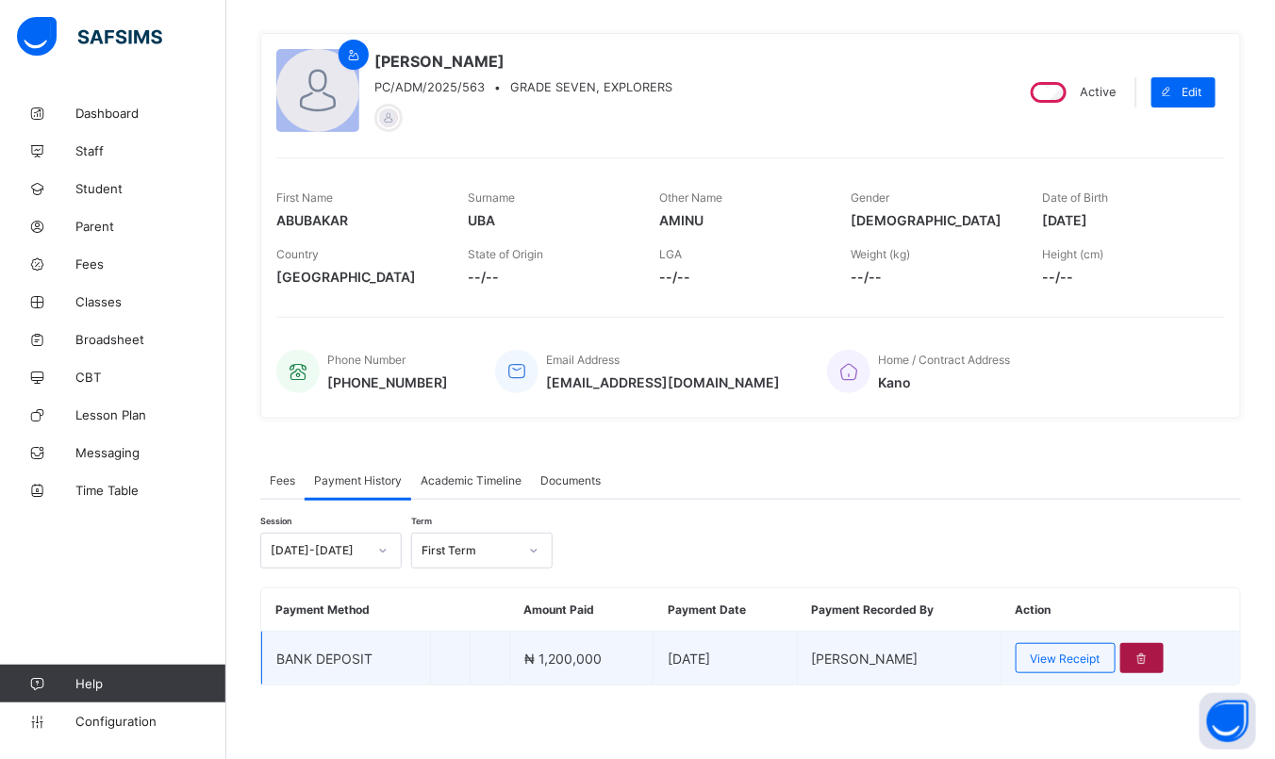
click at [1165, 657] on div at bounding box center [1143, 658] width 44 height 30
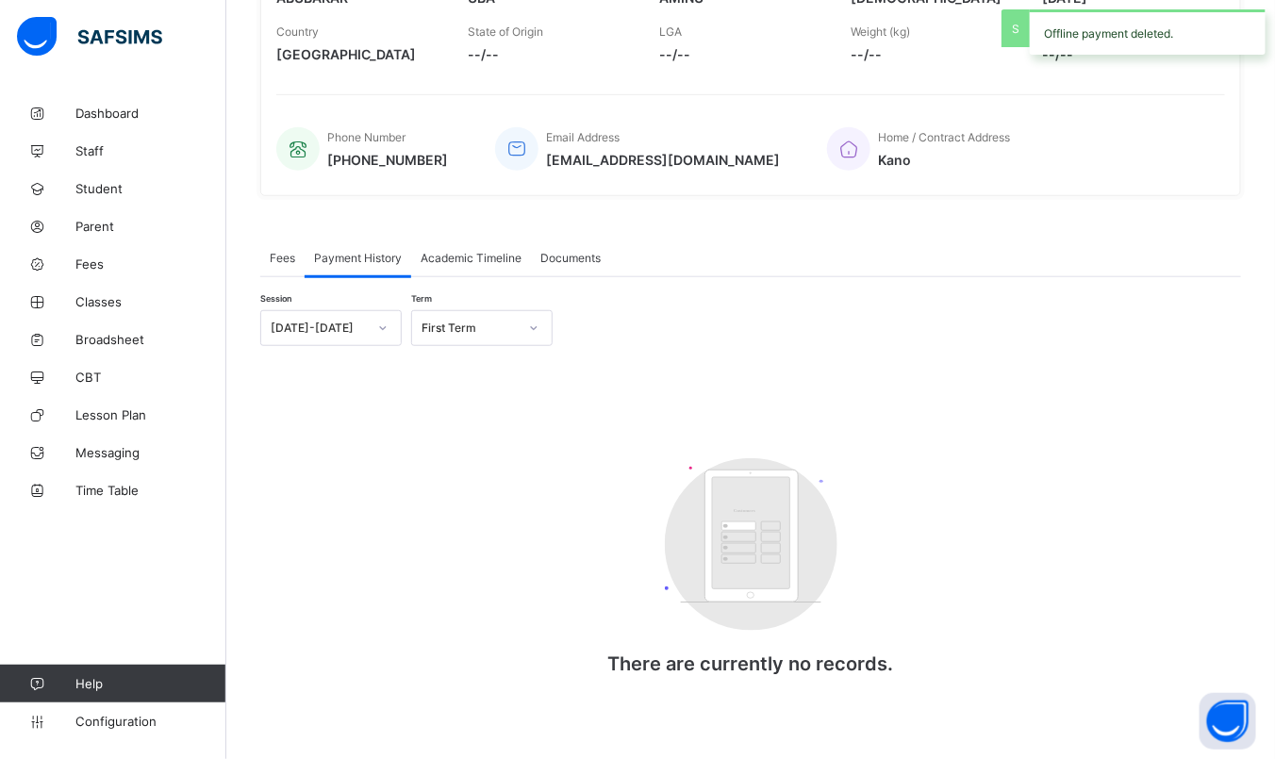
scroll to position [371, 0]
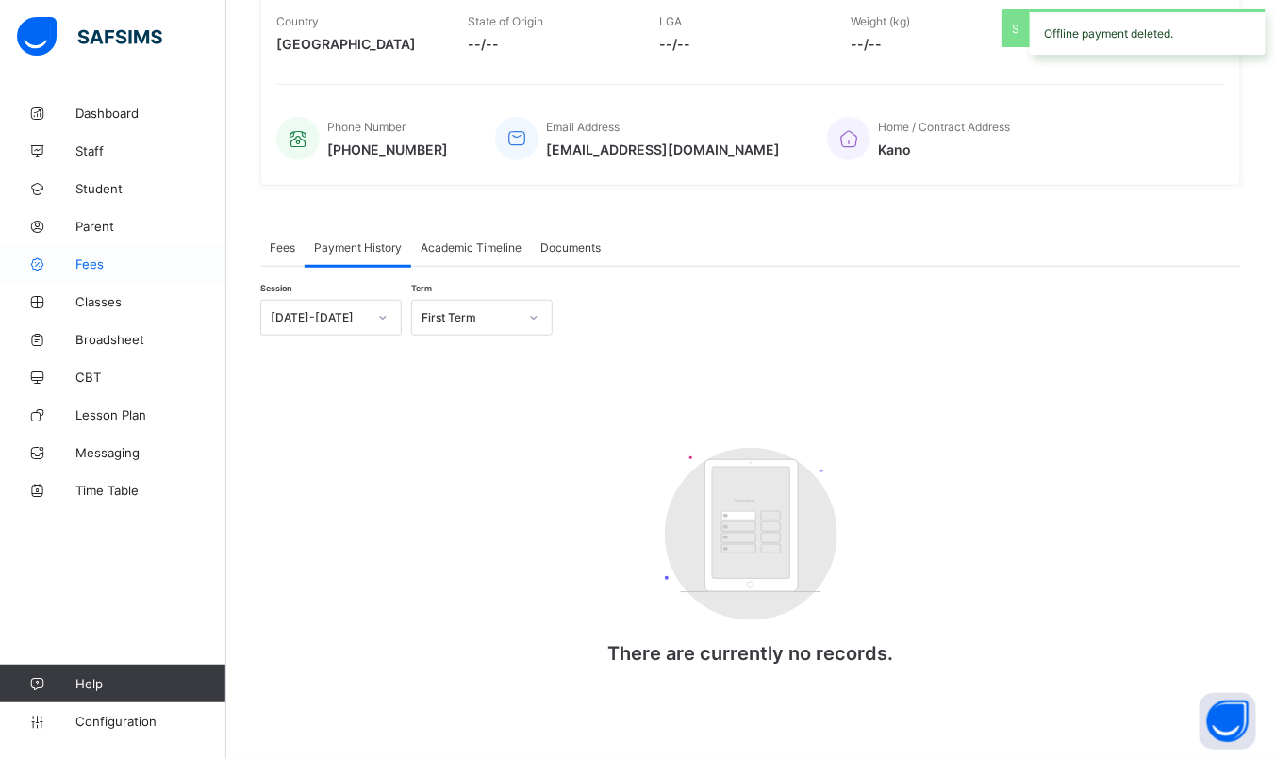
click at [77, 266] on span "Fees" at bounding box center [150, 264] width 151 height 15
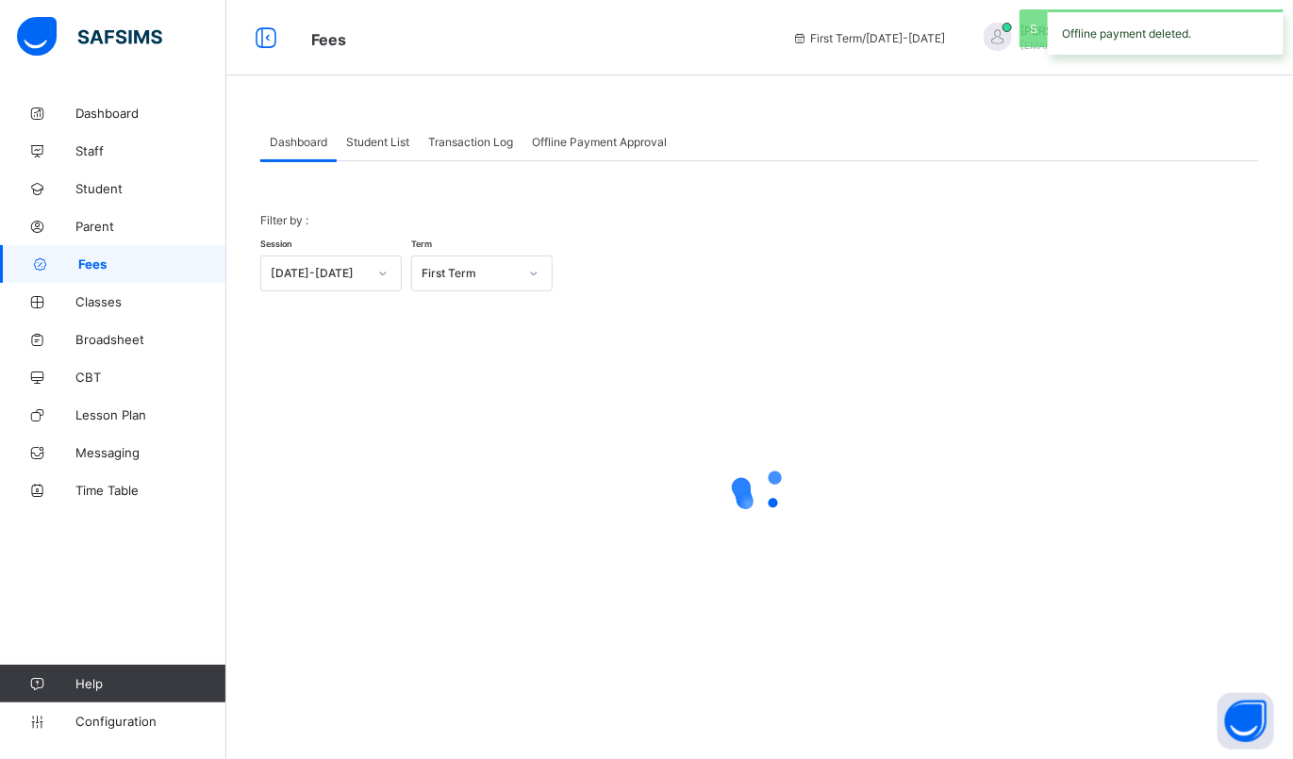
click at [374, 141] on span "Student List" at bounding box center [377, 142] width 63 height 14
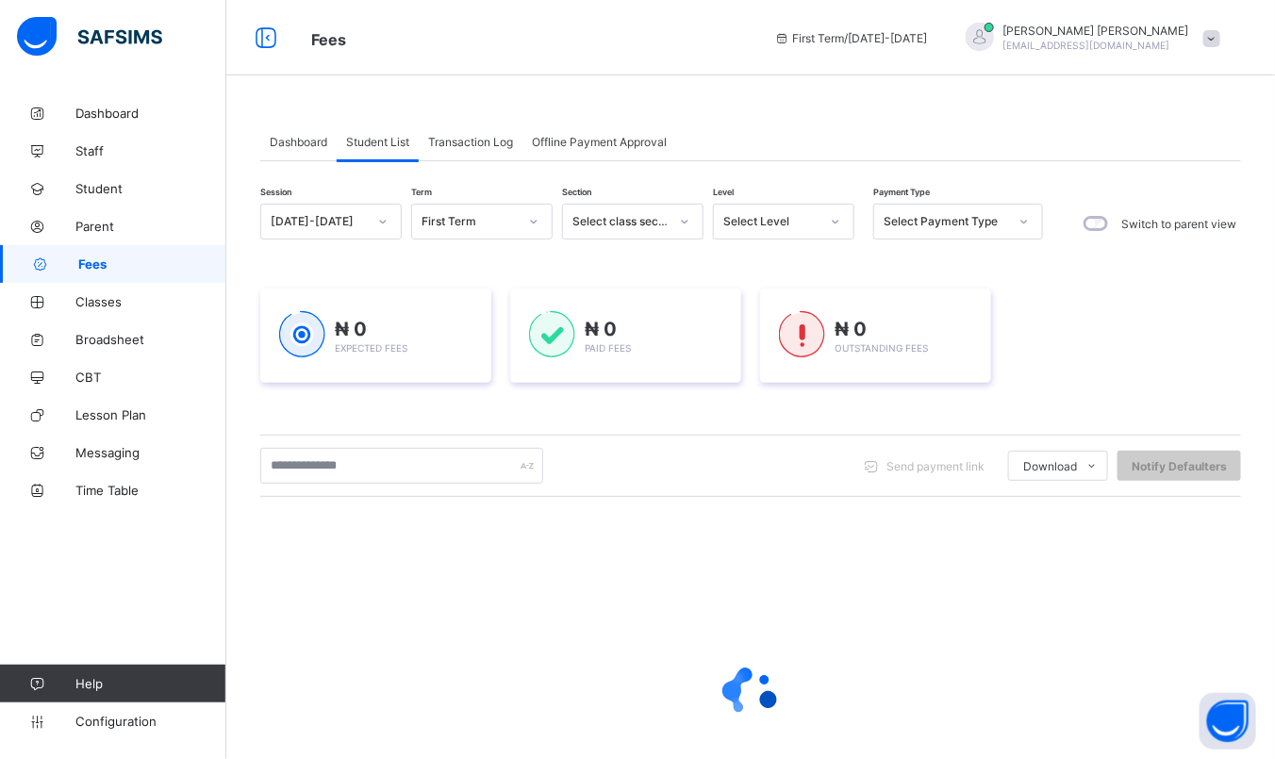
click at [917, 224] on div "Select Payment Type" at bounding box center [946, 222] width 125 height 14
click at [813, 215] on div "Select Level" at bounding box center [771, 222] width 96 height 14
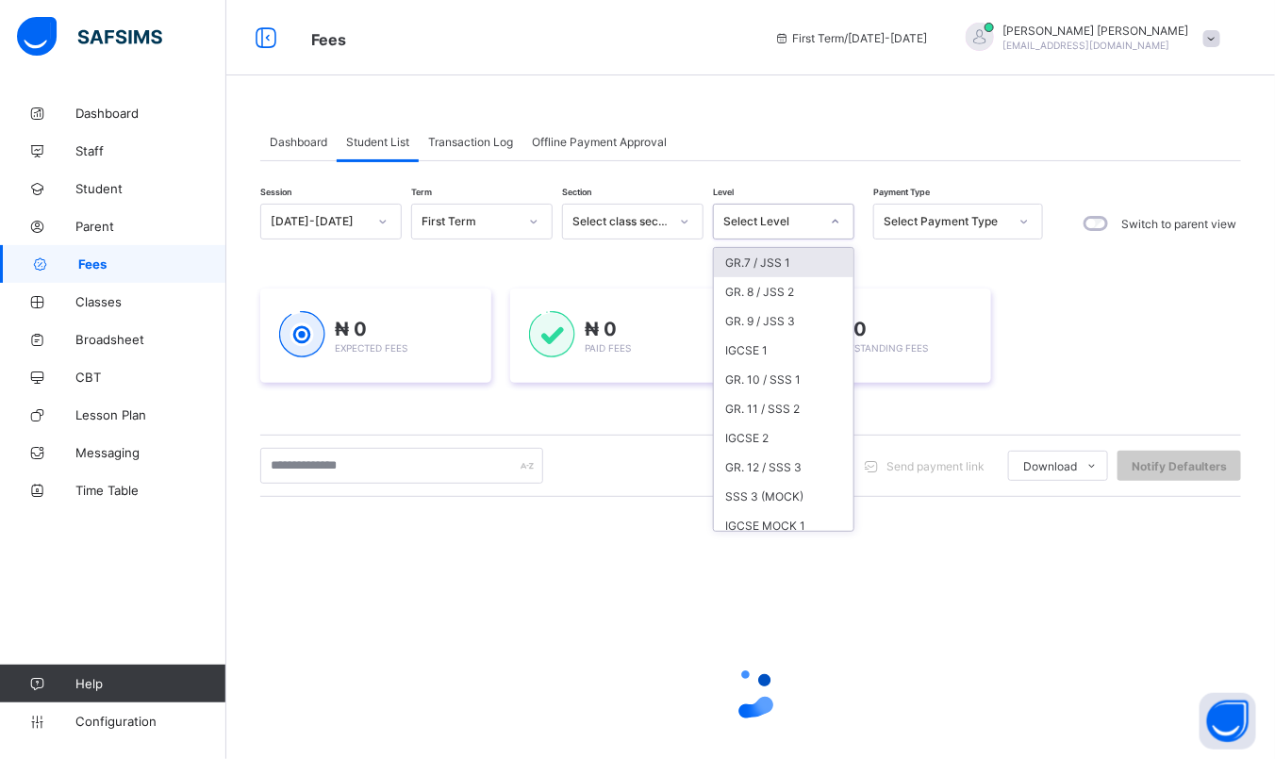
click at [774, 272] on div "GR.7 / JSS 1" at bounding box center [784, 262] width 140 height 29
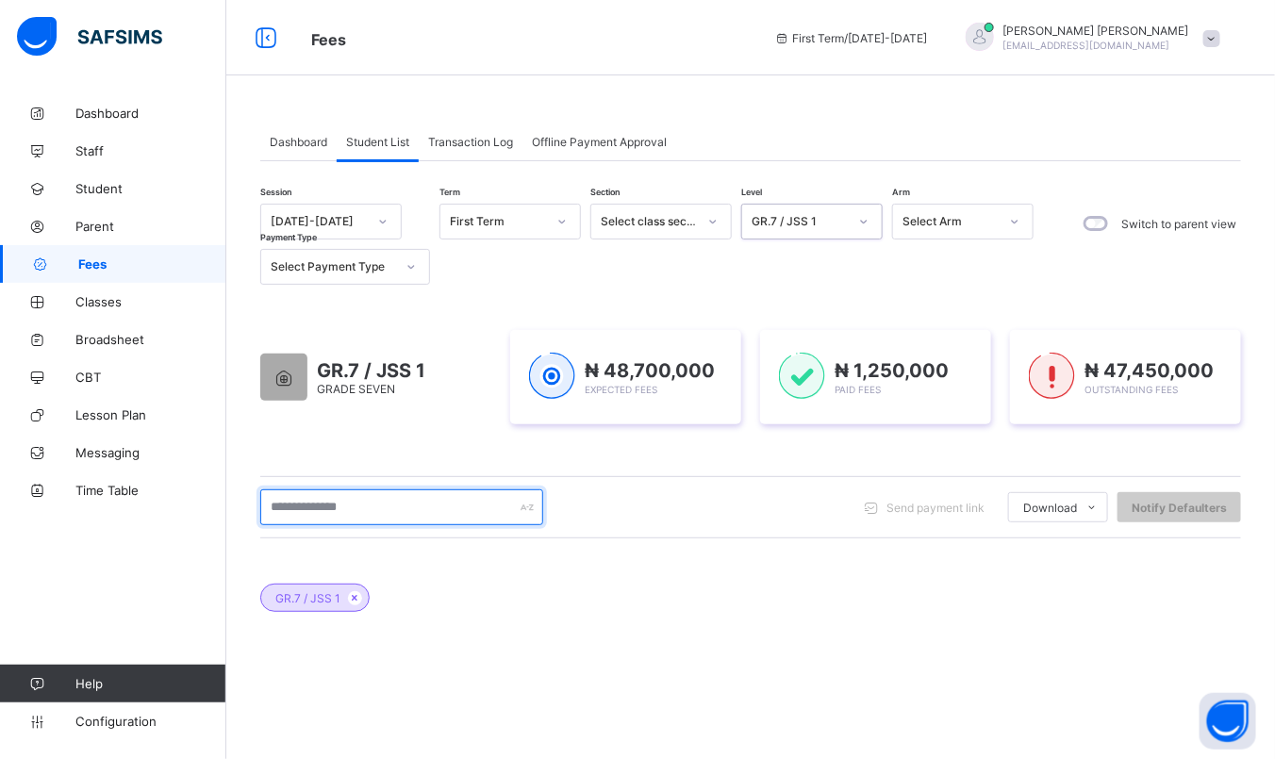
click at [372, 502] on input "text" at bounding box center [401, 508] width 283 height 36
type input "**********"
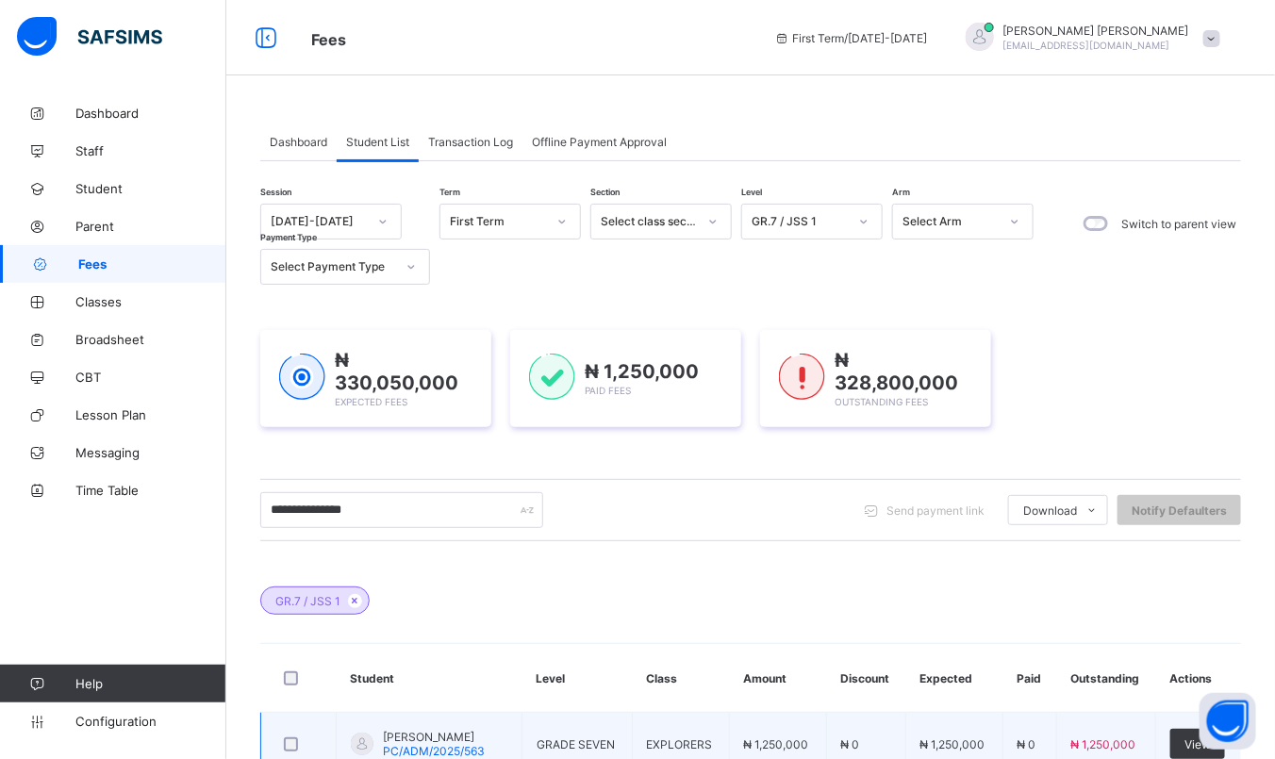
click at [440, 733] on span "ABUBAKAR UBA AMINU" at bounding box center [434, 737] width 102 height 14
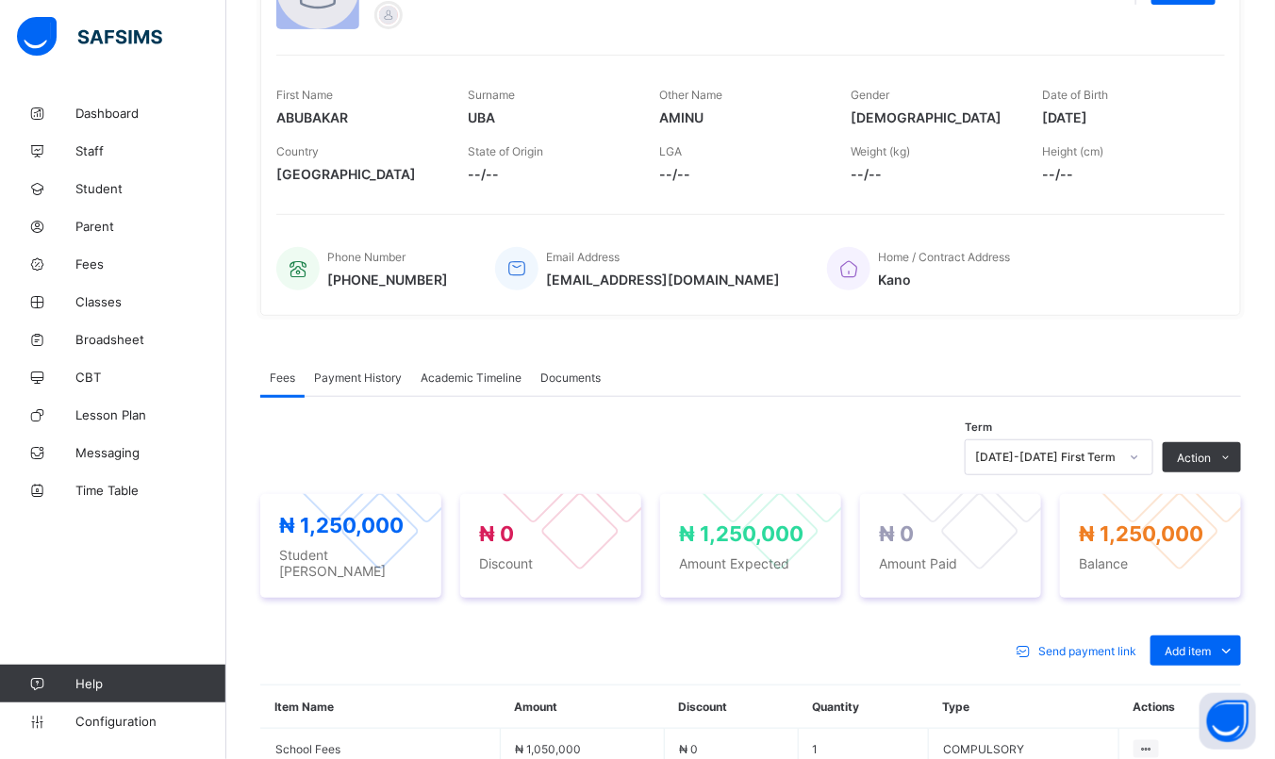
scroll to position [283, 0]
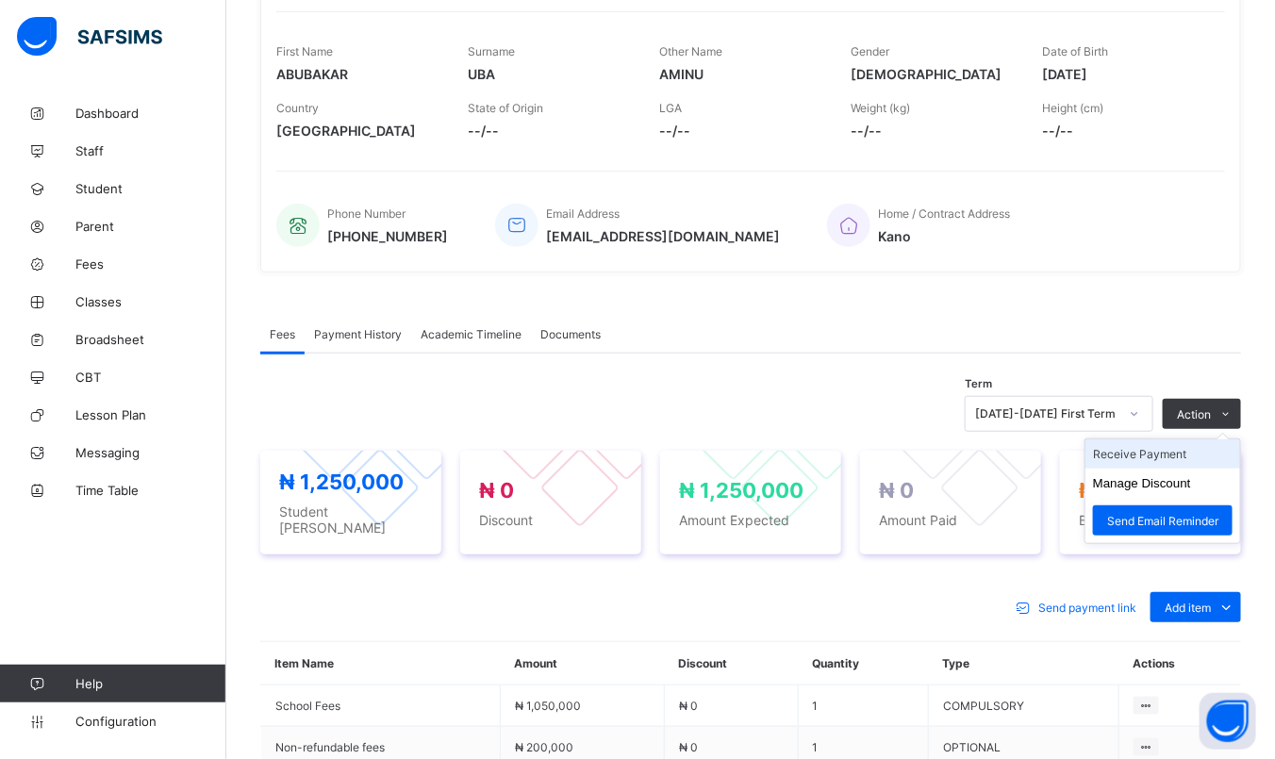
click at [1155, 451] on li "Receive Payment" at bounding box center [1163, 454] width 155 height 29
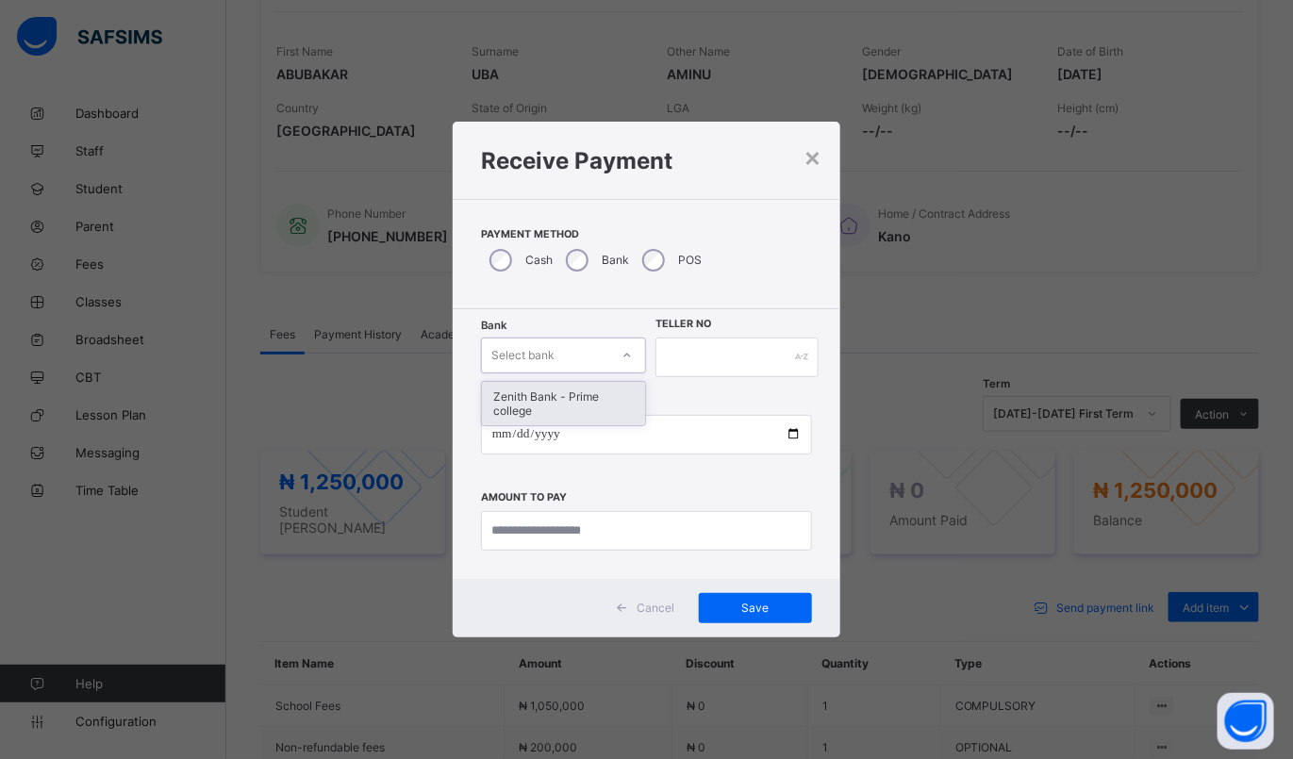
click at [588, 358] on div "Select bank" at bounding box center [546, 355] width 128 height 26
click at [595, 411] on div "Zenith Bank - Prime college" at bounding box center [564, 403] width 164 height 43
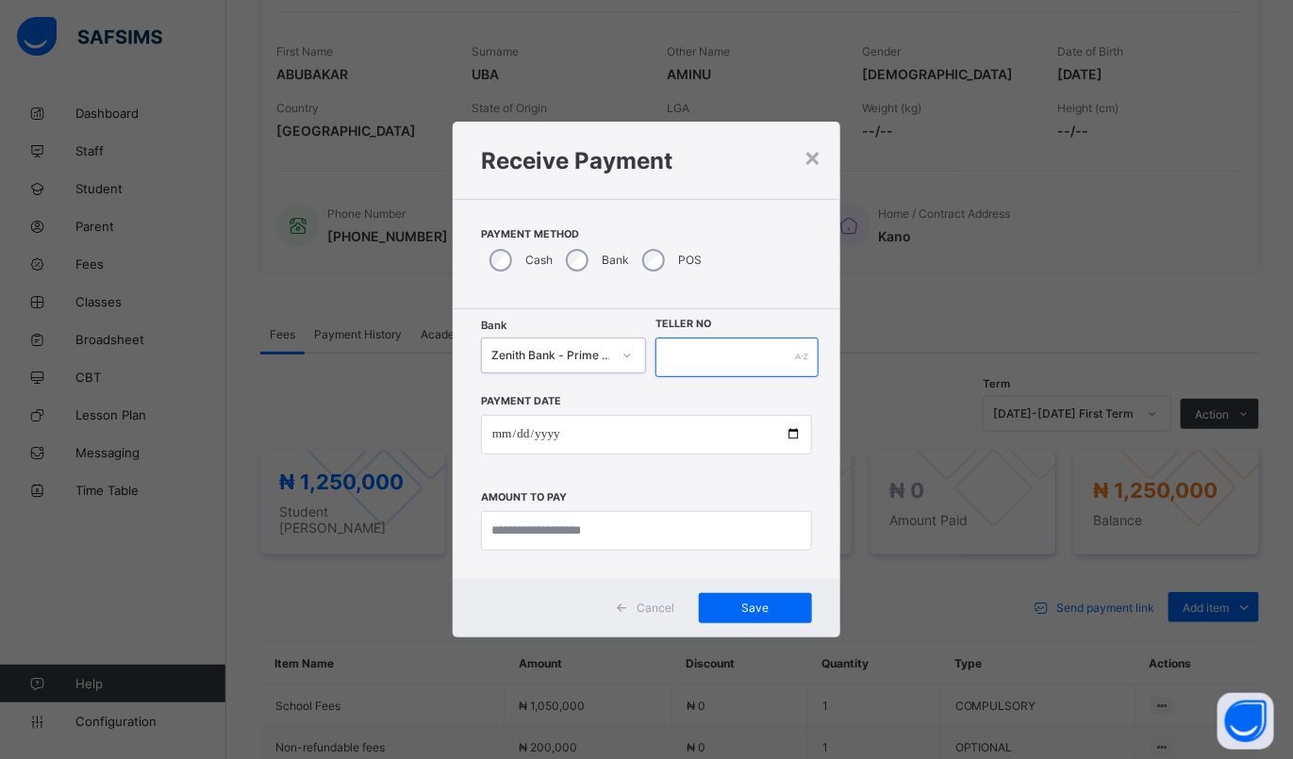
click at [675, 353] on input "text" at bounding box center [737, 358] width 162 height 40
type input "**********"
click at [481, 433] on input "date" at bounding box center [646, 435] width 331 height 40
type input "**********"
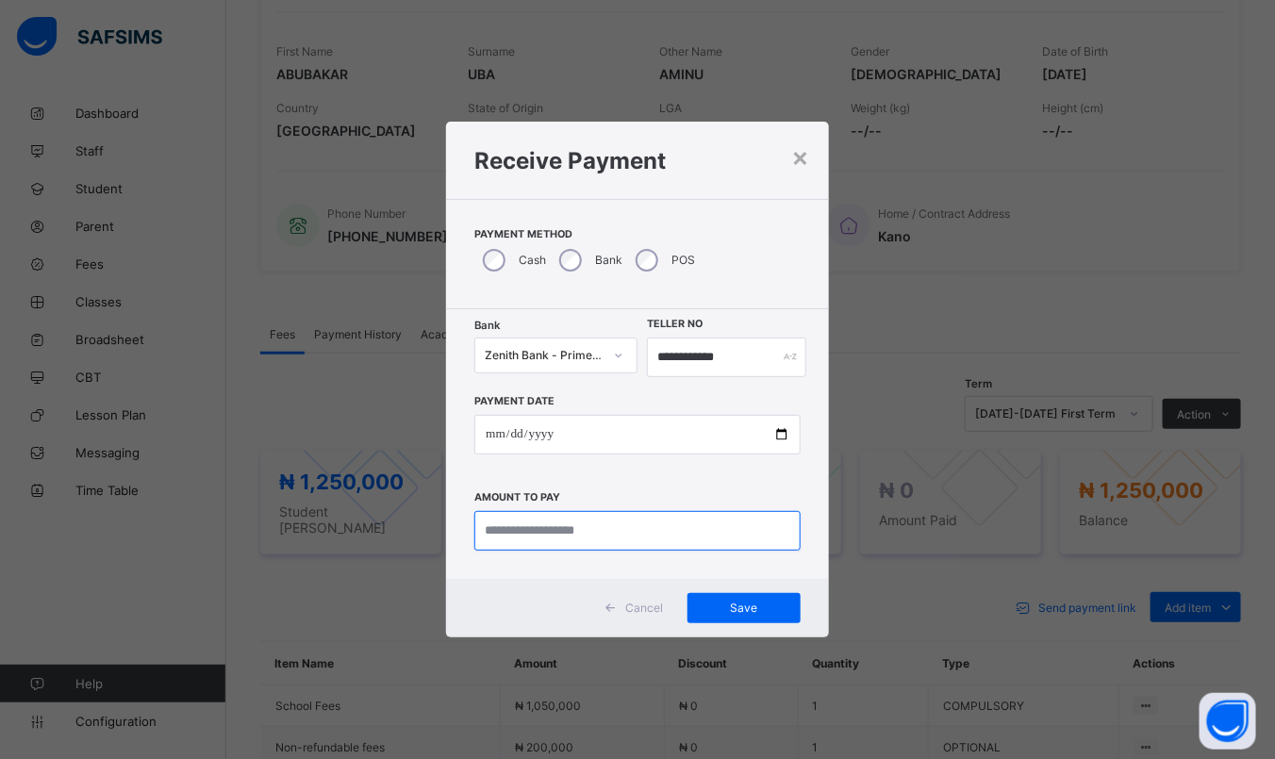
click at [547, 536] on input "currency" at bounding box center [637, 531] width 326 height 40
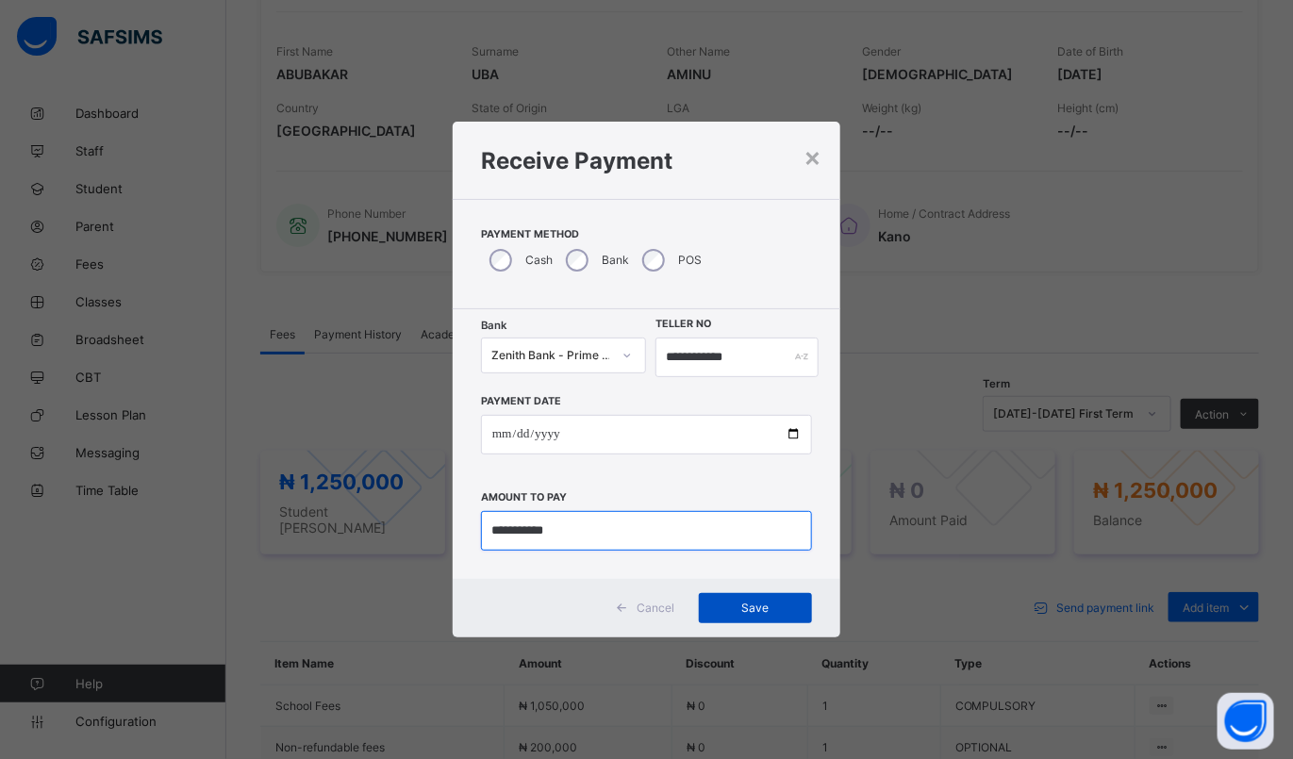
type input "**********"
click at [784, 612] on span "Save" at bounding box center [755, 608] width 85 height 14
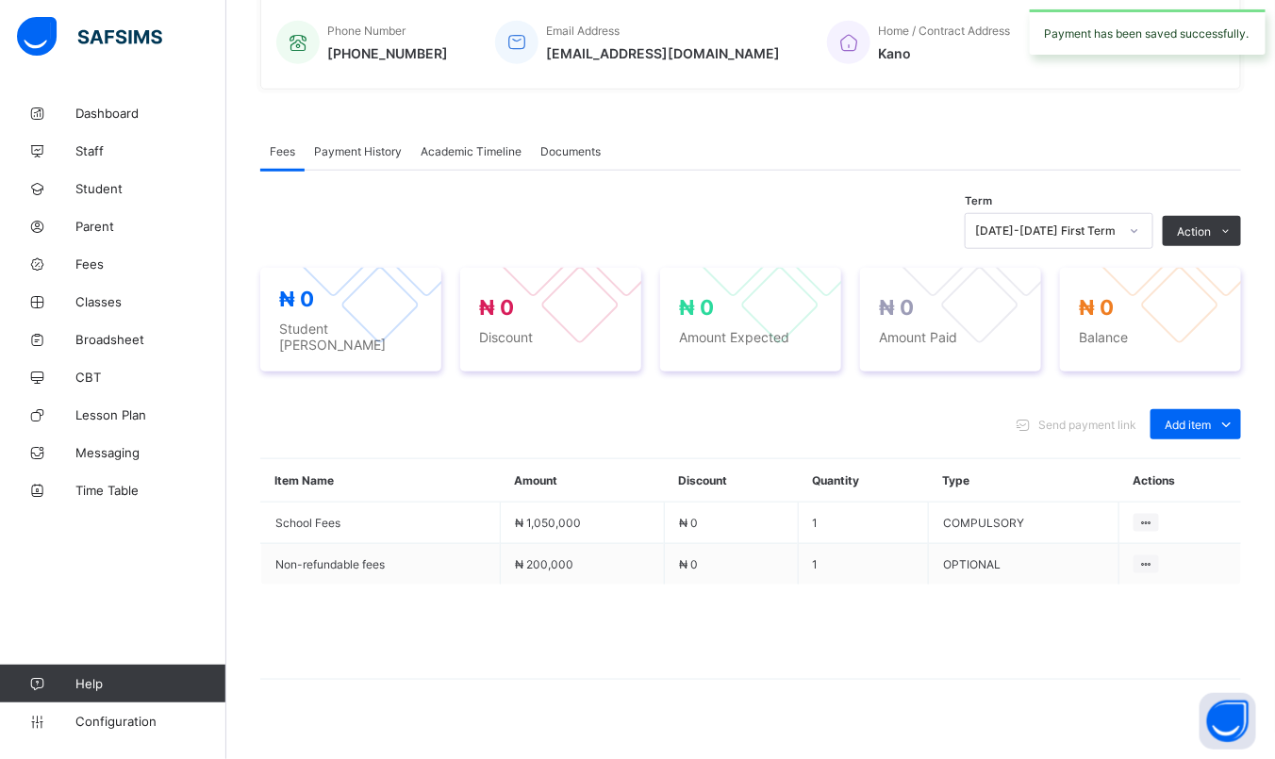
scroll to position [478, 0]
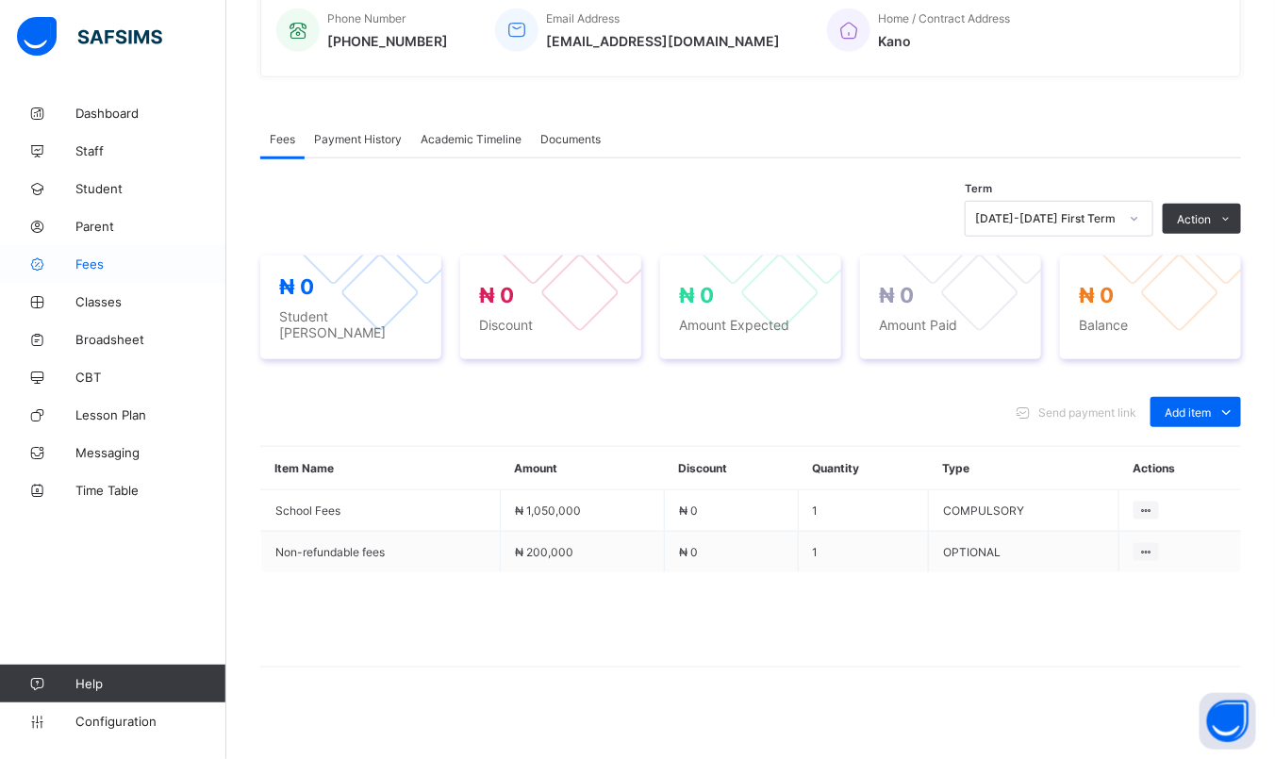
click at [77, 270] on span "Fees" at bounding box center [150, 264] width 151 height 15
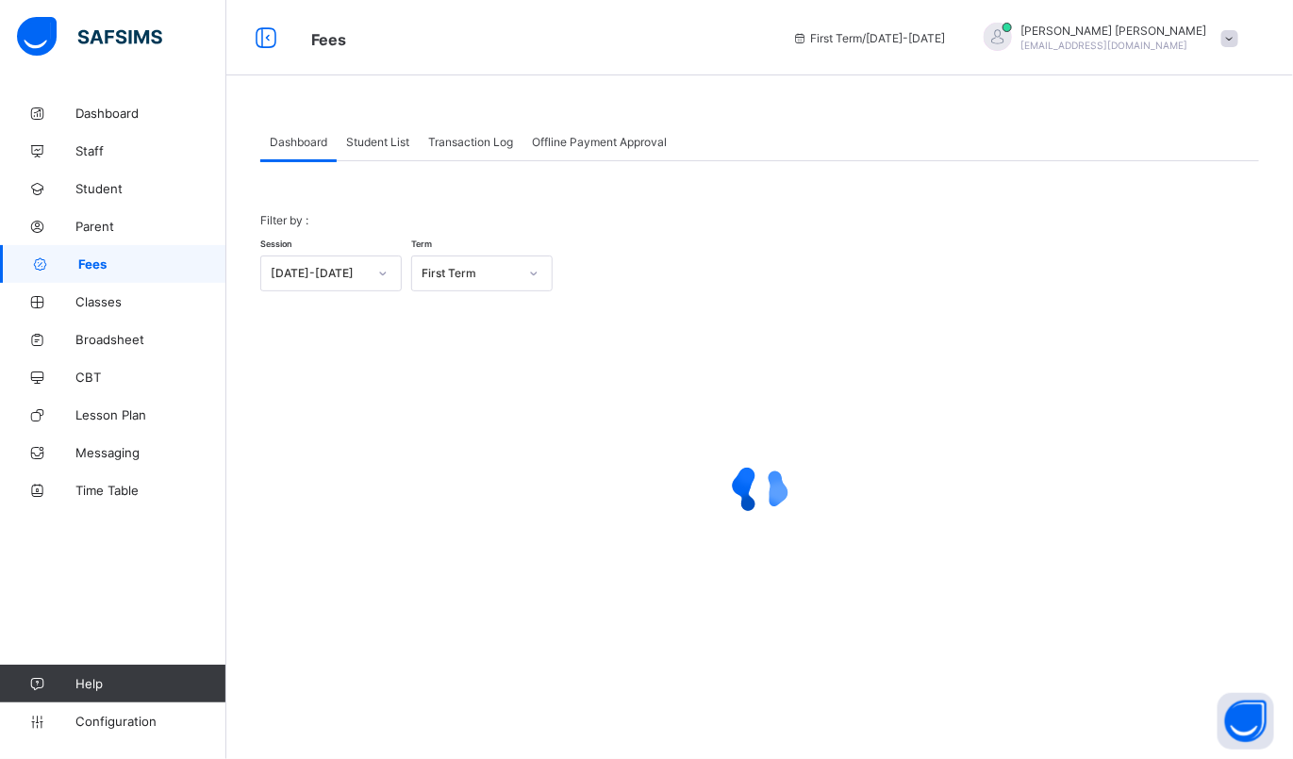
click at [374, 136] on span "Student List" at bounding box center [377, 142] width 63 height 14
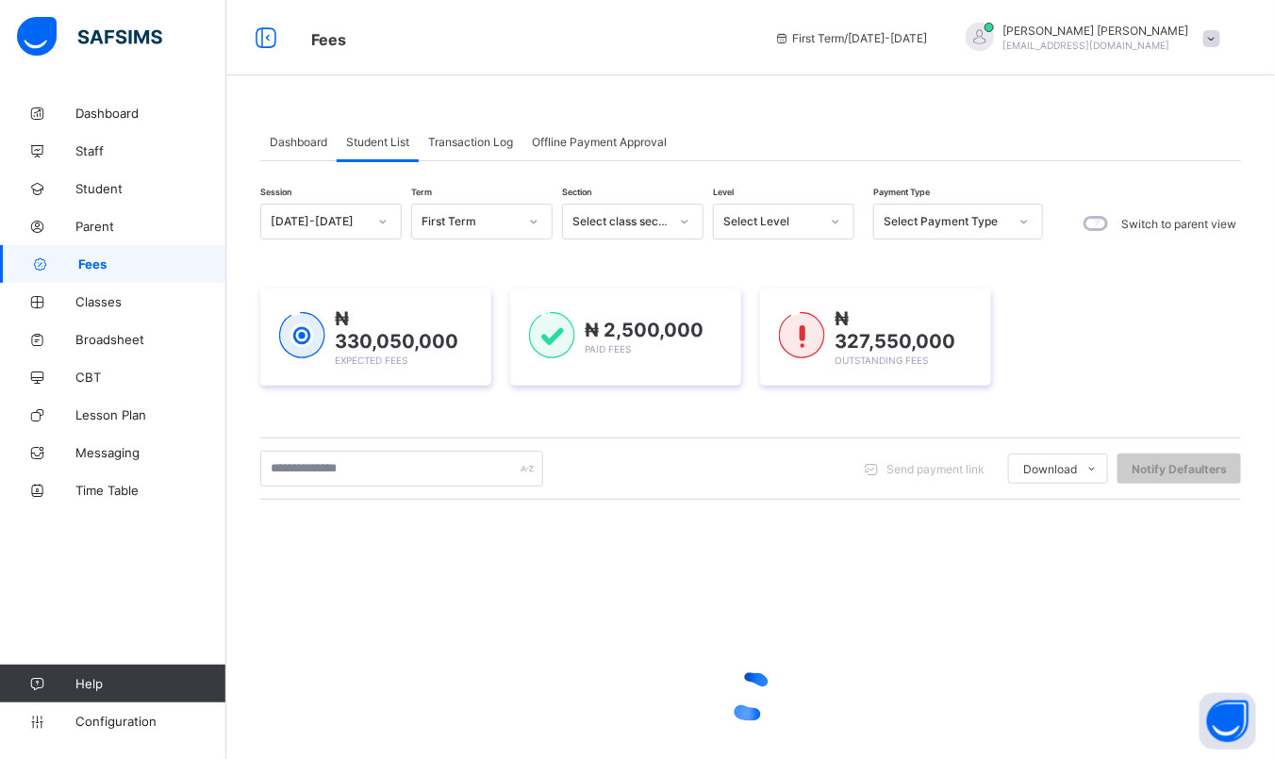
click at [533, 222] on icon at bounding box center [533, 221] width 11 height 19
click at [830, 212] on div at bounding box center [836, 222] width 32 height 30
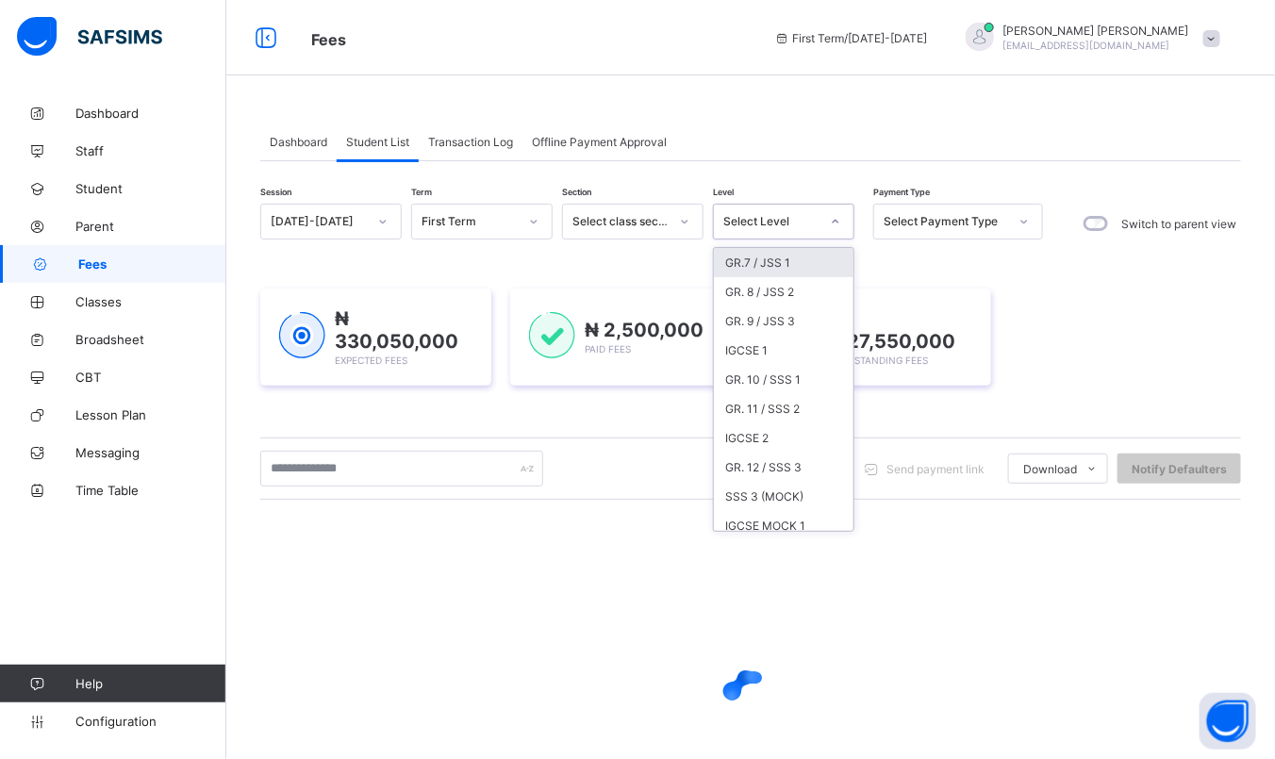
click at [755, 257] on div "GR.7 / JSS 1" at bounding box center [784, 262] width 140 height 29
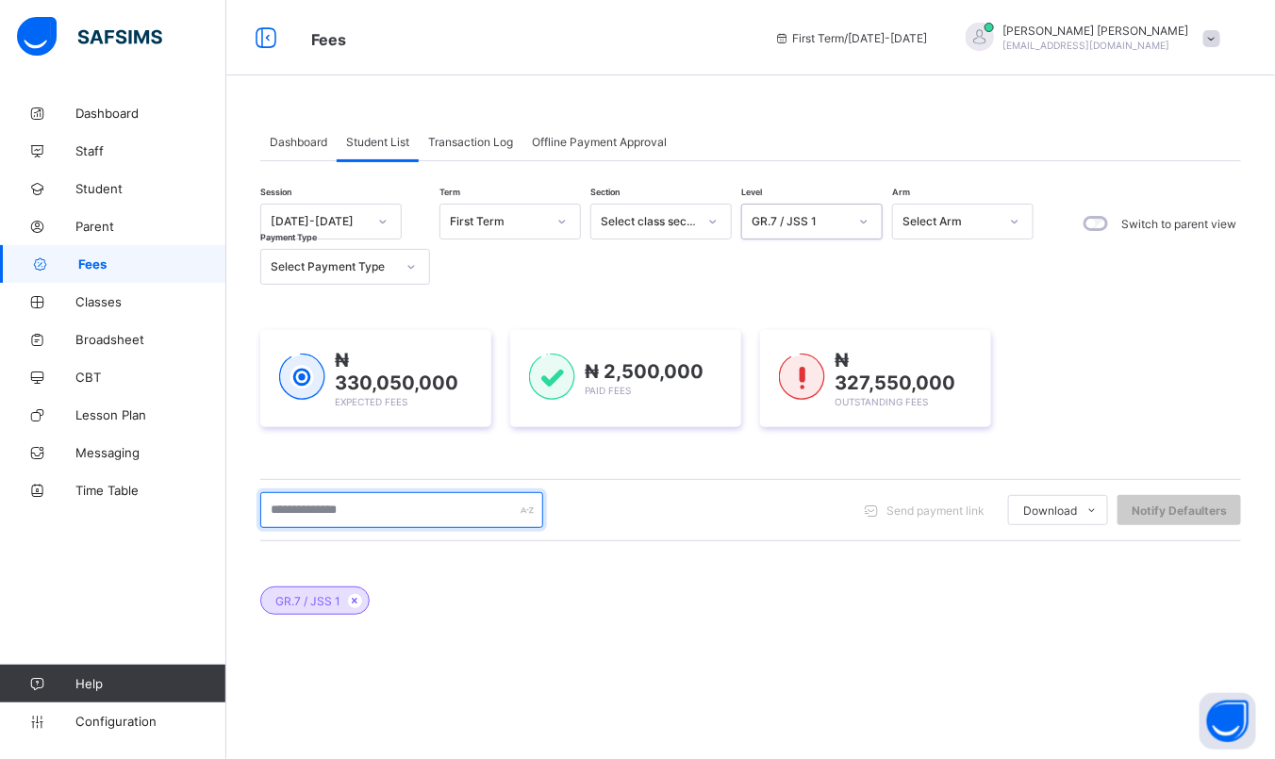
click at [368, 517] on input "text" at bounding box center [401, 510] width 283 height 36
type input "*********"
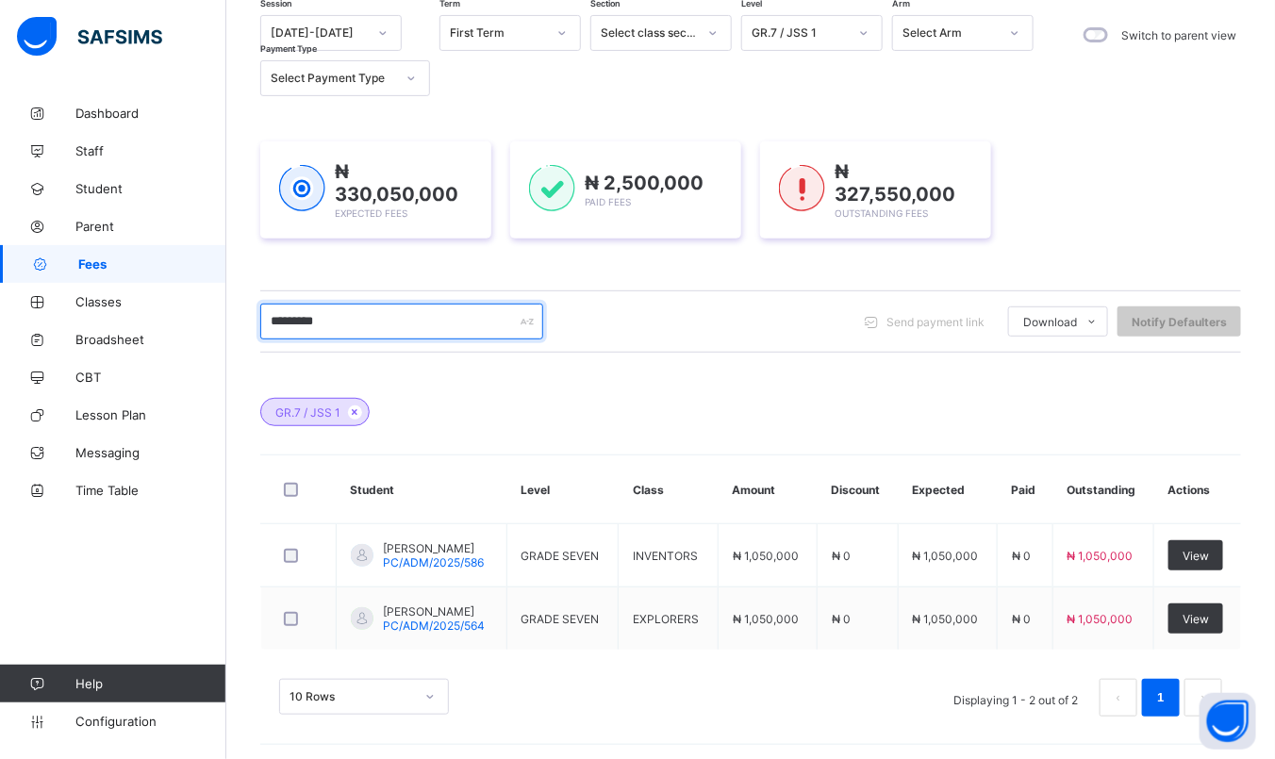
scroll to position [193, 0]
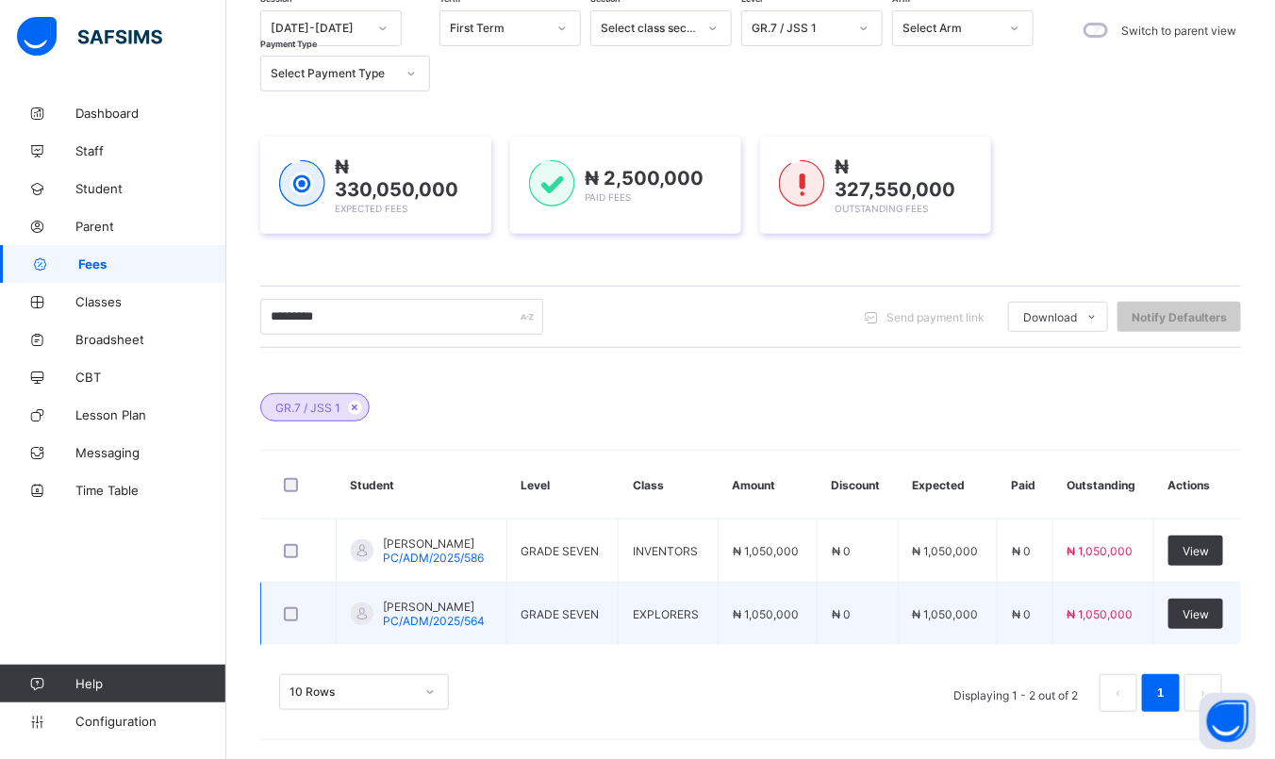
click at [470, 612] on span "ADAM ADAM UMAR" at bounding box center [434, 607] width 102 height 14
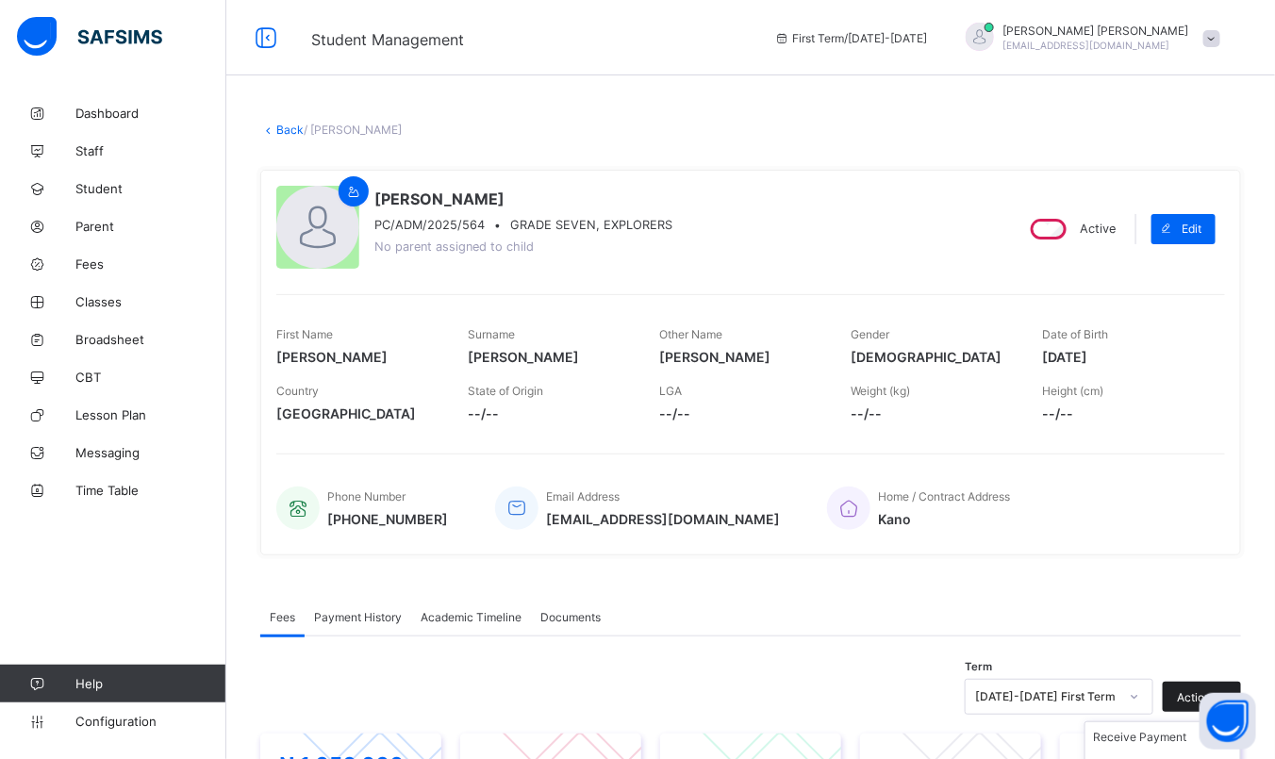
click at [1195, 697] on span "Action" at bounding box center [1194, 697] width 34 height 14
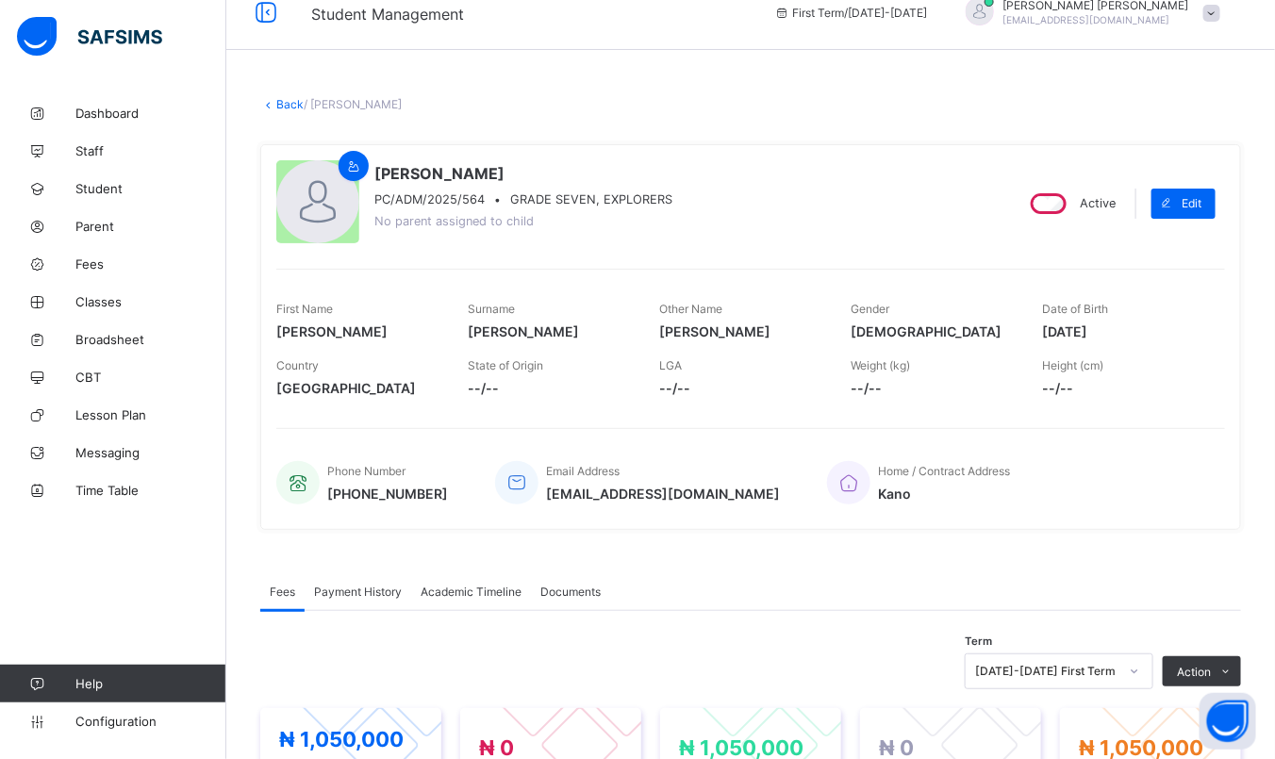
scroll to position [47, 0]
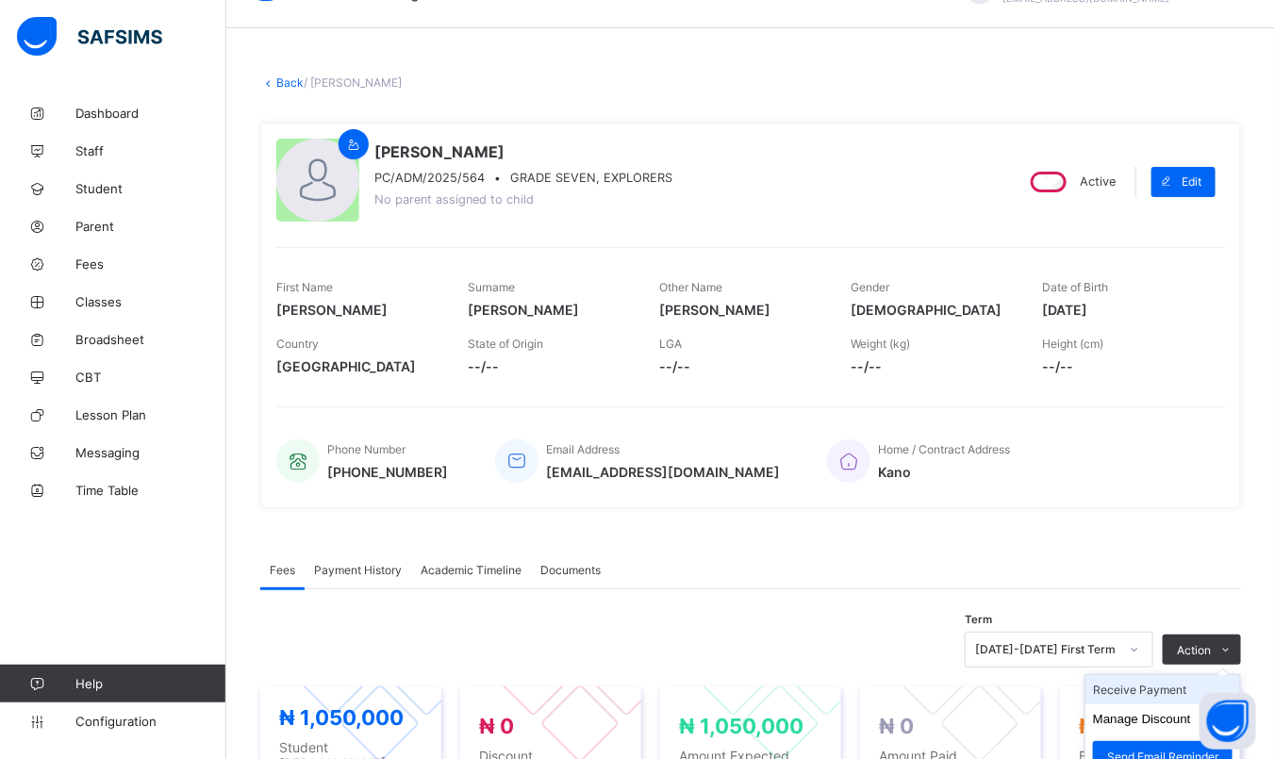
click at [1167, 695] on li "Receive Payment" at bounding box center [1163, 689] width 155 height 29
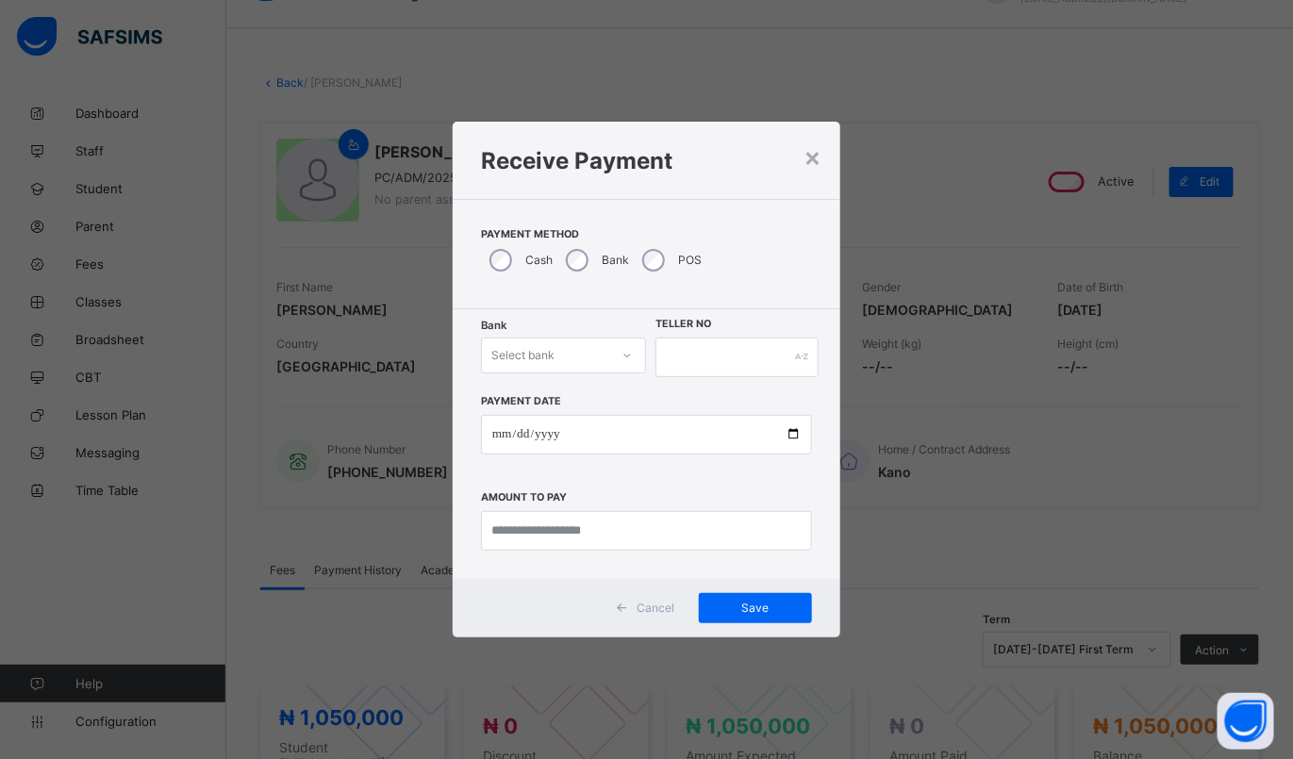
click at [583, 350] on div "Select bank" at bounding box center [546, 355] width 128 height 26
click at [574, 404] on div "Zenith Bank - Prime college" at bounding box center [564, 403] width 164 height 43
click at [742, 362] on input "text" at bounding box center [737, 358] width 162 height 40
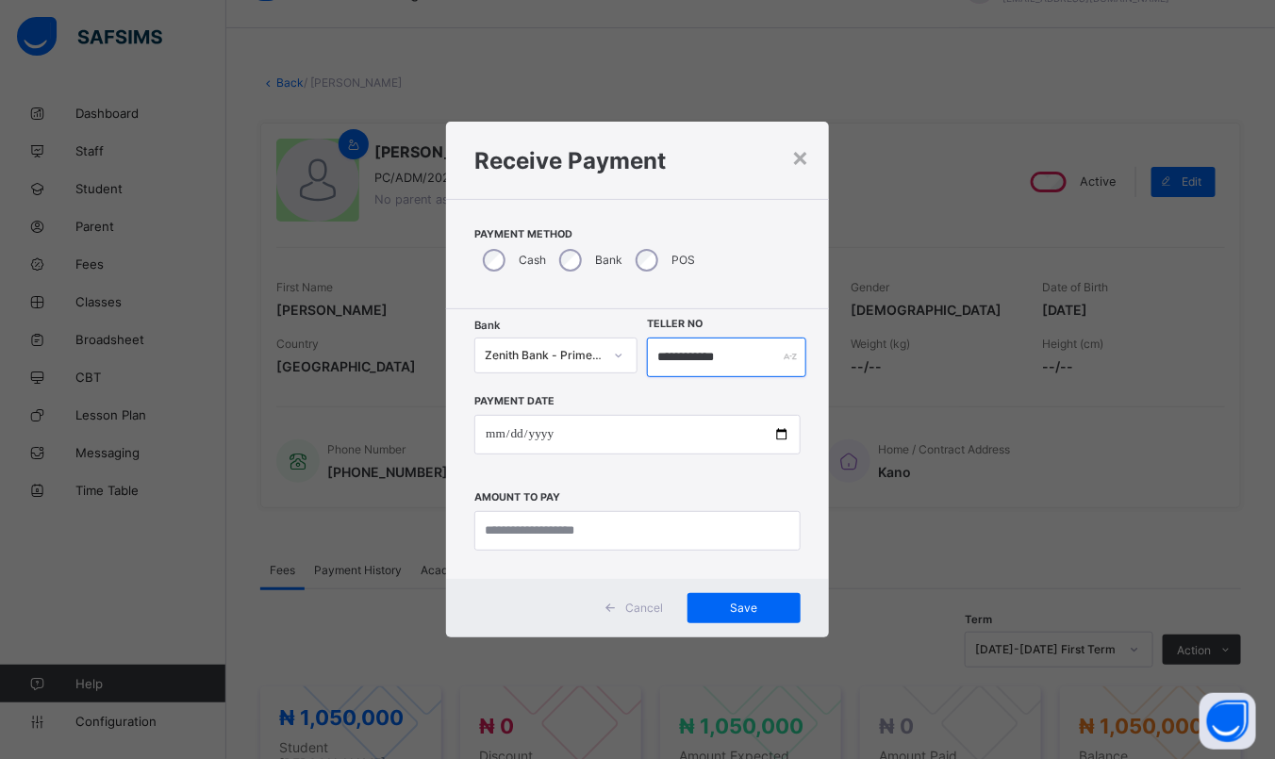
type input "**********"
click at [487, 432] on input "date" at bounding box center [637, 435] width 326 height 40
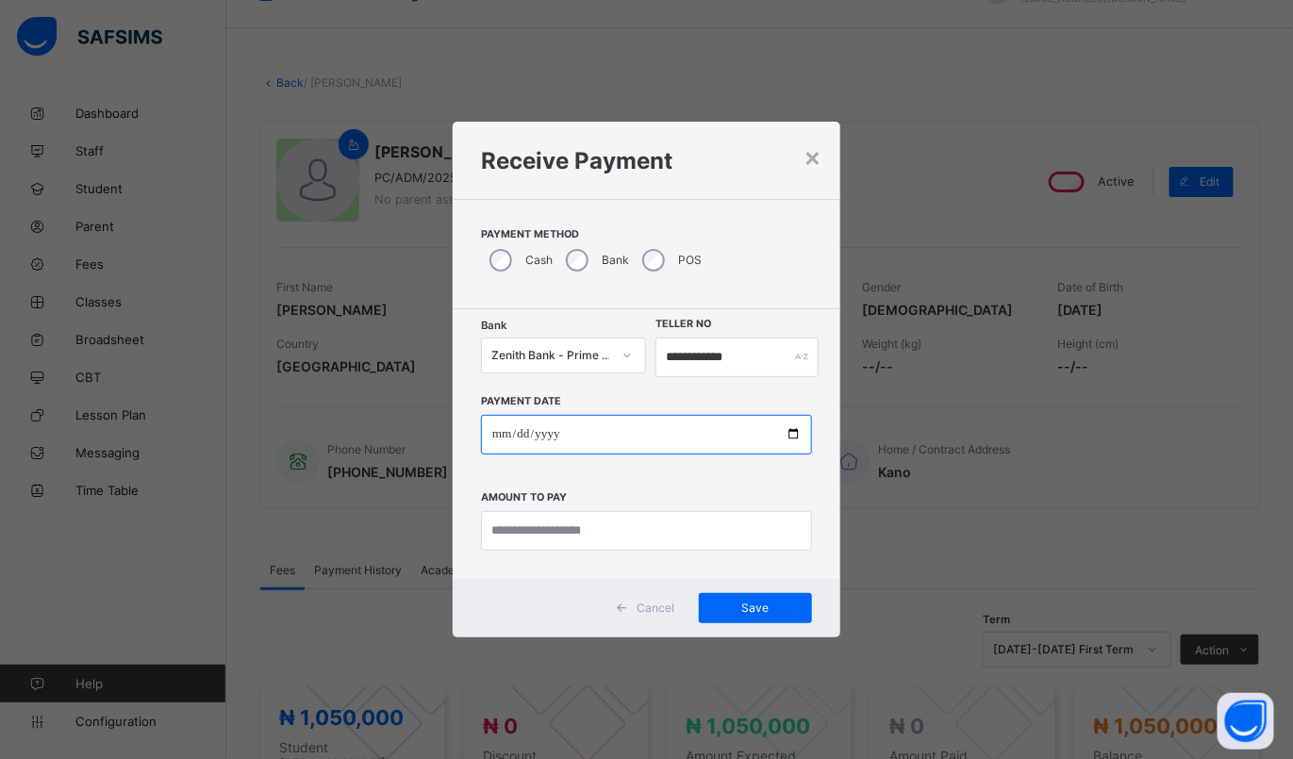
type input "**********"
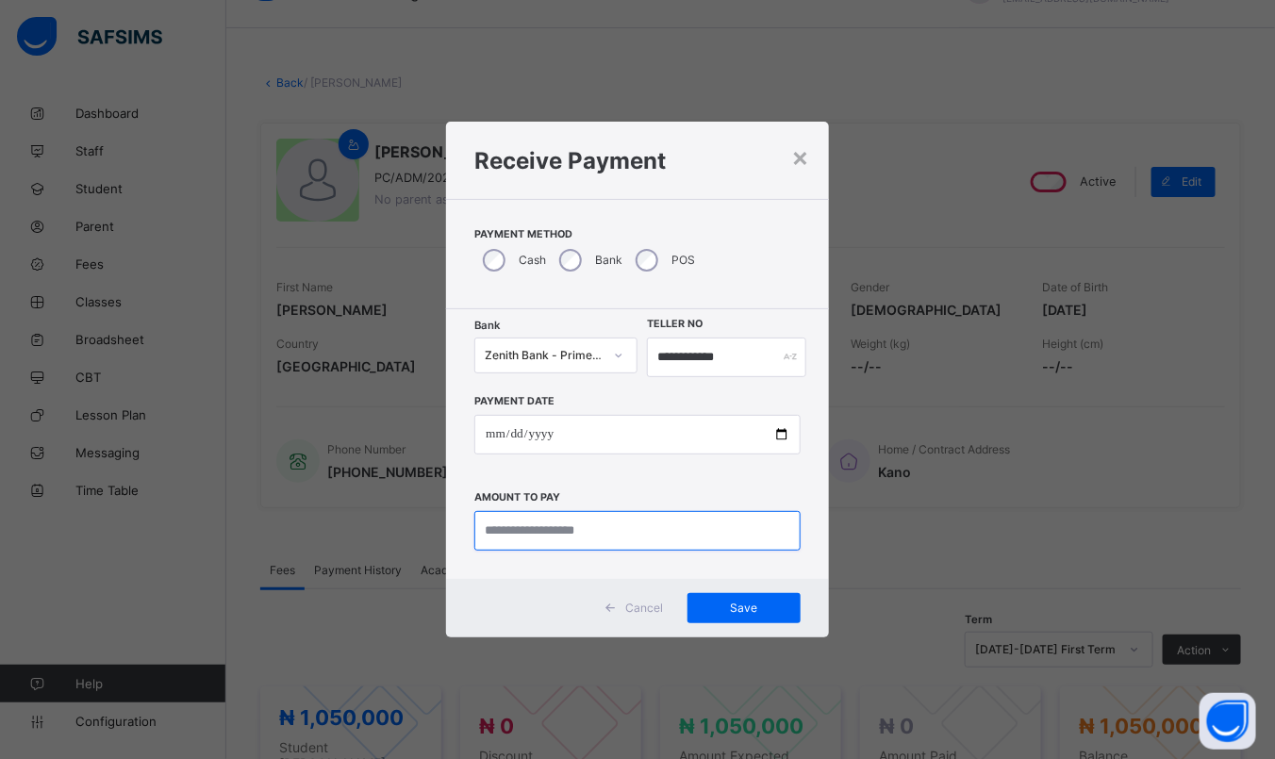
click at [645, 535] on input "currency" at bounding box center [637, 531] width 326 height 40
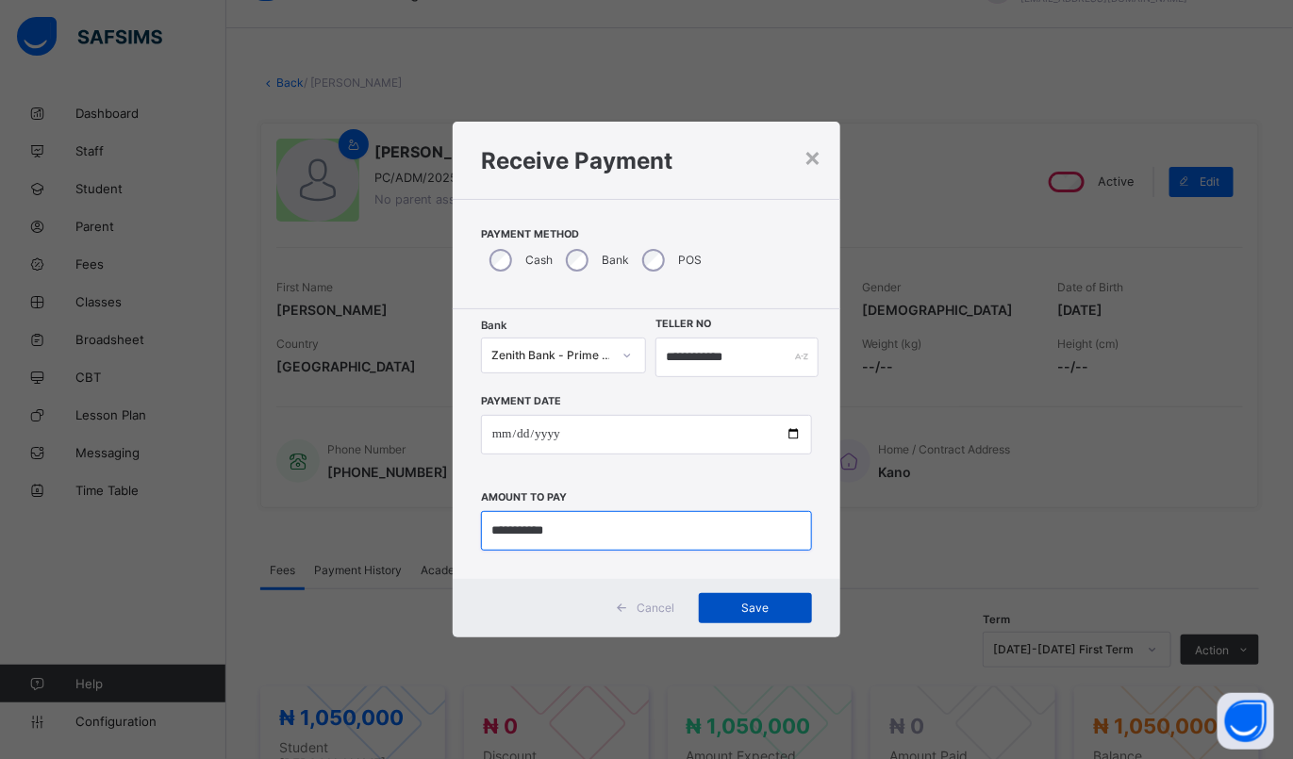
type input "**********"
click at [749, 607] on span "Save" at bounding box center [755, 608] width 85 height 14
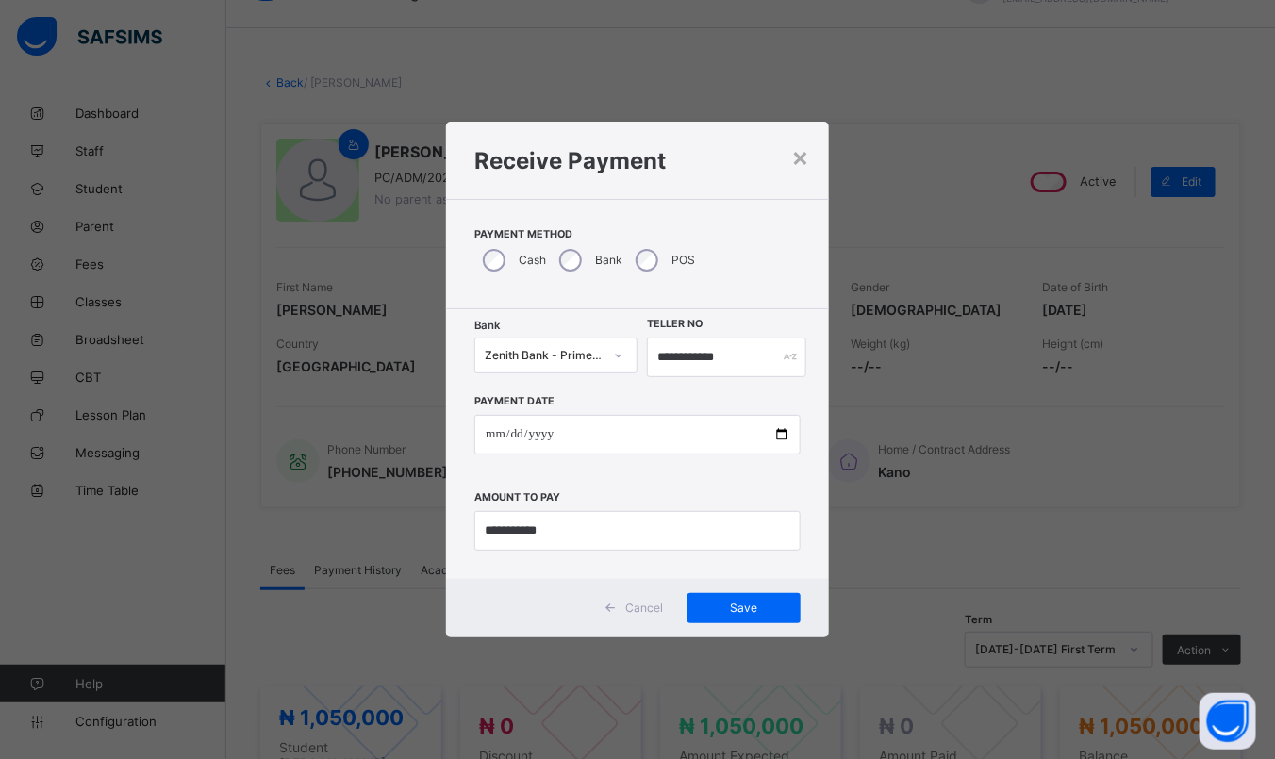
scroll to position [437, 0]
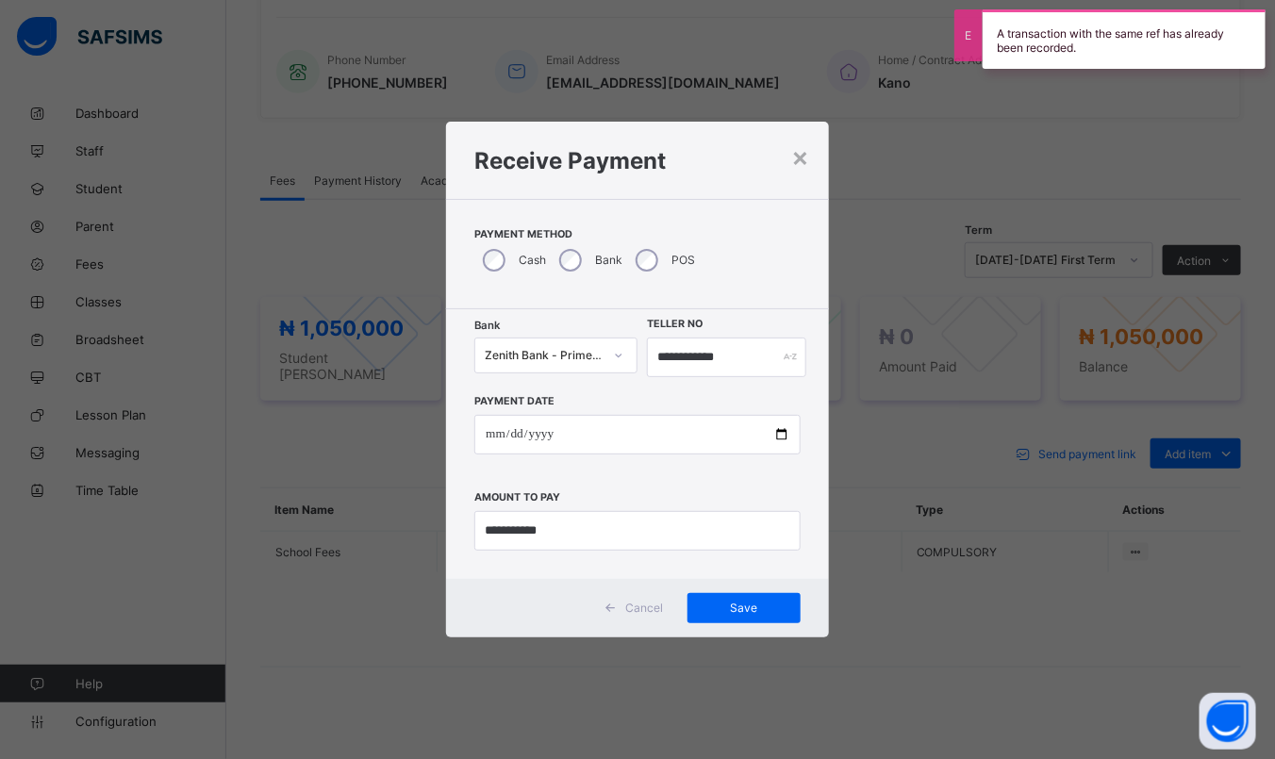
click at [777, 685] on div "**********" at bounding box center [637, 379] width 1275 height 759
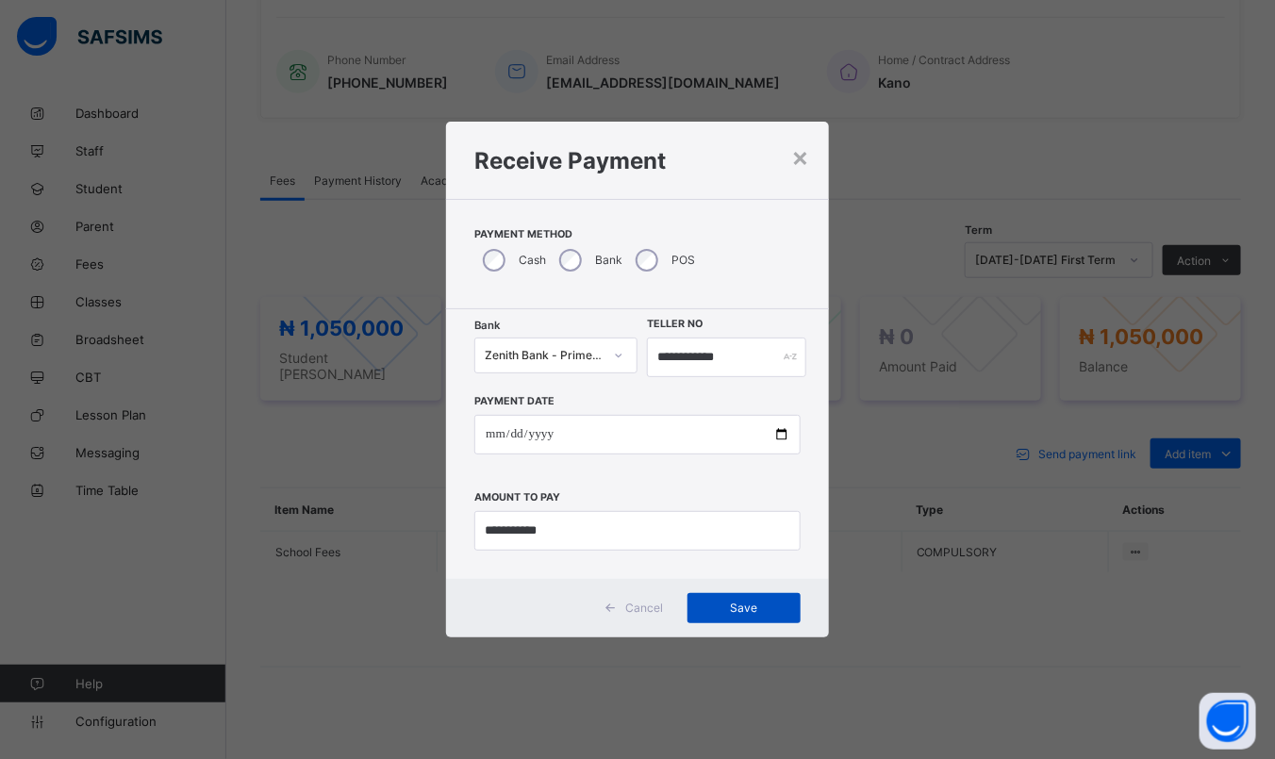
click at [727, 607] on span "Save" at bounding box center [744, 608] width 85 height 14
click at [754, 616] on div "Save" at bounding box center [744, 608] width 113 height 30
click at [726, 612] on div "Save" at bounding box center [744, 608] width 113 height 30
click at [761, 612] on span "Save" at bounding box center [744, 608] width 85 height 14
click at [737, 617] on div "Save" at bounding box center [744, 608] width 113 height 30
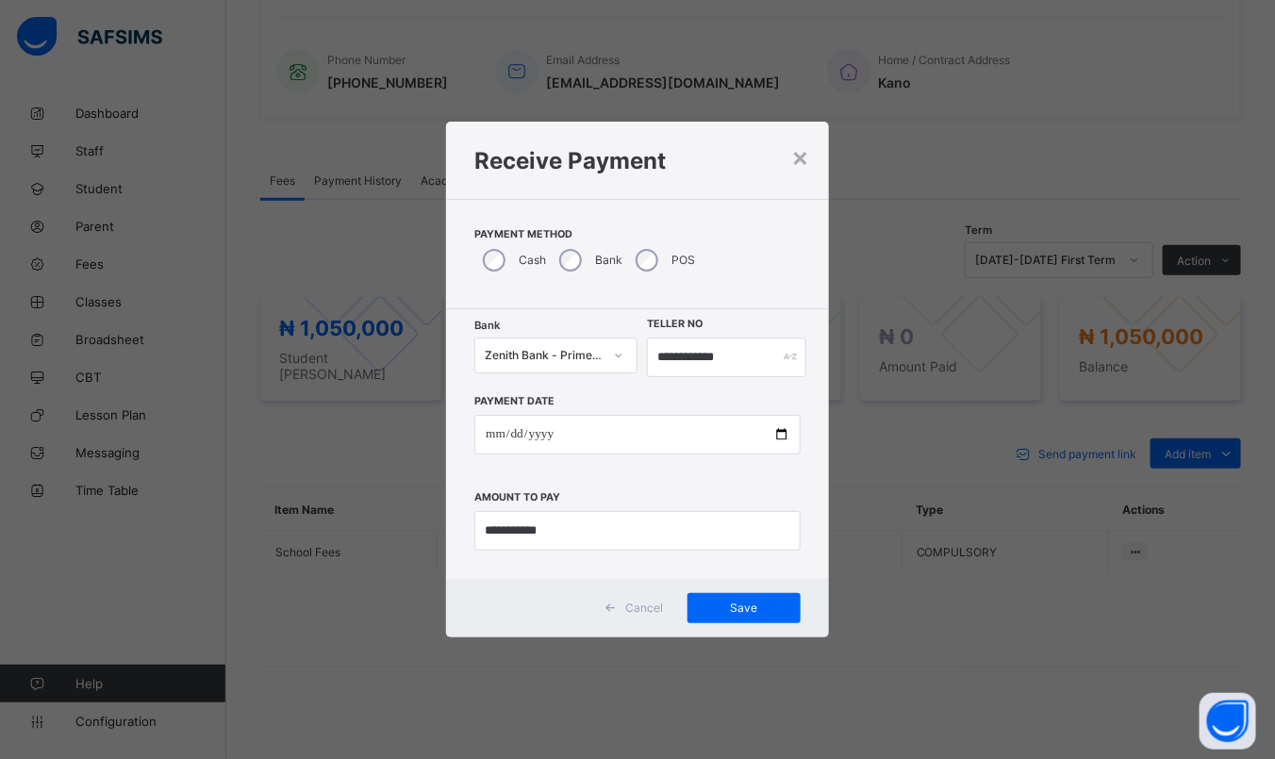
click at [801, 689] on div "**********" at bounding box center [637, 379] width 1275 height 759
click at [716, 439] on input "**********" at bounding box center [637, 435] width 326 height 40
click at [742, 358] on input "**********" at bounding box center [726, 358] width 159 height 40
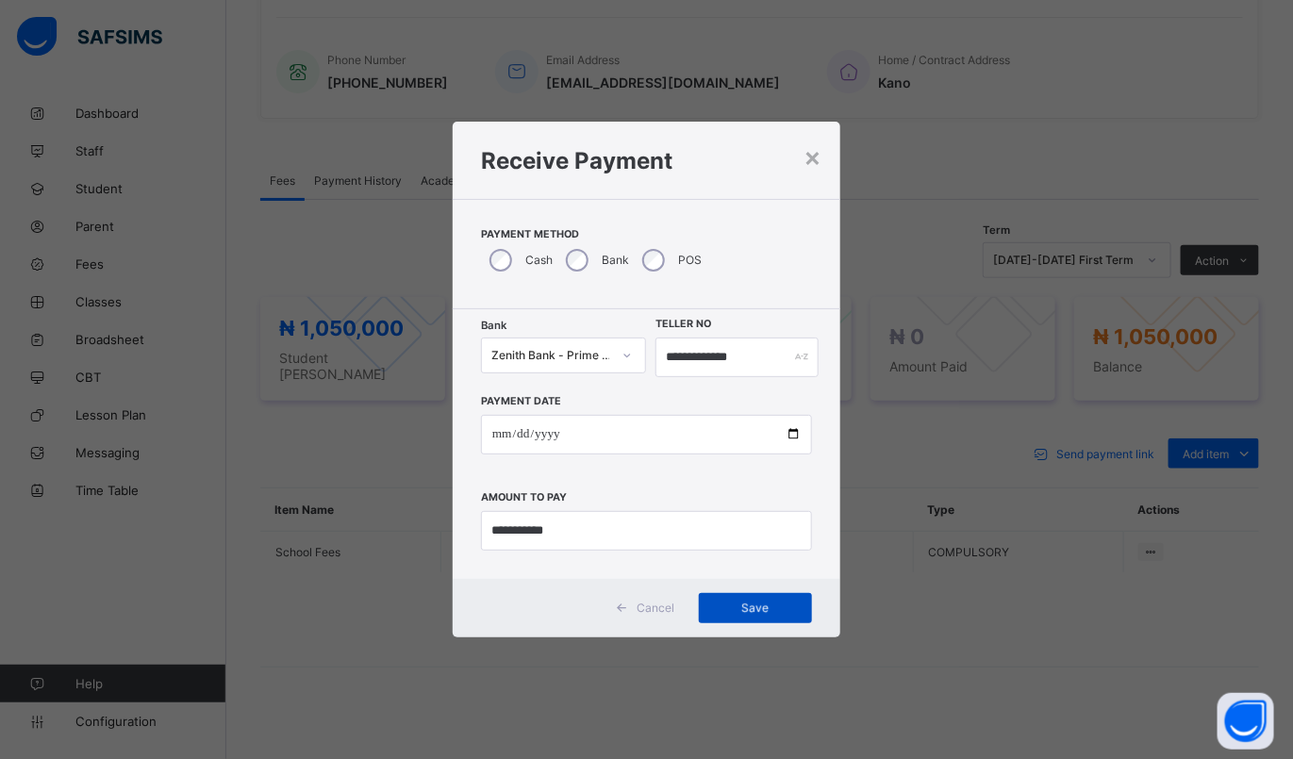
click at [753, 617] on div "Save" at bounding box center [755, 608] width 113 height 30
click at [736, 607] on div "Save" at bounding box center [755, 608] width 113 height 30
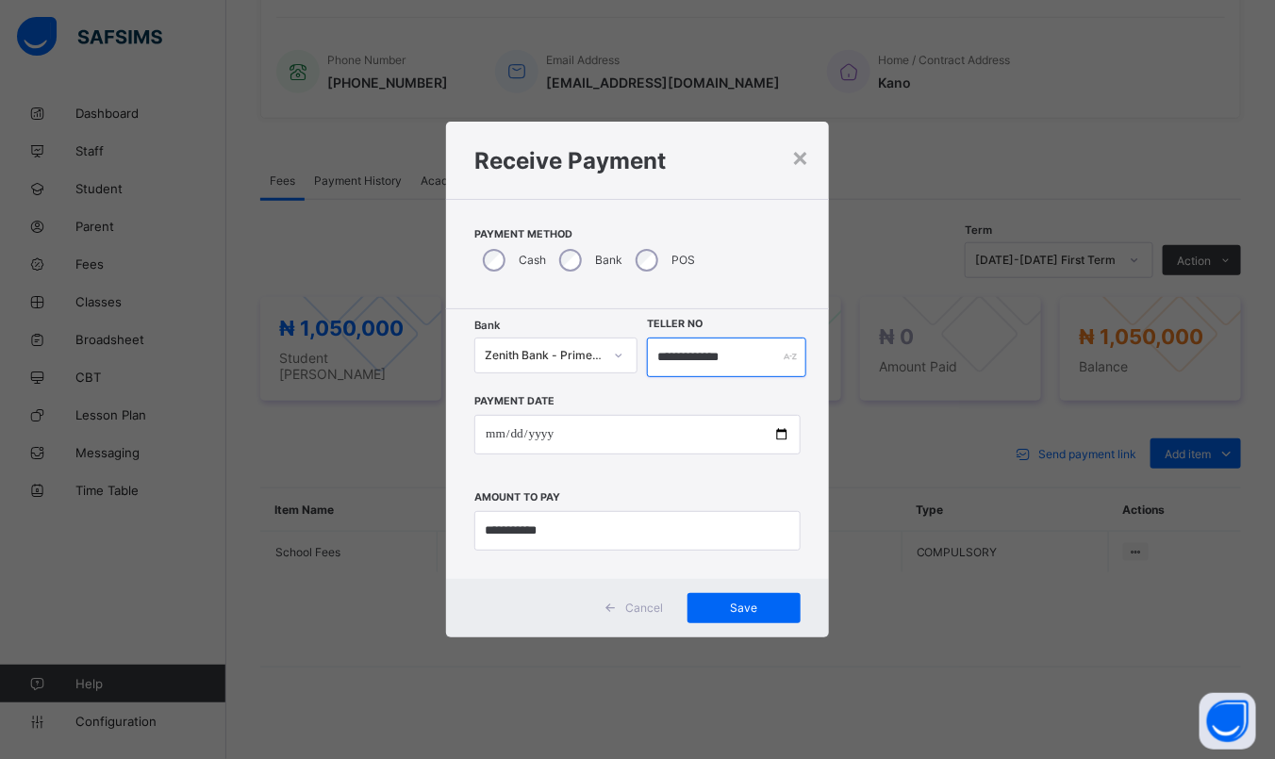
click at [744, 362] on input "**********" at bounding box center [726, 358] width 159 height 40
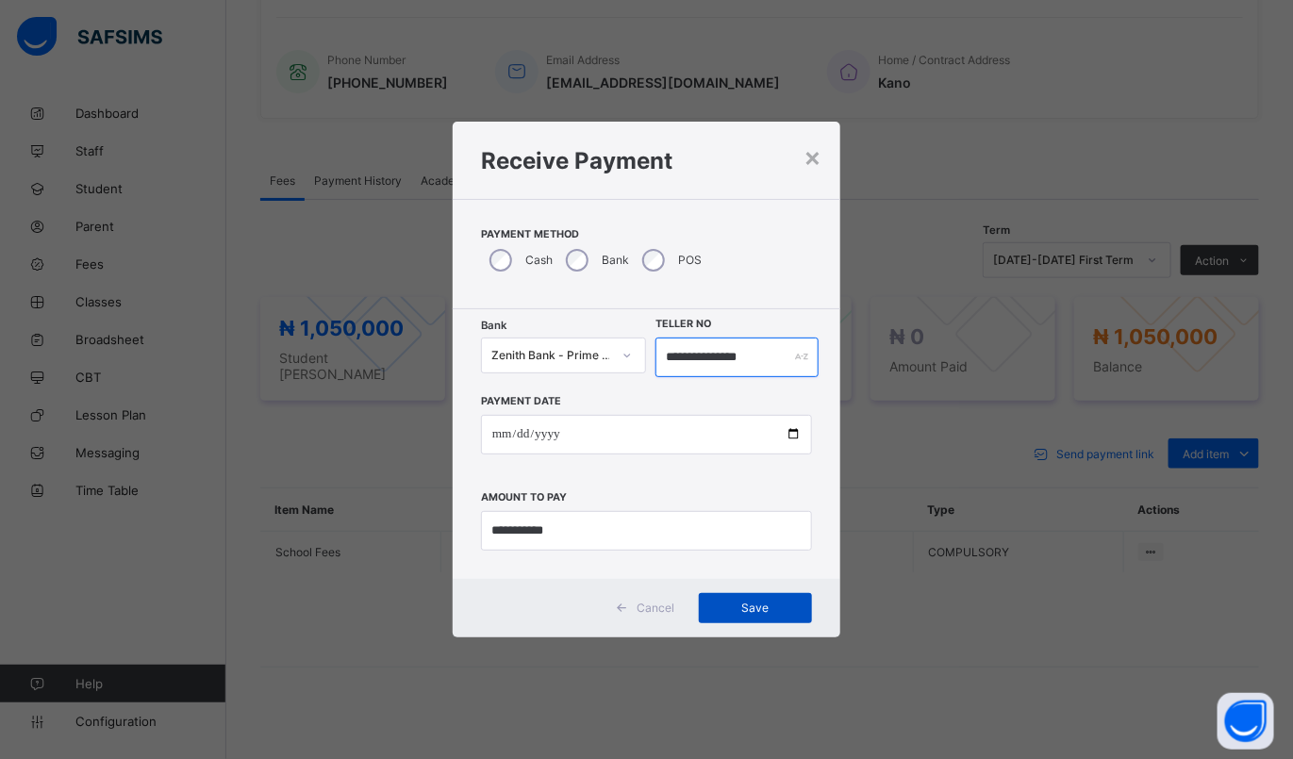
type input "**********"
click at [760, 607] on span "Save" at bounding box center [755, 608] width 85 height 14
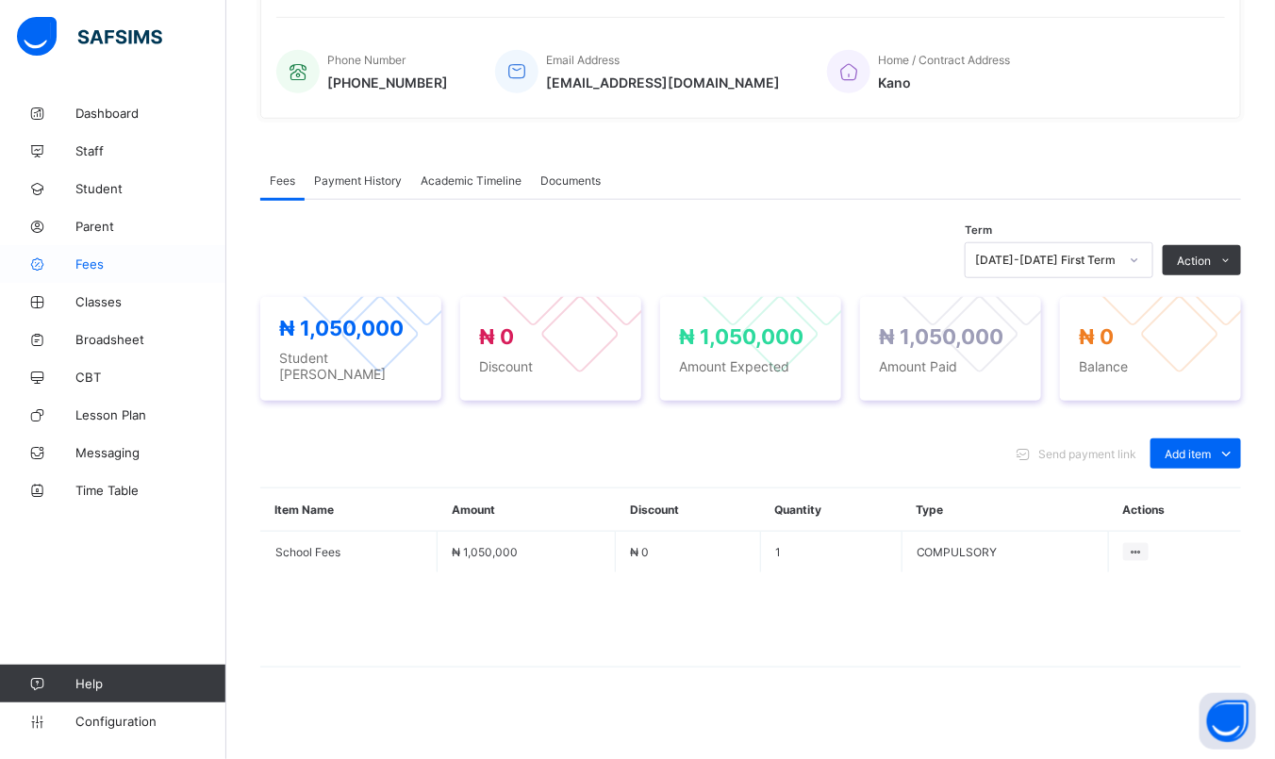
click at [91, 265] on span "Fees" at bounding box center [150, 264] width 151 height 15
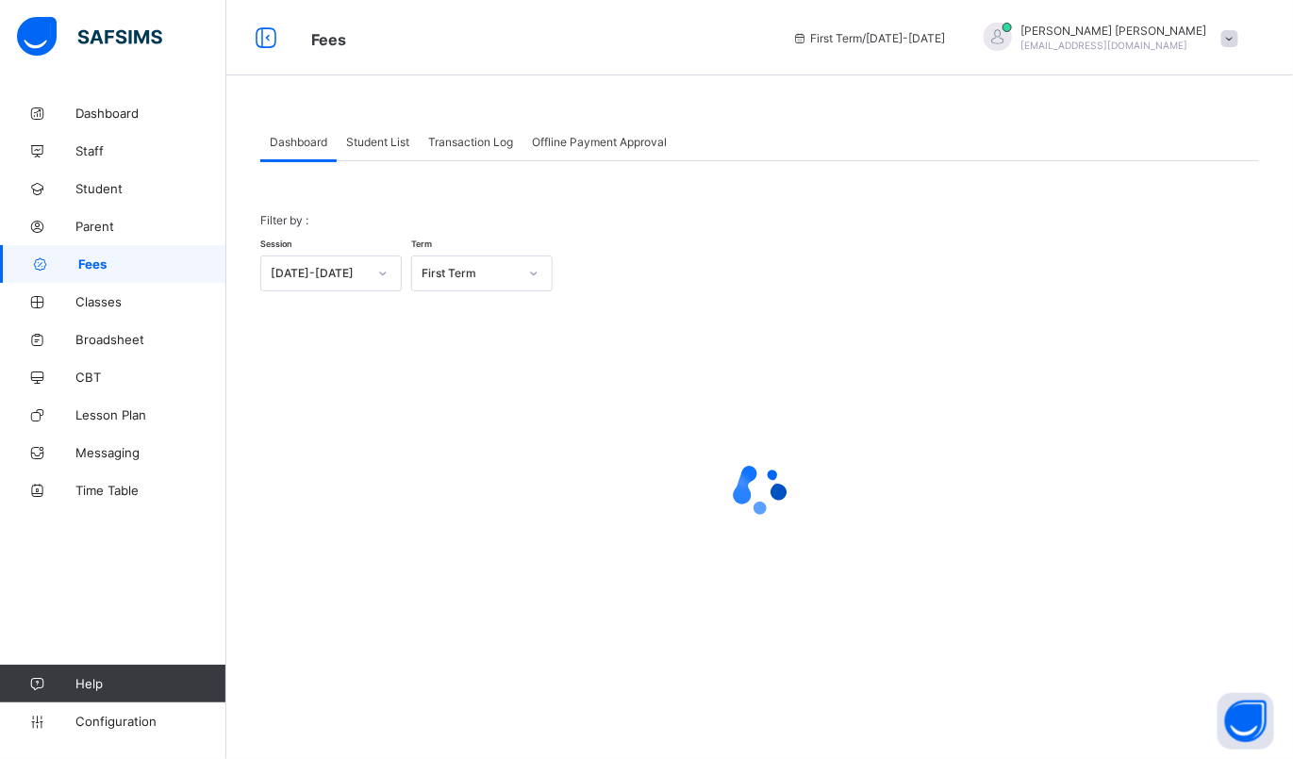
click at [380, 140] on span "Student List" at bounding box center [377, 142] width 63 height 14
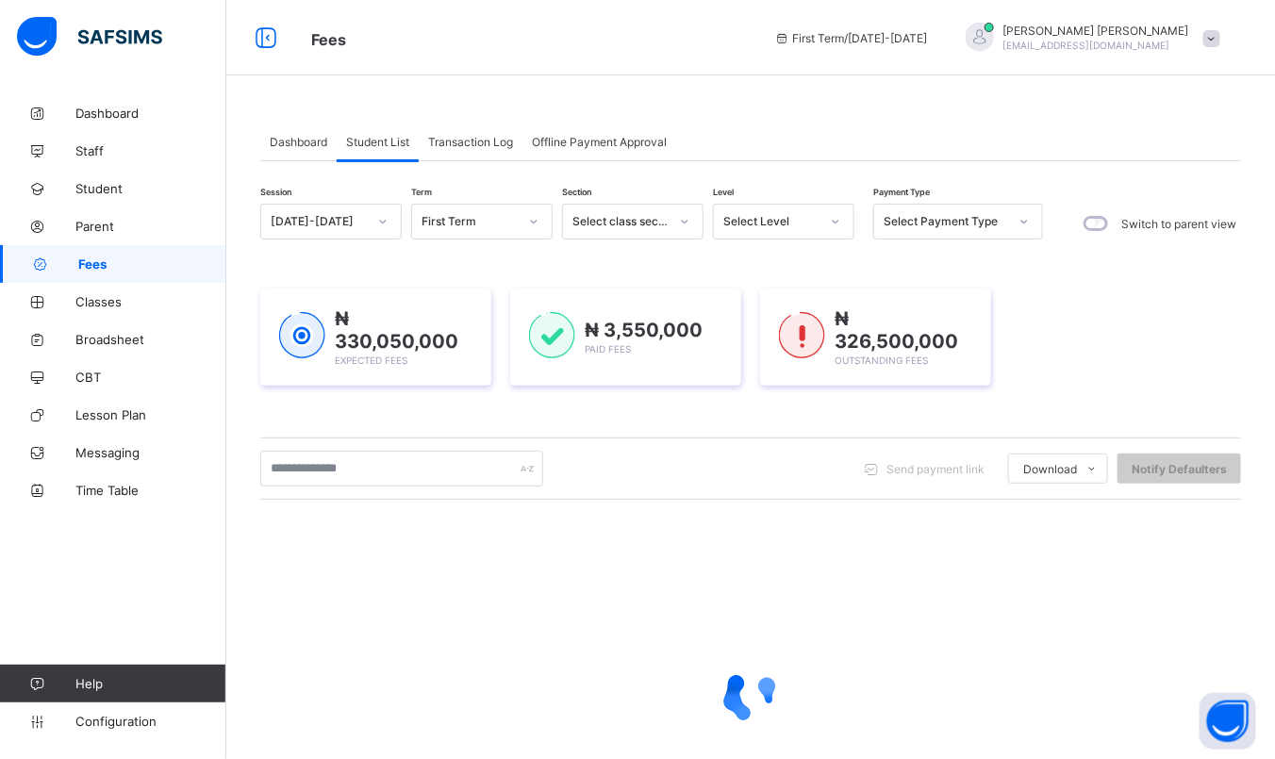
click at [823, 220] on div at bounding box center [836, 222] width 32 height 30
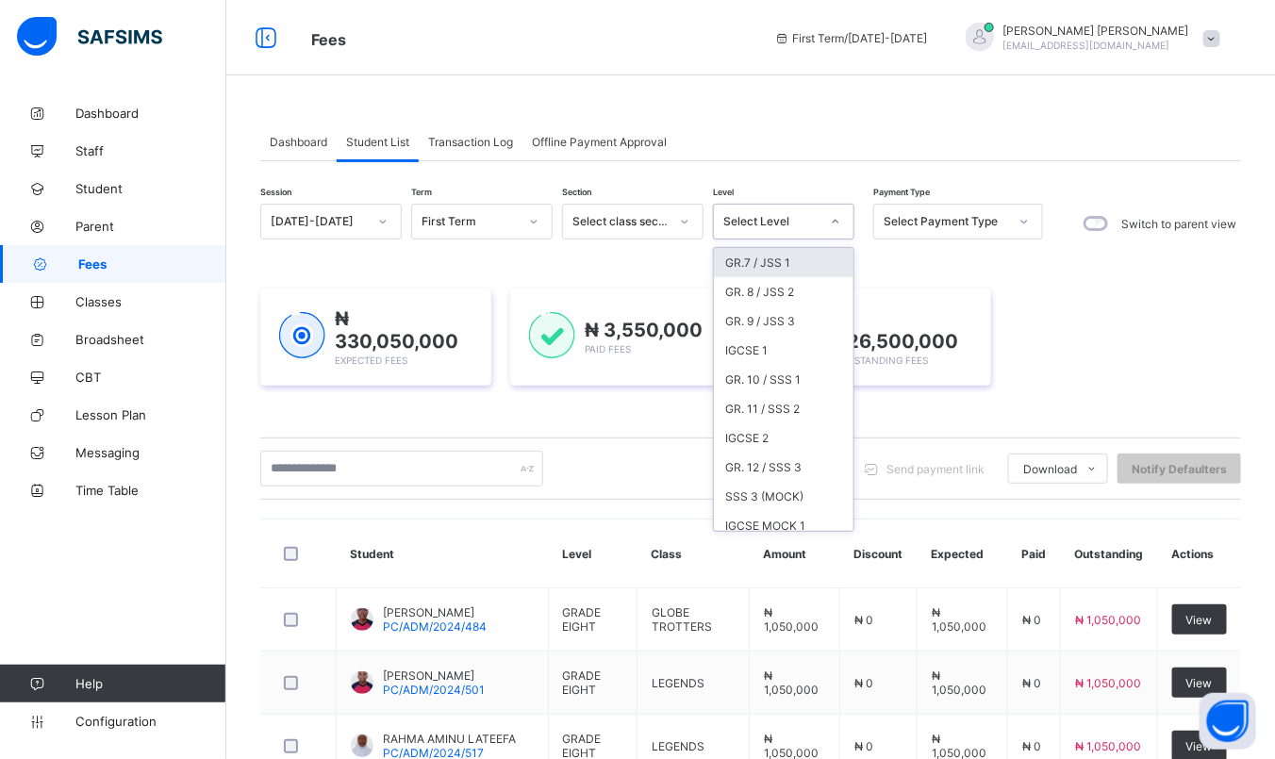
click at [771, 249] on div "GR.7 / JSS 1" at bounding box center [784, 262] width 140 height 29
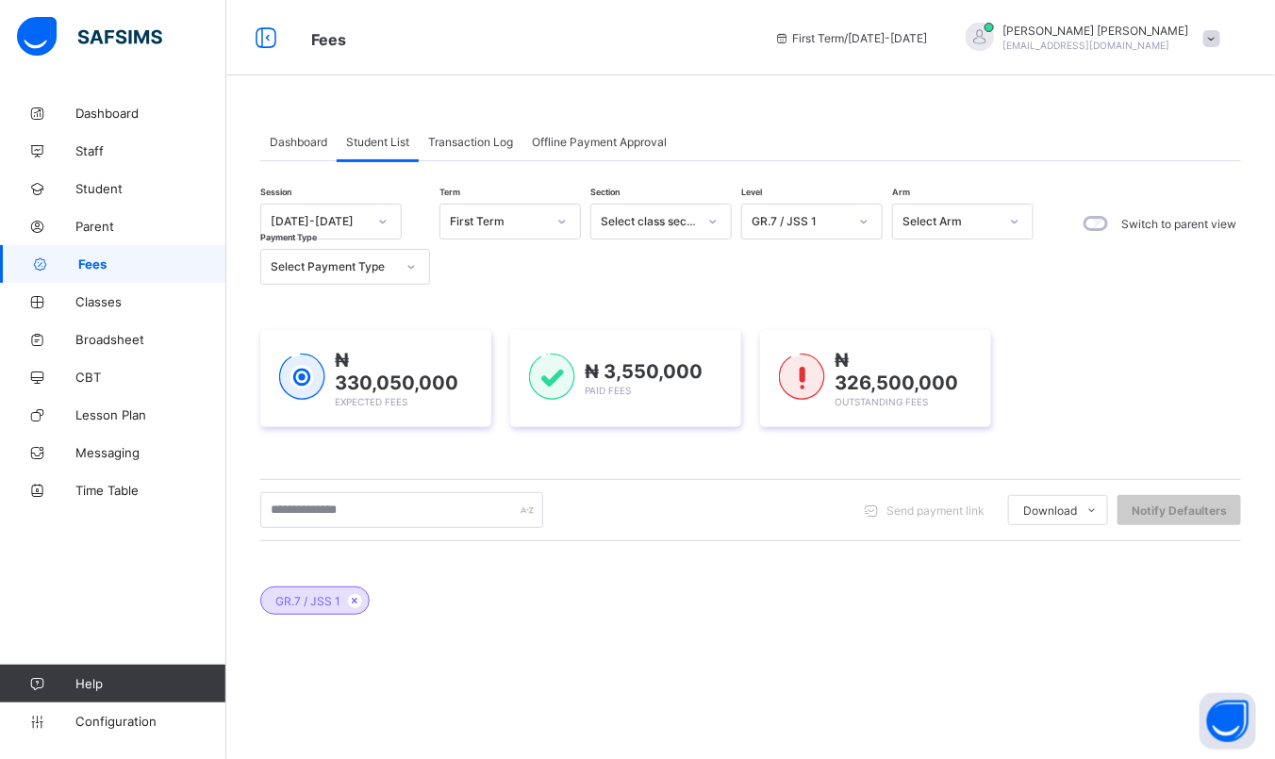
click at [743, 259] on div "Session 2025-2026 Term First Term Section Select class section Level GR.7 / JSS…" at bounding box center [651, 244] width 783 height 81
click at [480, 511] on input "text" at bounding box center [401, 510] width 283 height 36
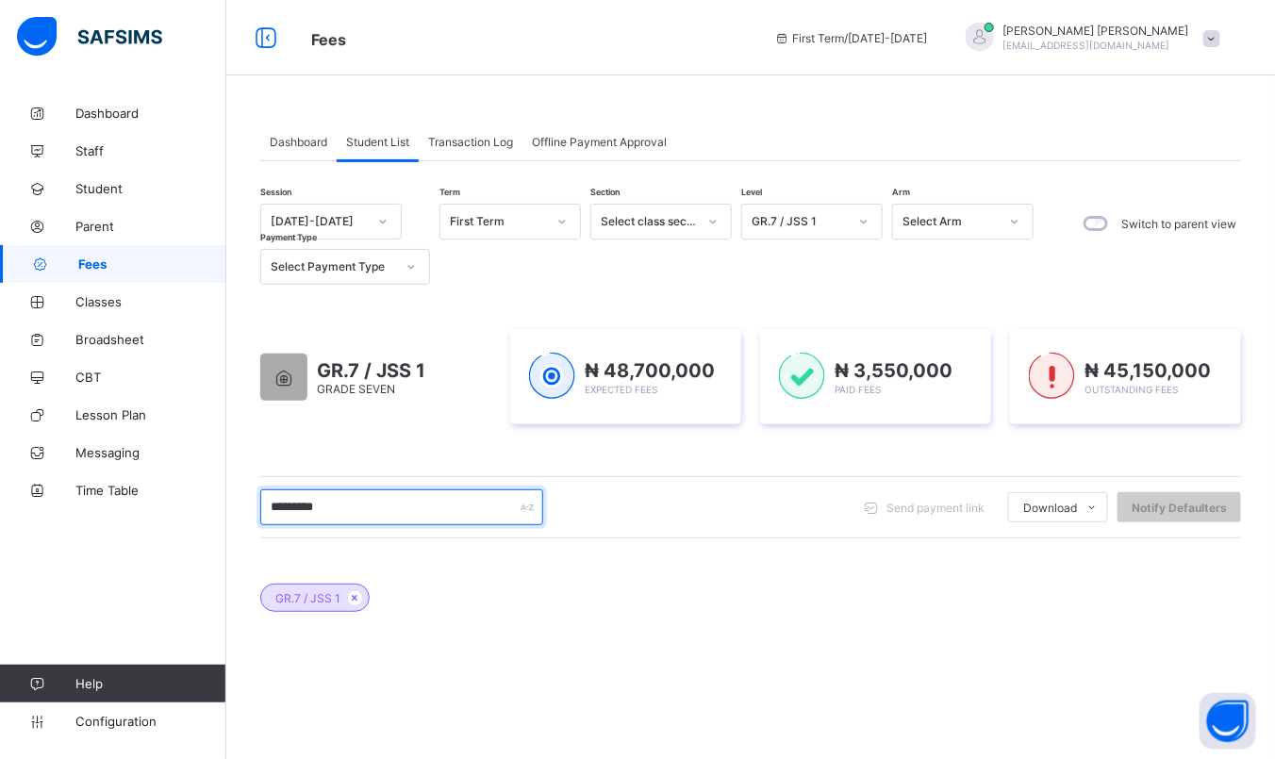
type input "**********"
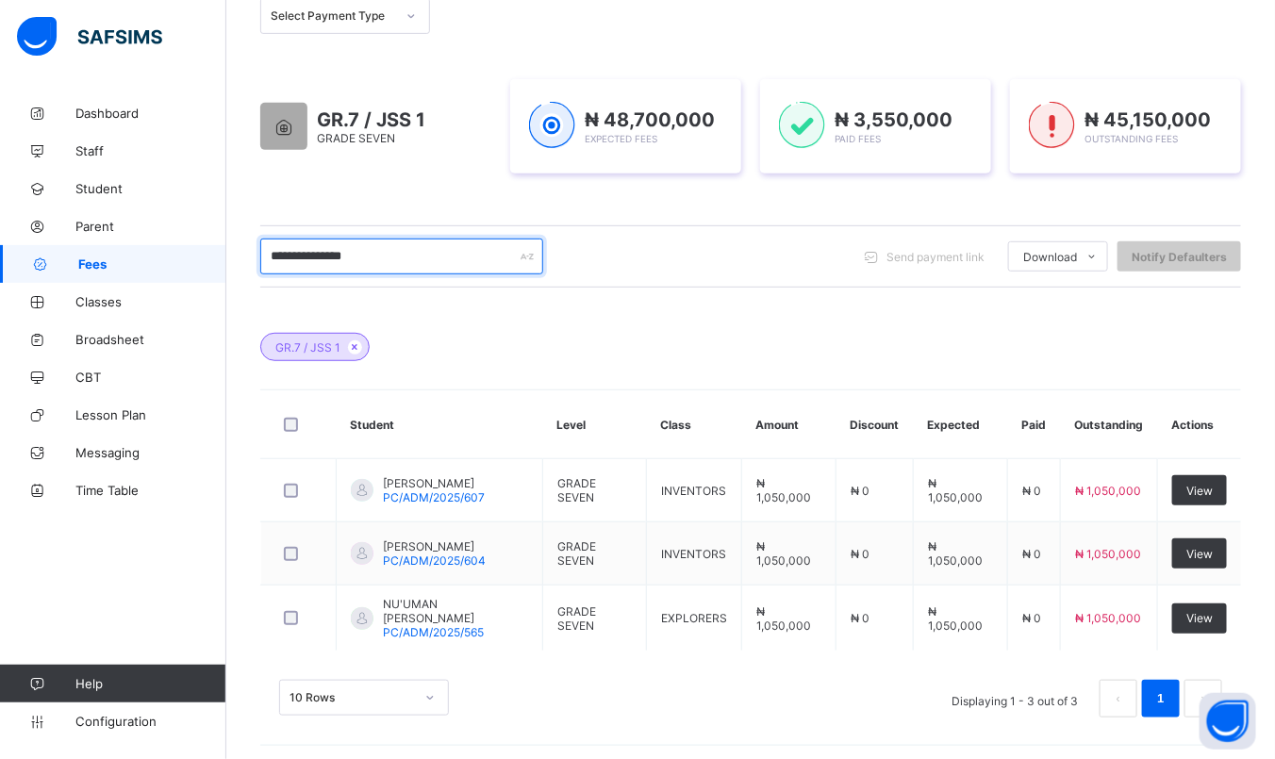
scroll to position [255, 0]
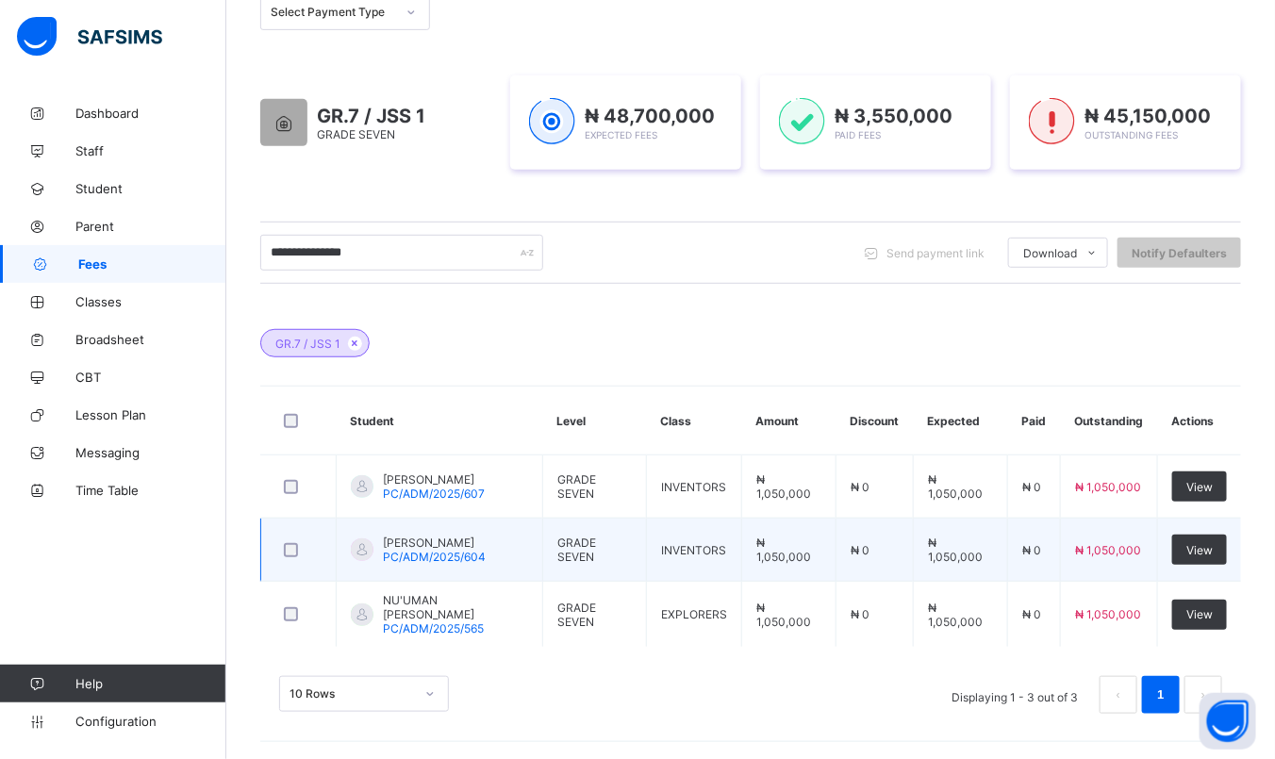
click at [463, 541] on span "AHMAD MUSTAPHA USMAN" at bounding box center [434, 543] width 103 height 14
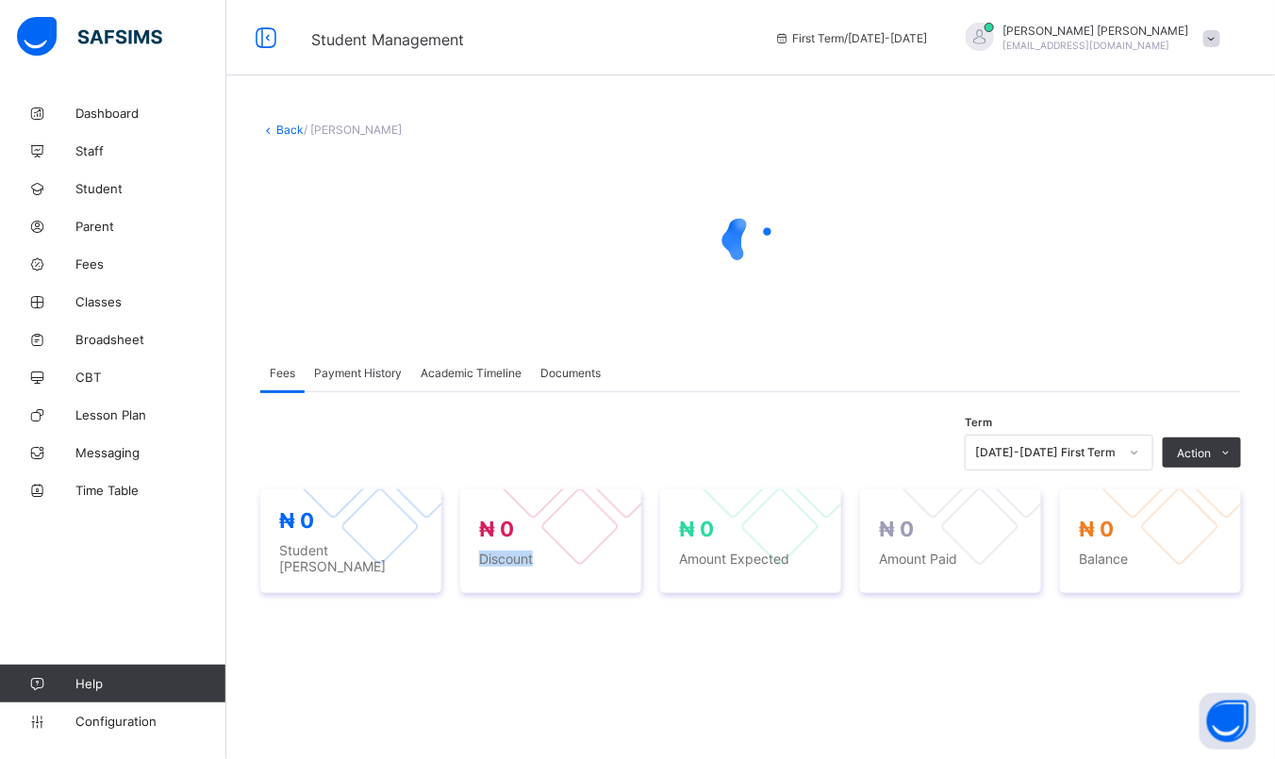
drag, startPoint x: 463, startPoint y: 541, endPoint x: 647, endPoint y: 642, distance: 209.8
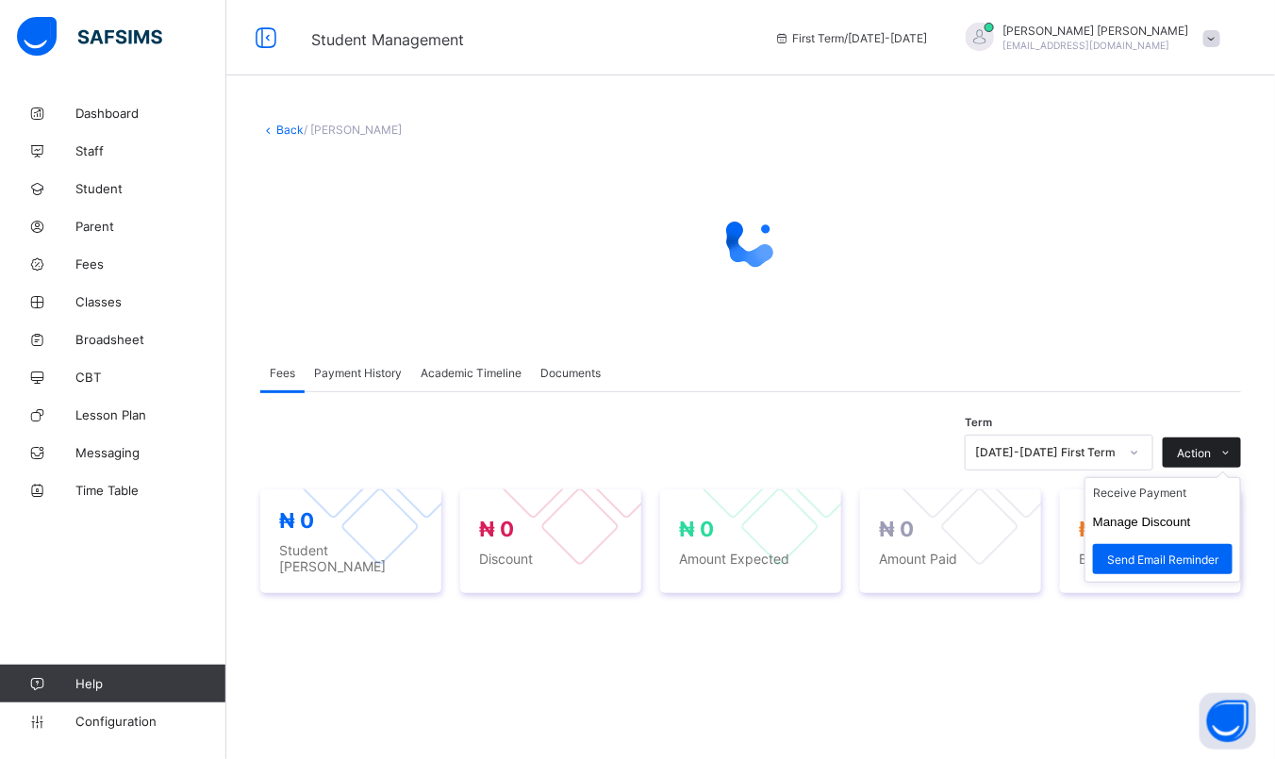
click at [1232, 457] on span at bounding box center [1226, 453] width 30 height 30
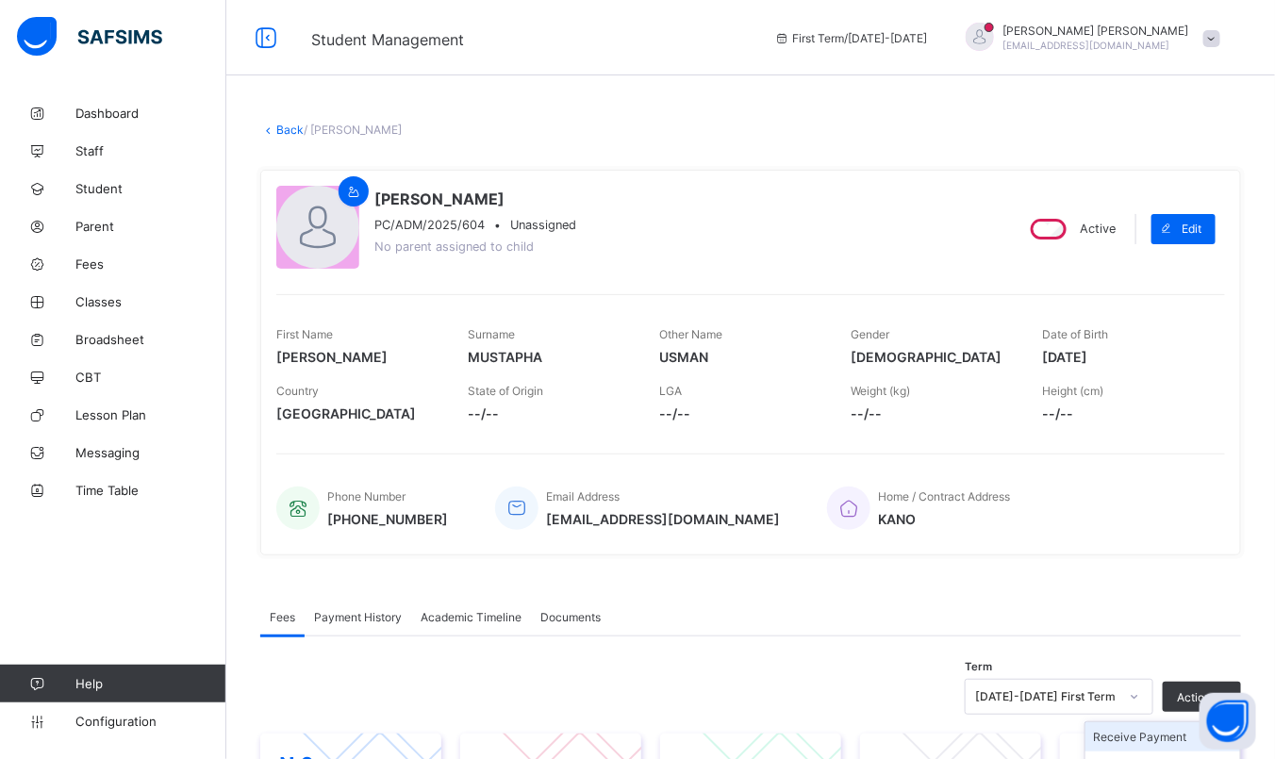
click at [1156, 740] on li "Receive Payment" at bounding box center [1163, 737] width 155 height 29
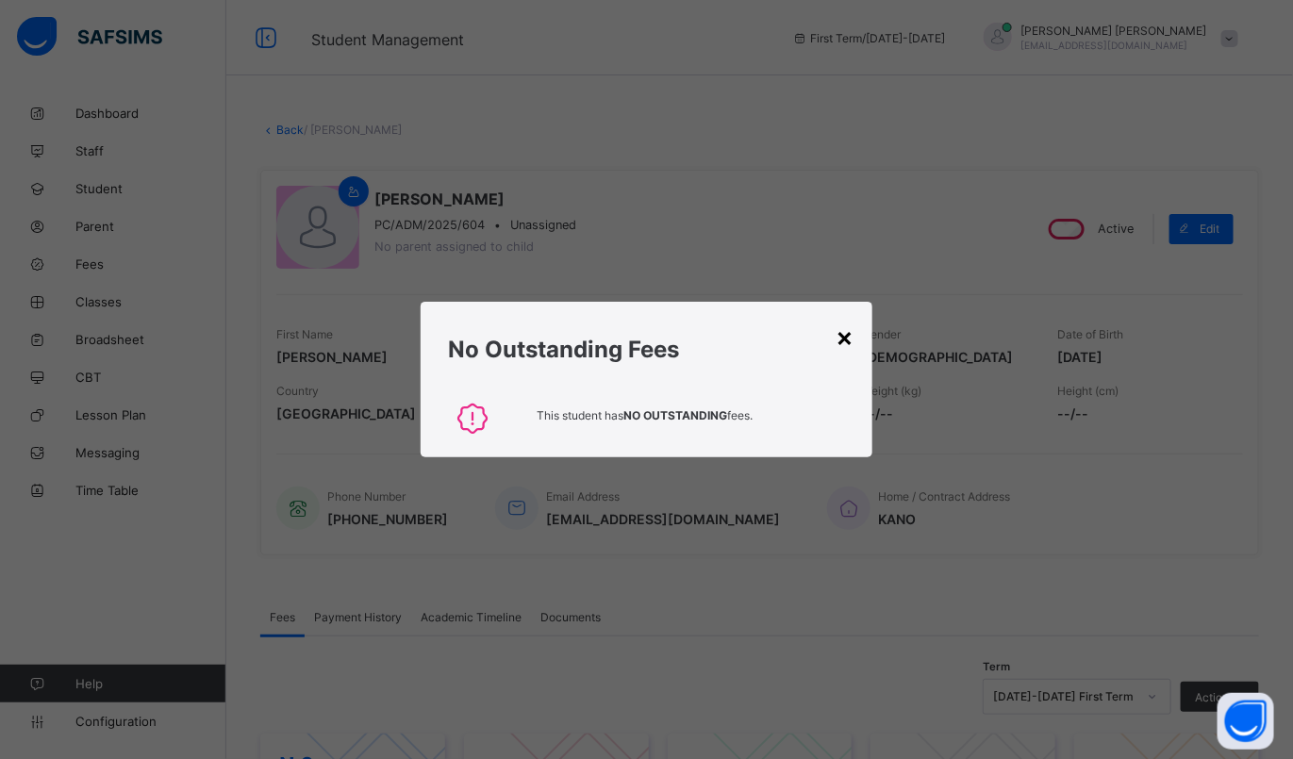
click at [837, 337] on div "×" at bounding box center [845, 337] width 18 height 32
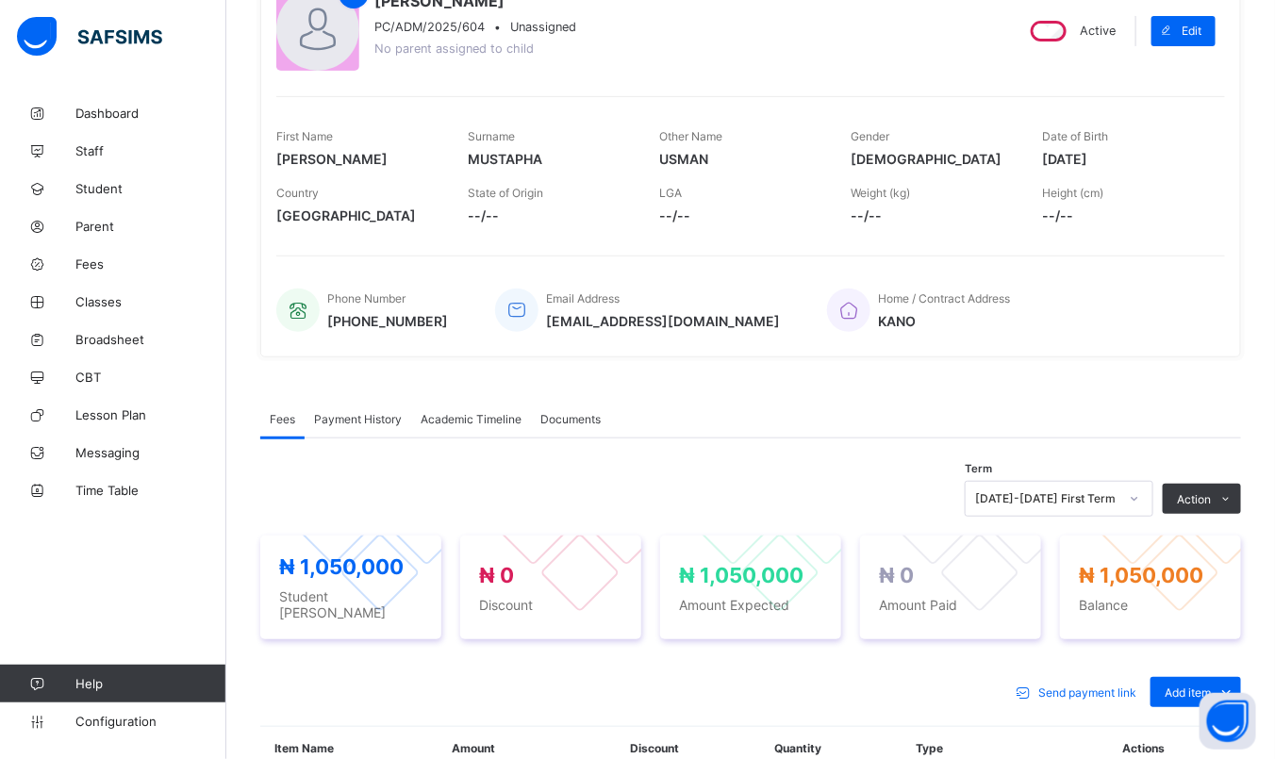
scroll to position [236, 0]
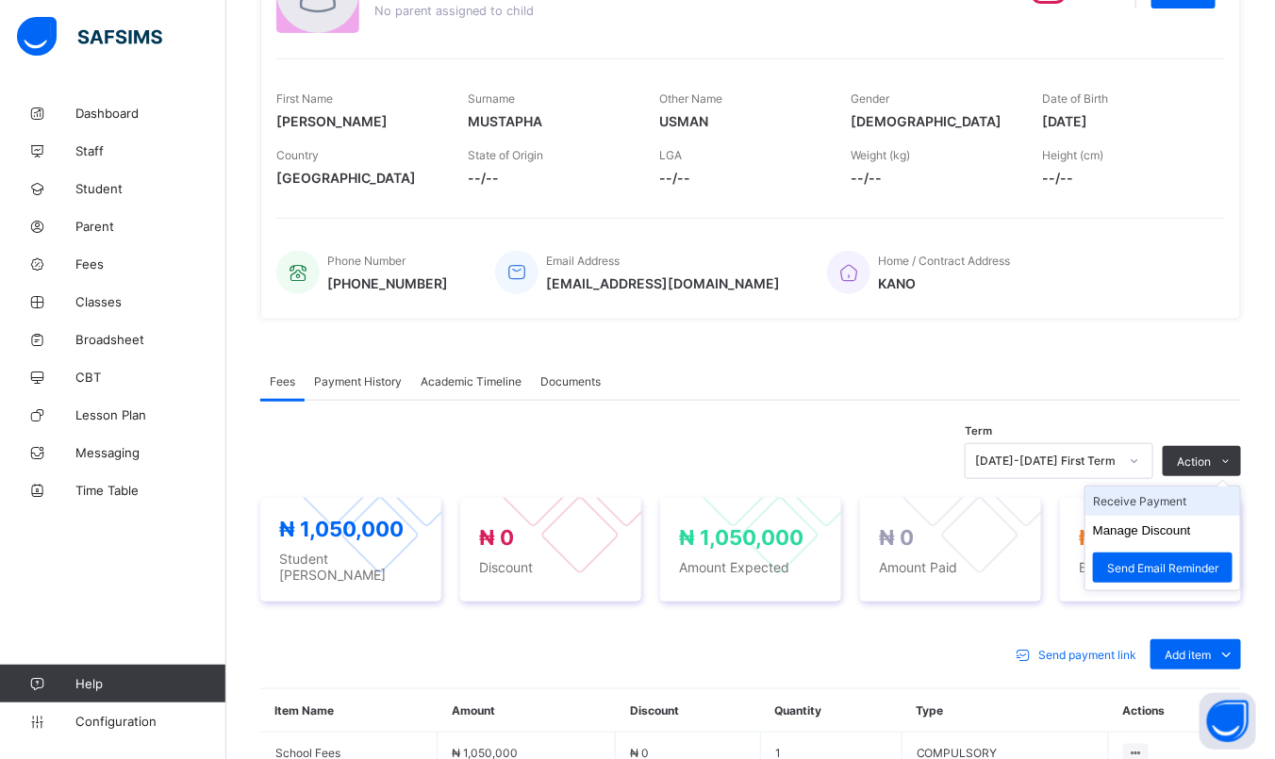
click at [1174, 498] on li "Receive Payment" at bounding box center [1163, 501] width 155 height 29
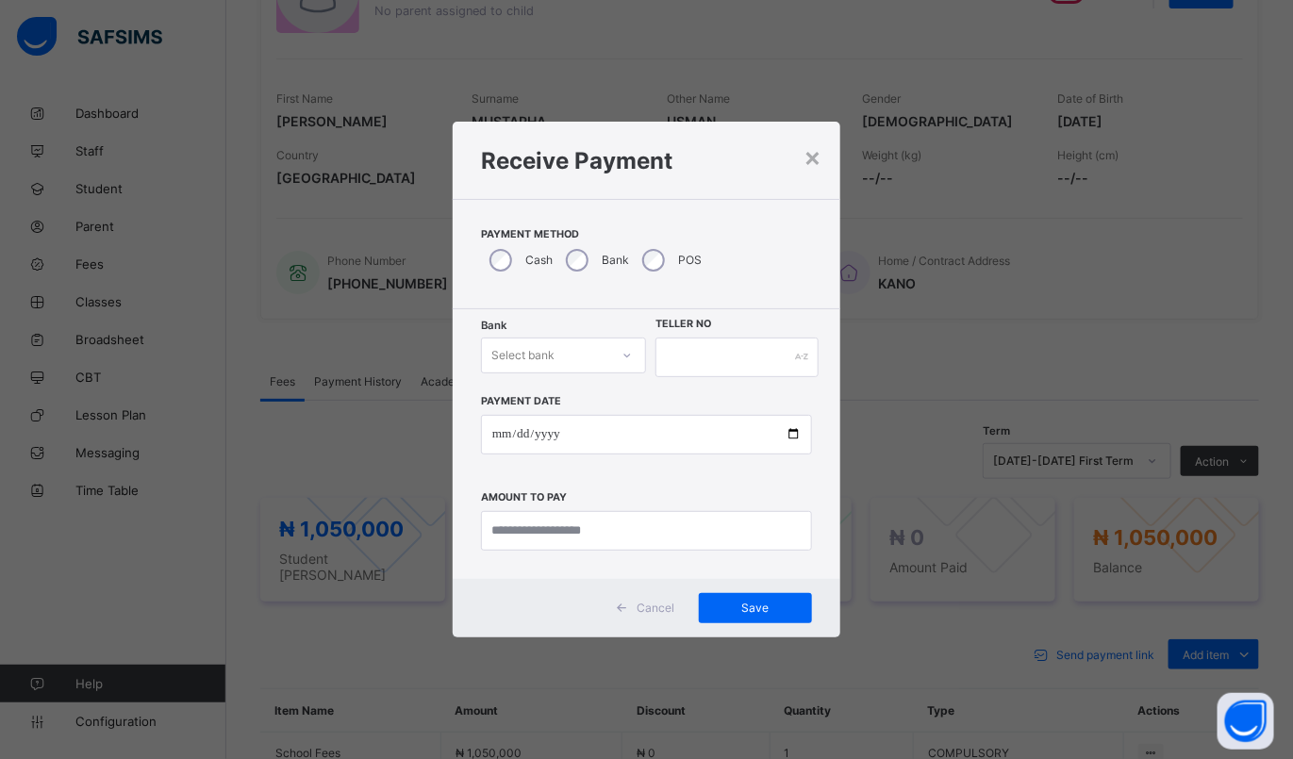
click at [574, 358] on div "Select bank" at bounding box center [546, 355] width 128 height 26
click at [564, 415] on div "Zenith Bank - Prime college" at bounding box center [564, 403] width 164 height 43
click at [747, 363] on input "text" at bounding box center [737, 358] width 162 height 40
type input "**********"
click at [497, 435] on input "date" at bounding box center [646, 435] width 331 height 40
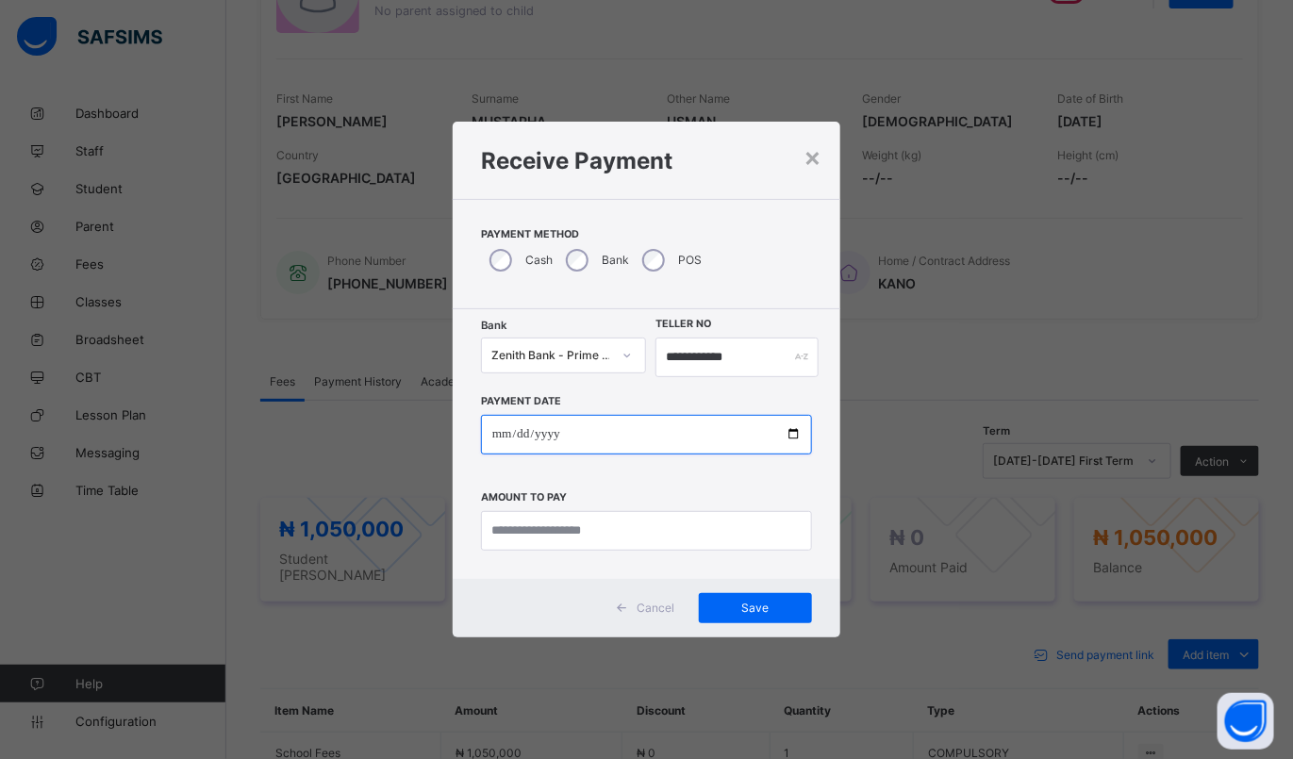
type input "**********"
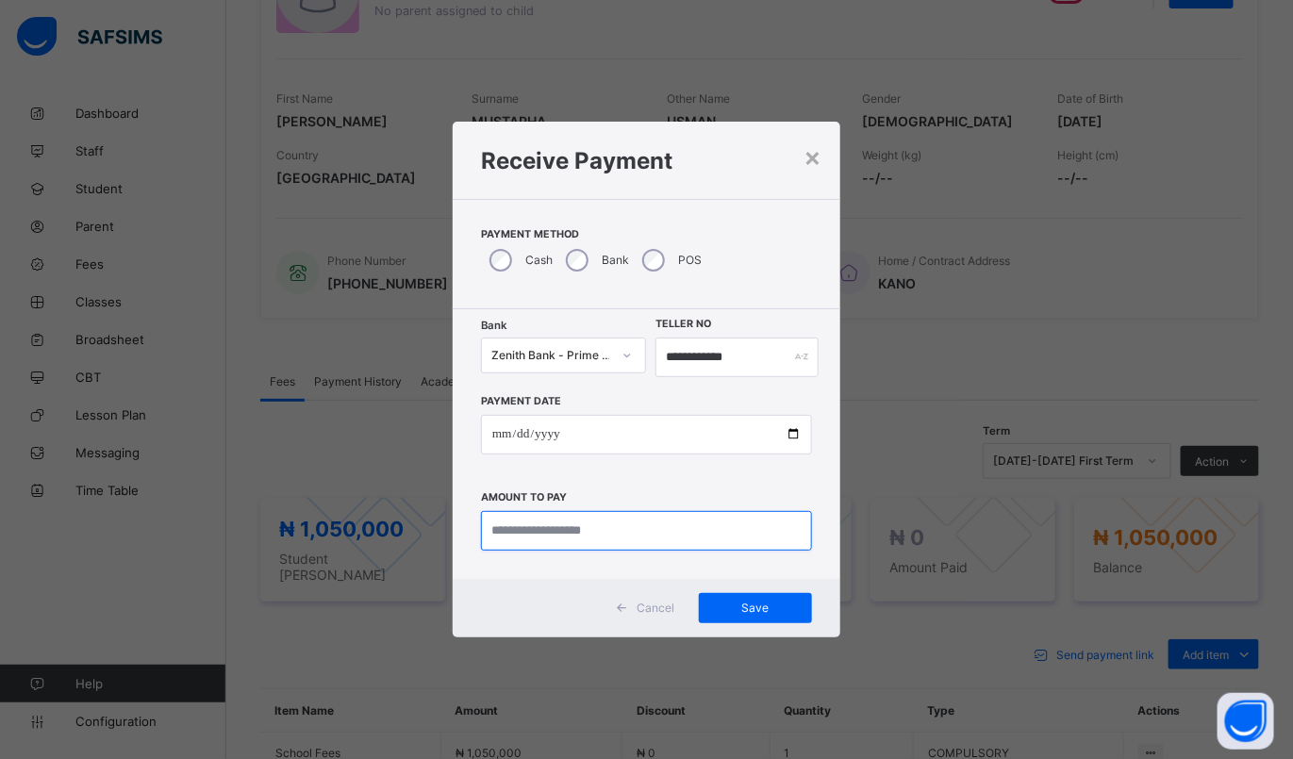
click at [556, 521] on input "currency" at bounding box center [646, 531] width 331 height 40
type input "**********"
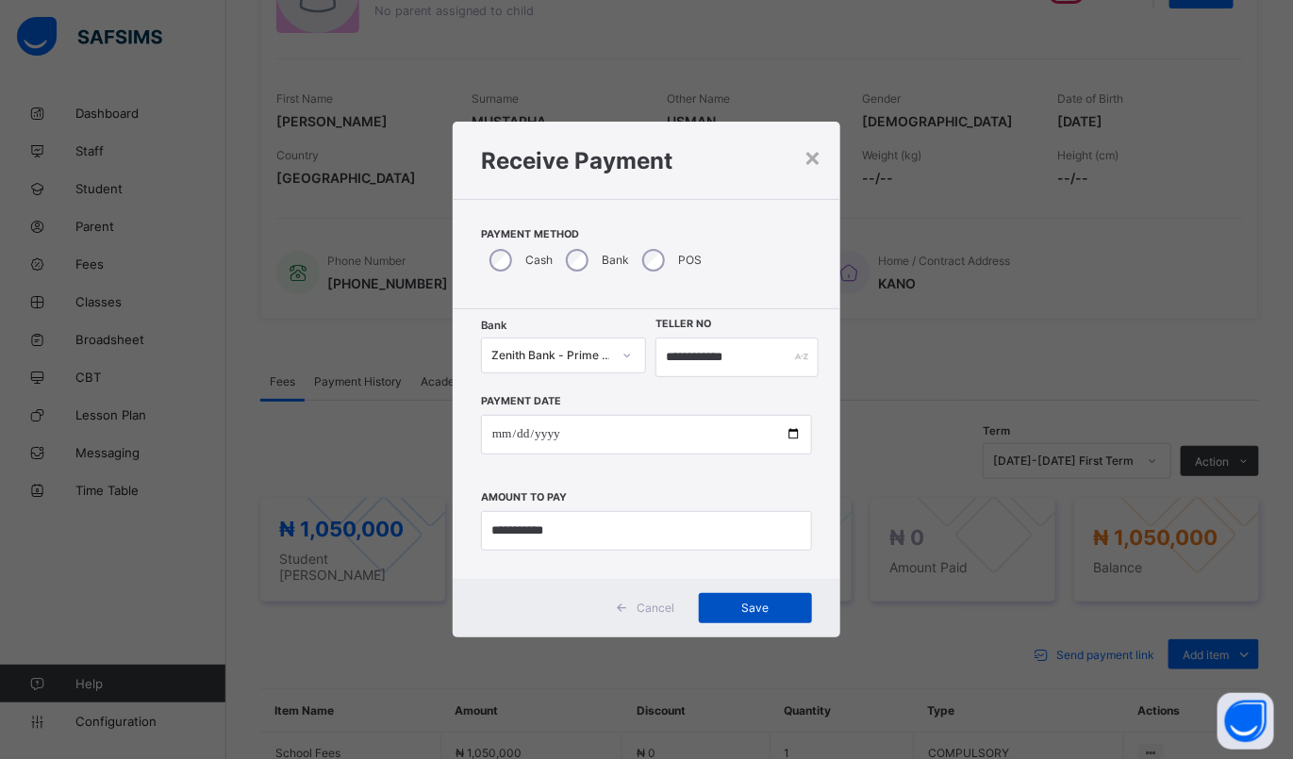
click at [772, 607] on span "Save" at bounding box center [755, 608] width 85 height 14
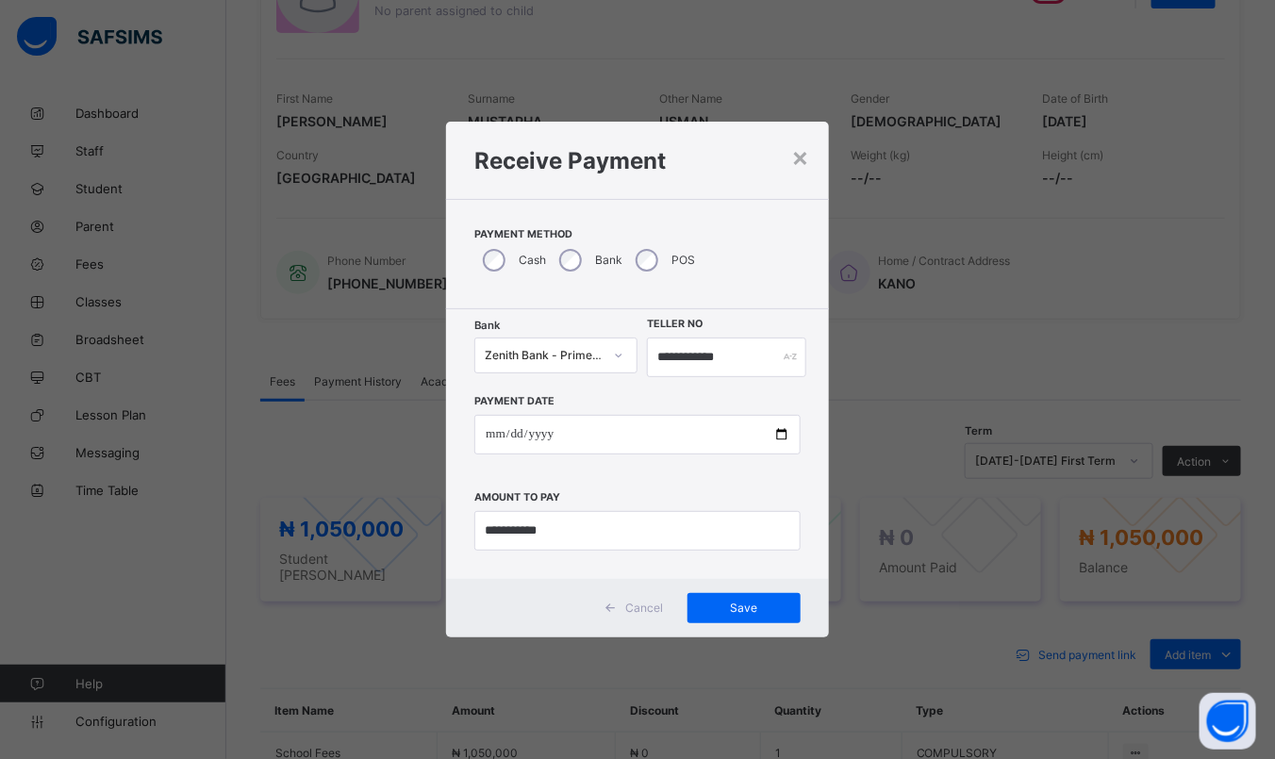
scroll to position [437, 0]
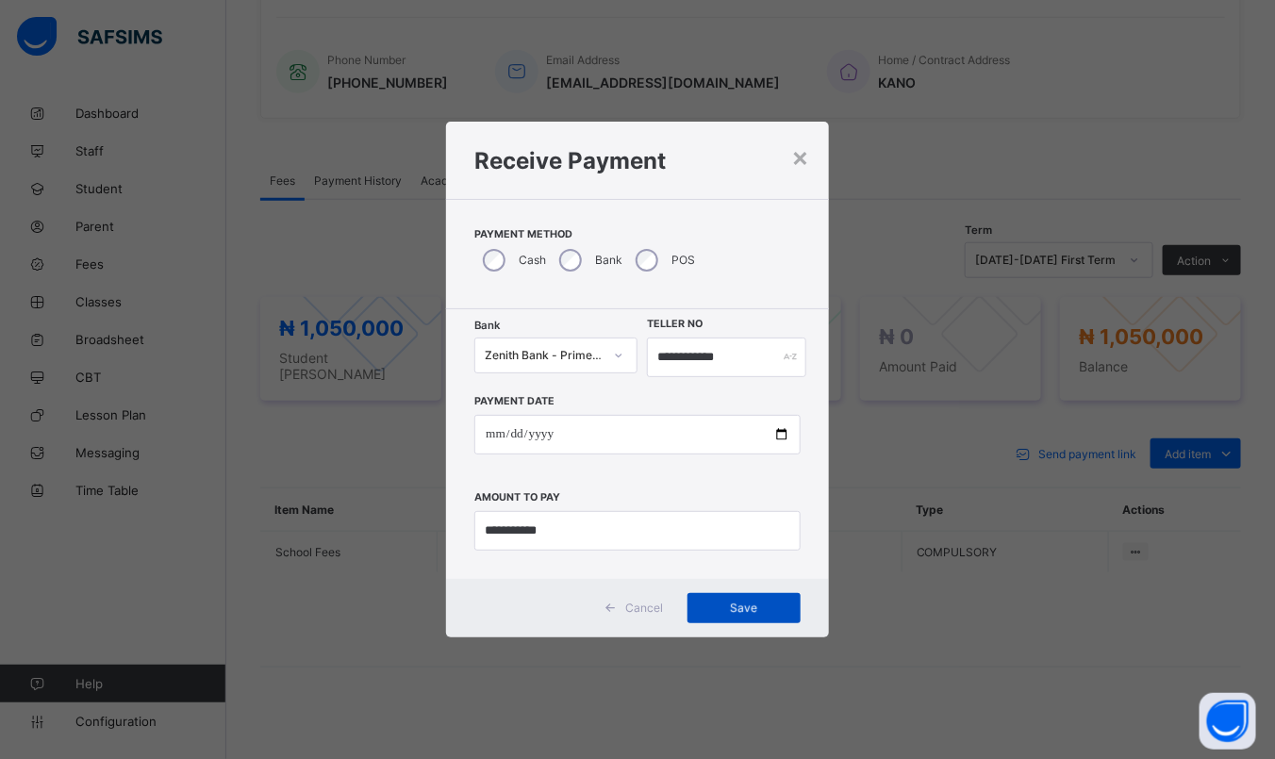
click at [756, 605] on span "Save" at bounding box center [744, 608] width 85 height 14
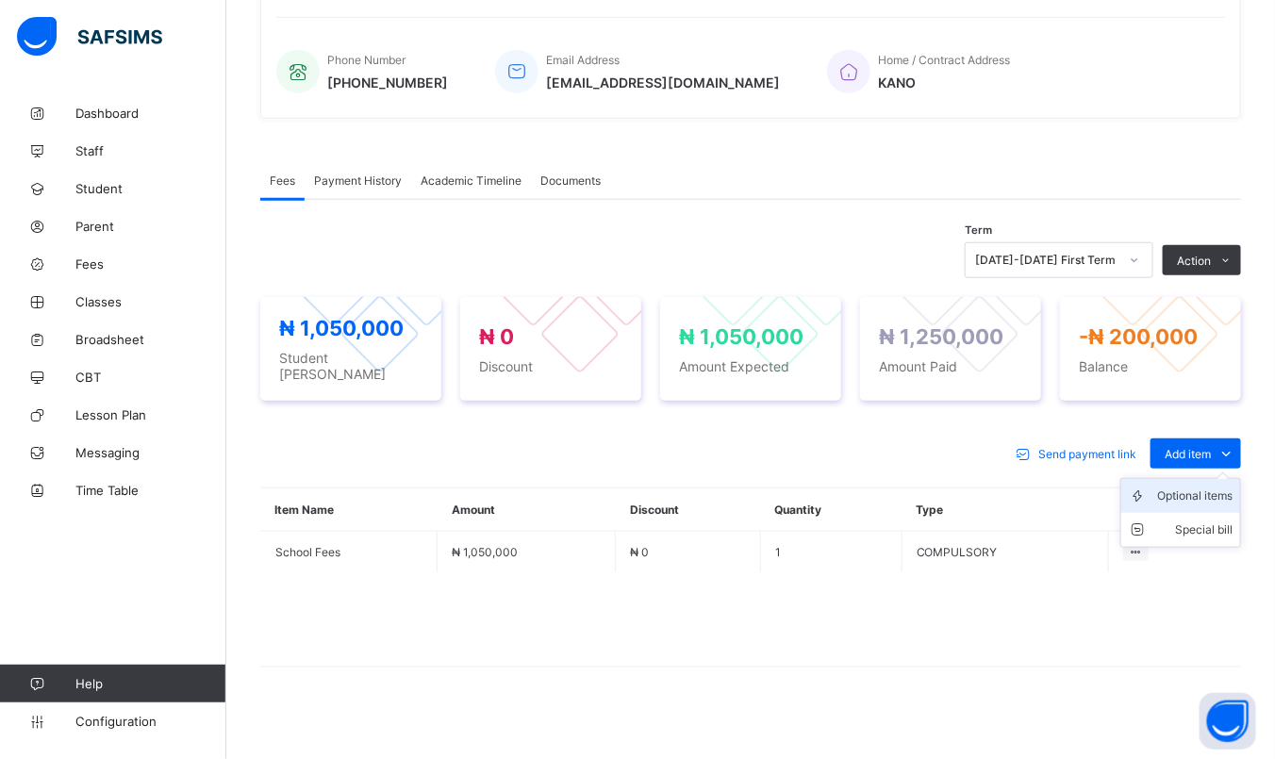
click at [1195, 487] on div "Optional items" at bounding box center [1194, 496] width 75 height 19
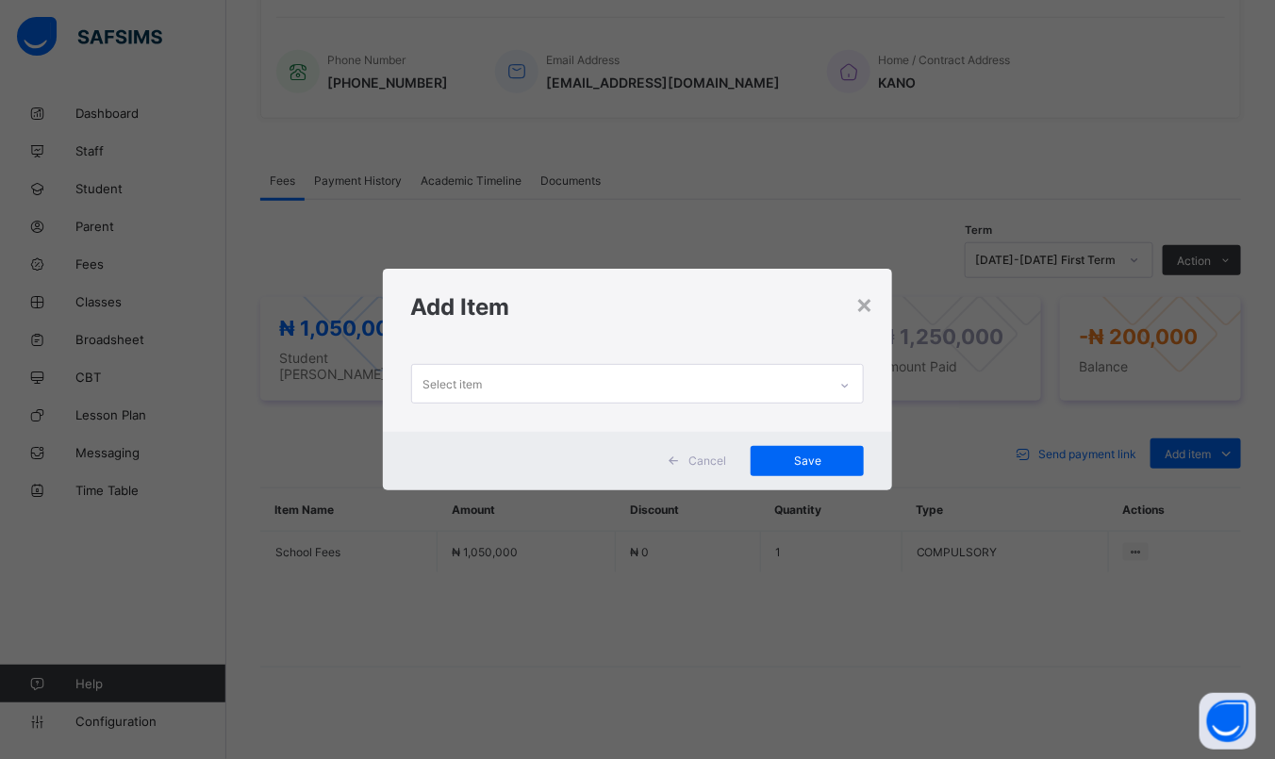
click at [598, 389] on div "Select item" at bounding box center [620, 383] width 416 height 37
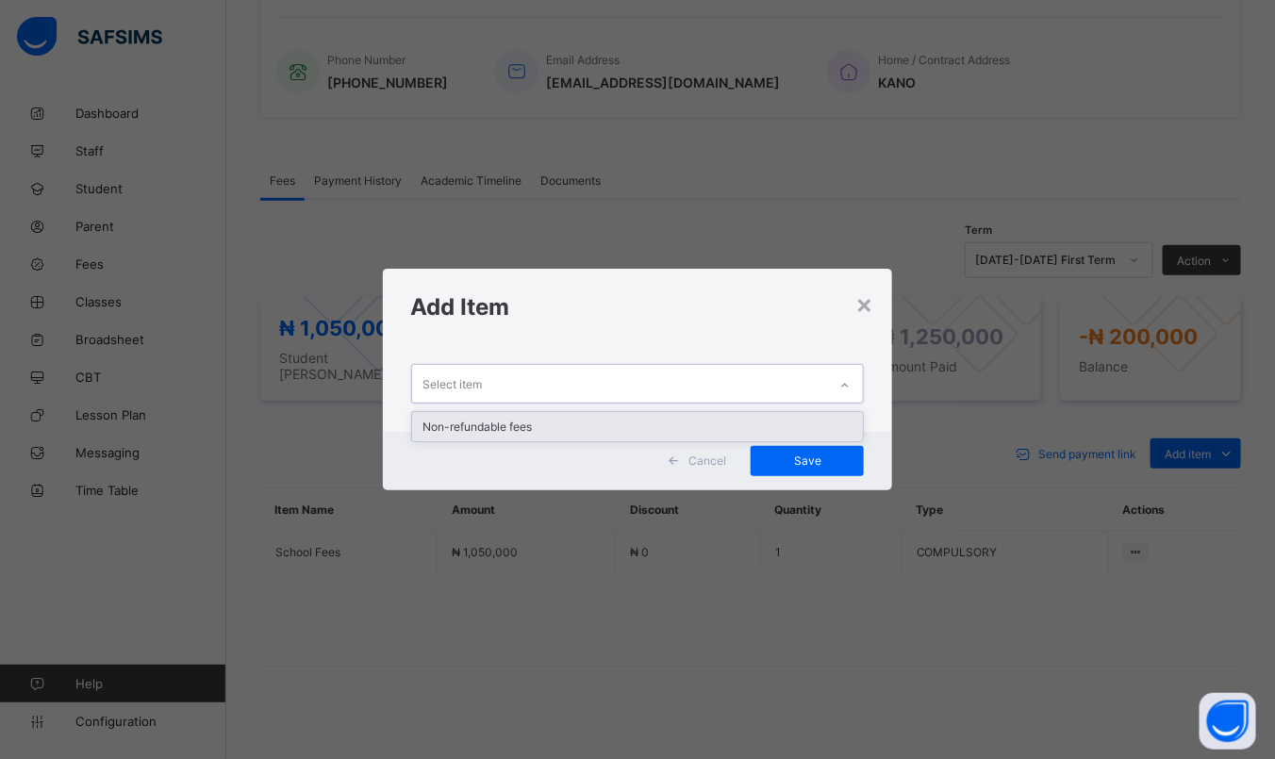
click at [586, 429] on div "Non-refundable fees" at bounding box center [638, 426] width 452 height 29
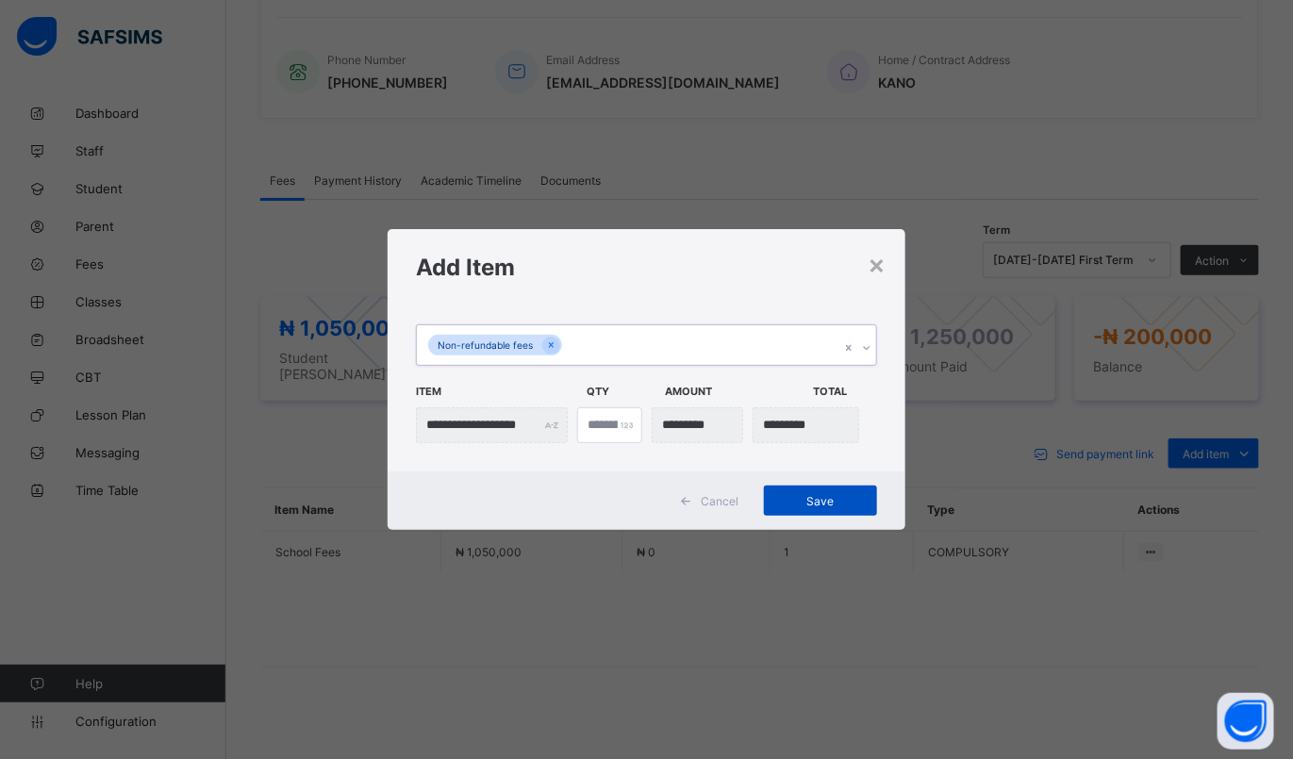
click at [806, 493] on div "Save" at bounding box center [820, 501] width 113 height 30
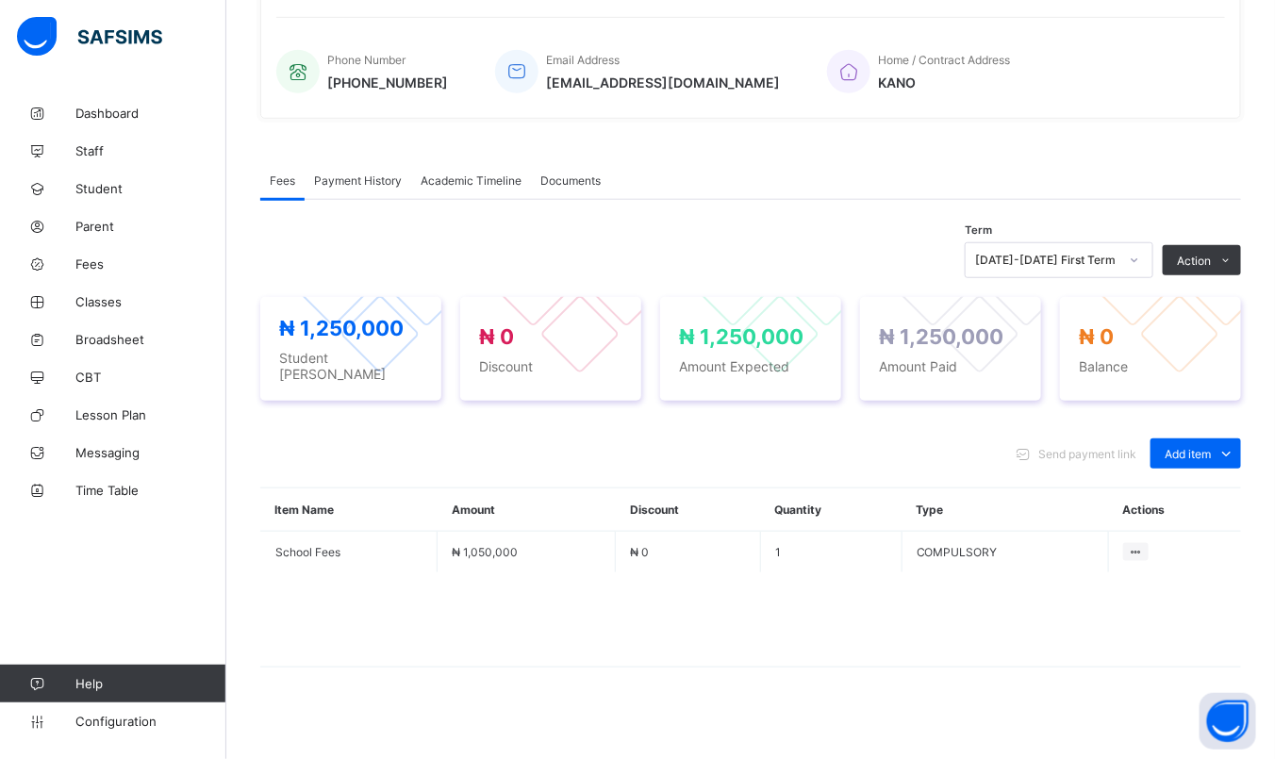
scroll to position [478, 0]
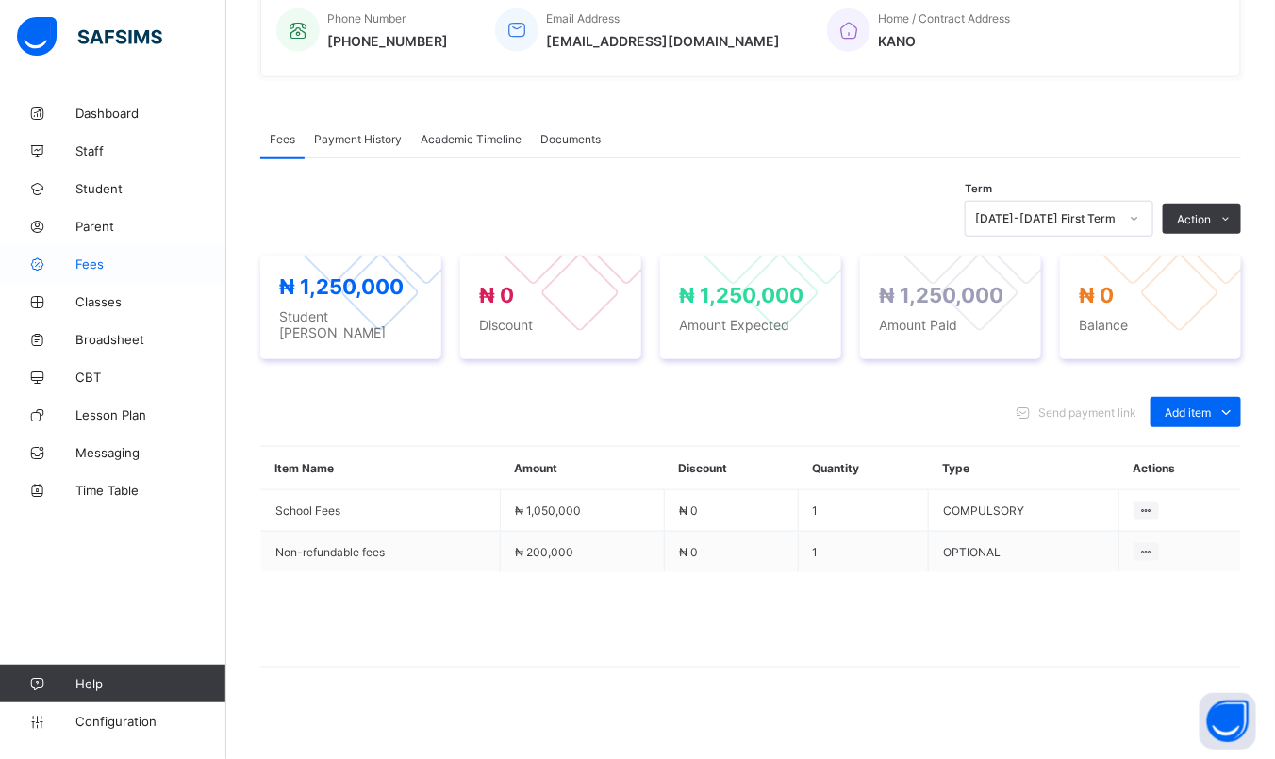
click at [89, 267] on span "Fees" at bounding box center [150, 264] width 151 height 15
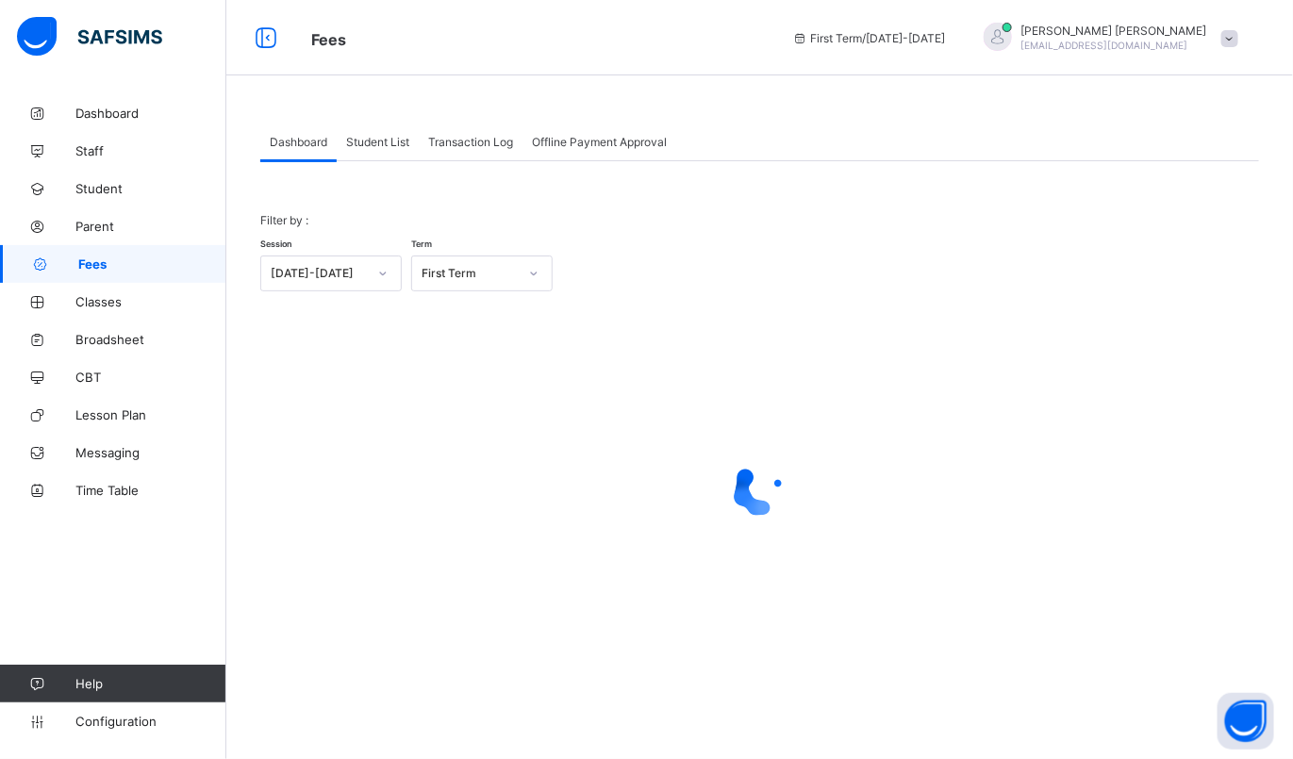
click at [372, 144] on span "Student List" at bounding box center [377, 142] width 63 height 14
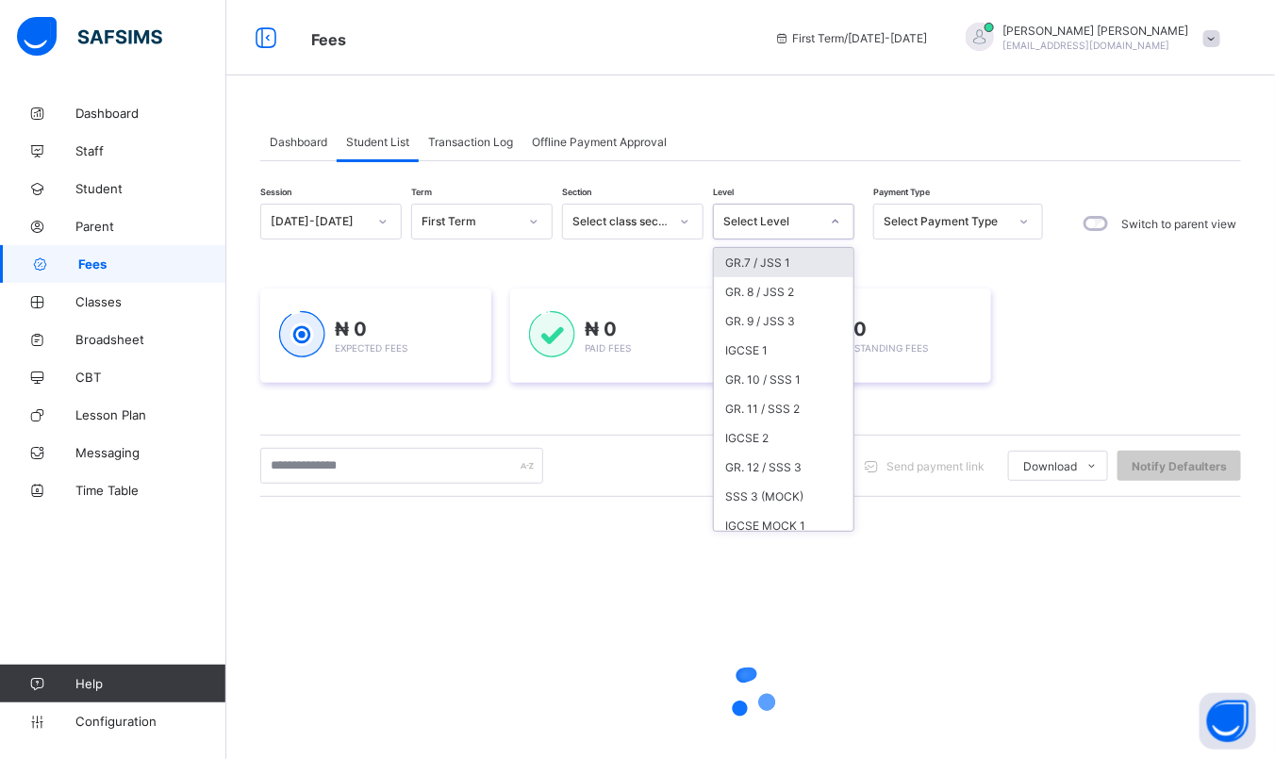
click at [802, 232] on div "Select Level" at bounding box center [766, 221] width 104 height 26
click at [791, 254] on div "GR.7 / JSS 1" at bounding box center [784, 262] width 140 height 29
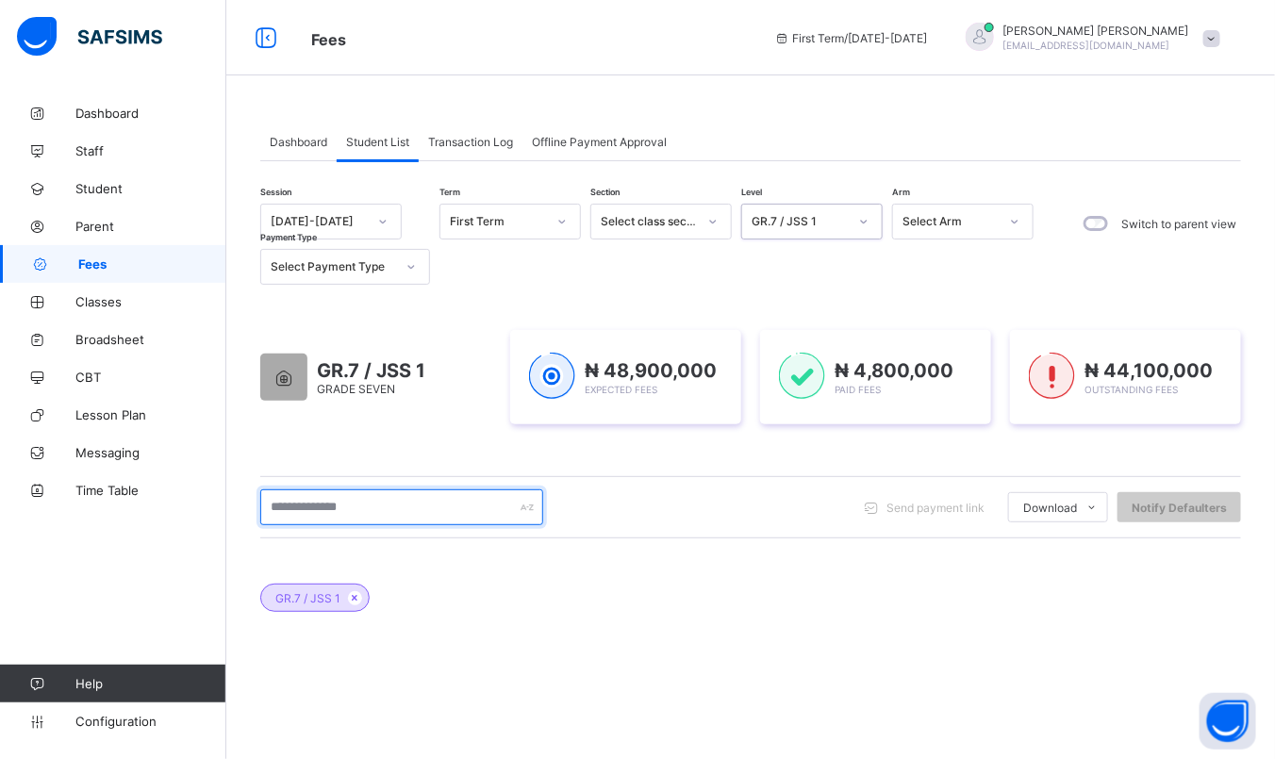
click at [433, 522] on input "text" at bounding box center [401, 508] width 283 height 36
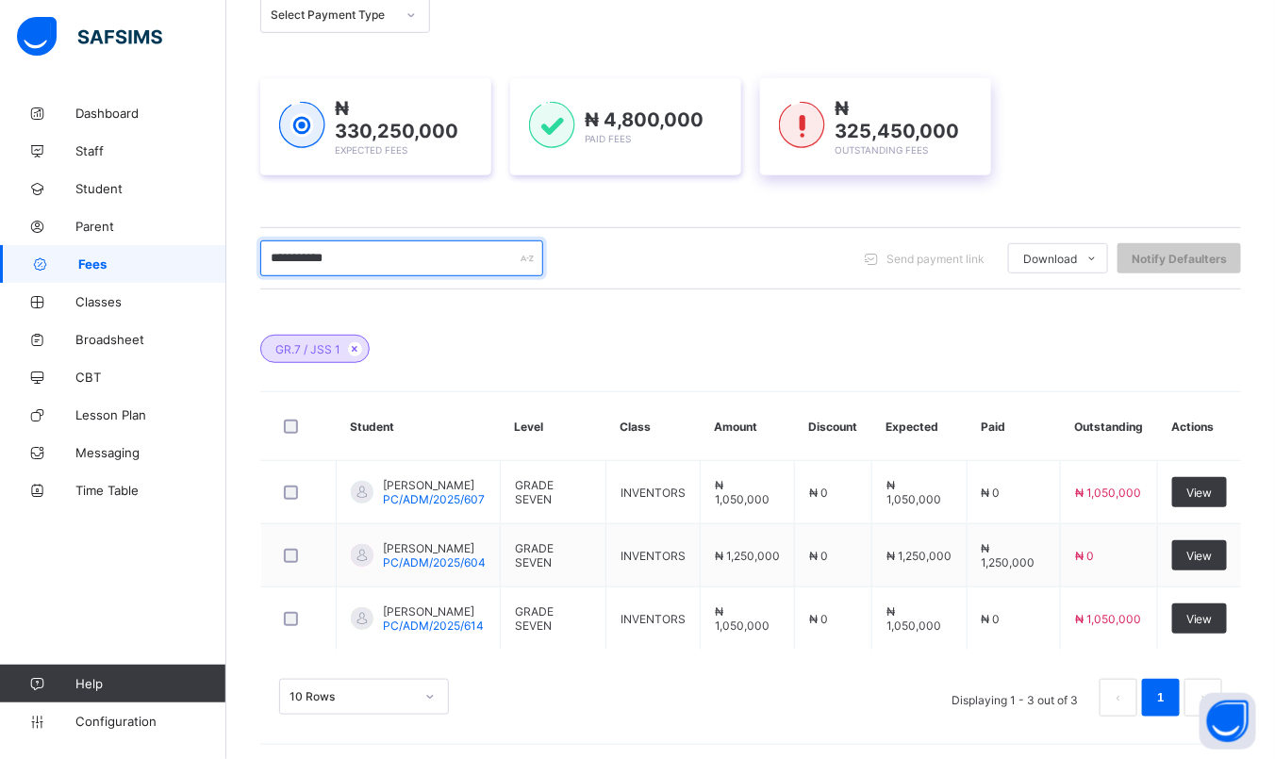
scroll to position [238, 0]
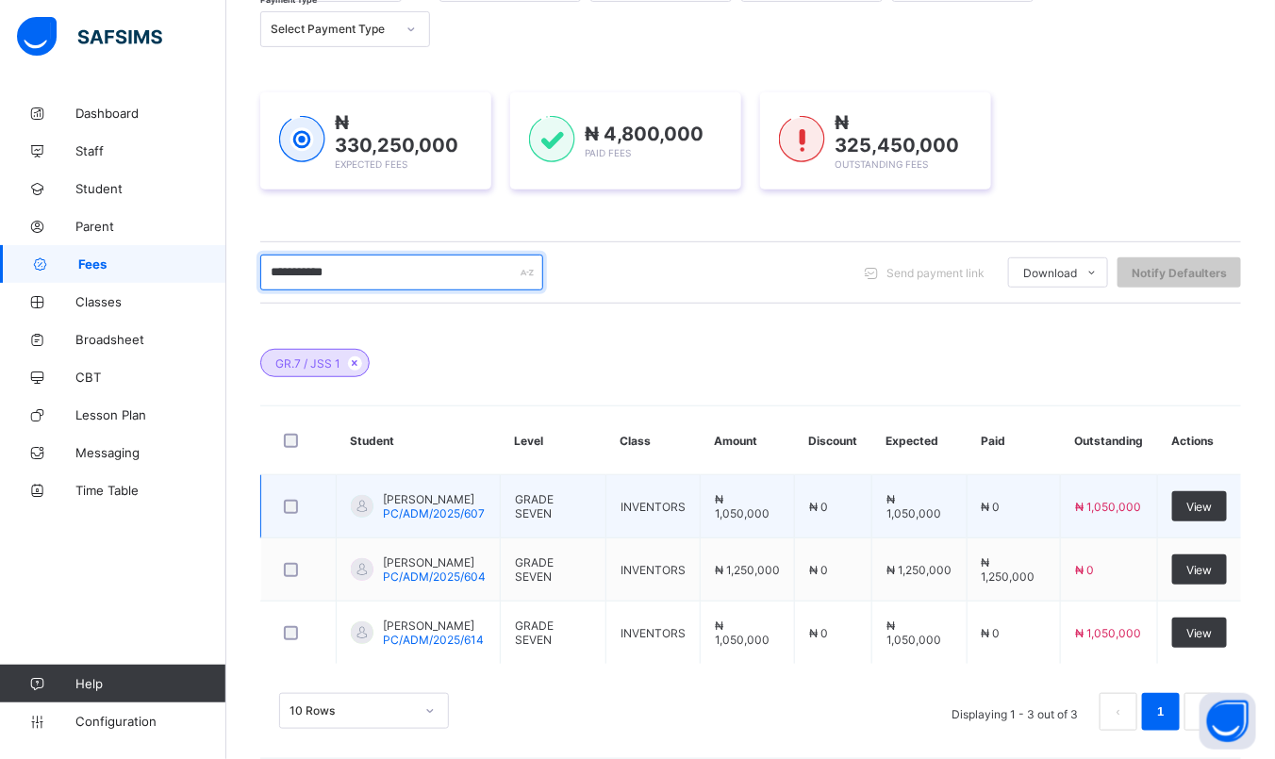
type input "**********"
click at [449, 504] on span "AISHA MUSTAPHA ADO" at bounding box center [434, 499] width 102 height 14
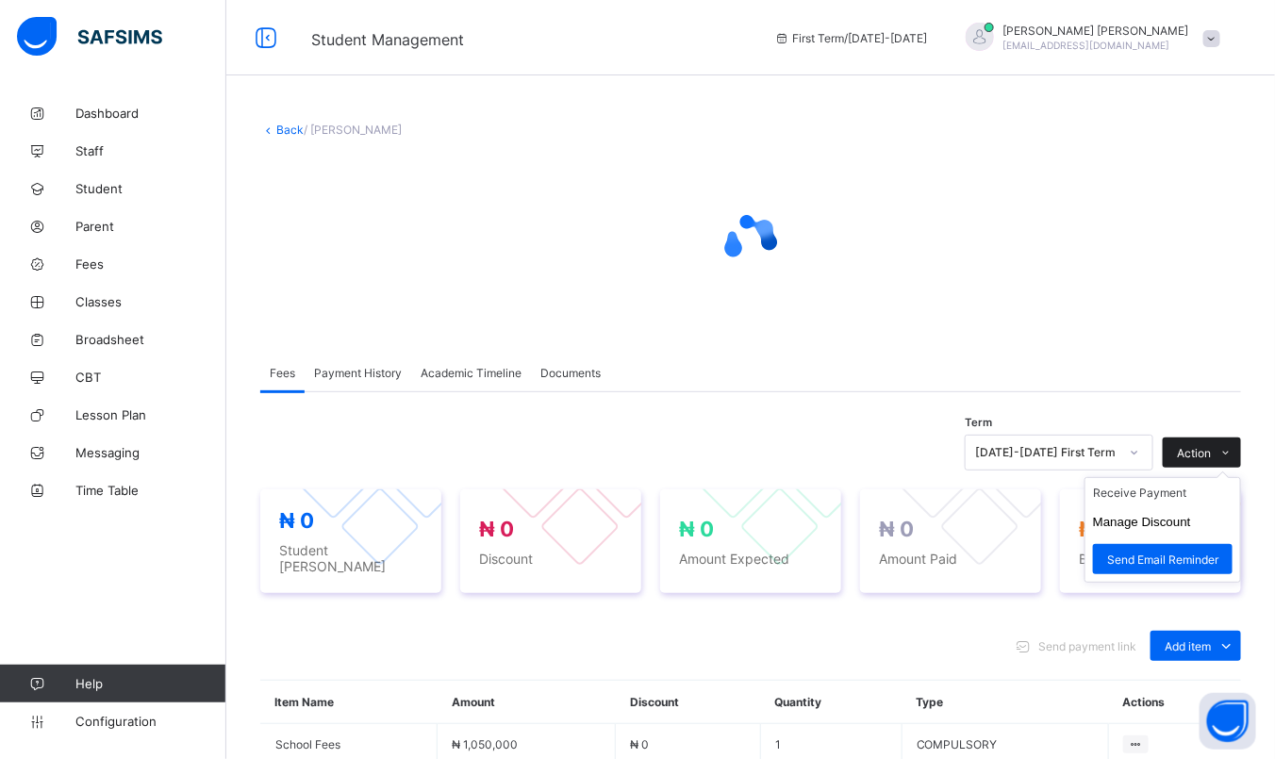
click at [1240, 439] on span at bounding box center [1226, 453] width 30 height 30
click at [1155, 488] on li "Receive Payment" at bounding box center [1163, 492] width 155 height 29
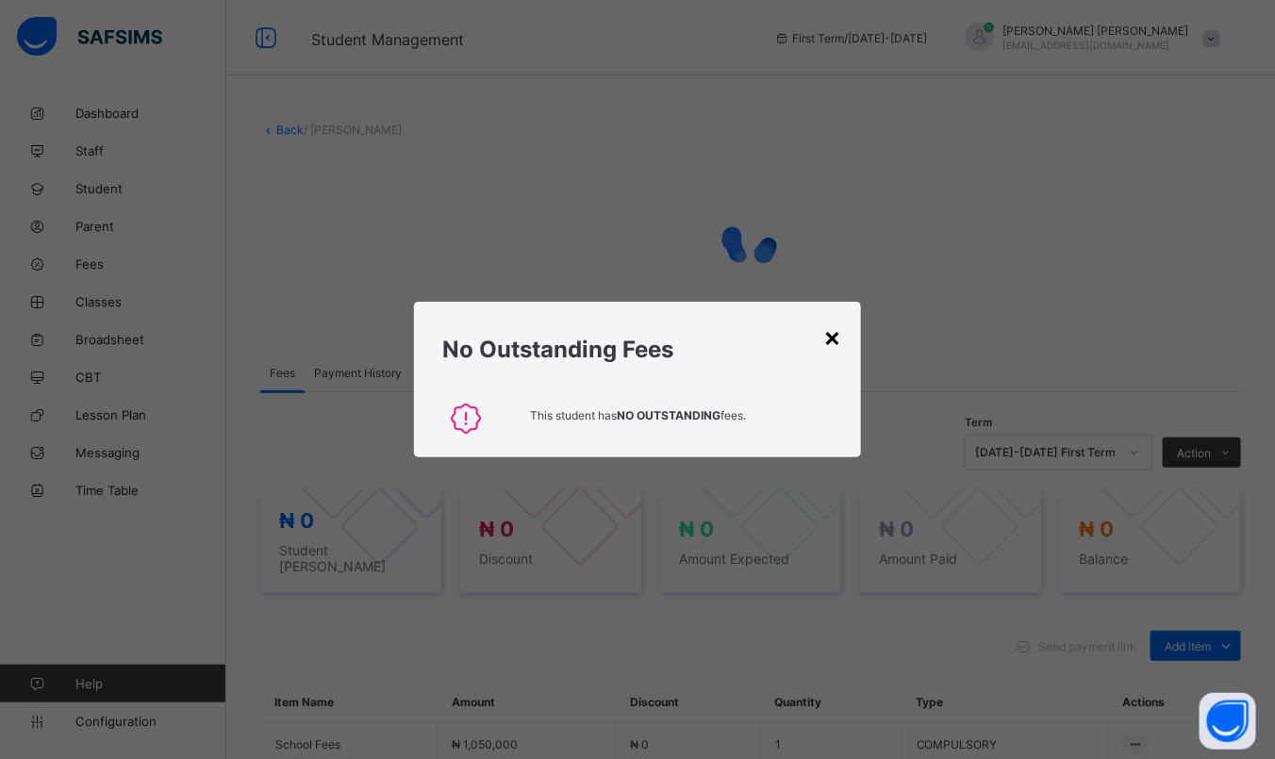
click at [837, 335] on div "×" at bounding box center [833, 337] width 18 height 32
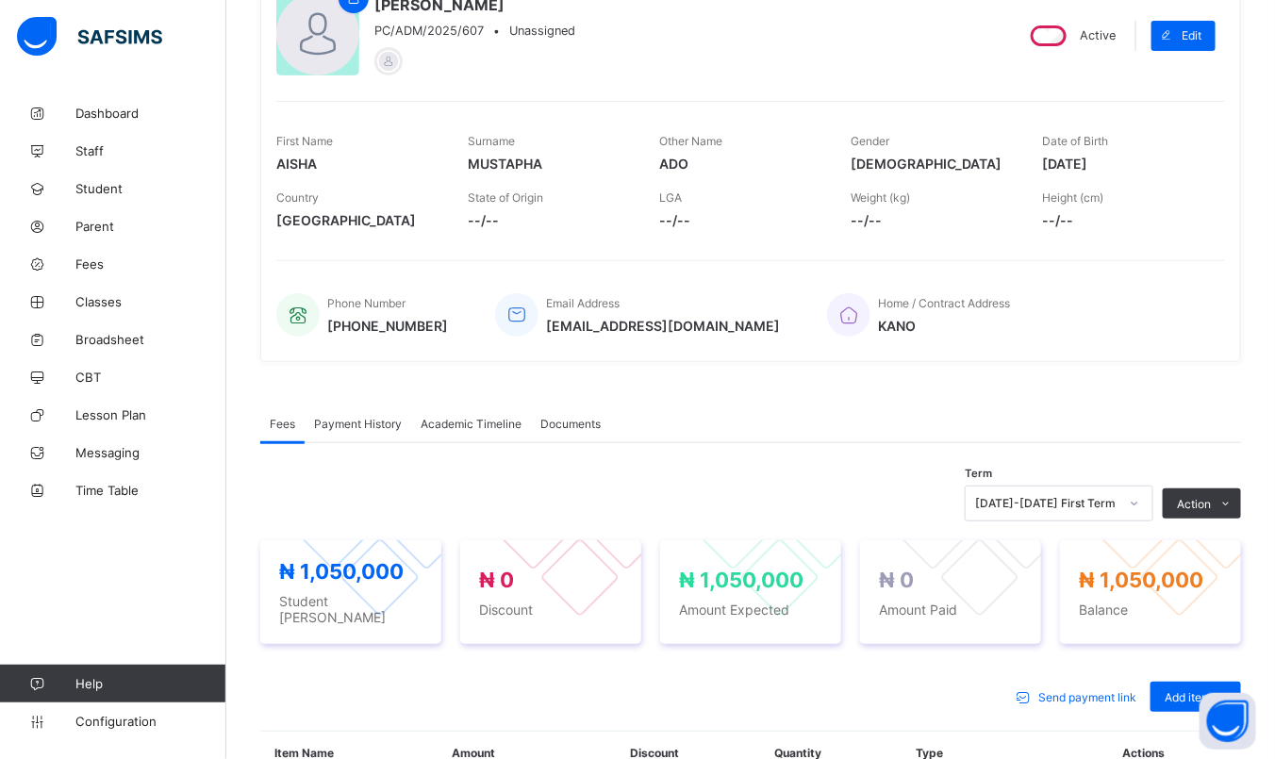
scroll to position [437, 0]
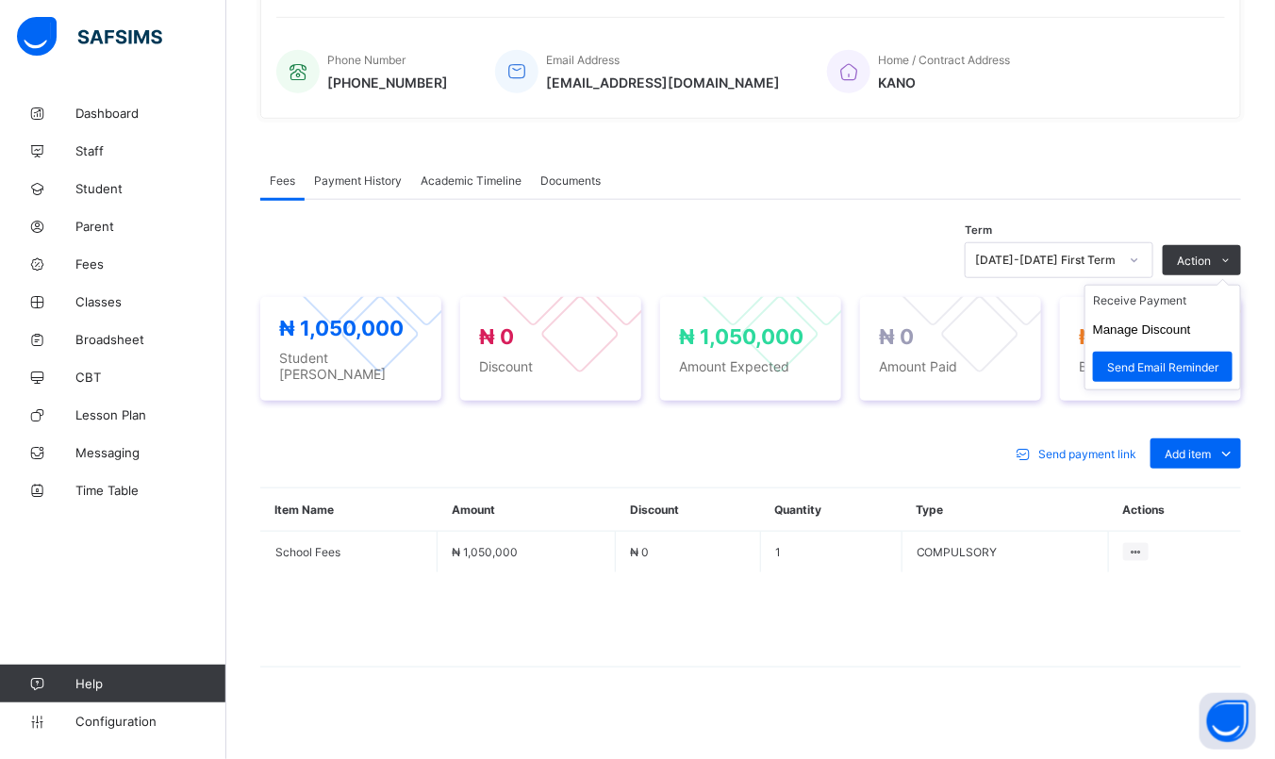
click at [1190, 292] on ul "Receive Payment Manage Discount Send Email Reminder" at bounding box center [1163, 338] width 157 height 106
click at [1133, 303] on li "Receive Payment" at bounding box center [1163, 300] width 155 height 29
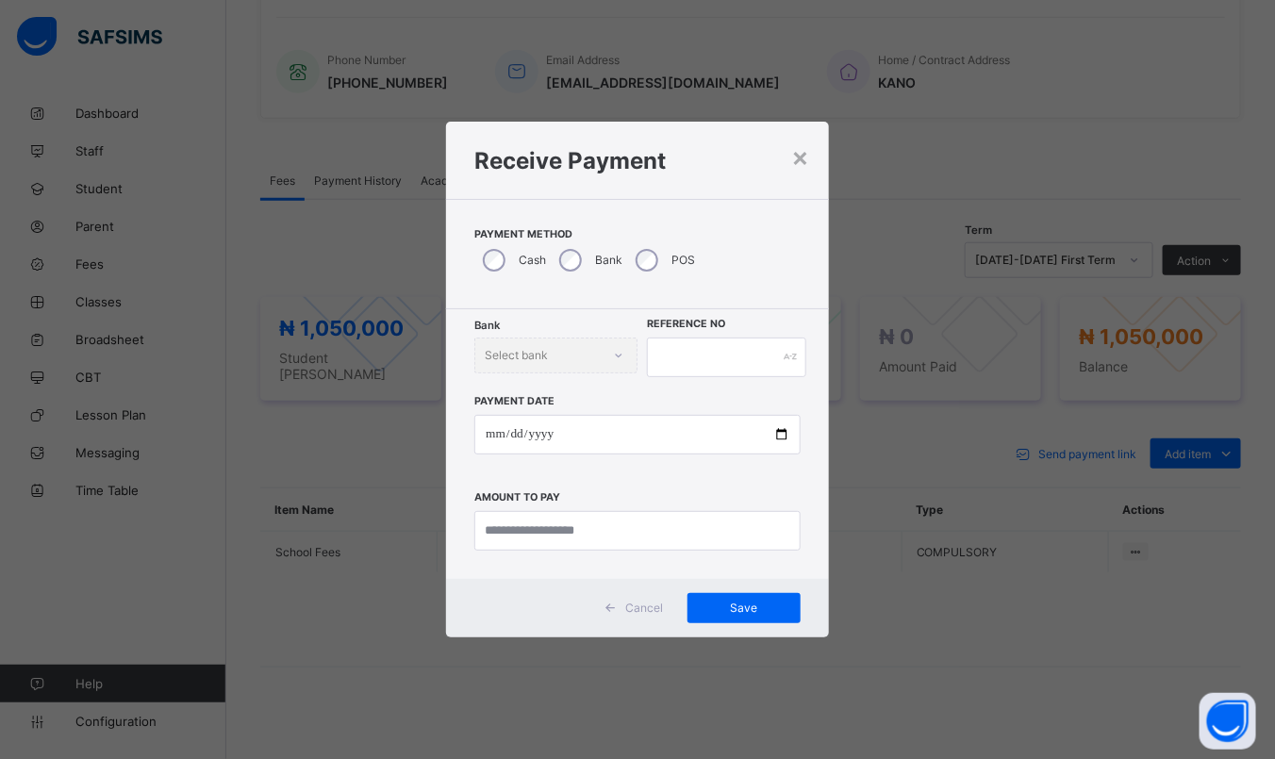
click at [557, 271] on div "Bank" at bounding box center [589, 261] width 76 height 40
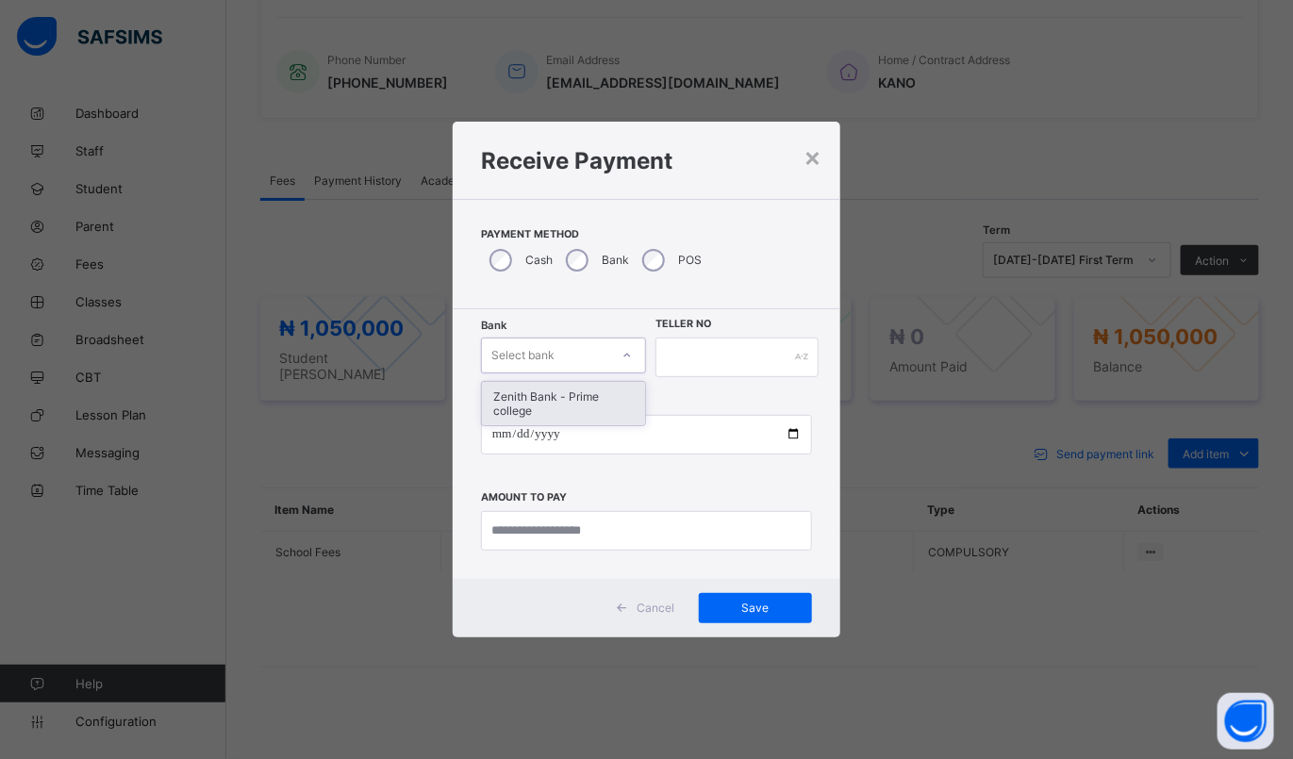
click at [564, 360] on div "Select bank" at bounding box center [546, 355] width 128 height 26
click at [581, 397] on div "Zenith Bank - Prime college" at bounding box center [564, 403] width 164 height 43
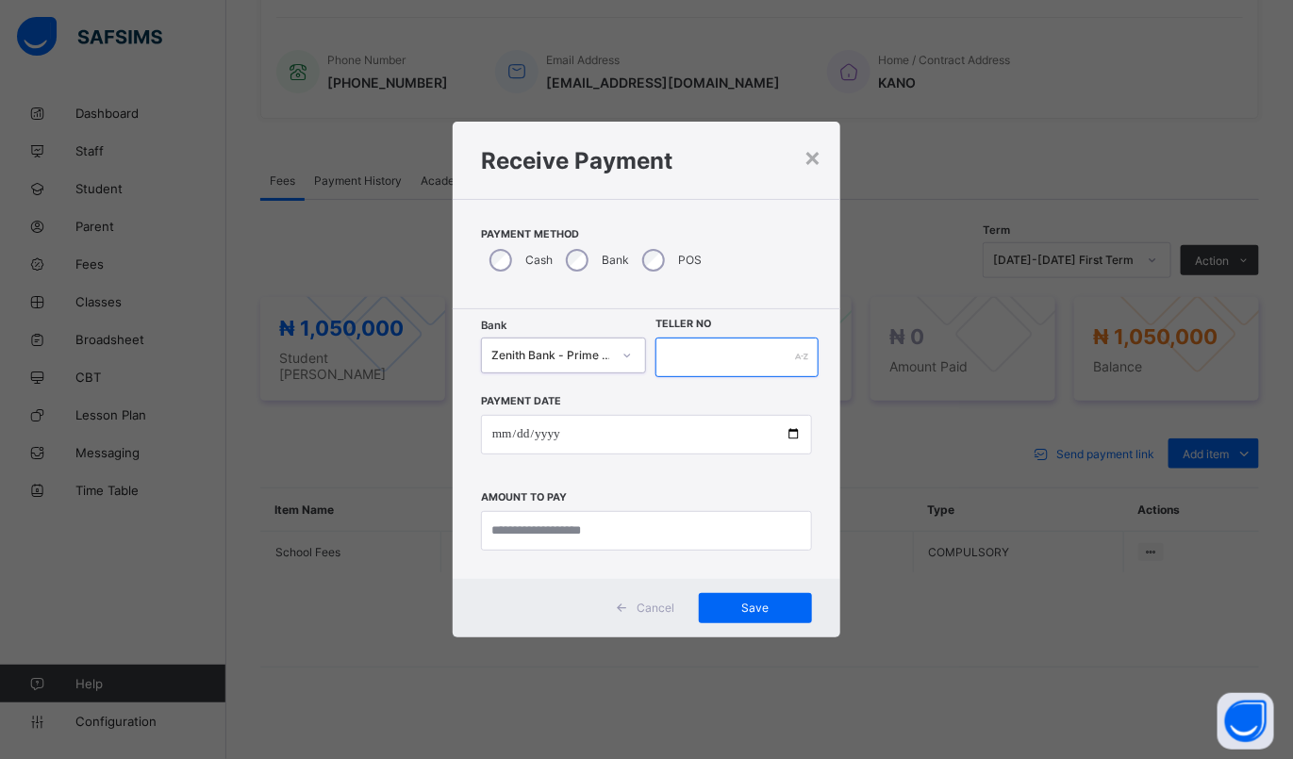
click at [694, 344] on input "text" at bounding box center [737, 358] width 162 height 40
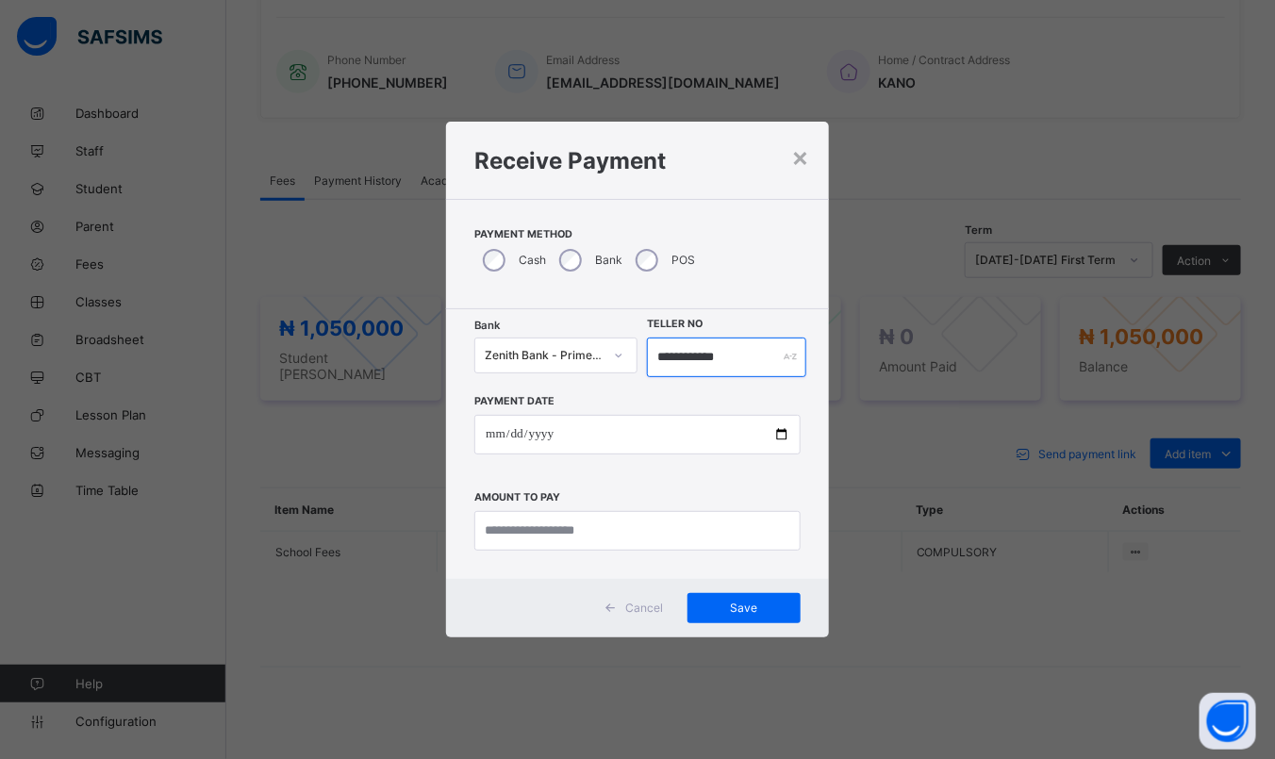
type input "**********"
click at [491, 428] on input "date" at bounding box center [637, 435] width 326 height 40
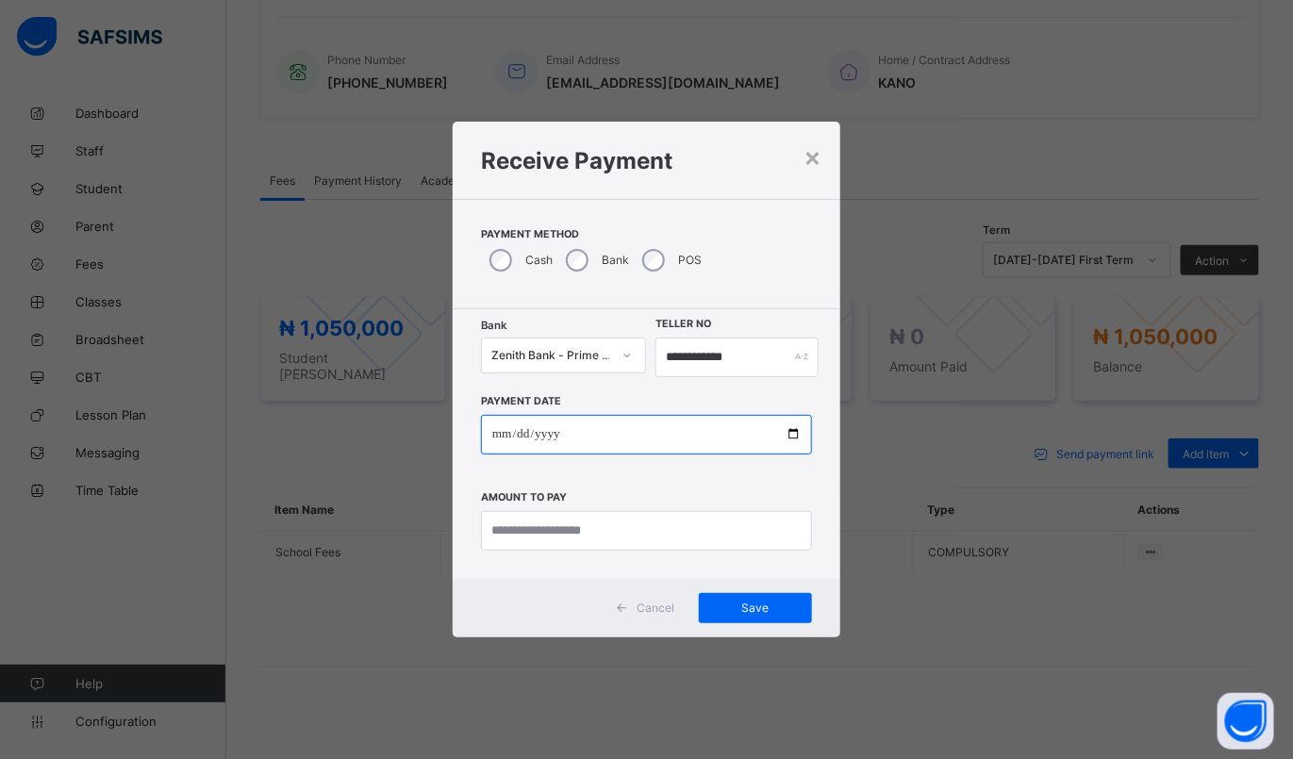
type input "**********"
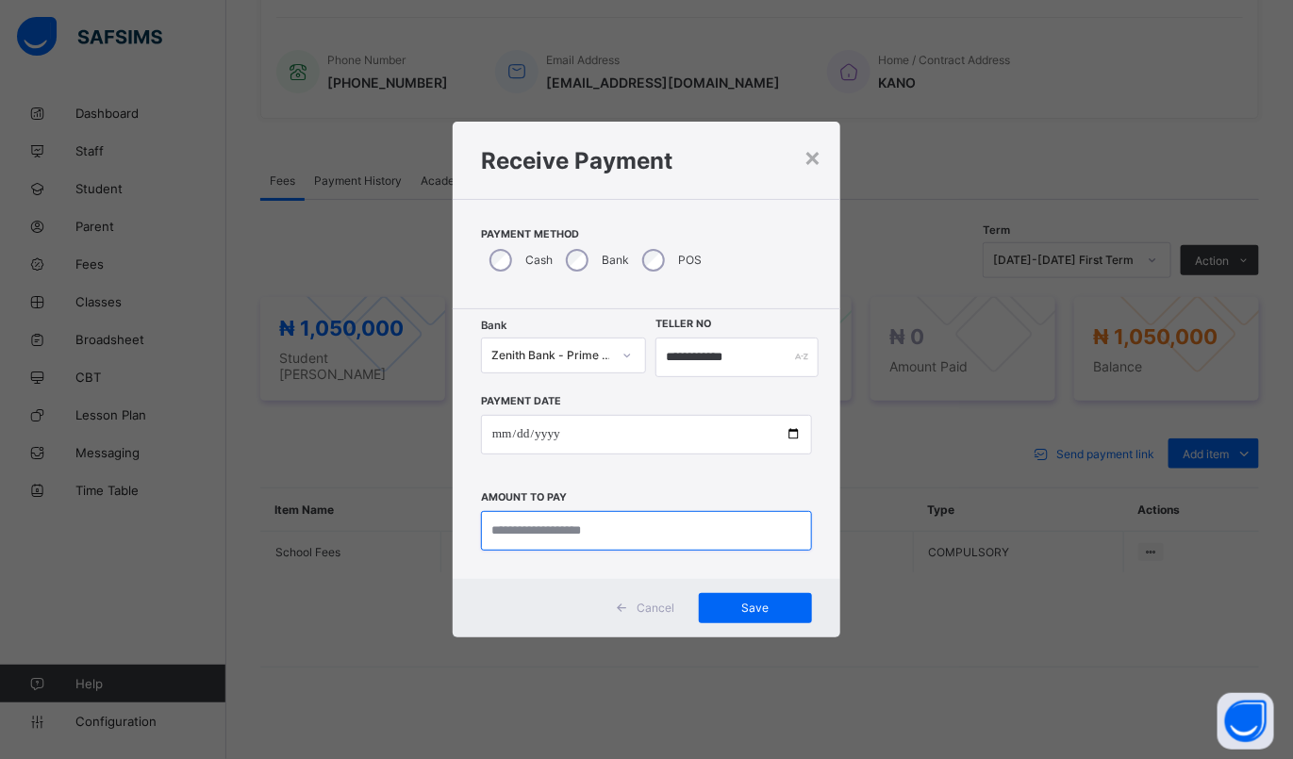
click at [525, 534] on input "currency" at bounding box center [646, 531] width 331 height 40
type input "*********"
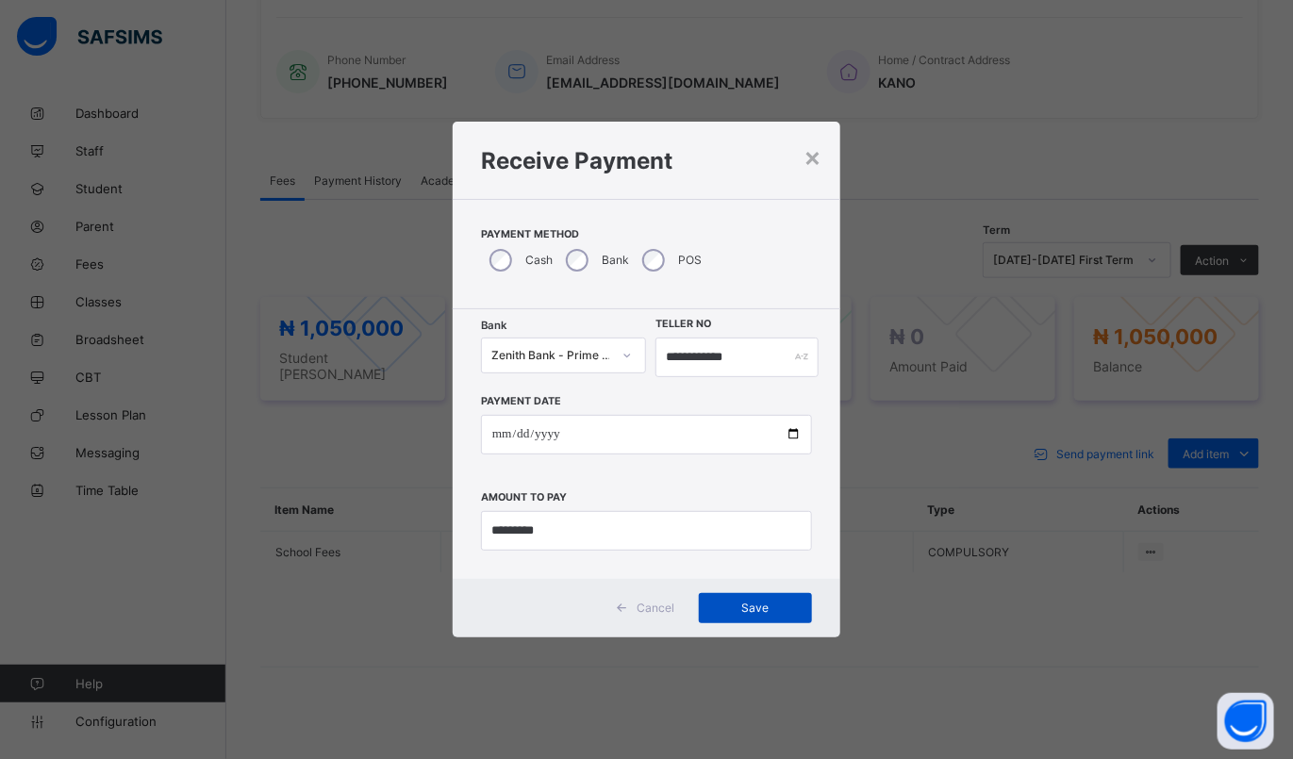
click at [764, 607] on span "Save" at bounding box center [755, 608] width 85 height 14
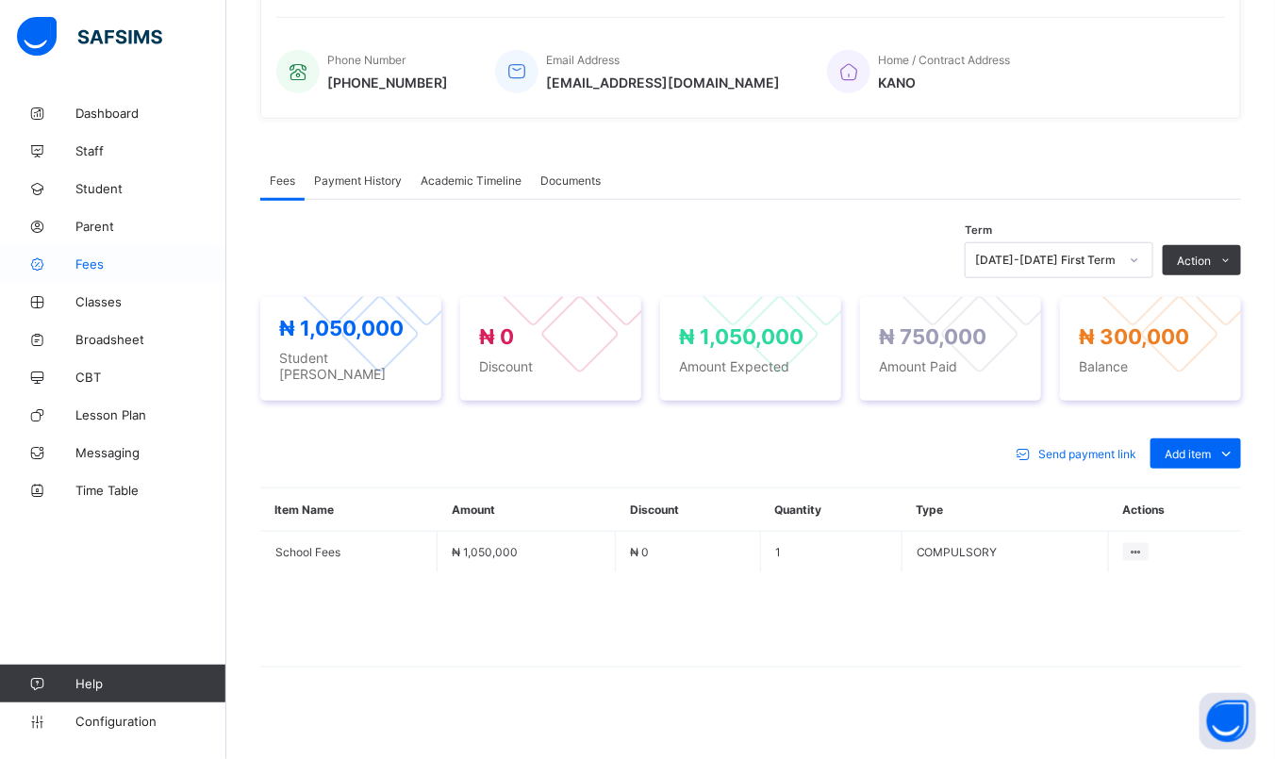
click at [121, 269] on span "Fees" at bounding box center [150, 264] width 151 height 15
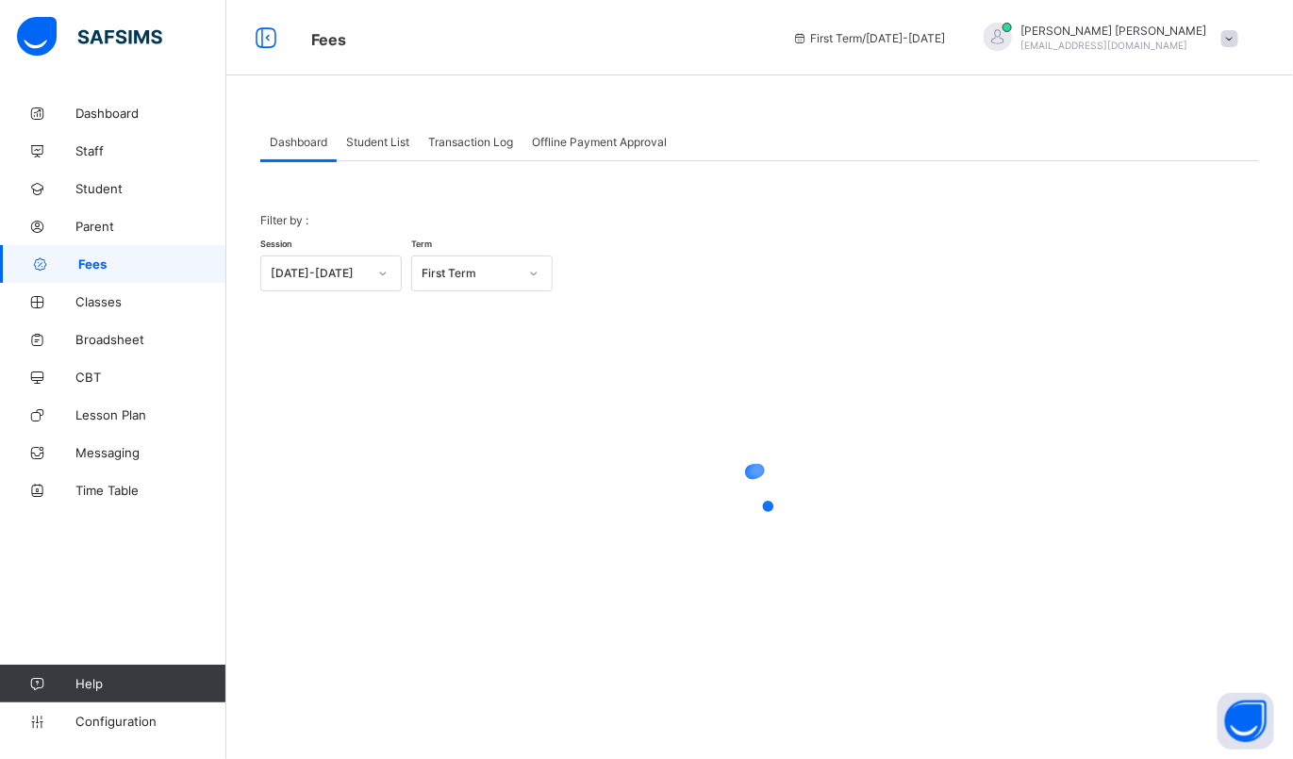
click at [398, 137] on span "Student List" at bounding box center [377, 142] width 63 height 14
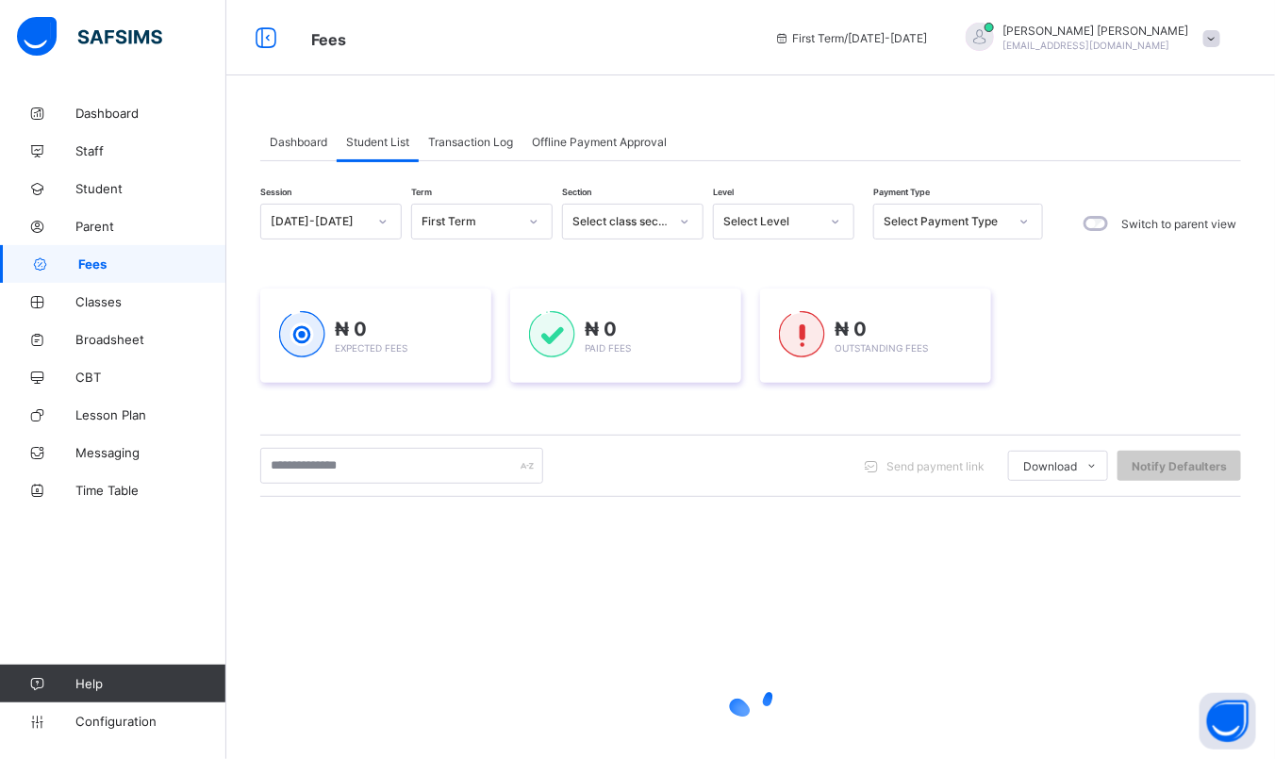
click at [799, 236] on div "Select Level" at bounding box center [783, 222] width 141 height 36
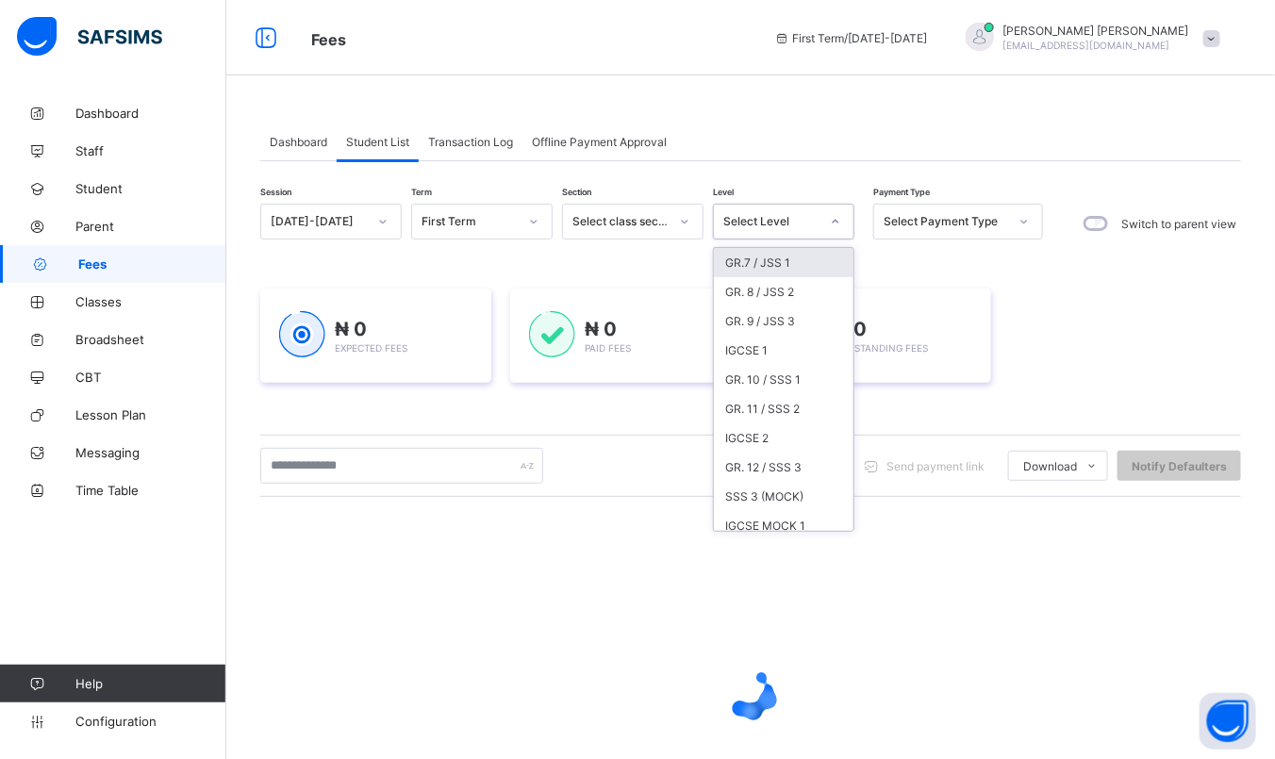
click at [758, 262] on div "GR.7 / JSS 1" at bounding box center [784, 262] width 140 height 29
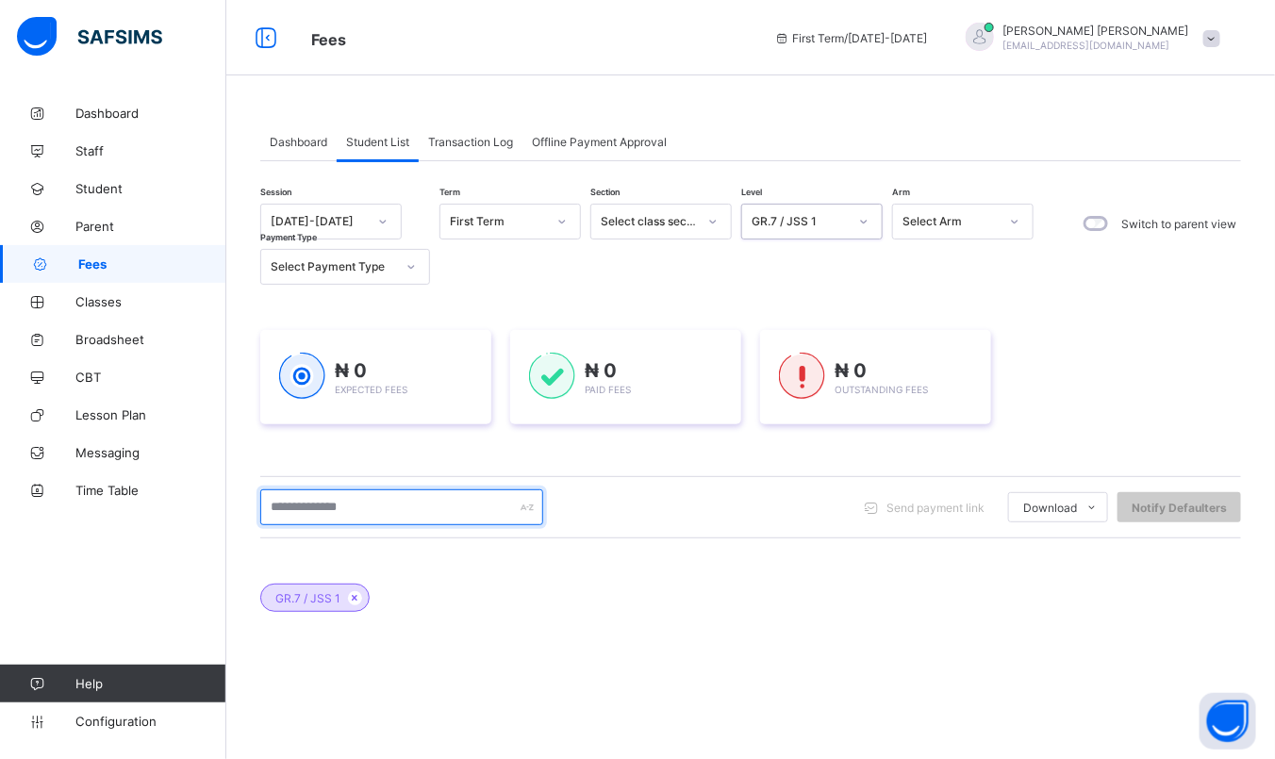
click at [423, 522] on input "text" at bounding box center [401, 508] width 283 height 36
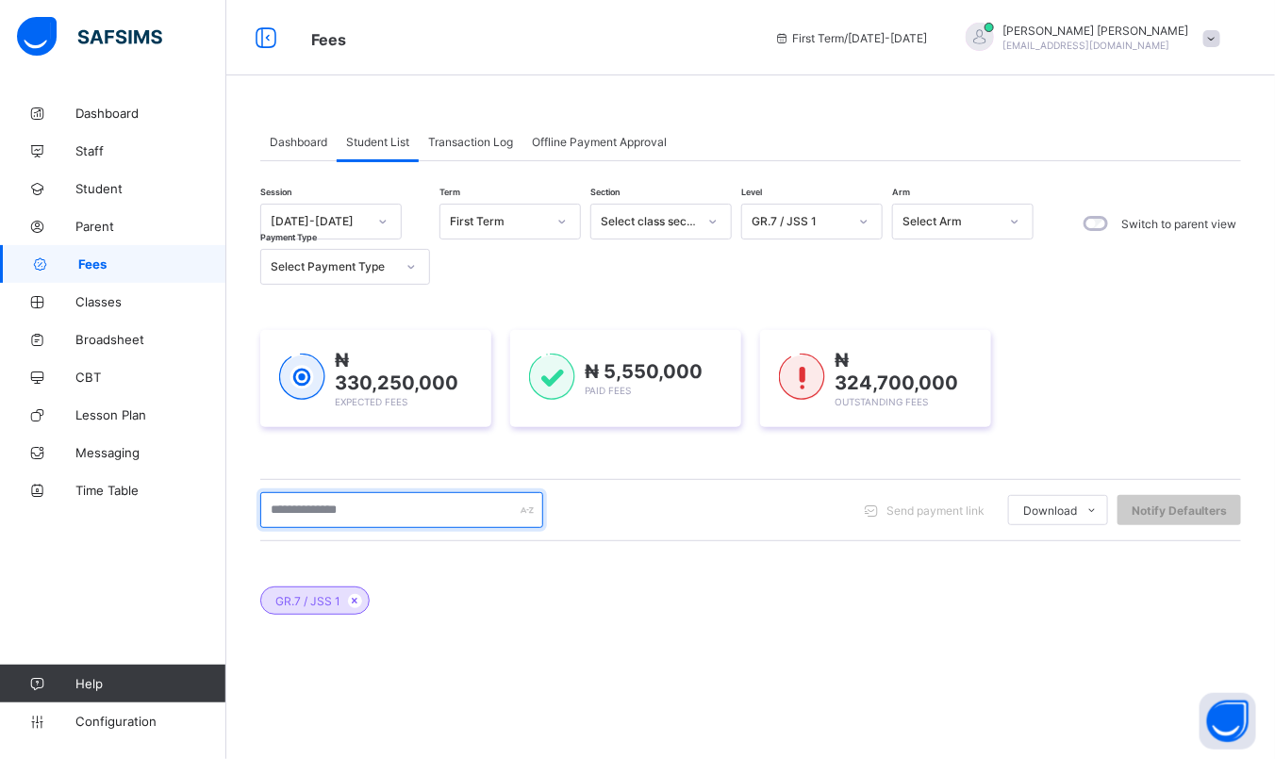
click at [435, 507] on input "text" at bounding box center [401, 510] width 283 height 36
click at [411, 507] on input "text" at bounding box center [401, 510] width 283 height 36
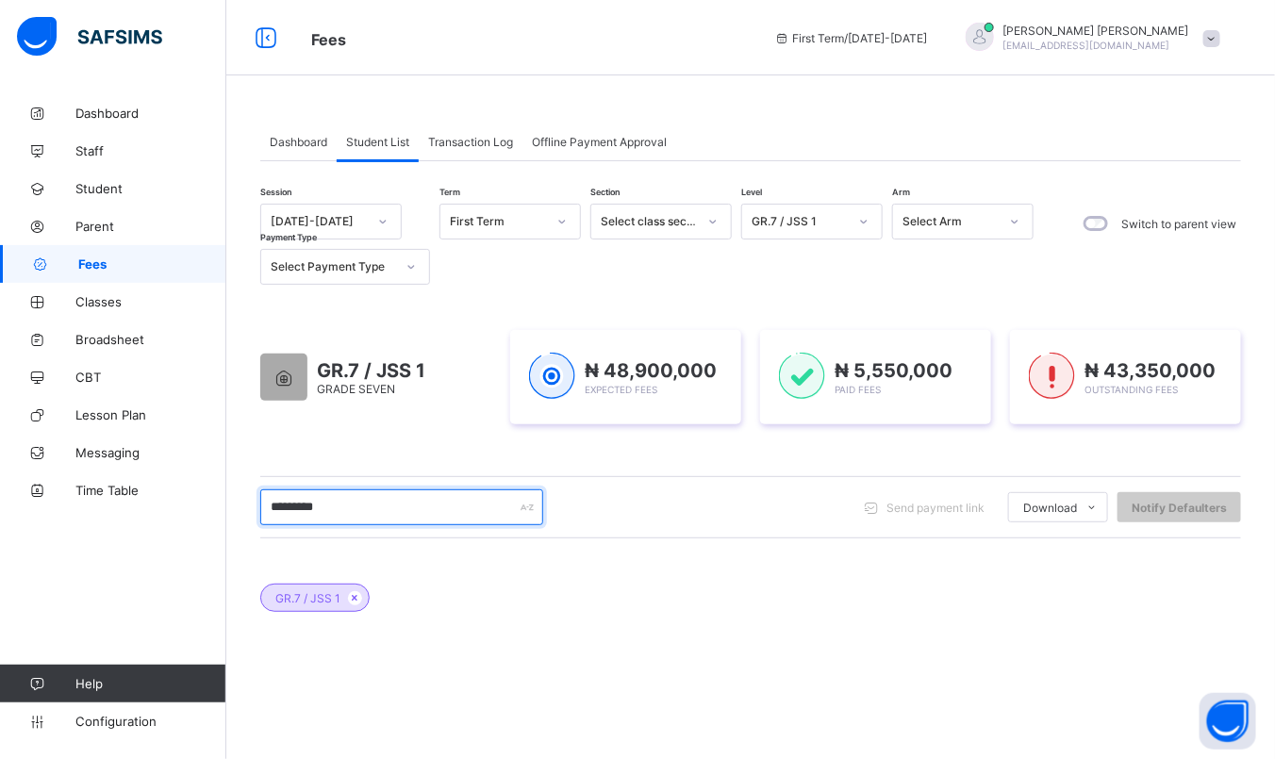
type input "**********"
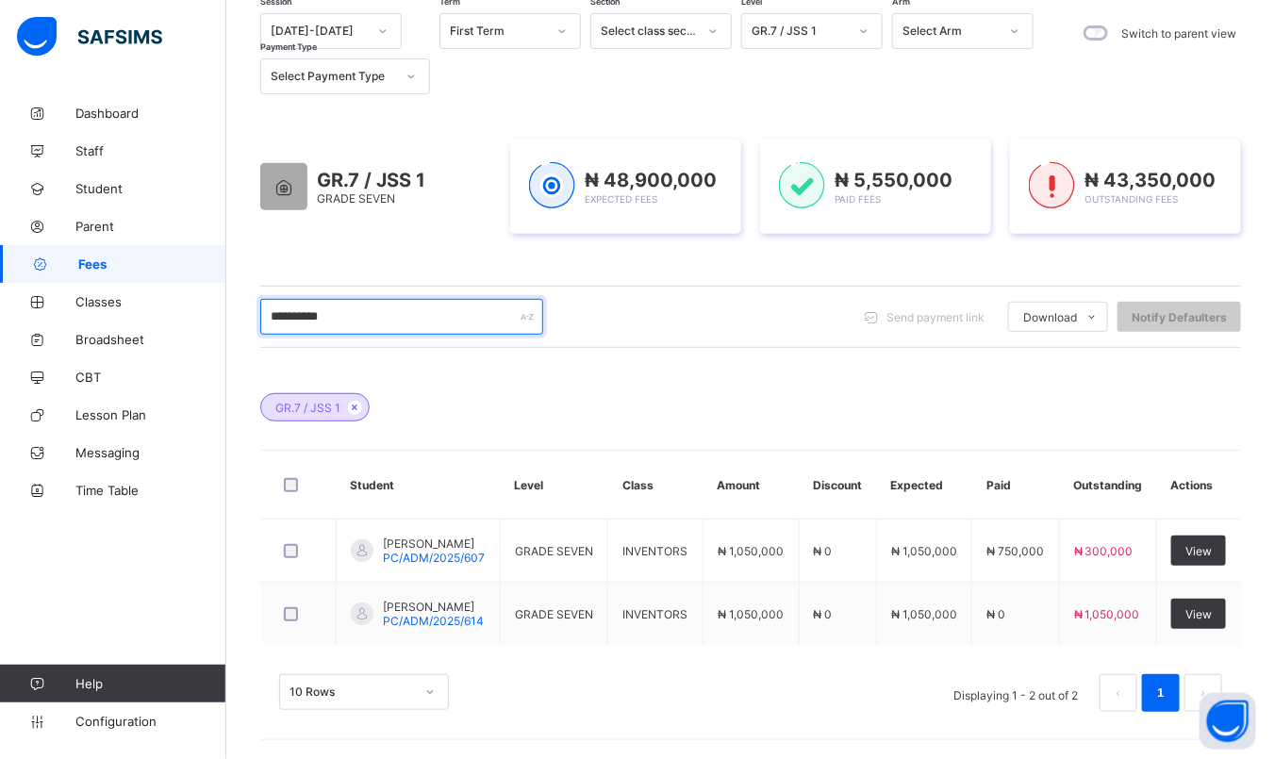
scroll to position [191, 0]
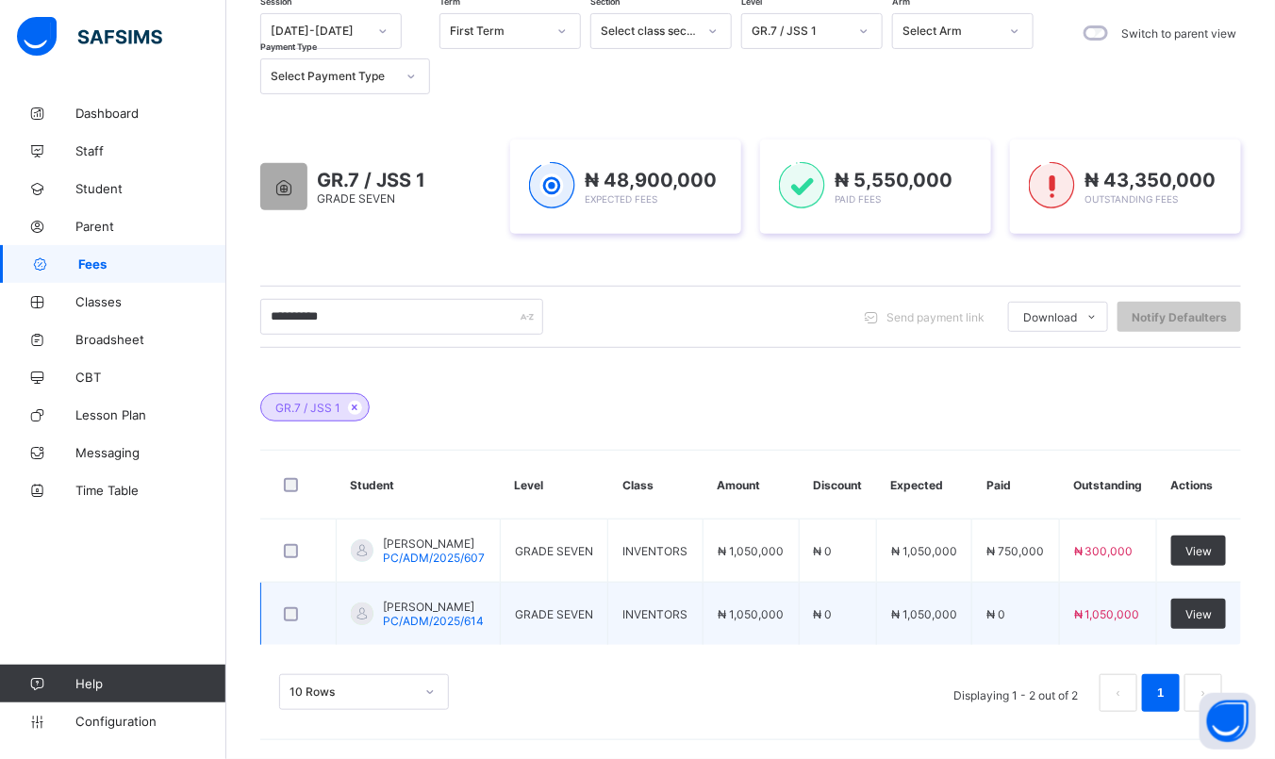
click at [413, 607] on span "AISHATU YUNUSA HASSAN" at bounding box center [433, 607] width 101 height 14
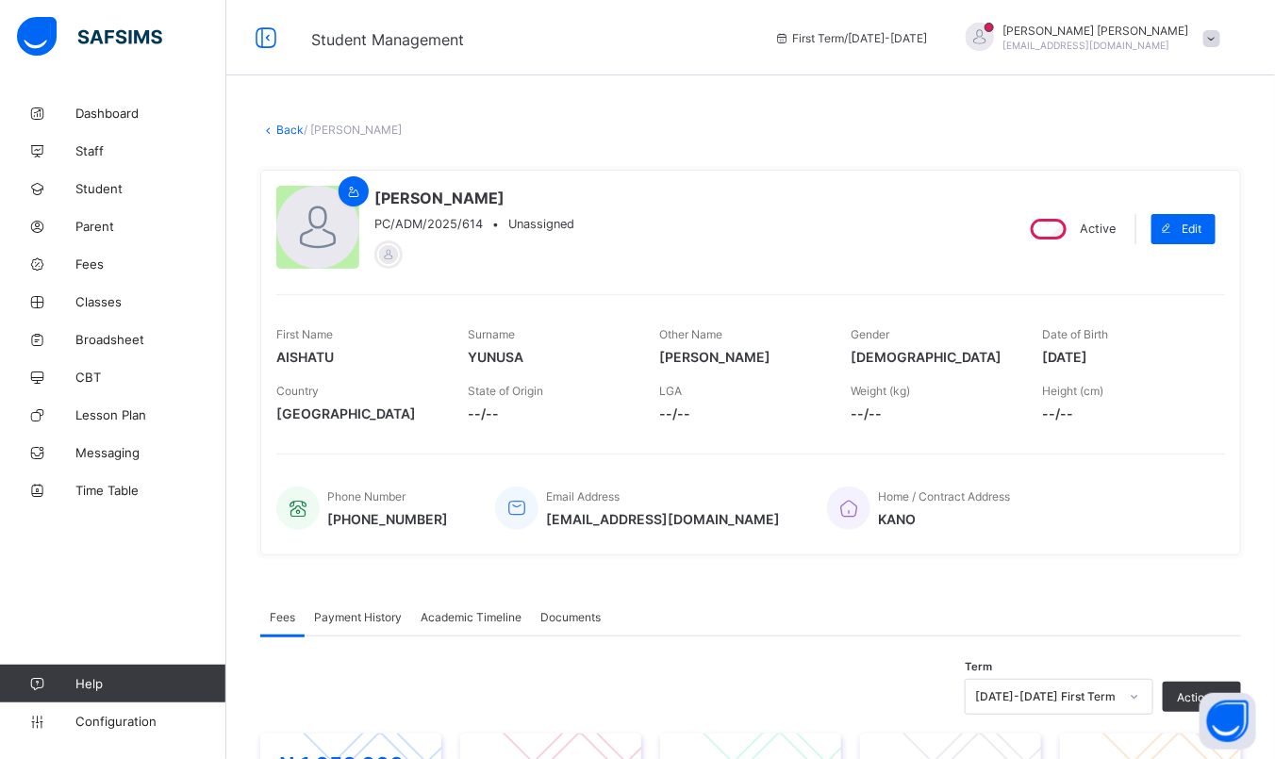
scroll to position [437, 0]
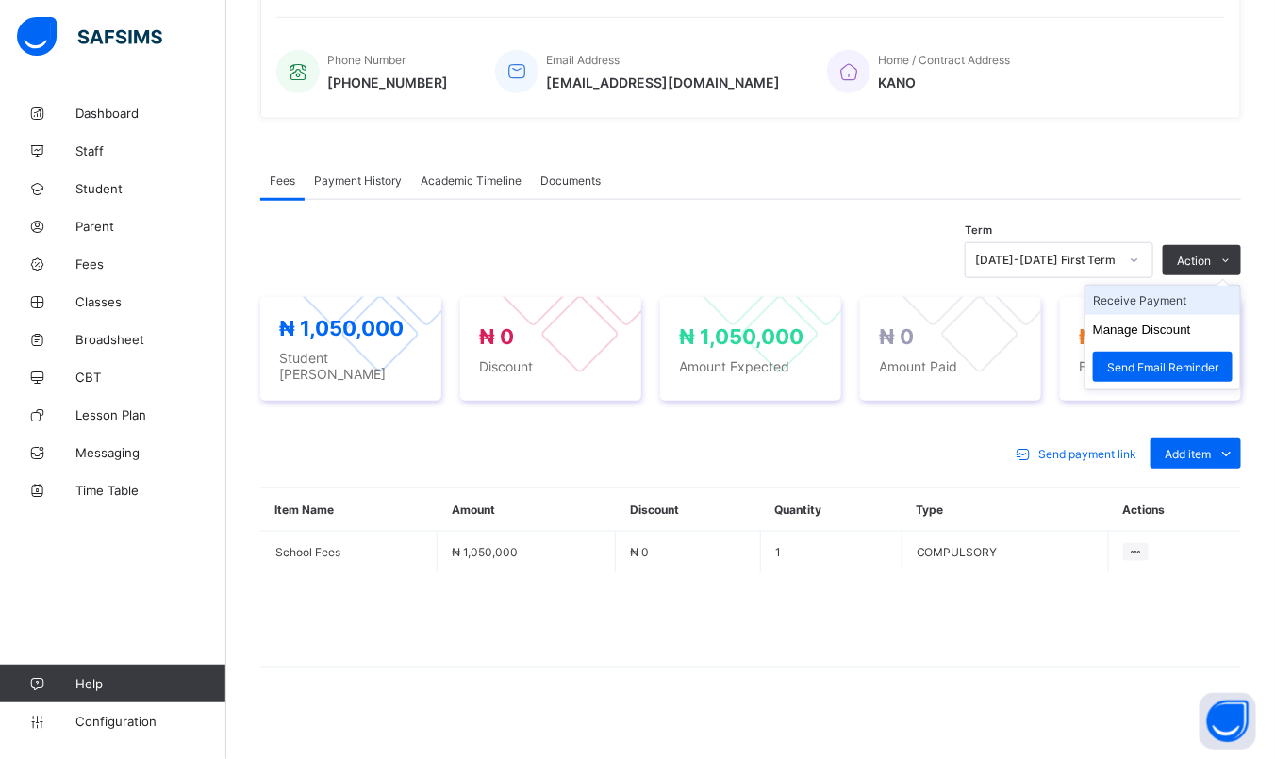
click at [1167, 304] on li "Receive Payment" at bounding box center [1163, 300] width 155 height 29
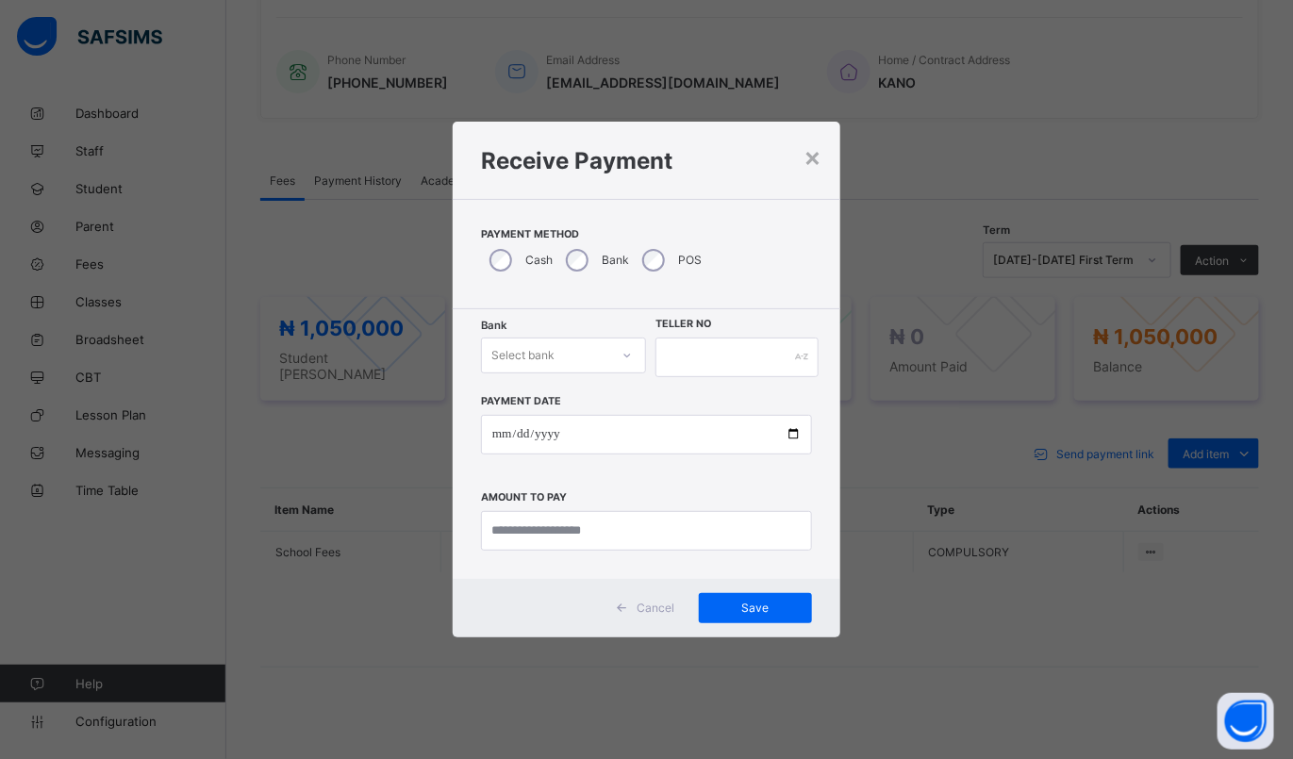
click at [560, 364] on div "Select bank" at bounding box center [546, 355] width 128 height 26
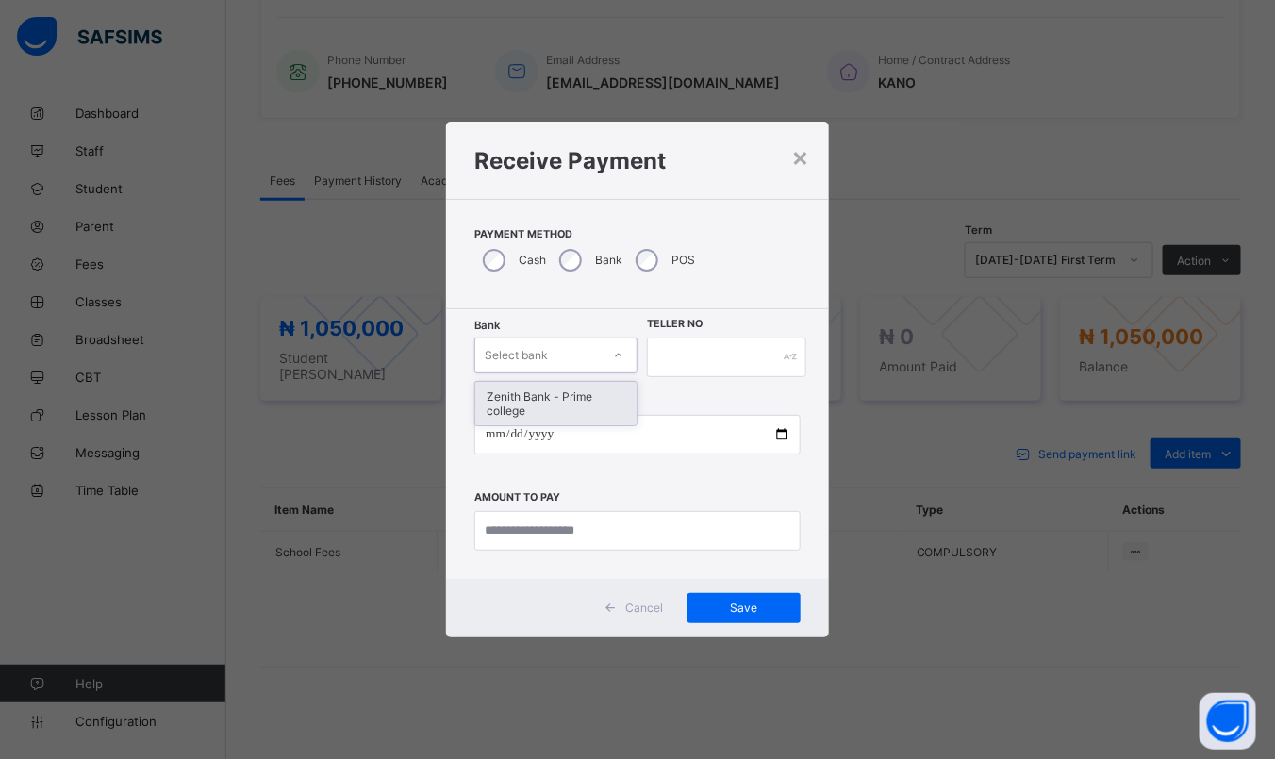
click at [560, 424] on div "Zenith Bank - Prime college" at bounding box center [555, 403] width 161 height 43
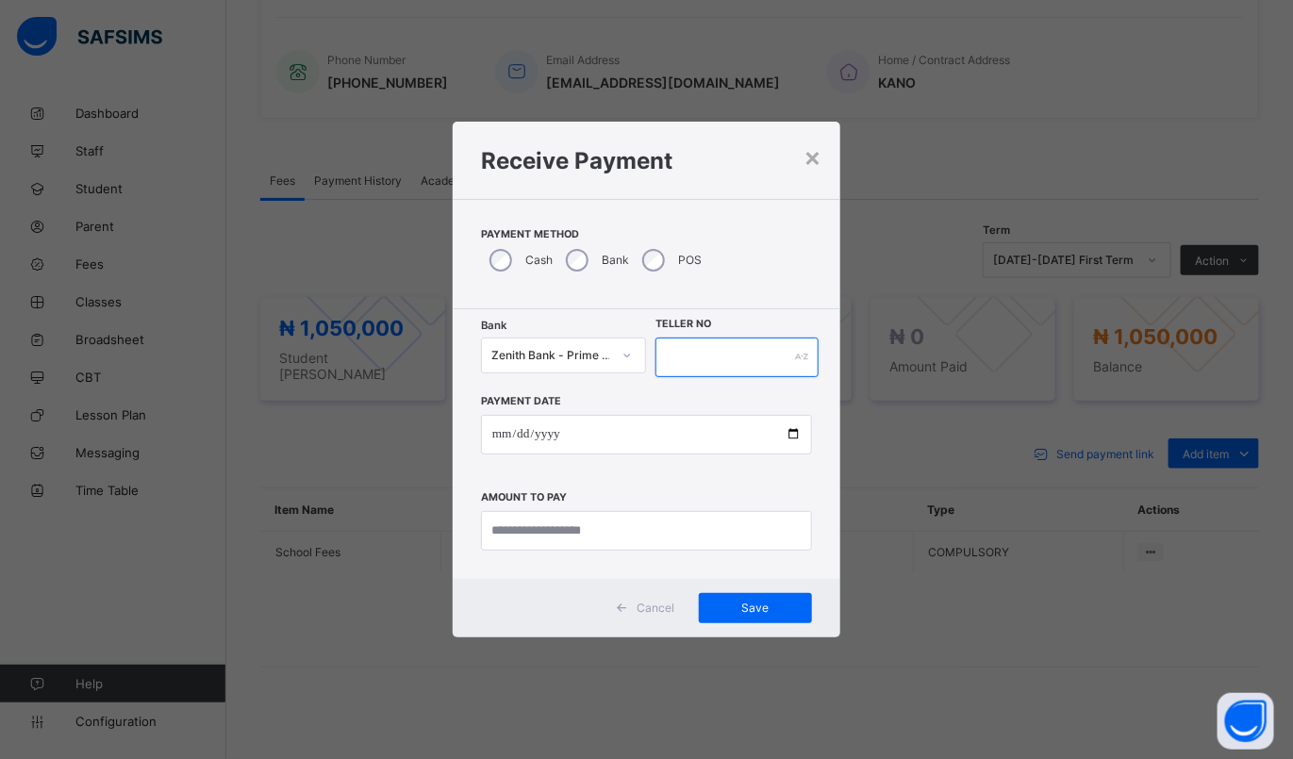
click at [707, 348] on input "text" at bounding box center [737, 358] width 162 height 40
type input "**********"
click at [493, 439] on input "date" at bounding box center [646, 435] width 331 height 40
type input "**********"
click at [668, 534] on input "currency" at bounding box center [646, 531] width 331 height 40
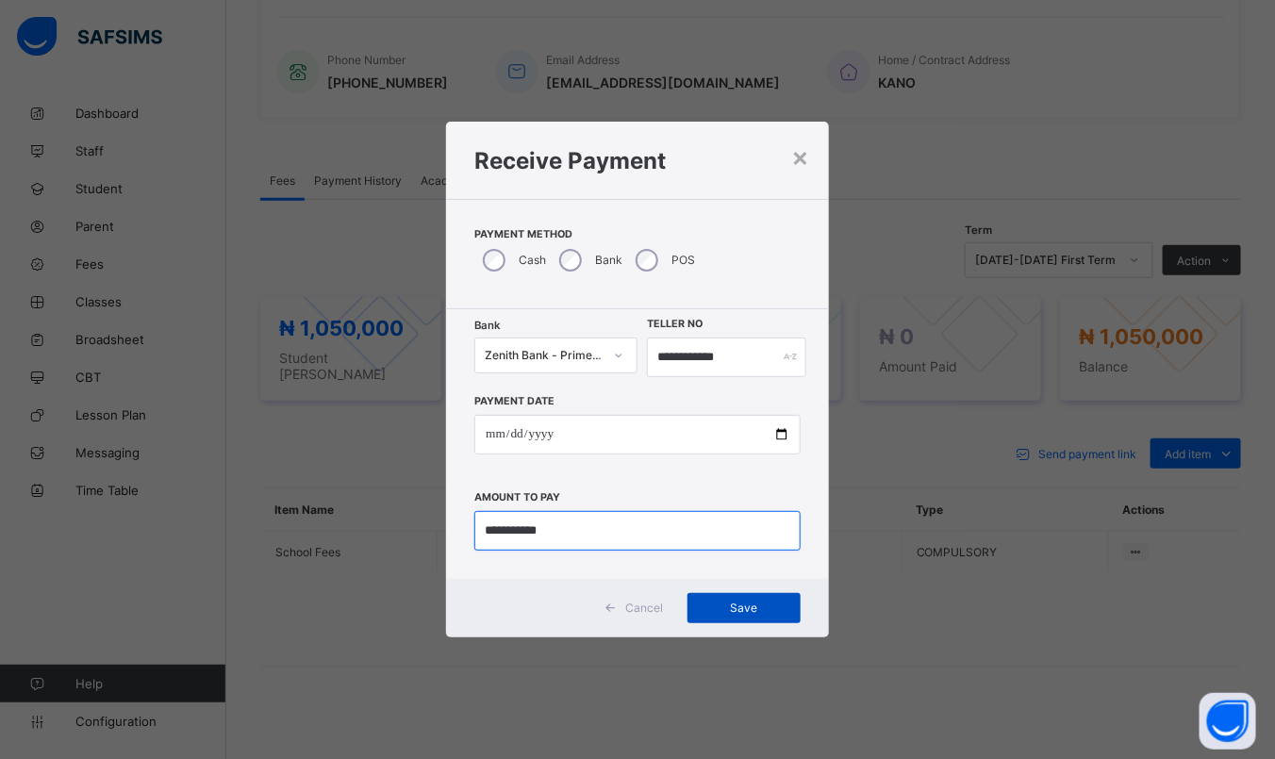
type input "**********"
click at [773, 612] on span "Save" at bounding box center [744, 608] width 85 height 14
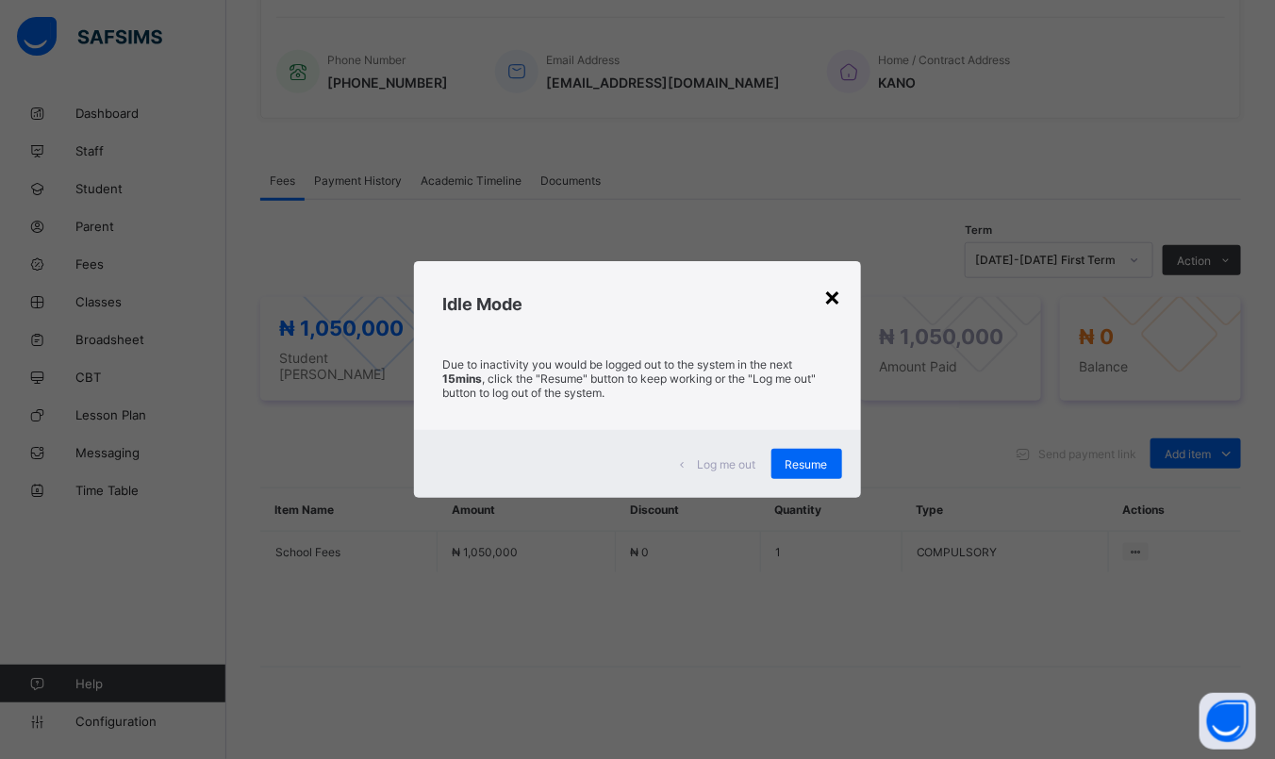
click at [839, 297] on div "×" at bounding box center [833, 296] width 18 height 32
